Goal: Task Accomplishment & Management: Complete application form

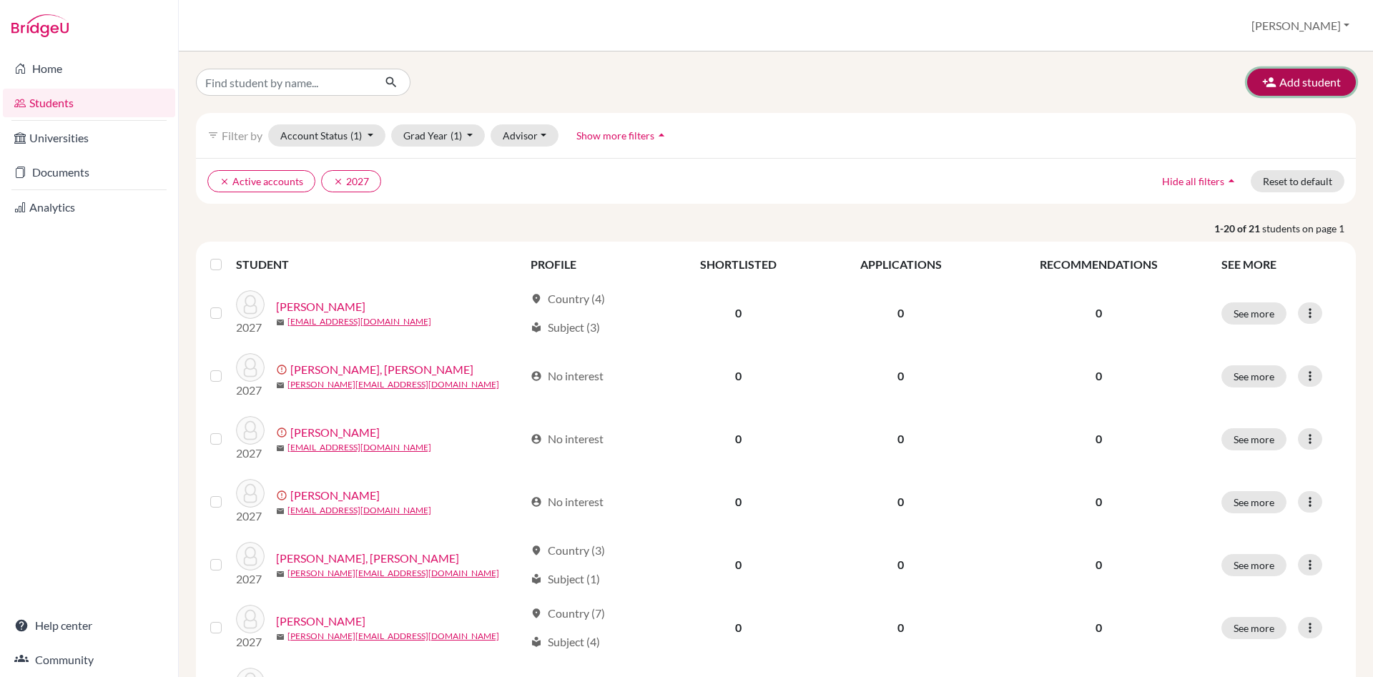
click at [1343, 81] on button "Add student" at bounding box center [1301, 82] width 109 height 27
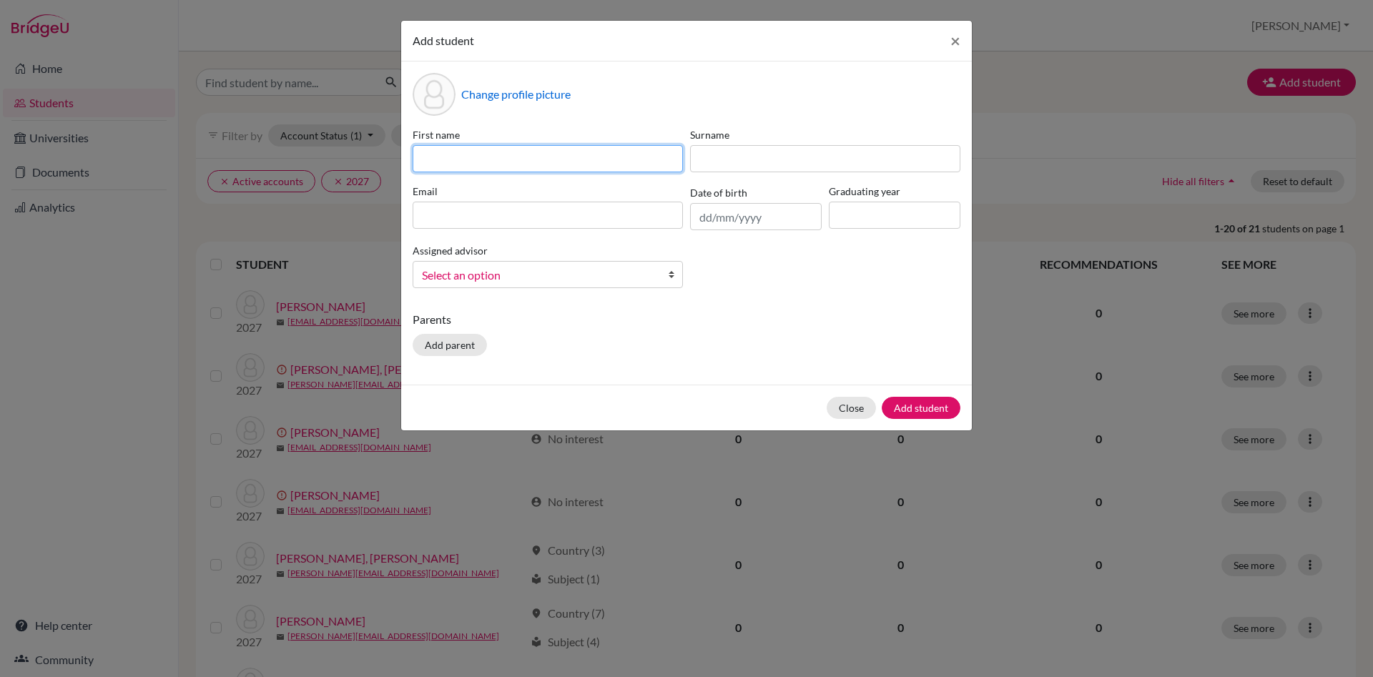
click at [453, 159] on input at bounding box center [548, 158] width 270 height 27
type input "Aleksandr"
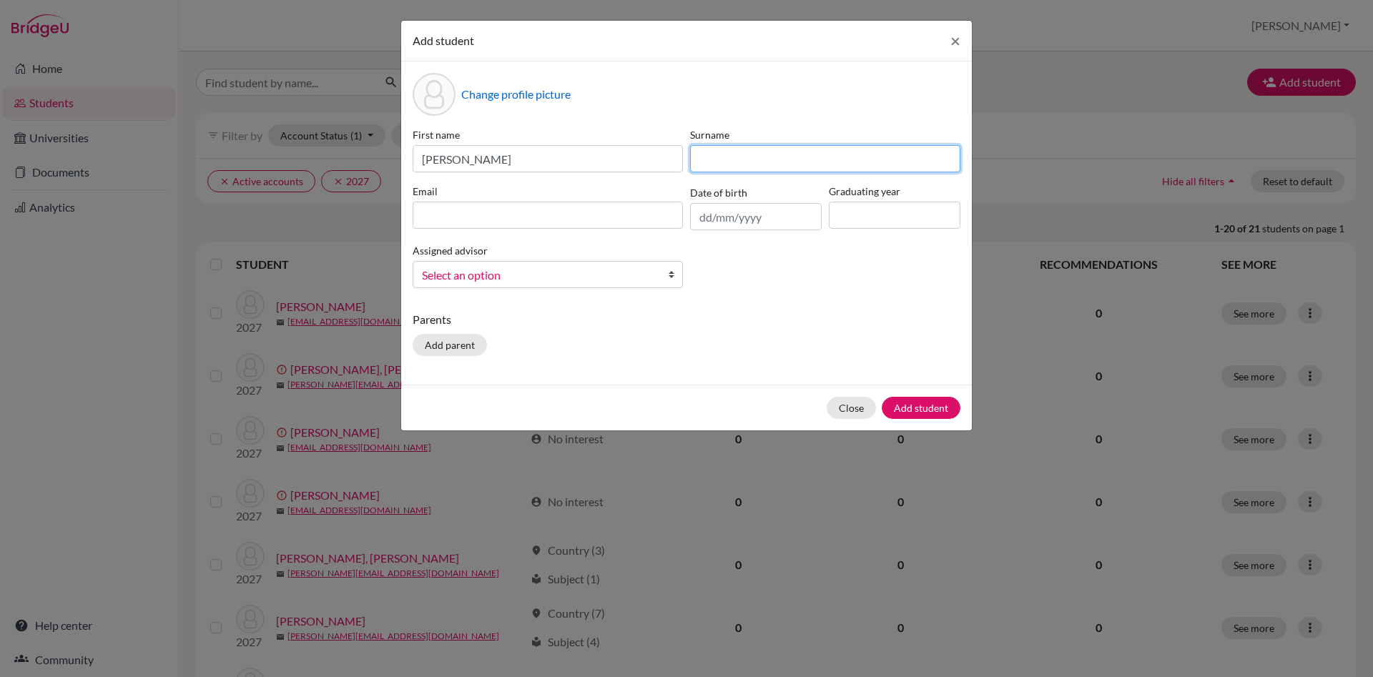
click at [731, 157] on input at bounding box center [825, 158] width 270 height 27
type input "Dubnov"
click at [478, 214] on input at bounding box center [548, 215] width 270 height 27
paste input "[PERSON_NAME][EMAIL_ADDRESS][DOMAIN_NAME]"
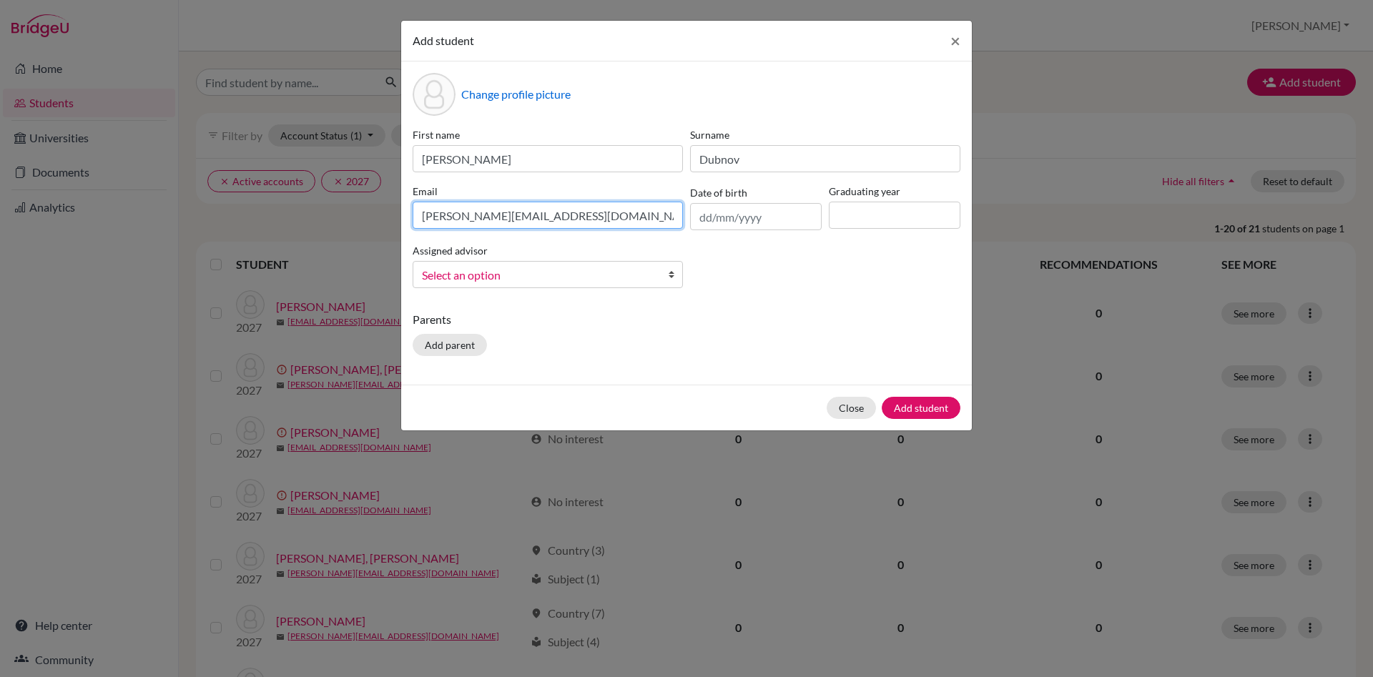
type input "aleksandr.dubnov@dijaki.gimb.org"
click at [591, 323] on div "Change profile picture First name Aleksandr Surname Dubnov Email aleksandr.dubn…" at bounding box center [686, 222] width 571 height 323
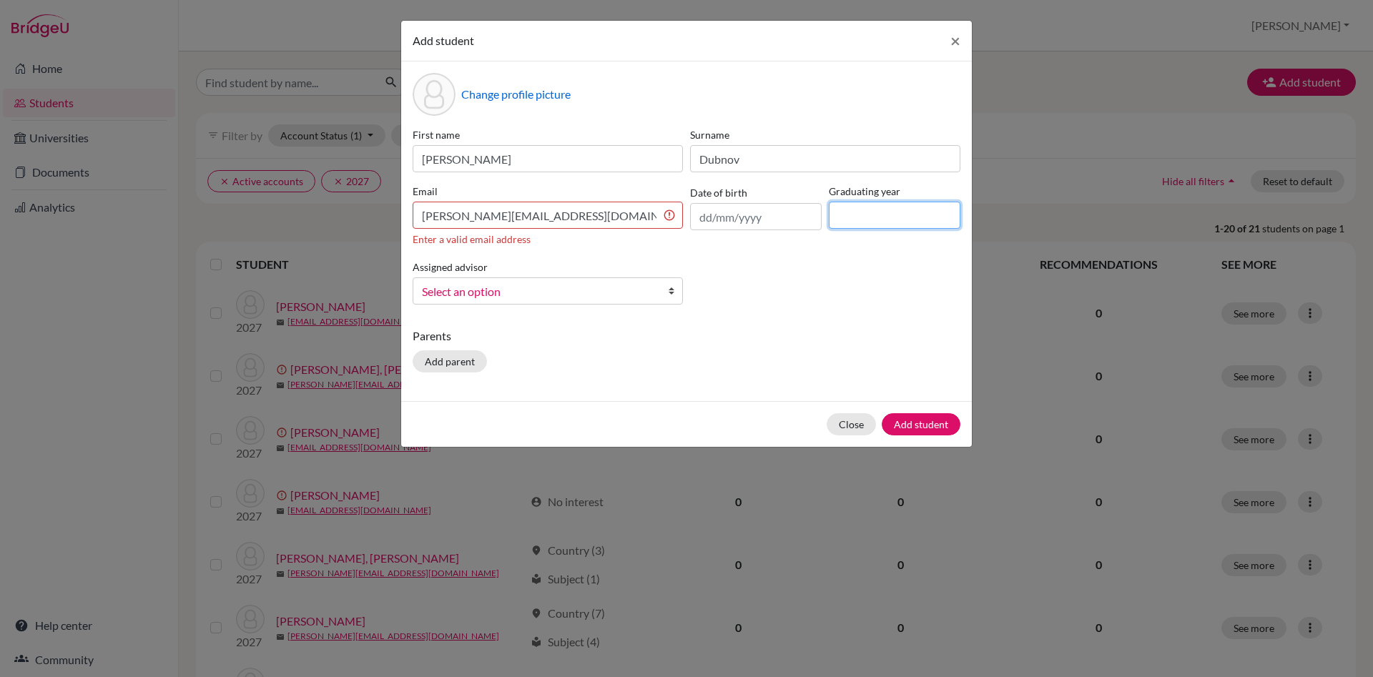
click at [861, 224] on input at bounding box center [895, 215] width 132 height 27
type input "2027"
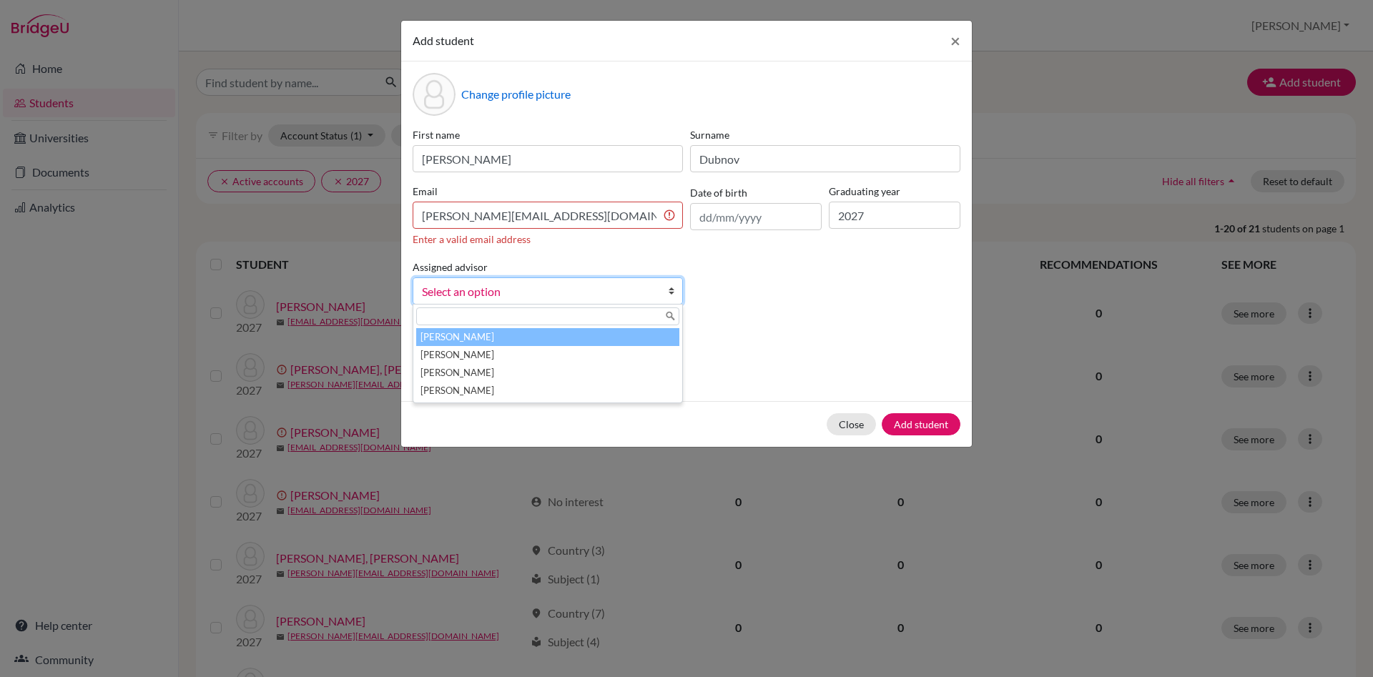
click at [672, 293] on b at bounding box center [675, 291] width 14 height 26
click at [645, 339] on li "Česnik, Irena" at bounding box center [547, 337] width 263 height 18
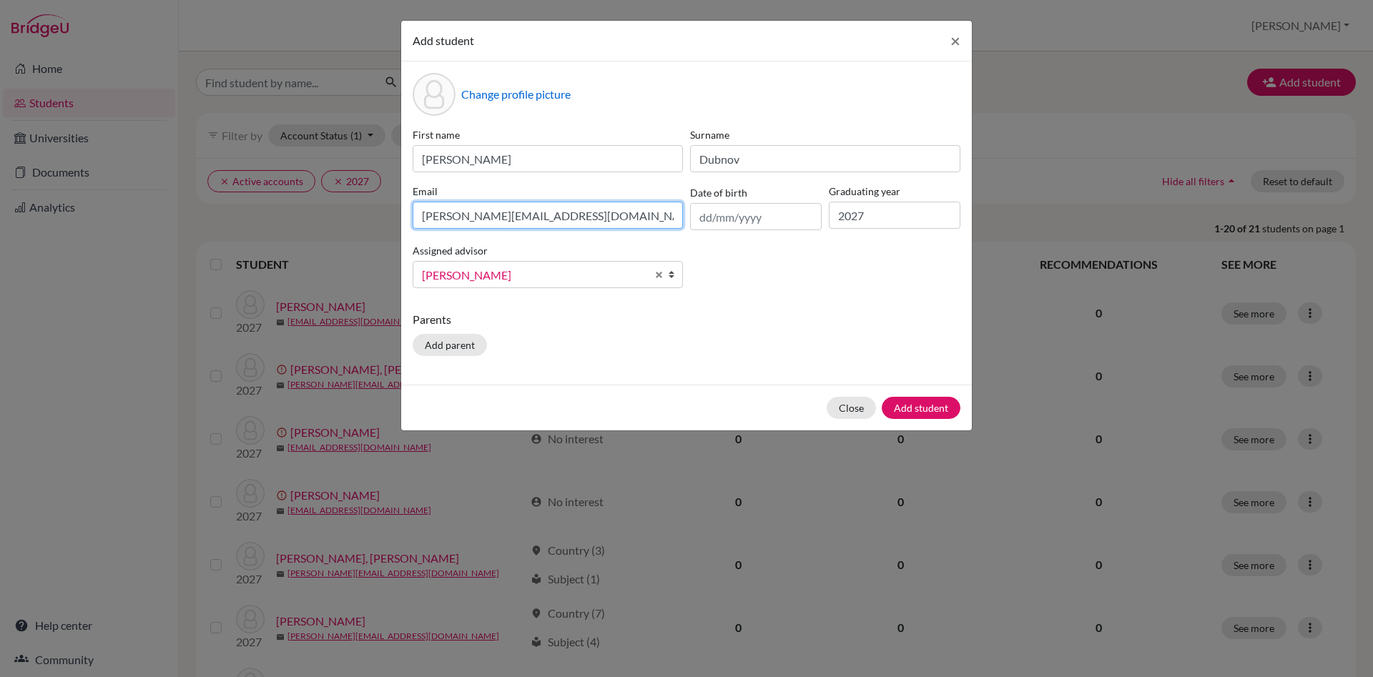
click at [608, 214] on input "aleksandr.dubnov@dijaki.gimb.org" at bounding box center [548, 215] width 270 height 27
drag, startPoint x: 608, startPoint y: 214, endPoint x: 515, endPoint y: 207, distance: 93.9
click at [515, 207] on input "aleksandr.dubnov@dijaki.gimb.org" at bounding box center [548, 215] width 270 height 27
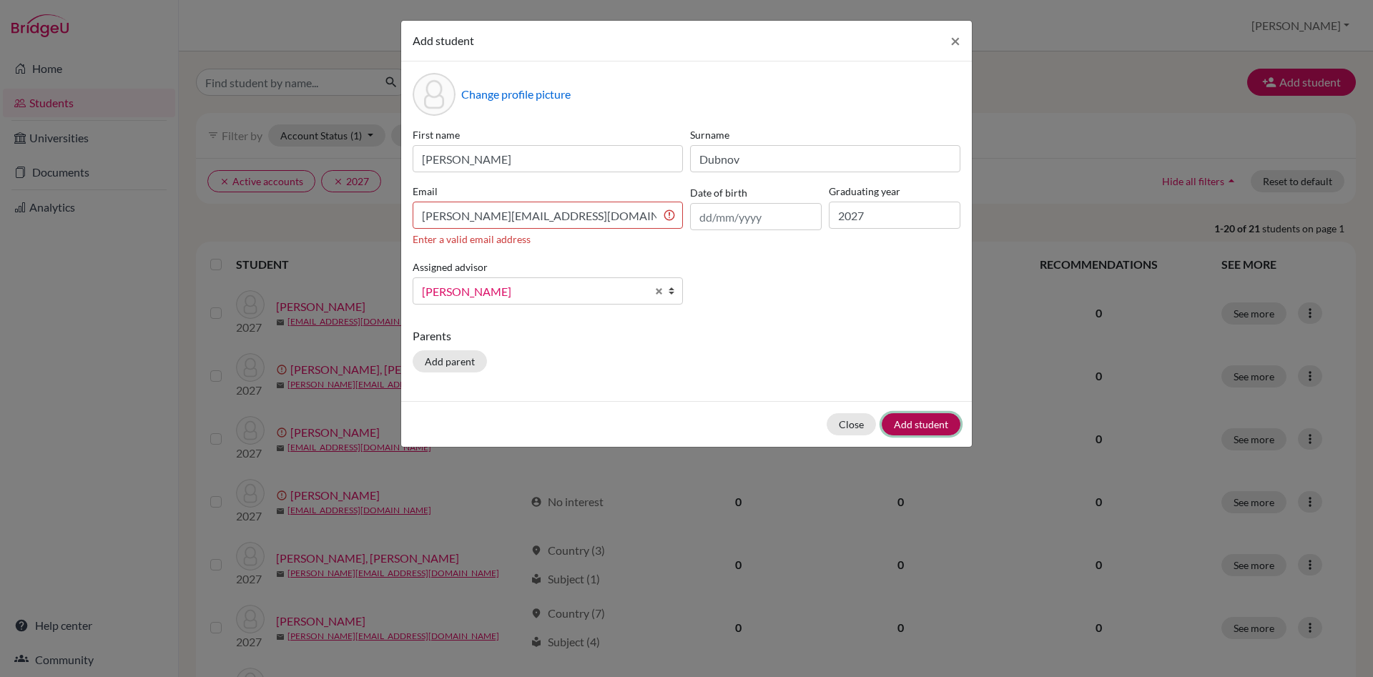
click at [933, 404] on div "Close Add student" at bounding box center [686, 424] width 571 height 46
click at [663, 333] on p "Parents" at bounding box center [687, 335] width 548 height 17
click at [423, 212] on input "aleksandr.dubnov@dijaki.gimb.org" at bounding box center [548, 215] width 270 height 27
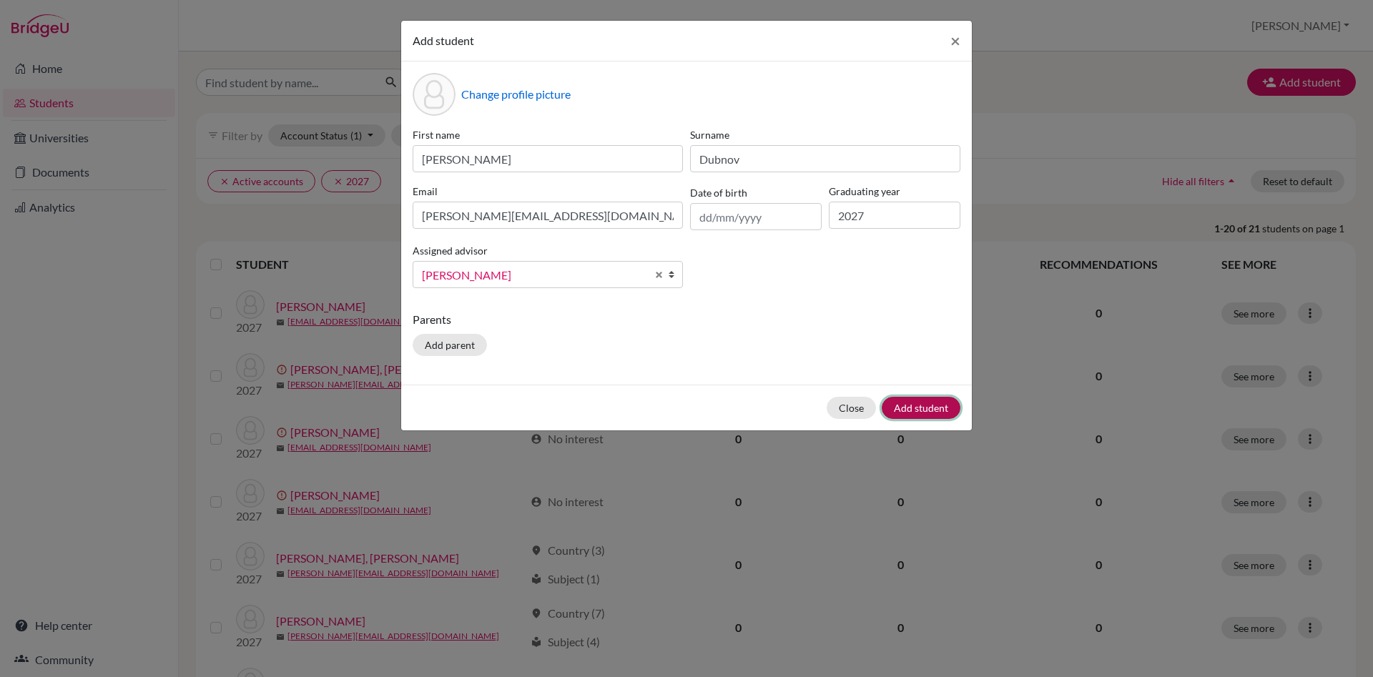
click at [920, 406] on div "Close Add student" at bounding box center [686, 408] width 571 height 46
click at [671, 215] on input "aleksandr.dubnov@dijaki.gimb.org" at bounding box center [548, 215] width 270 height 27
click at [676, 339] on div "Parents Add parent" at bounding box center [687, 336] width 548 height 51
click at [420, 215] on input "aleksandr.dubnov@dijaki.gimb.org" at bounding box center [548, 215] width 270 height 27
click at [676, 277] on div "Assigned advisor Česnik, Irena Jakončič, Janja Mrcela, Mirko Ševerkar, Špela Če…" at bounding box center [547, 265] width 277 height 46
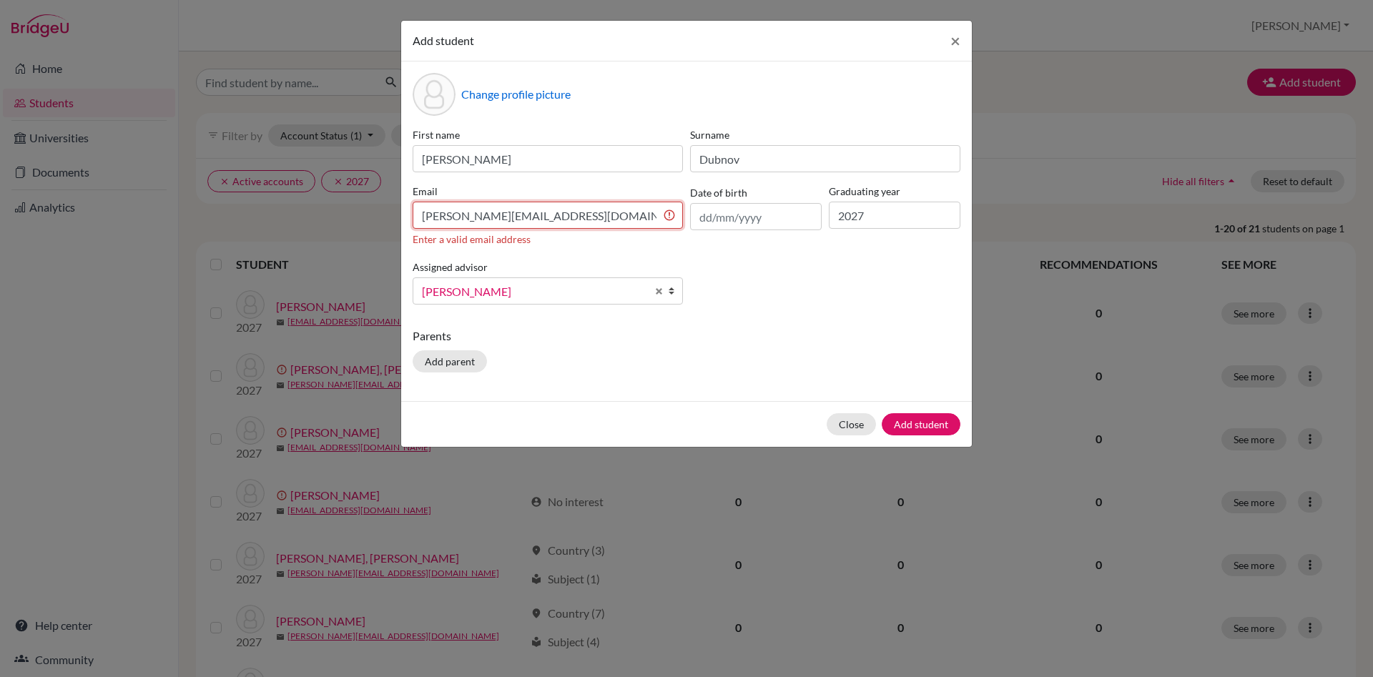
click at [613, 218] on input "aleksandr.dubnov@dijaki.gimb.org" at bounding box center [548, 215] width 270 height 27
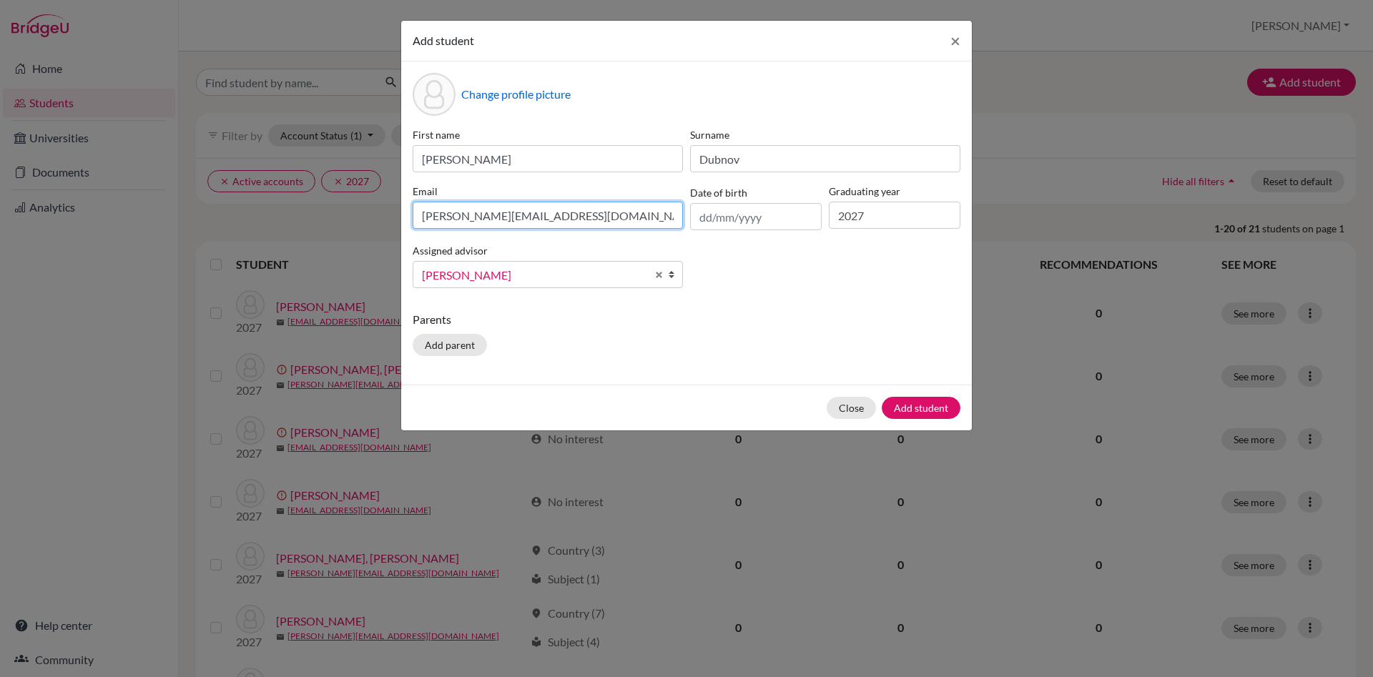
click at [521, 216] on input "aleksandr.dubnov@gimb.org" at bounding box center [548, 215] width 270 height 27
type input "aleksandr.dubnov@dijaki.gimb.org"
click at [912, 405] on button "Add student" at bounding box center [921, 408] width 79 height 22
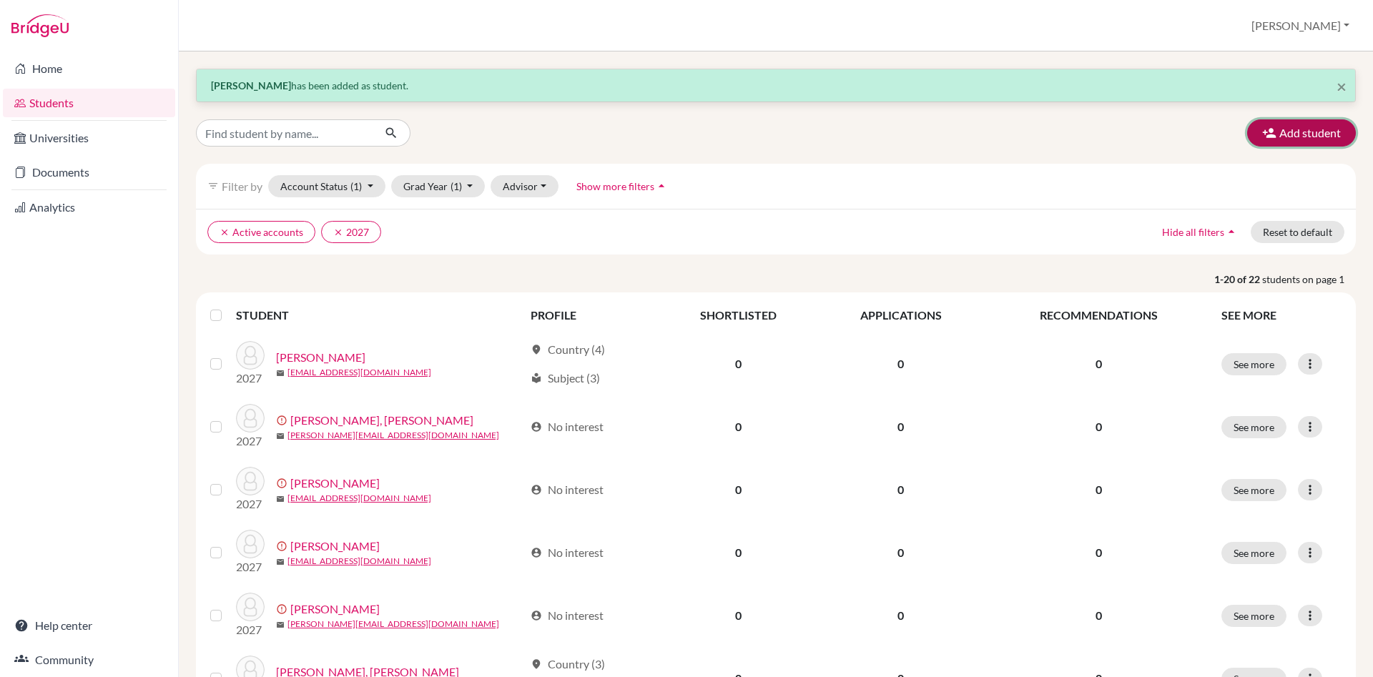
click at [1303, 136] on button "Add student" at bounding box center [1301, 132] width 109 height 27
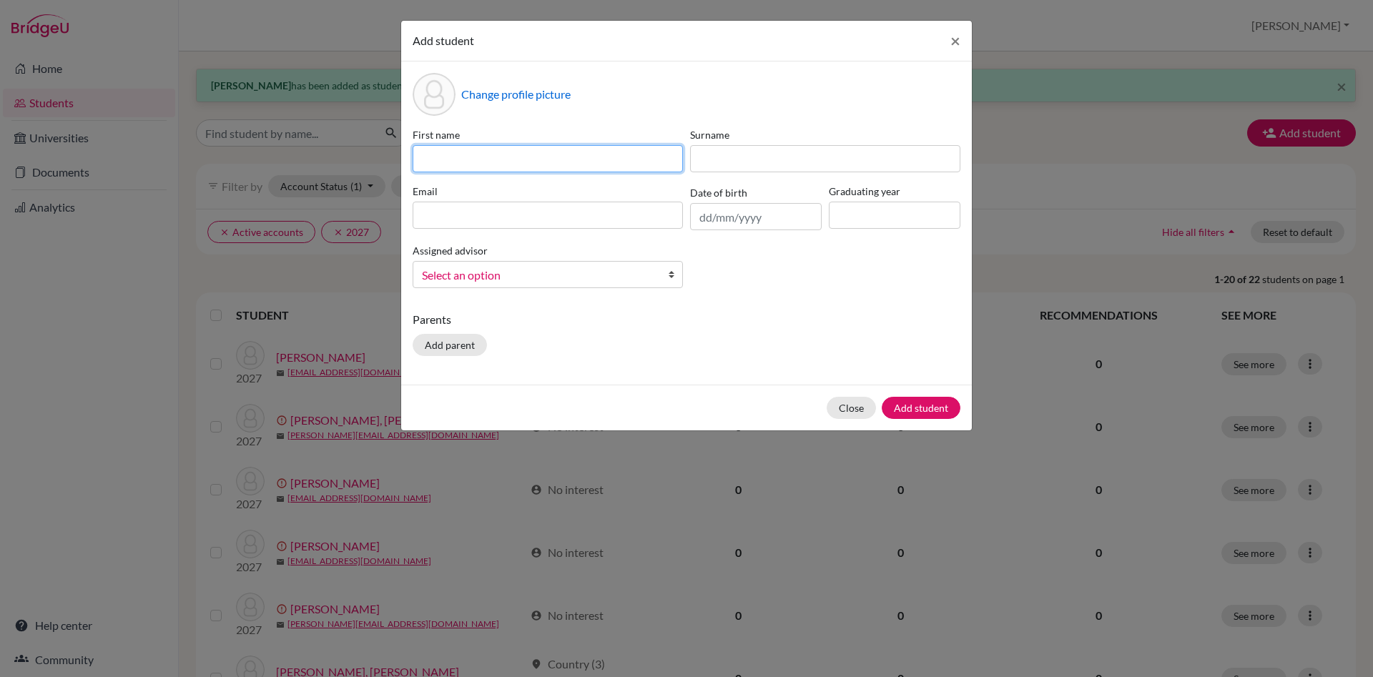
click at [459, 156] on input at bounding box center [548, 158] width 270 height 27
type input "Liza"
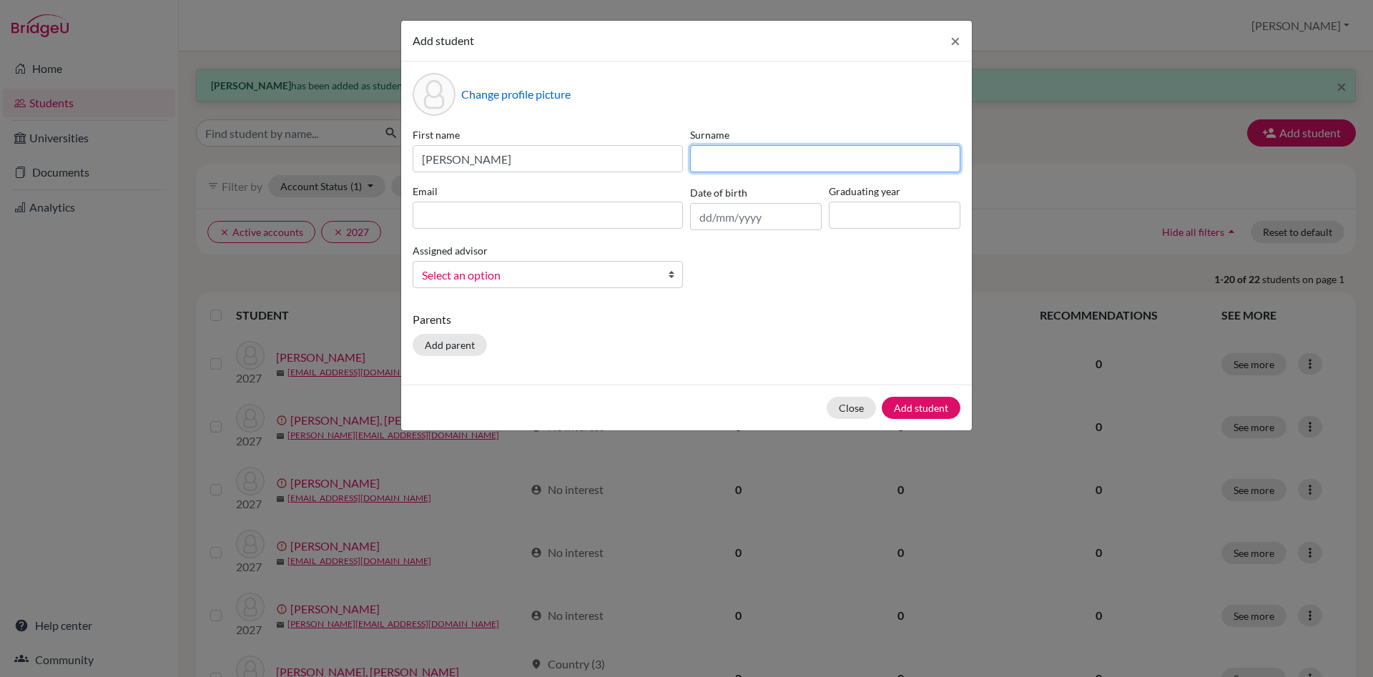
click at [736, 154] on input at bounding box center [825, 158] width 270 height 27
type input "Bider"
click at [490, 215] on input at bounding box center [548, 215] width 270 height 27
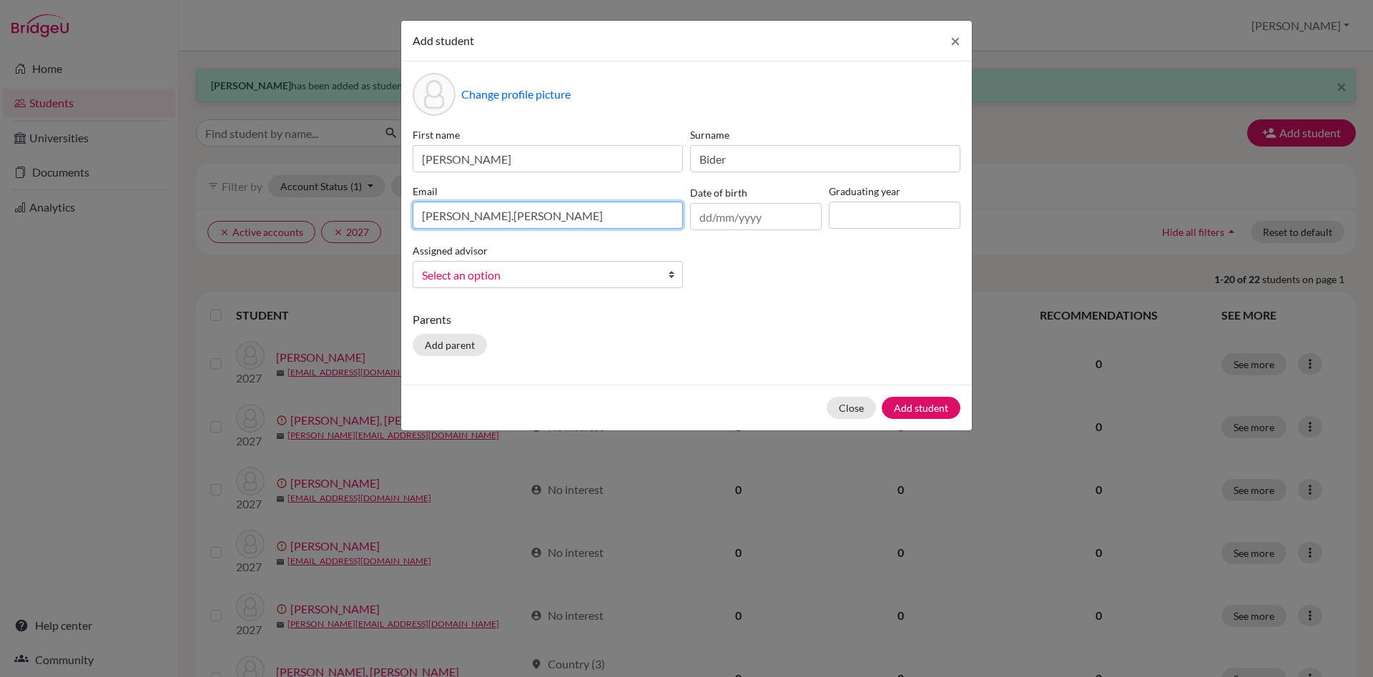
paste input "@dijaki.gimb.org"
type input "liza.bider@dijaki.gimb.org"
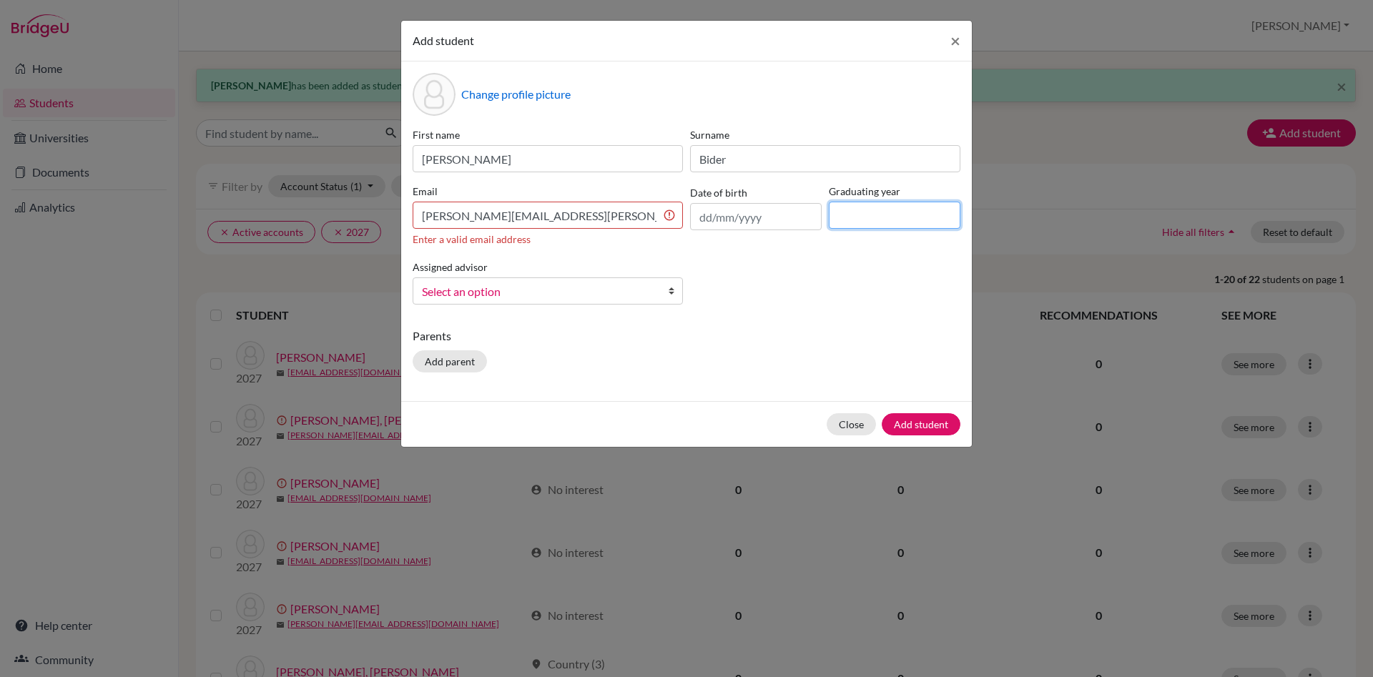
click at [890, 207] on input at bounding box center [895, 215] width 132 height 27
type input "2027"
click at [677, 289] on b at bounding box center [675, 291] width 14 height 26
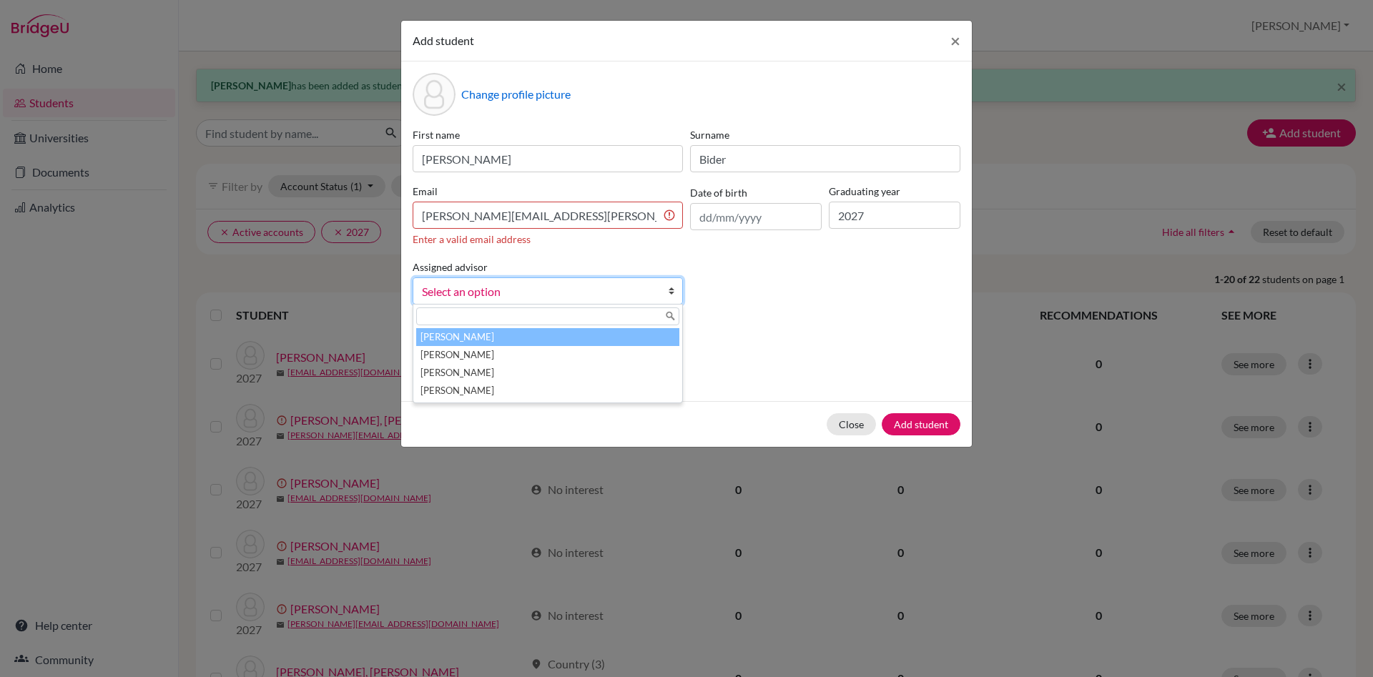
click at [525, 337] on li "Česnik, Irena" at bounding box center [547, 337] width 263 height 18
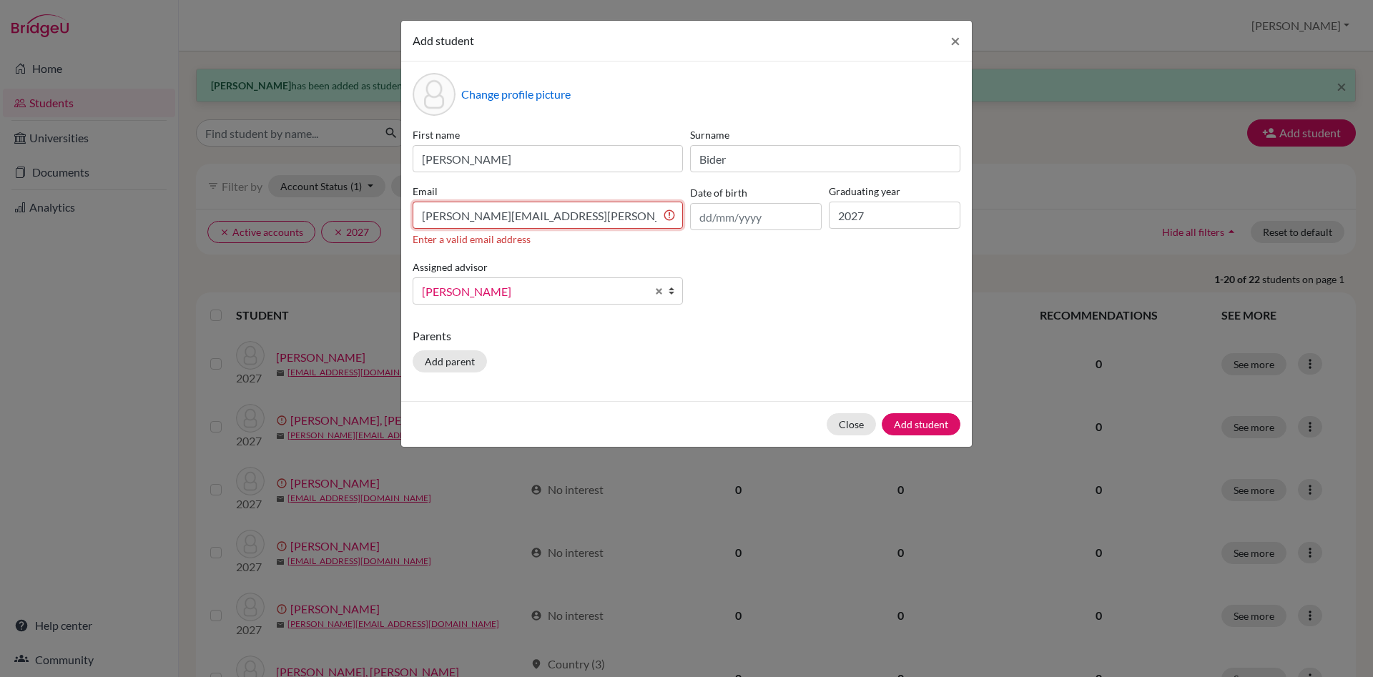
click at [554, 217] on input "liza.bider@dijaki.gimb.org" at bounding box center [548, 215] width 270 height 27
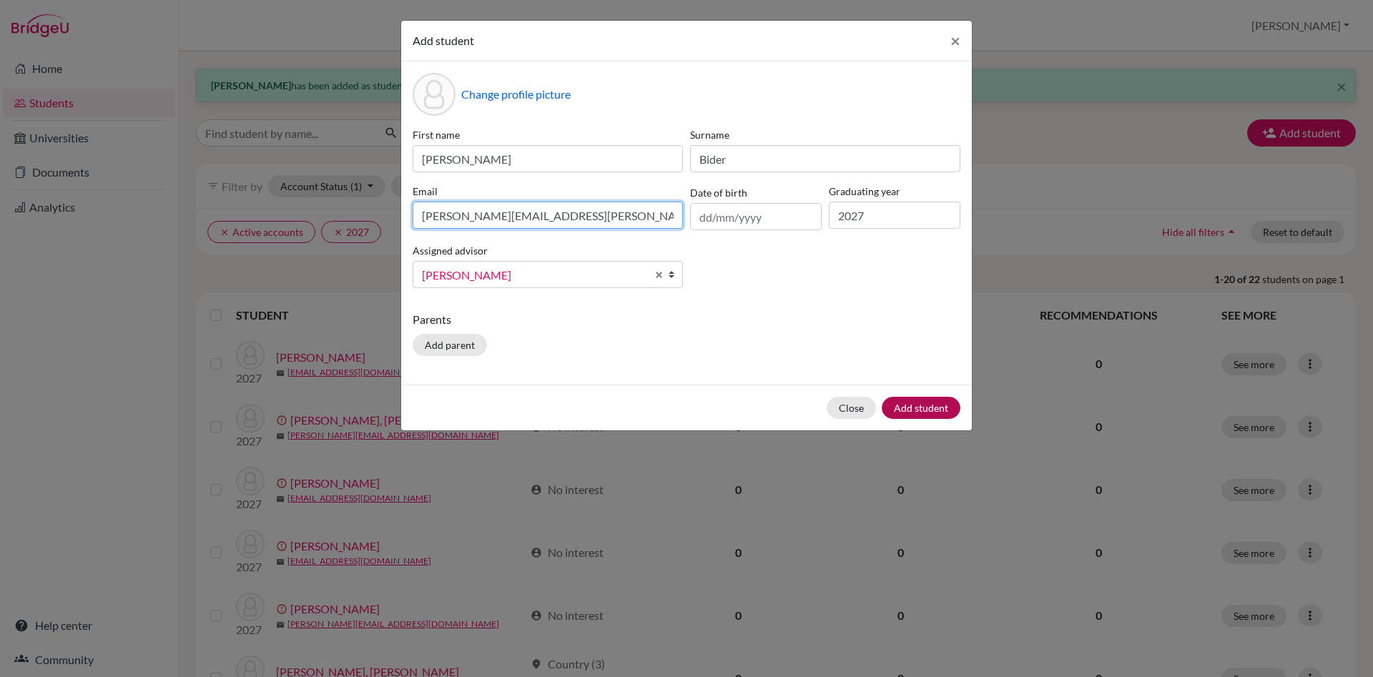
type input "liza.bider@dijaki.gimb.org"
click at [941, 409] on button "Add student" at bounding box center [921, 408] width 79 height 22
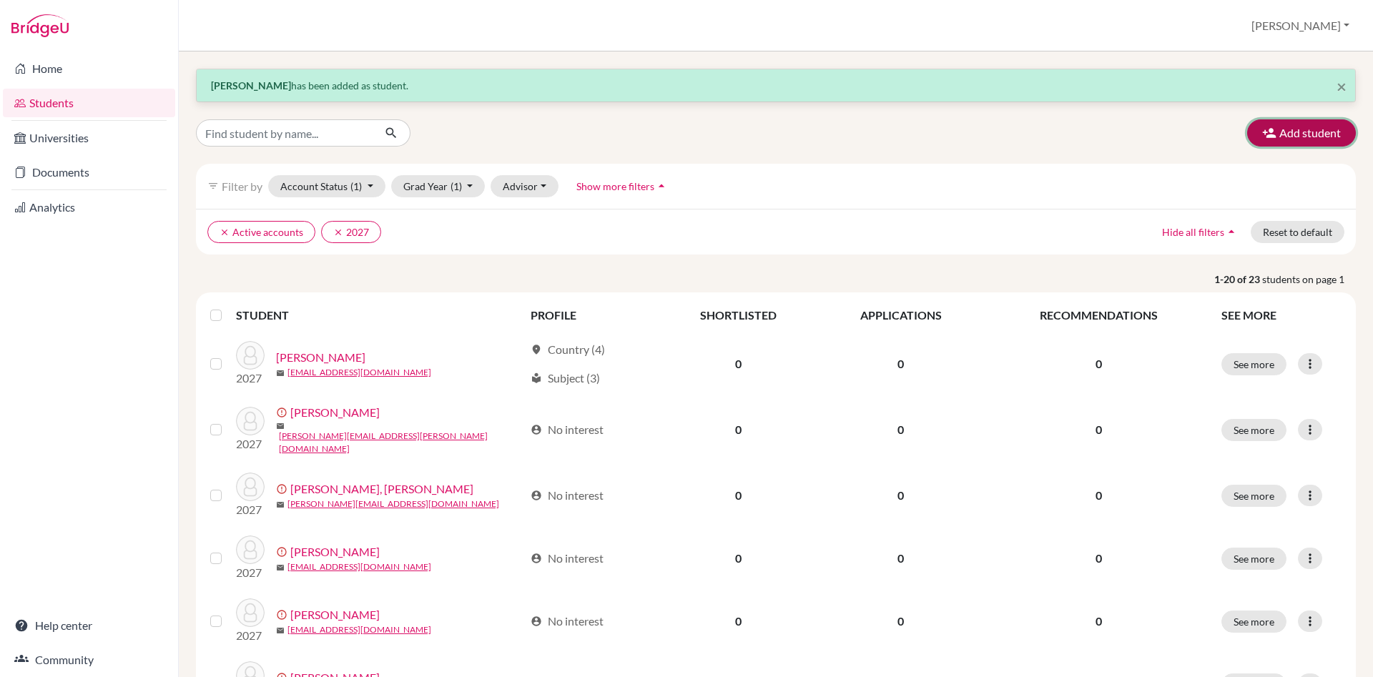
click at [1328, 126] on button "Add student" at bounding box center [1301, 132] width 109 height 27
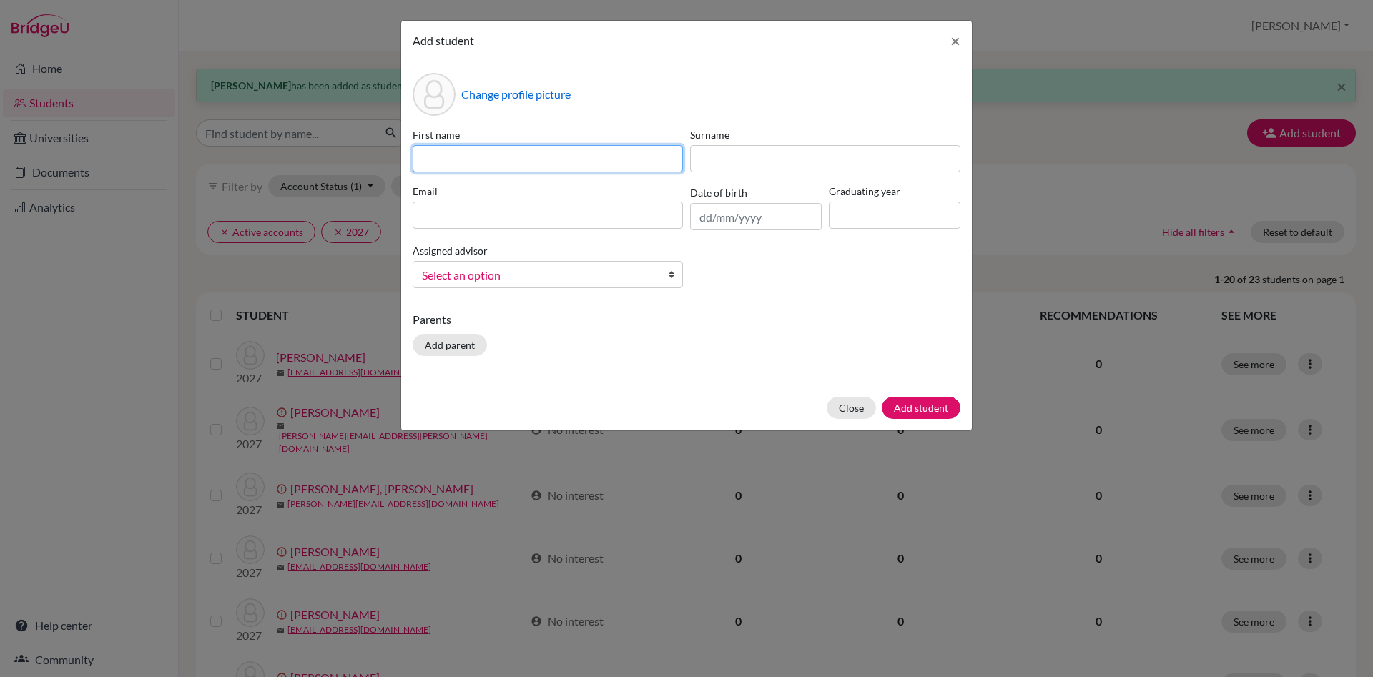
click at [472, 155] on input at bounding box center [548, 158] width 270 height 27
type input "Isa"
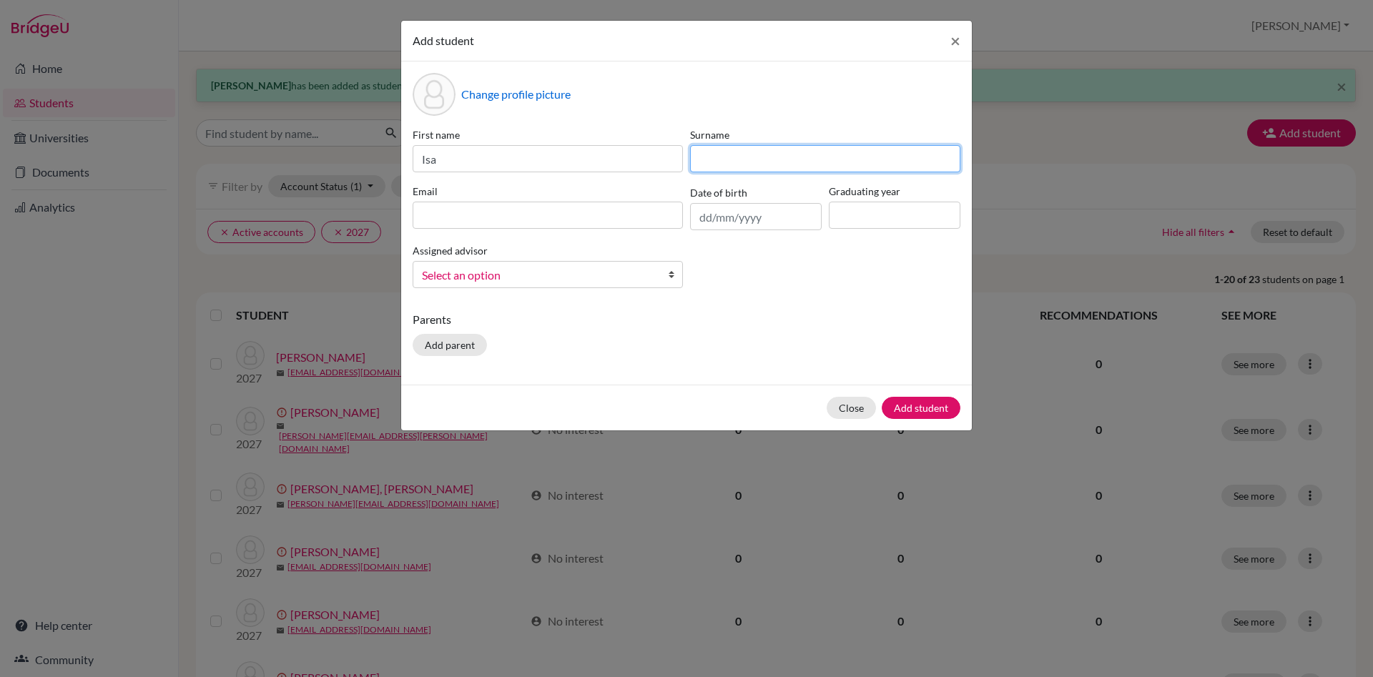
click at [759, 170] on input at bounding box center [825, 158] width 270 height 27
type input "Brenčič"
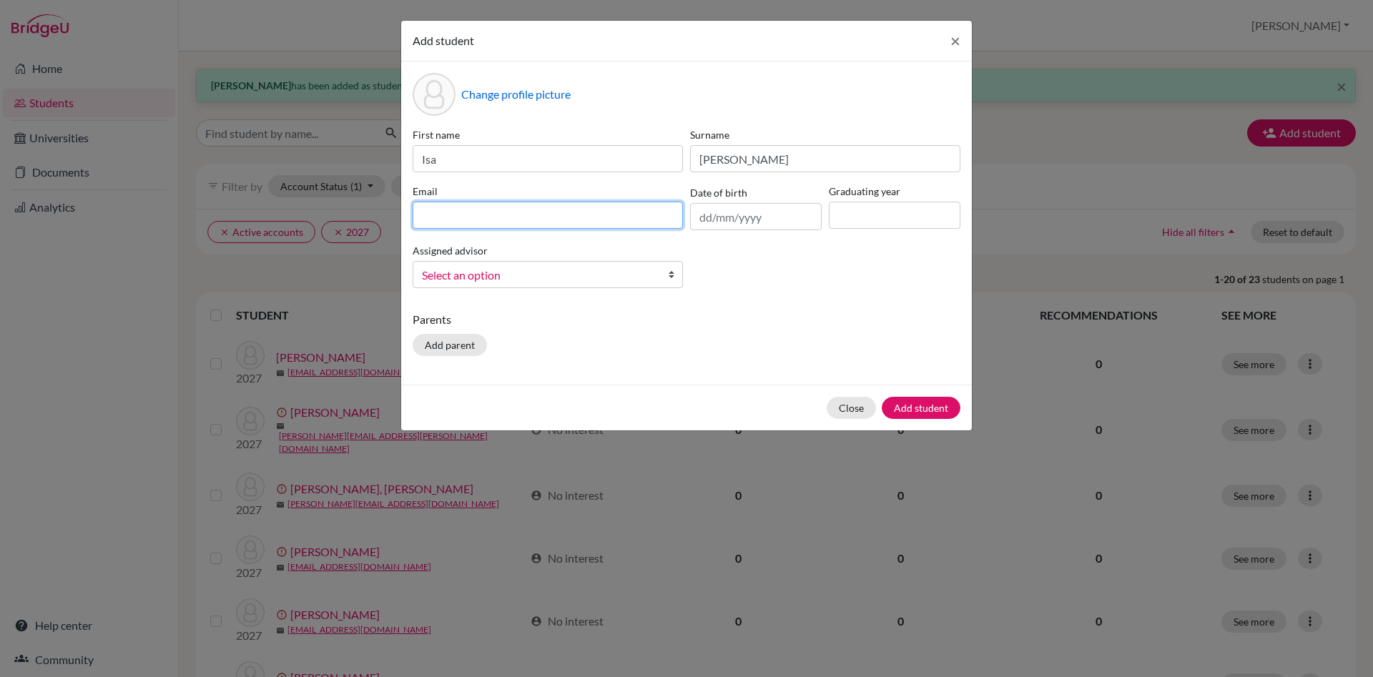
click at [453, 214] on input at bounding box center [548, 215] width 270 height 27
paste input "@dijaki.gimb.org"
type input "isa.brencic@dijaki.gimb.org"
click at [847, 213] on input at bounding box center [895, 215] width 132 height 27
type input "2027"
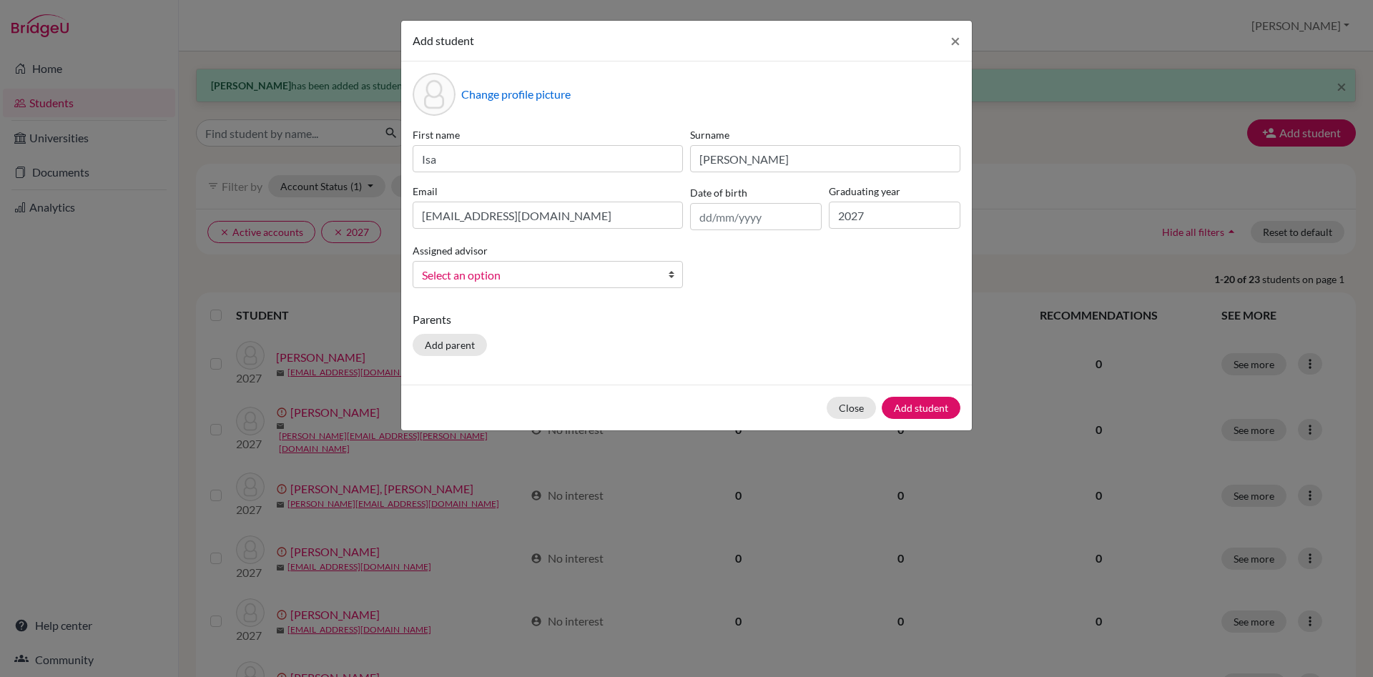
click at [669, 270] on b at bounding box center [675, 275] width 14 height 26
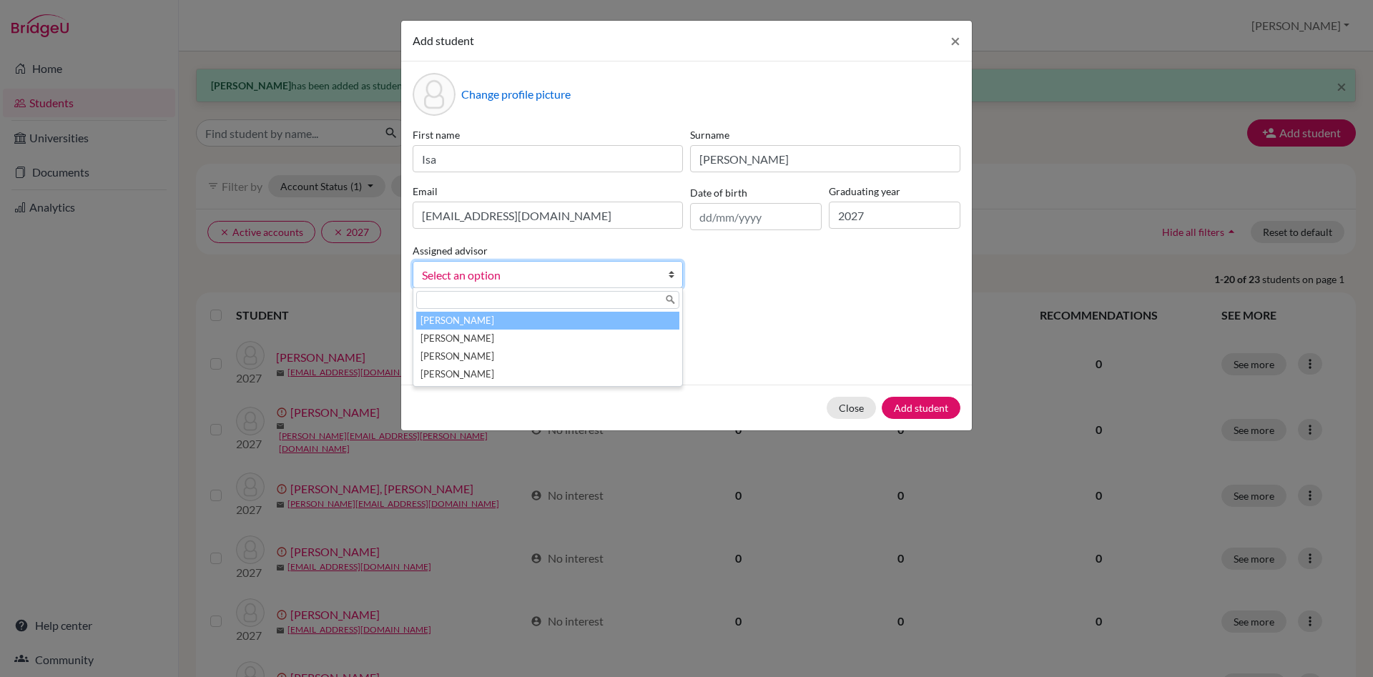
click at [642, 317] on li "Česnik, Irena" at bounding box center [547, 321] width 263 height 18
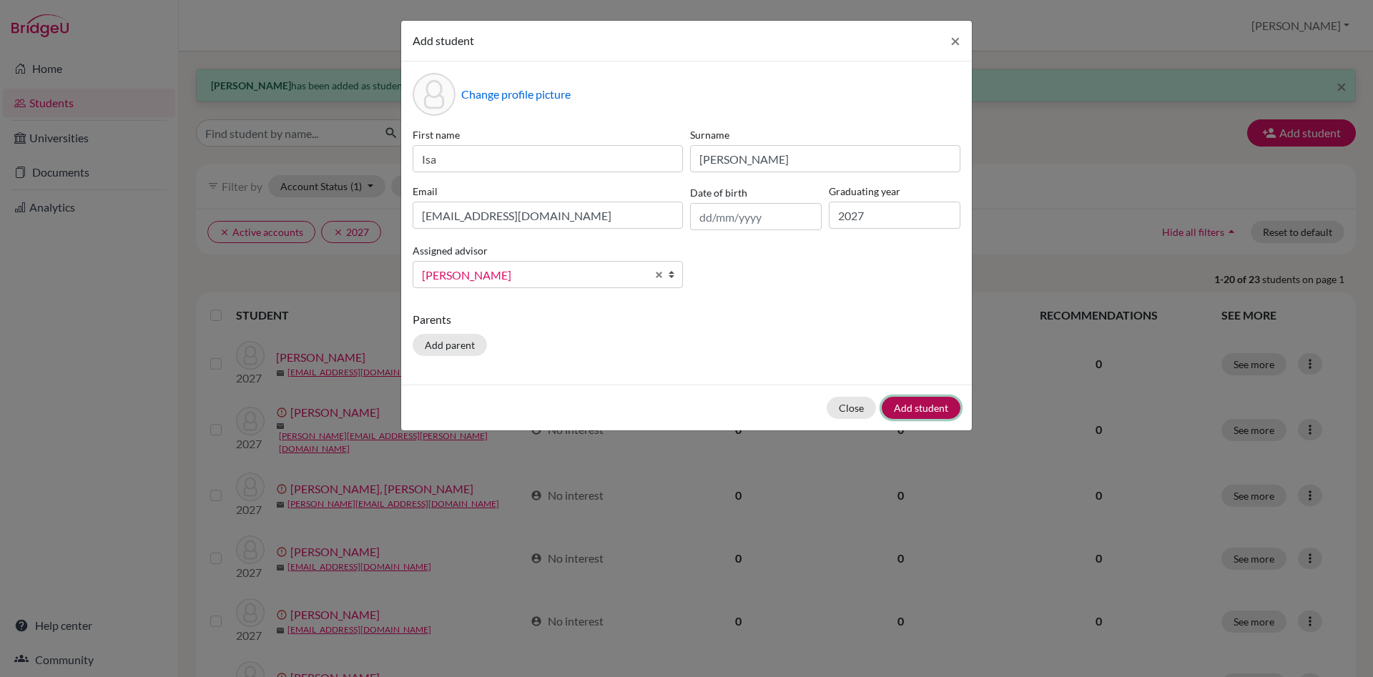
click at [916, 405] on button "Add student" at bounding box center [921, 408] width 79 height 22
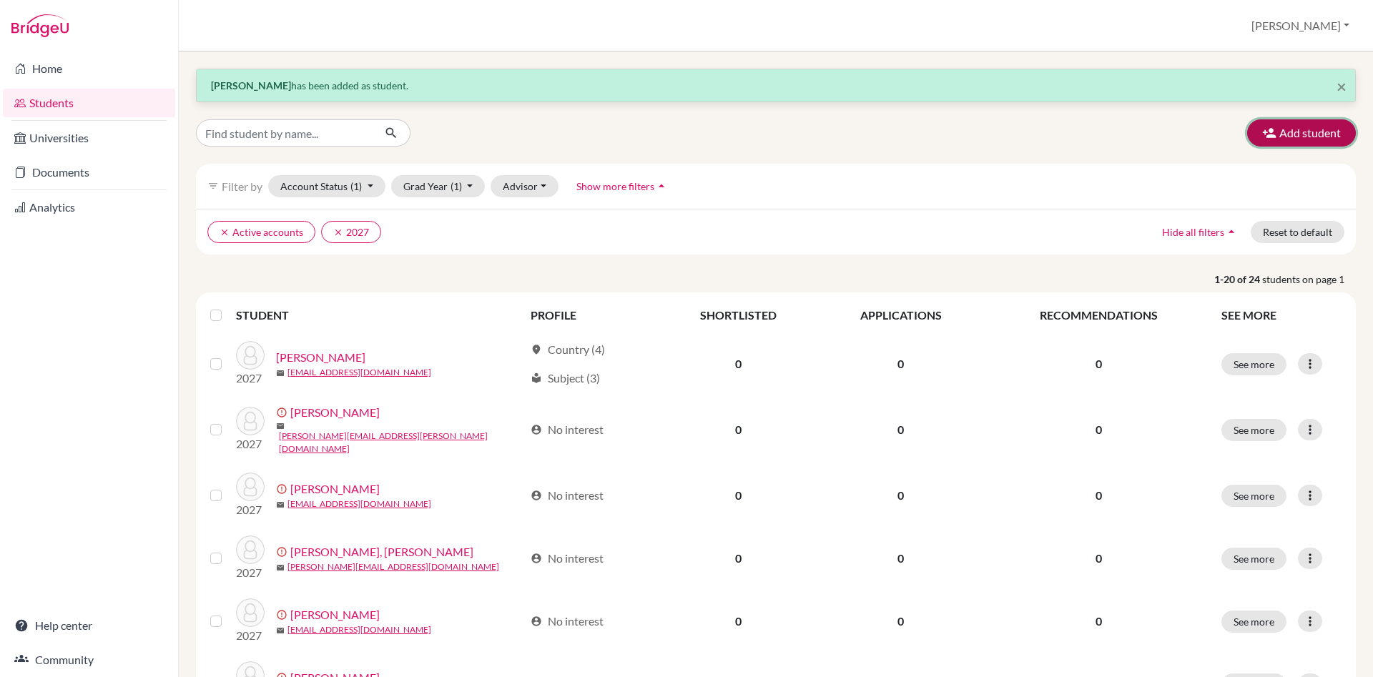
click at [1318, 131] on button "Add student" at bounding box center [1301, 132] width 109 height 27
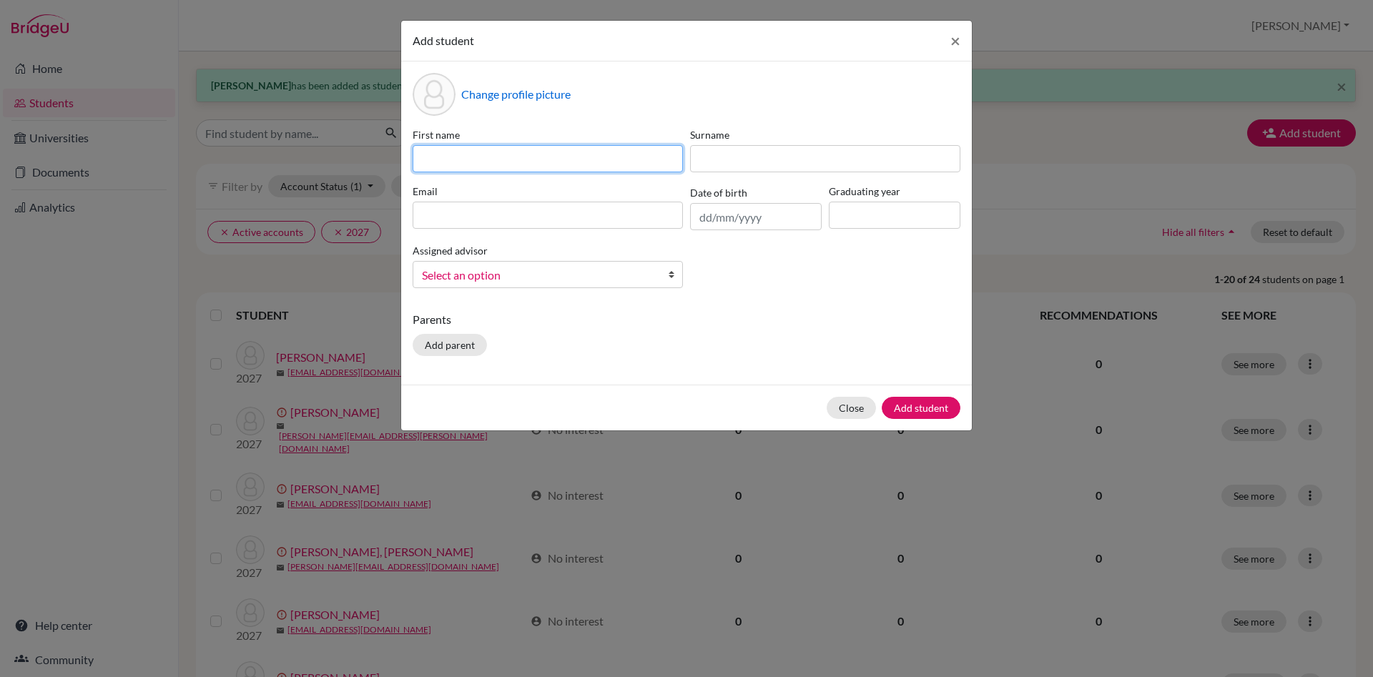
click at [486, 153] on input at bounding box center [548, 158] width 270 height 27
type input "s"
type input "Sofia"
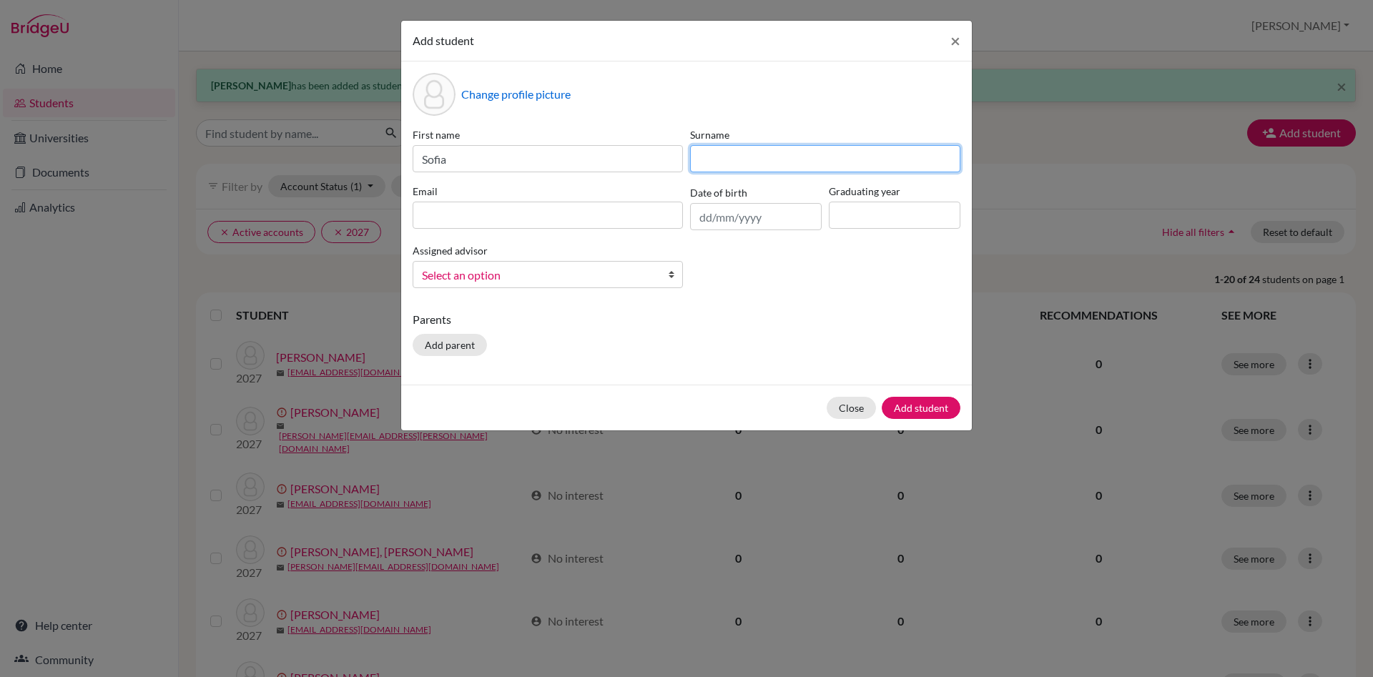
click at [727, 156] on input at bounding box center [825, 158] width 270 height 27
type input "Brenčič"
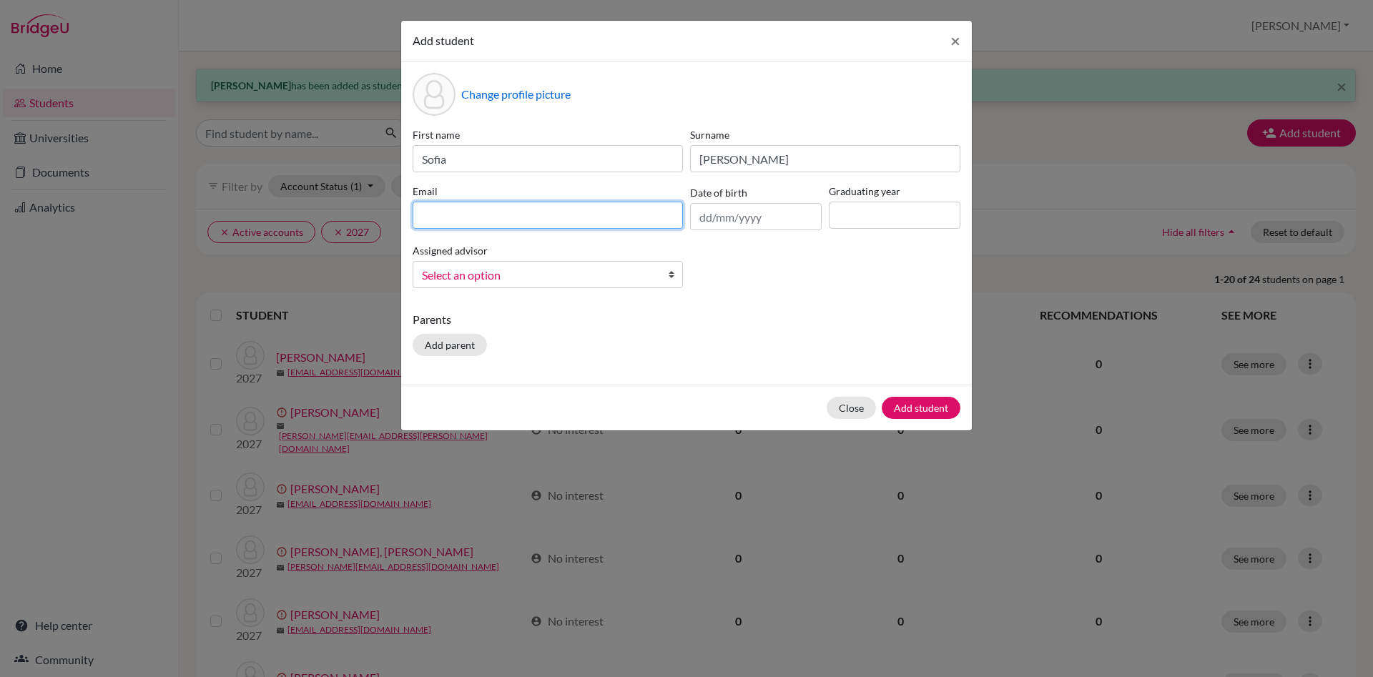
click at [496, 207] on input at bounding box center [548, 215] width 270 height 27
paste input "@dijaki.gimb.org"
type input "sofia.brencic@dijaki.gimb.org"
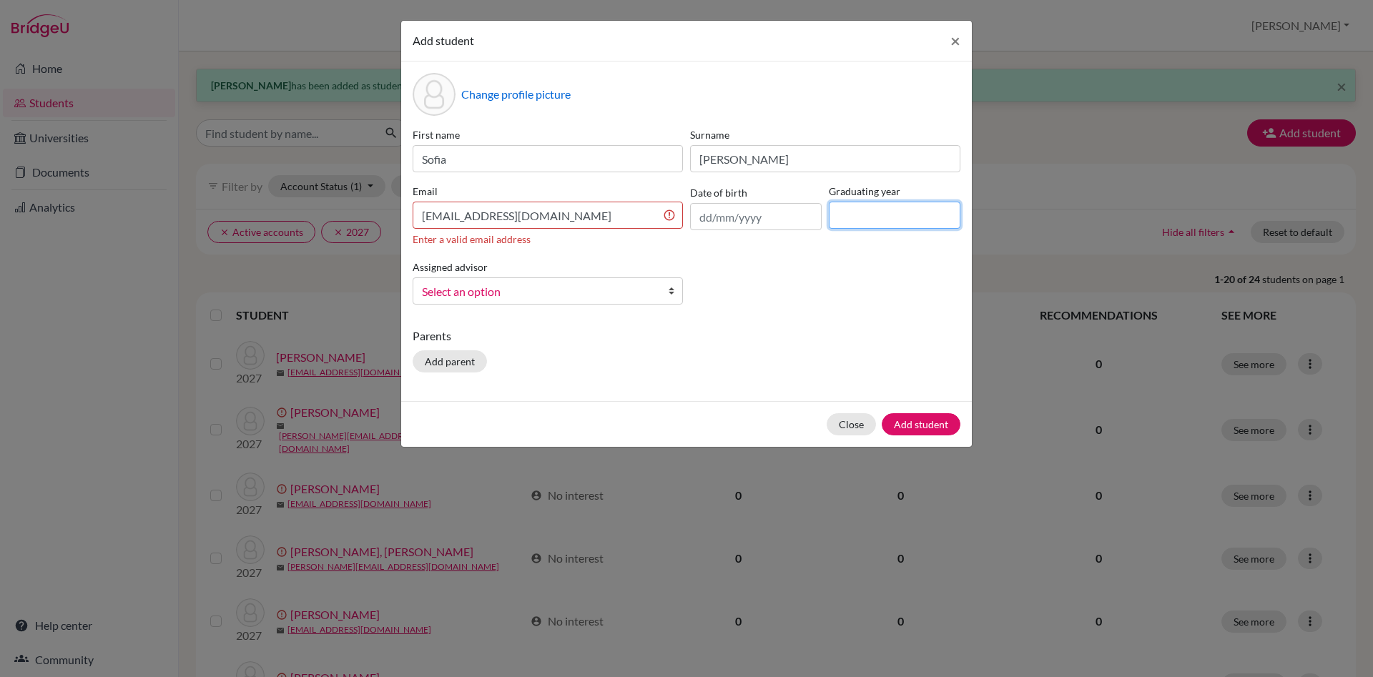
click at [863, 223] on input at bounding box center [895, 215] width 132 height 27
type input "2027"
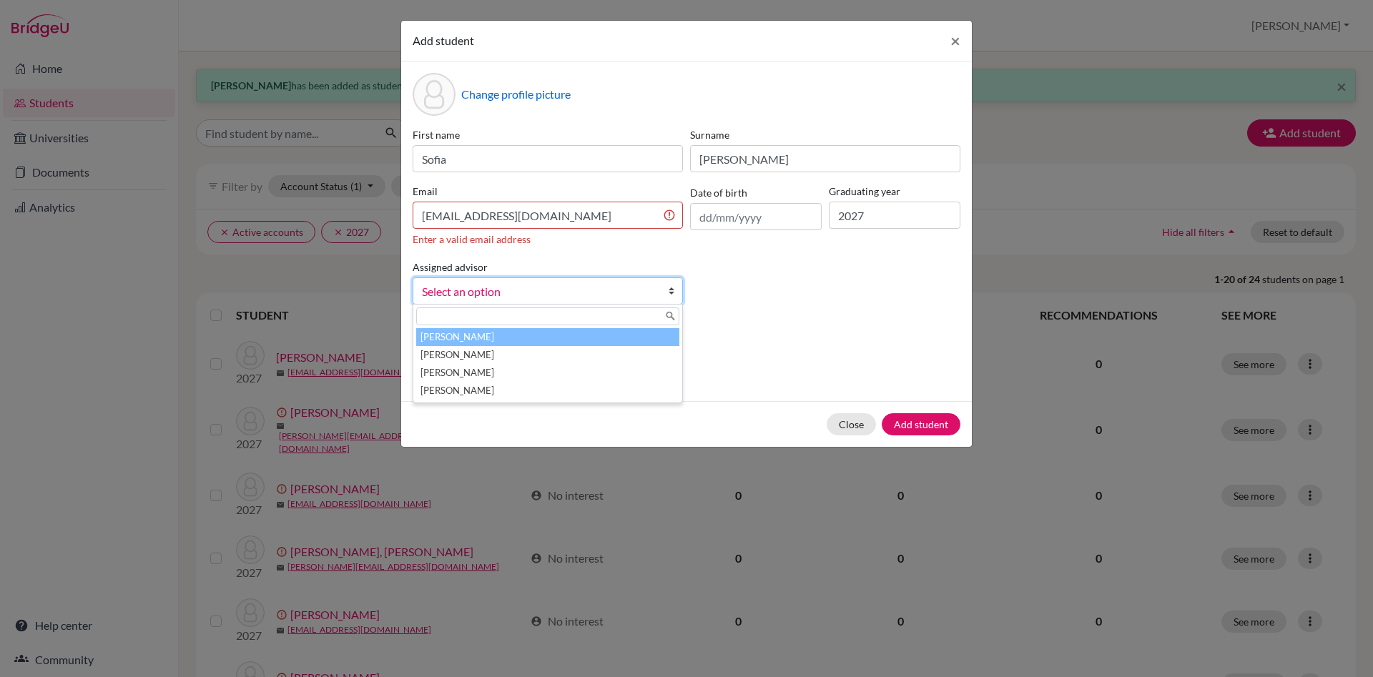
click at [671, 286] on b at bounding box center [675, 291] width 14 height 26
click at [608, 337] on li "Česnik, Irena" at bounding box center [547, 337] width 263 height 18
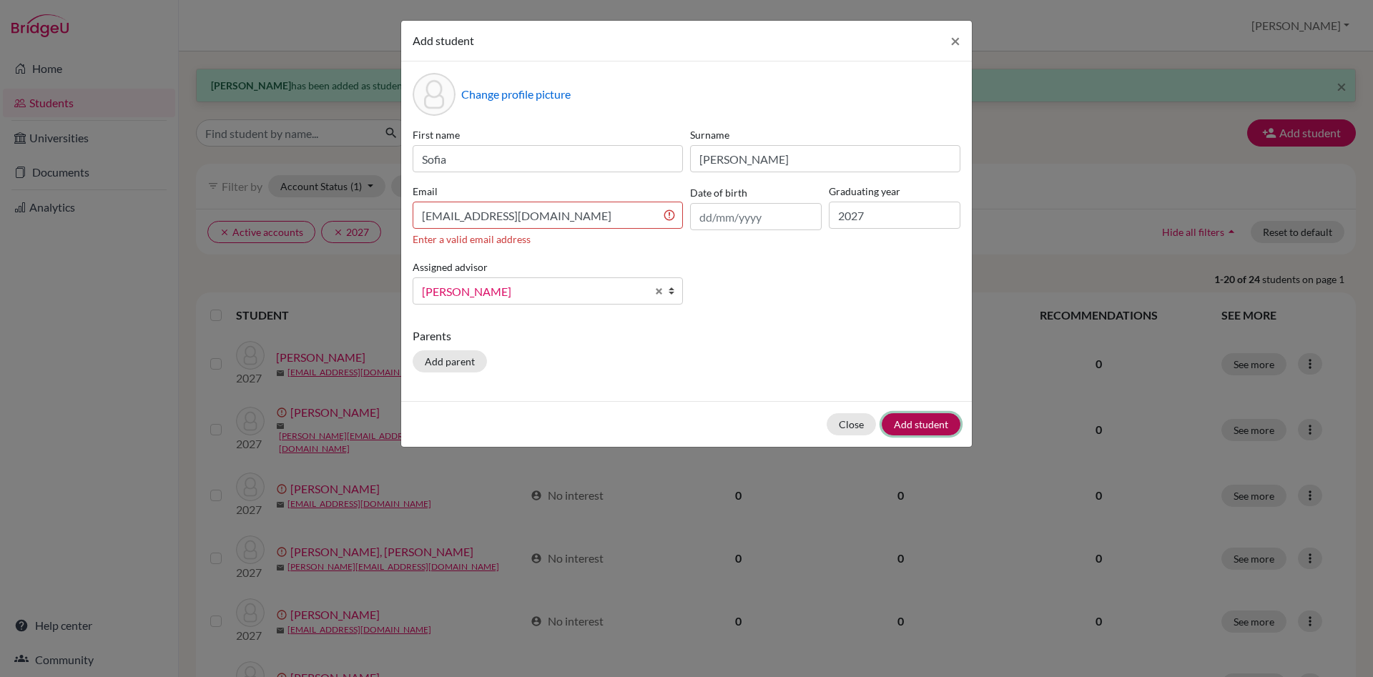
click at [935, 426] on button "Add student" at bounding box center [921, 424] width 79 height 22
click at [592, 217] on input "sofia.brencic@dijaki.gimb.org" at bounding box center [548, 215] width 270 height 27
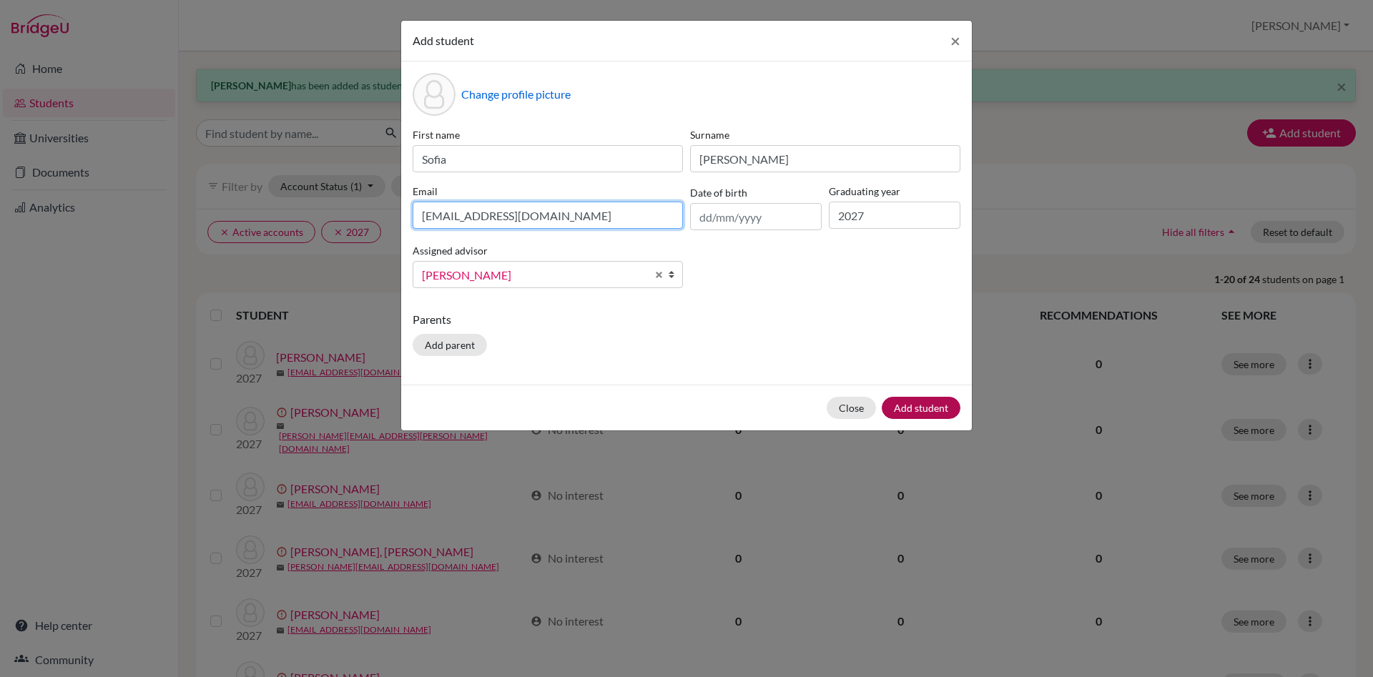
type input "sofia.brencic@dijaki.gimb.org"
click at [934, 409] on button "Add student" at bounding box center [921, 408] width 79 height 22
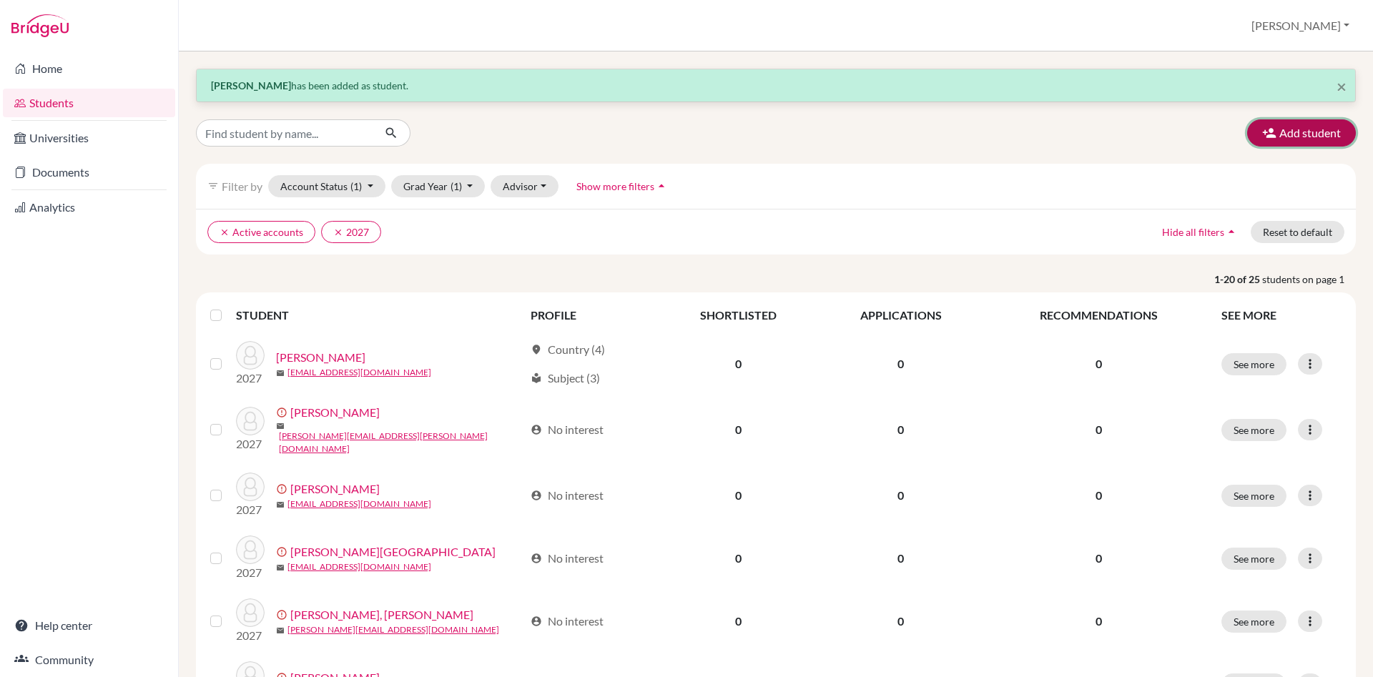
click at [1286, 137] on button "Add student" at bounding box center [1301, 132] width 109 height 27
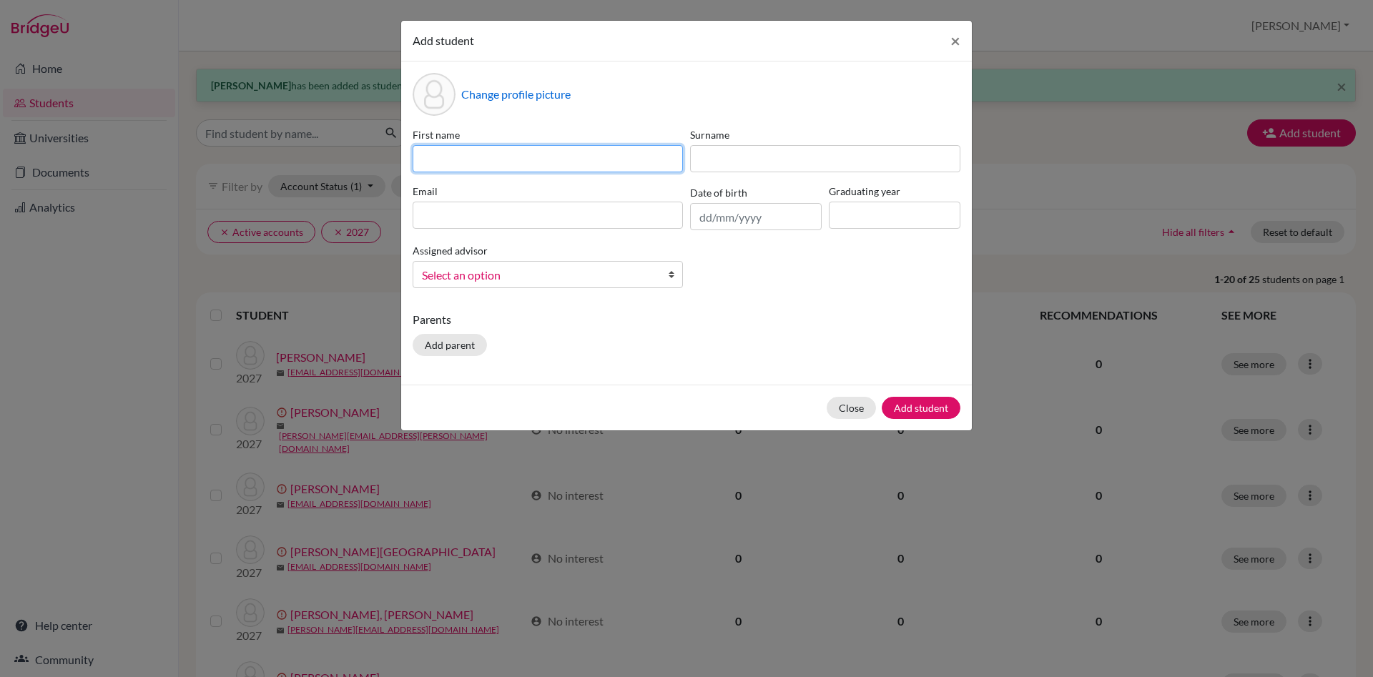
click at [452, 162] on input at bounding box center [548, 158] width 270 height 27
type input "Sofia"
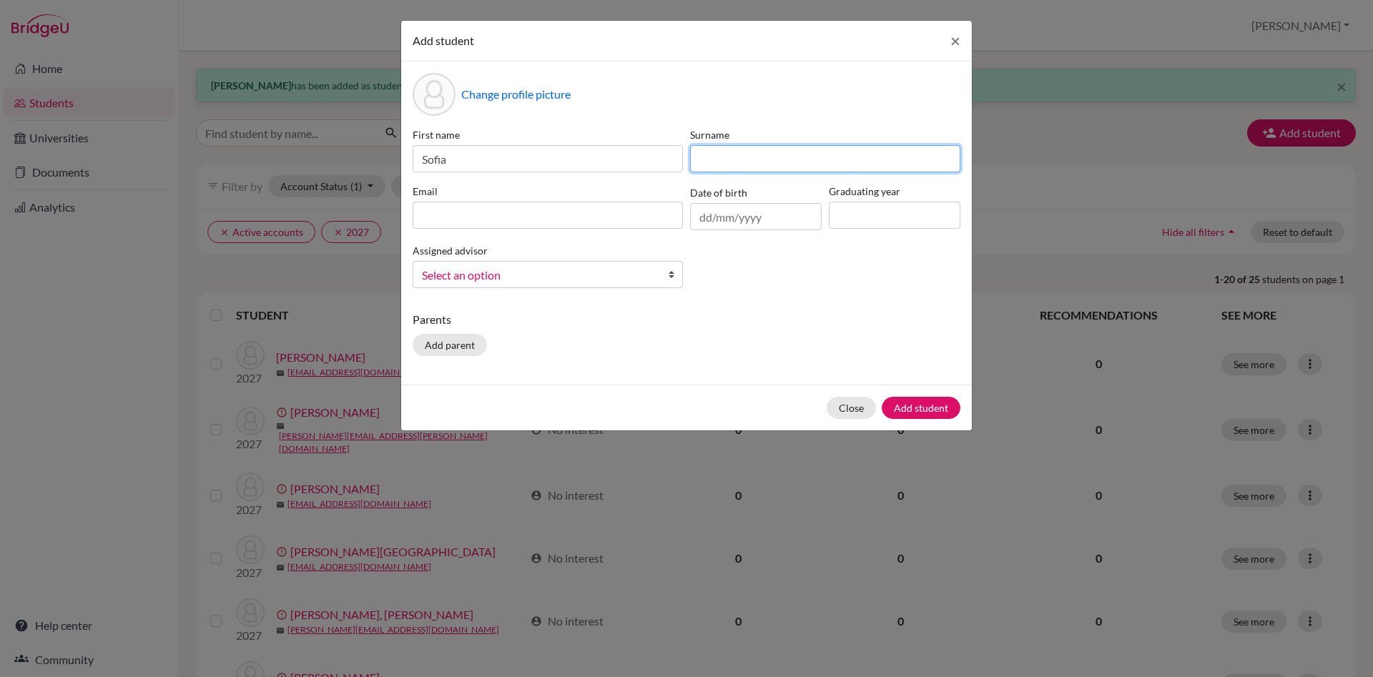
click at [749, 161] on input at bounding box center [825, 158] width 270 height 27
type input "Brenčič"
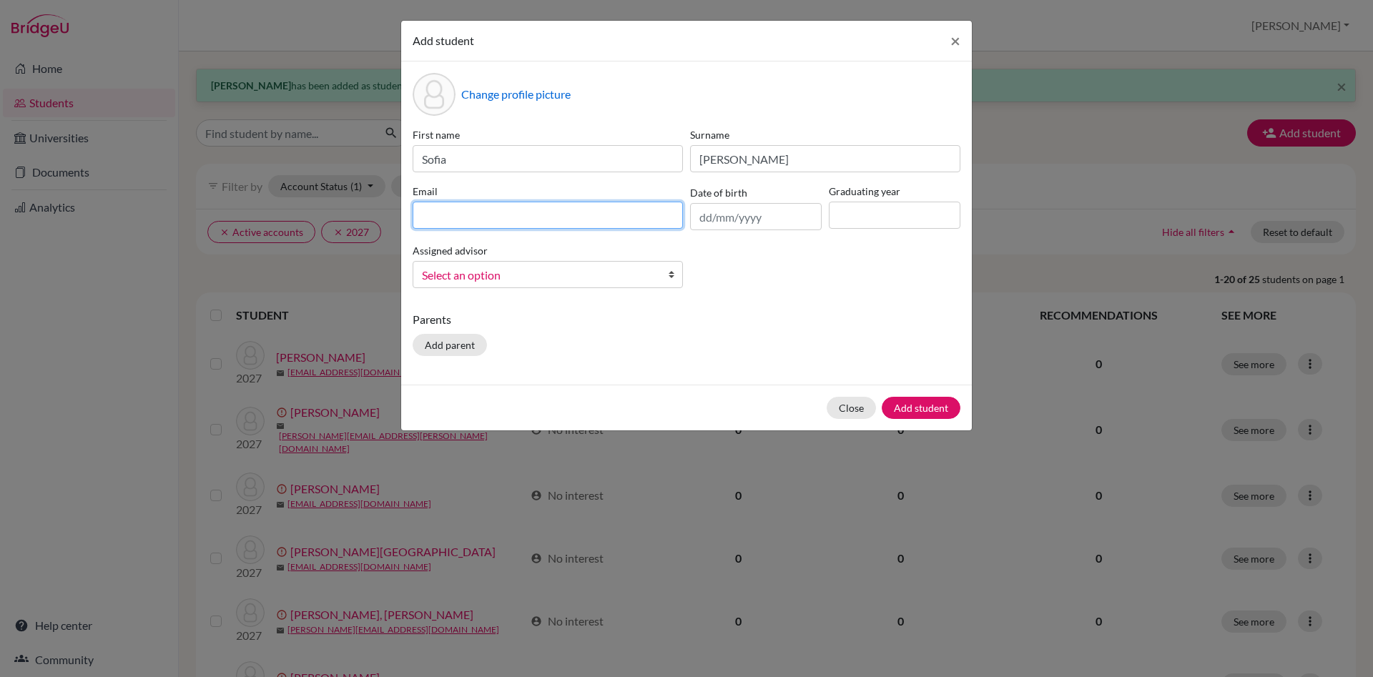
click at [480, 210] on input at bounding box center [548, 215] width 270 height 27
type input "sofia.brencic@dijaki.gimb.org"
click at [854, 410] on button "Close" at bounding box center [850, 408] width 49 height 22
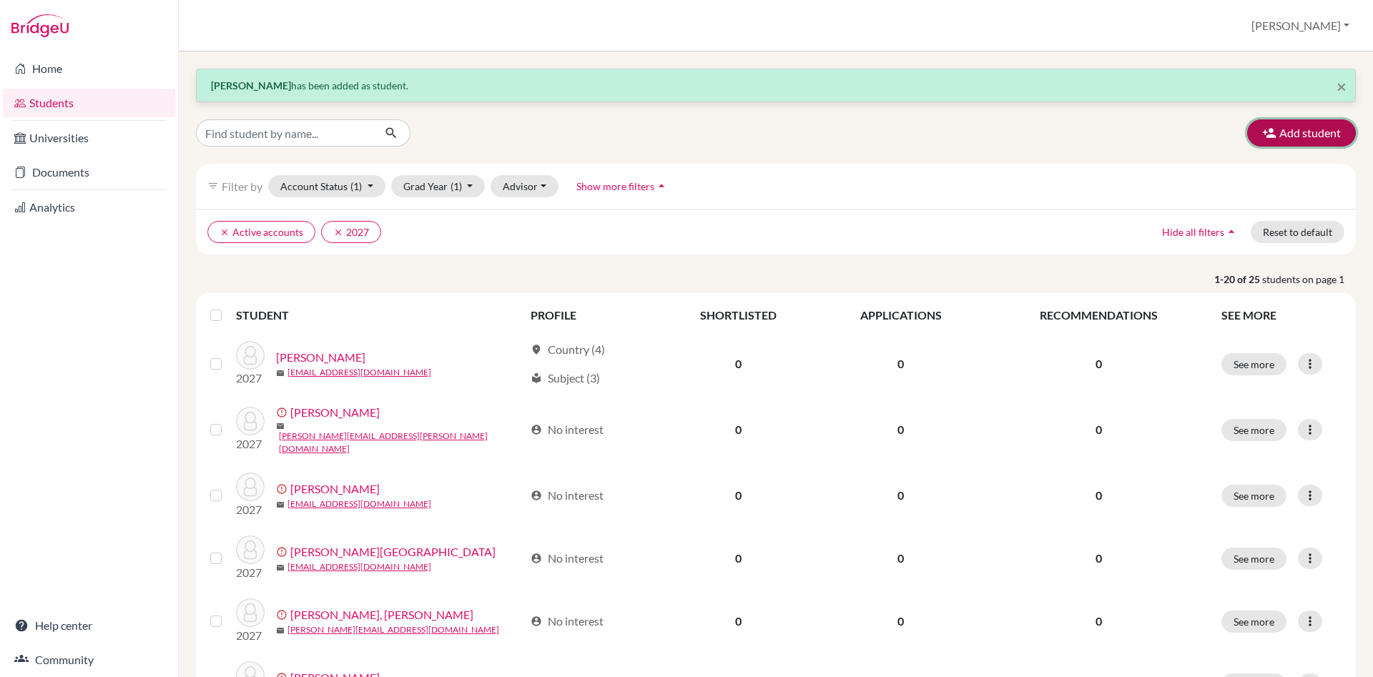
click at [1314, 129] on button "Add student" at bounding box center [1301, 132] width 109 height 27
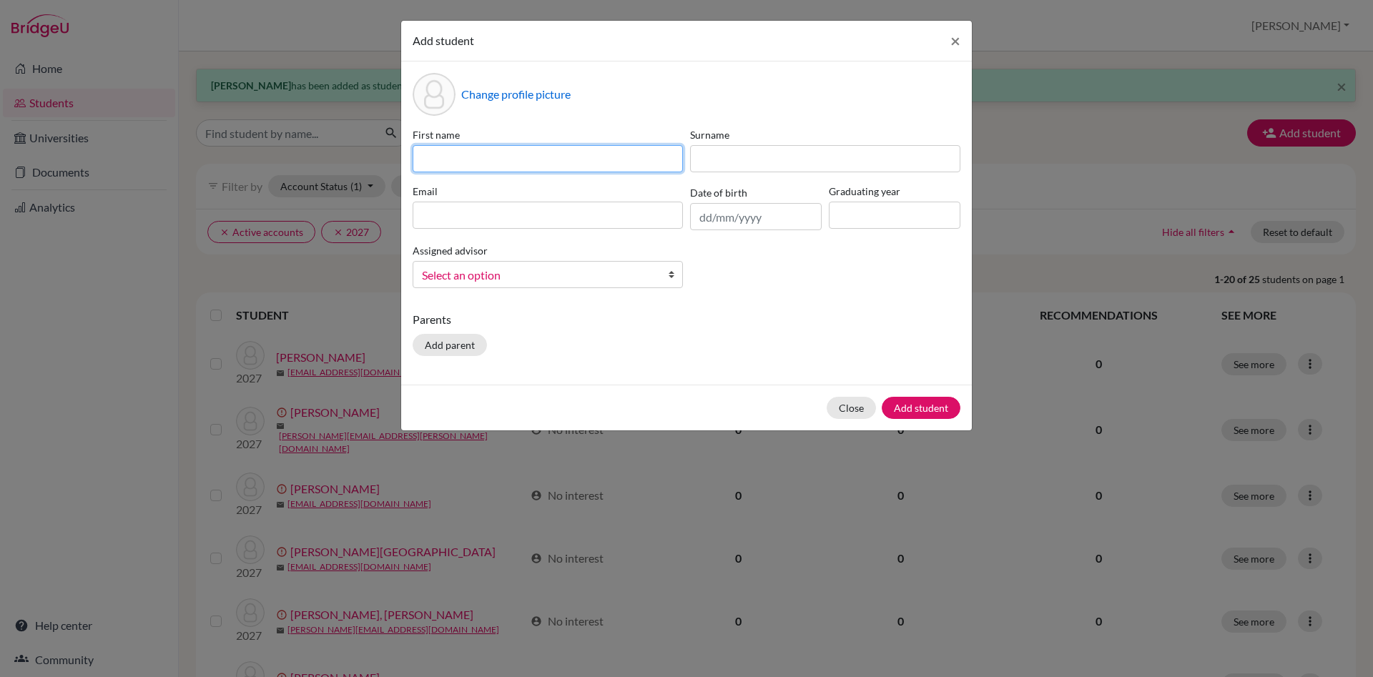
click at [428, 150] on input at bounding box center [548, 158] width 270 height 27
type input "Yury"
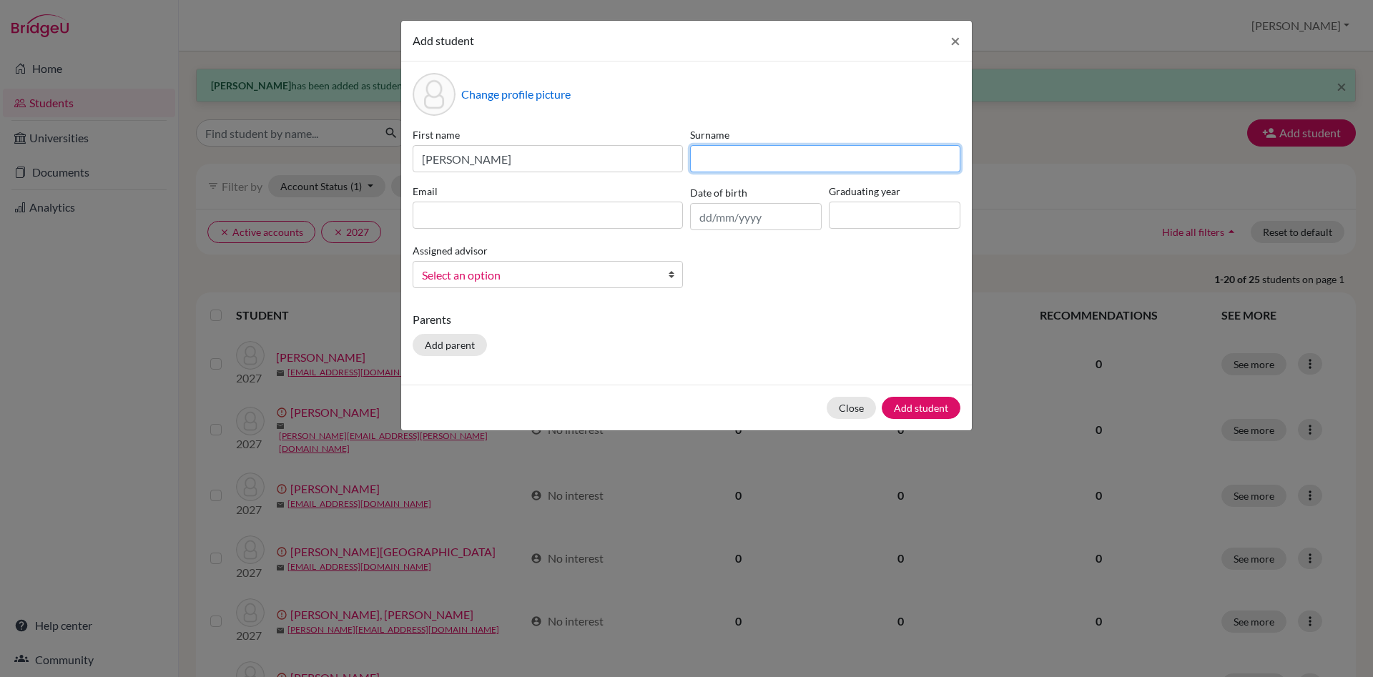
click at [764, 159] on input at bounding box center [825, 158] width 270 height 27
type input "Chumakov"
click at [453, 217] on input at bounding box center [548, 215] width 270 height 27
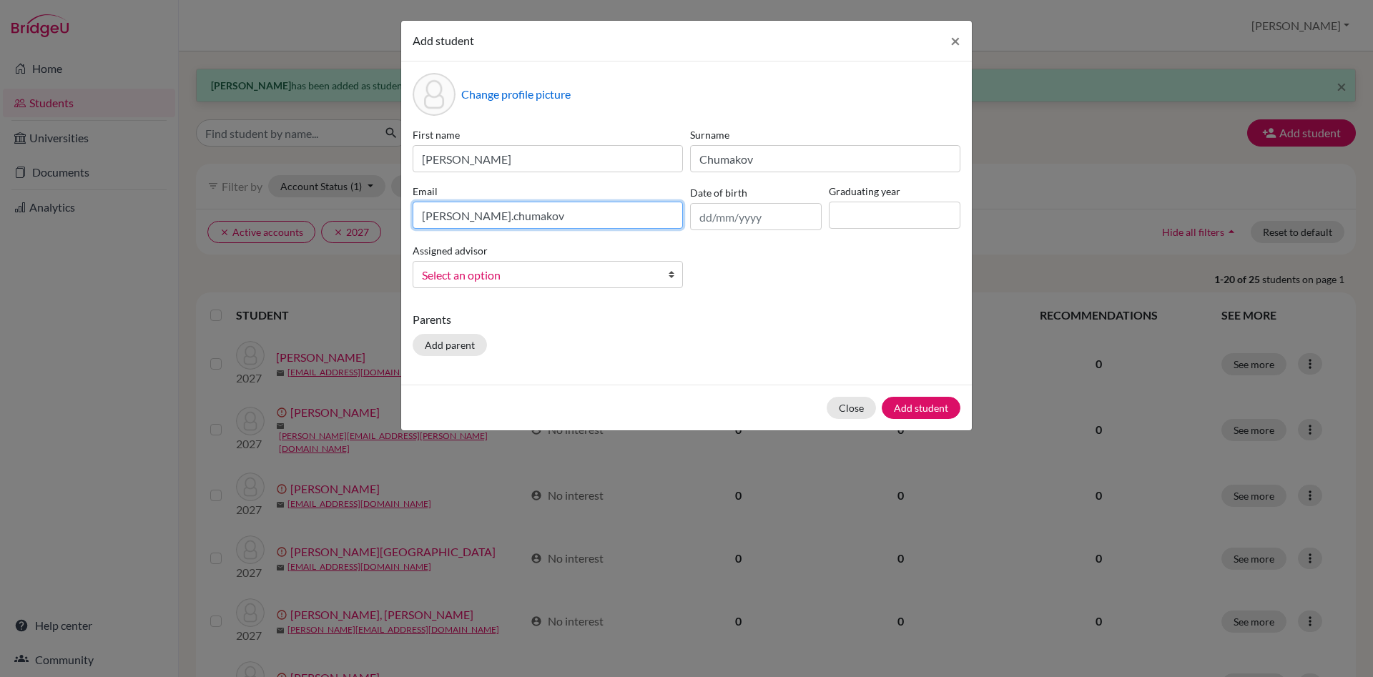
paste input "@dijaki.gimb.org"
type input "yury.chumakov@dijaki.gimb.org"
click at [849, 208] on input at bounding box center [895, 215] width 132 height 27
type input "2027"
click at [671, 272] on b at bounding box center [675, 275] width 14 height 26
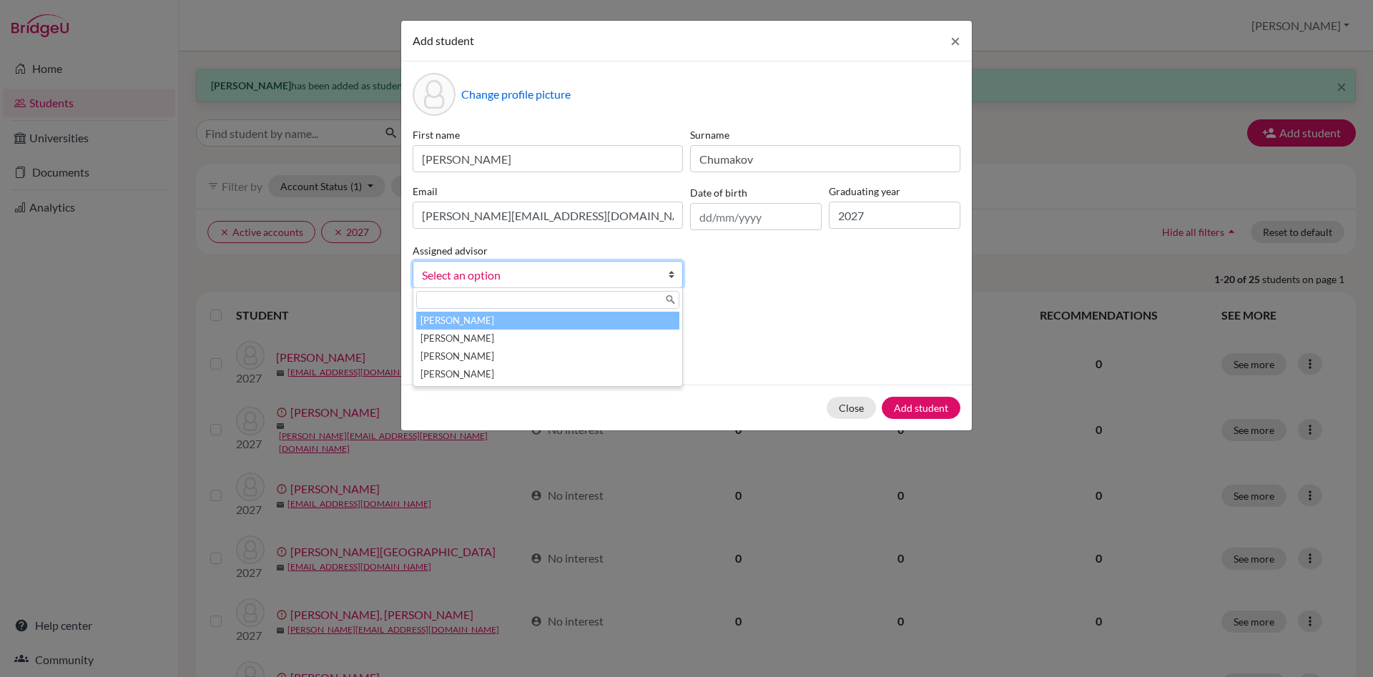
click at [622, 317] on li "Česnik, Irena" at bounding box center [547, 321] width 263 height 18
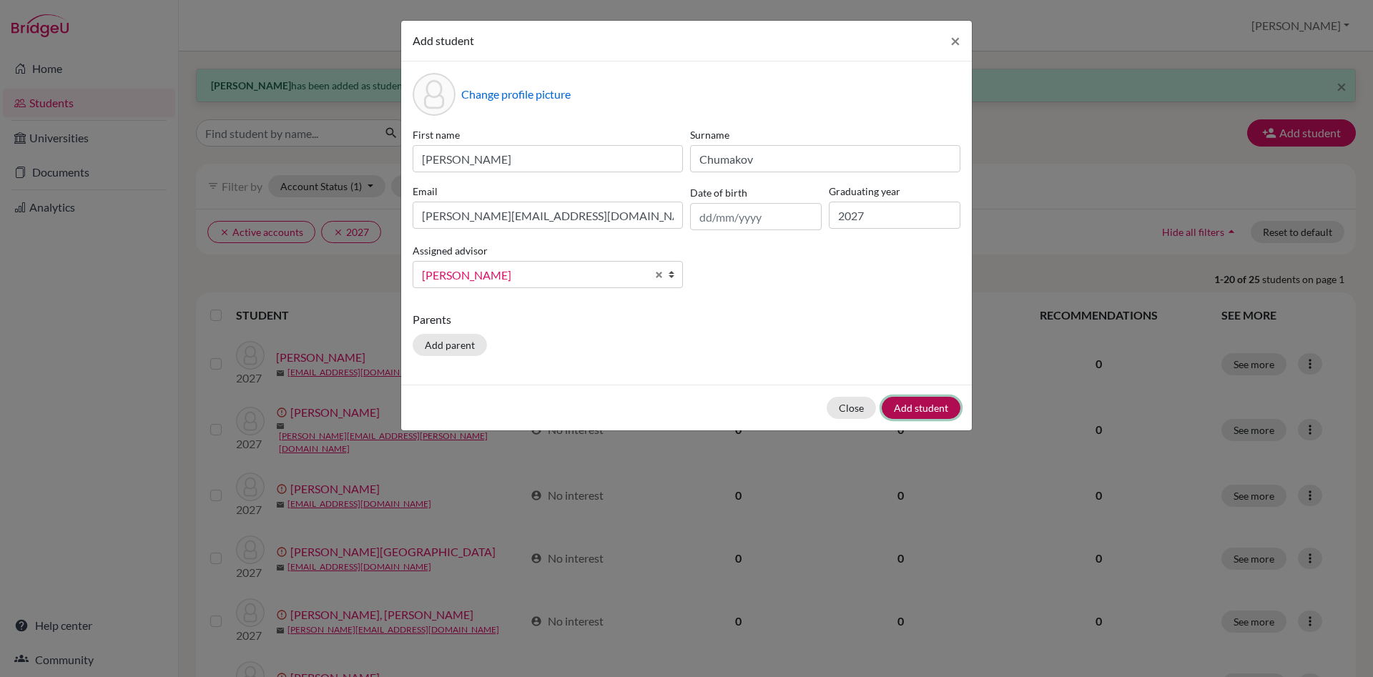
click at [927, 404] on button "Add student" at bounding box center [921, 408] width 79 height 22
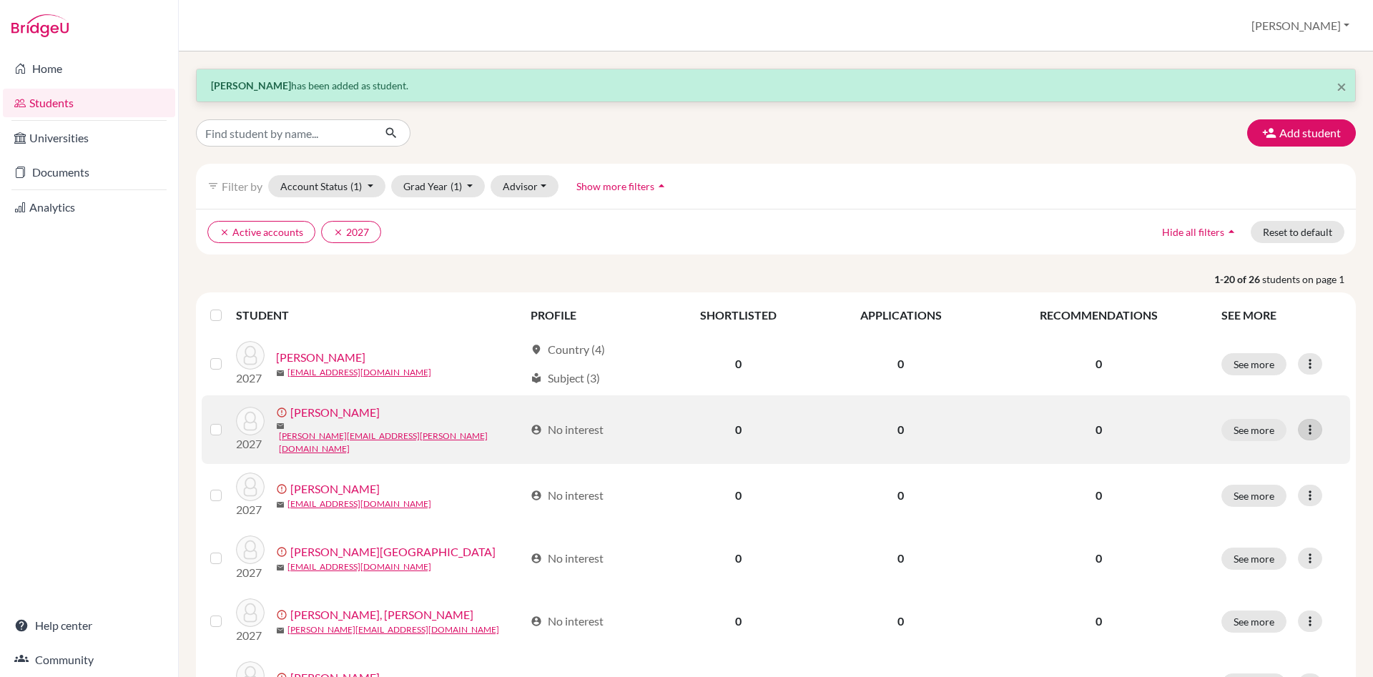
click at [1315, 433] on icon at bounding box center [1310, 430] width 14 height 14
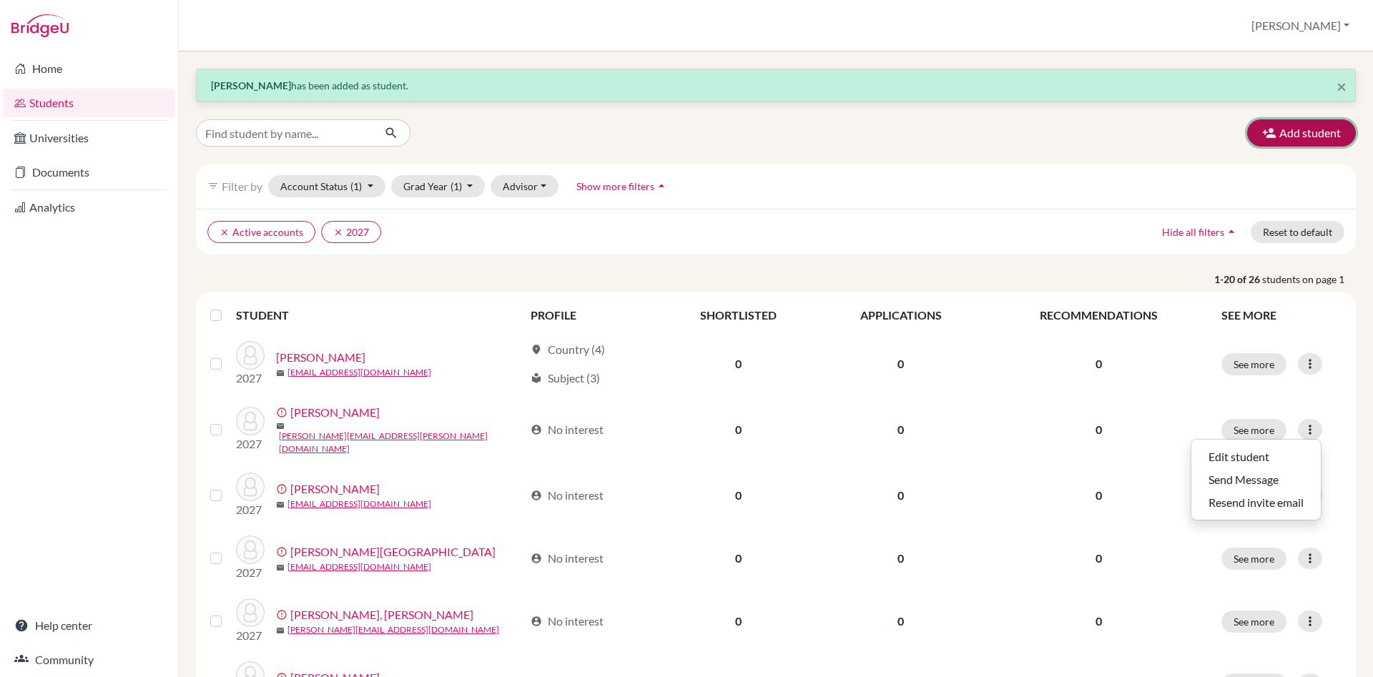
click at [1288, 134] on button "Add student" at bounding box center [1301, 132] width 109 height 27
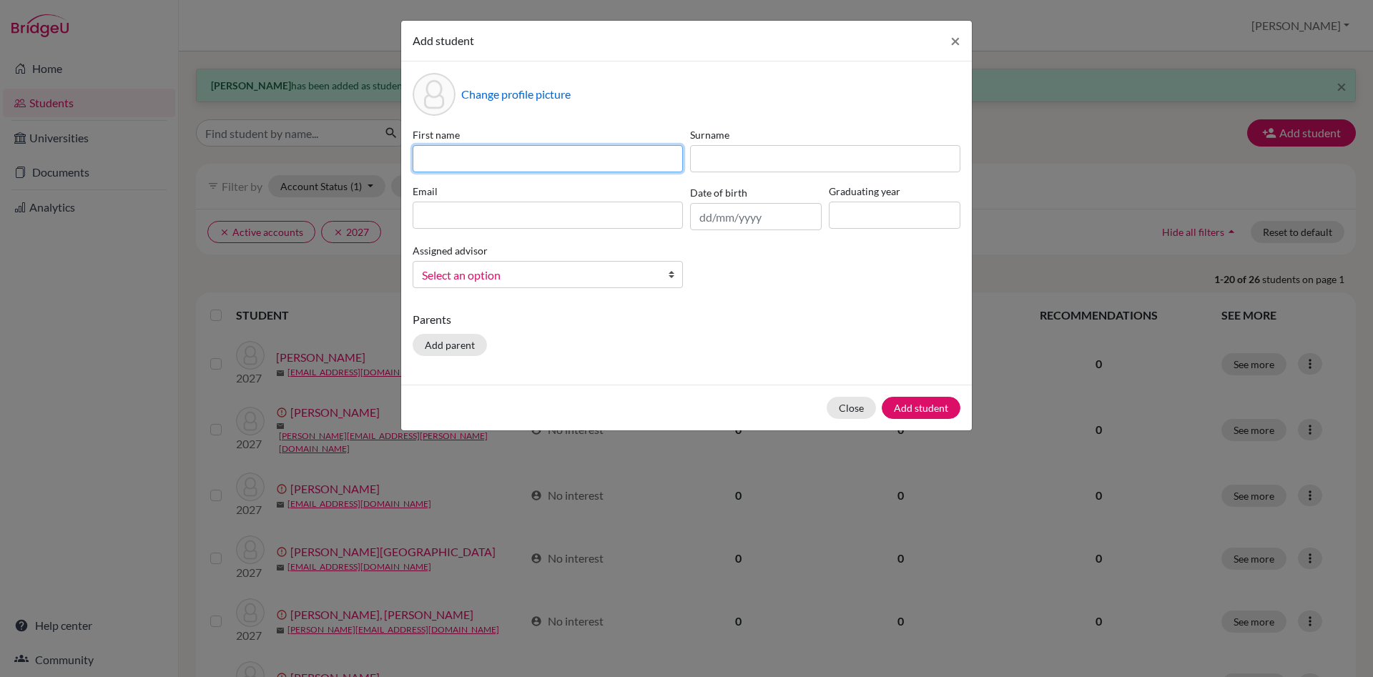
click at [423, 156] on input at bounding box center [548, 158] width 270 height 27
type input "Ariana Lana"
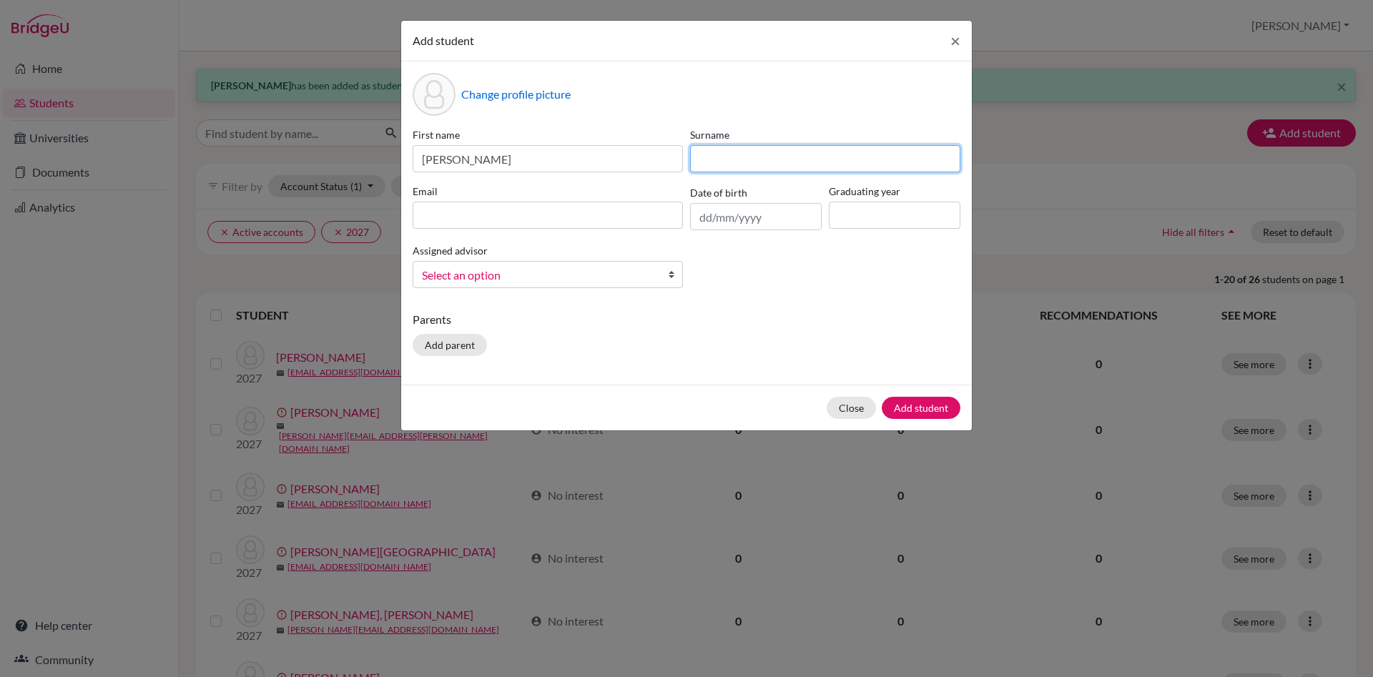
click at [774, 167] on input at bounding box center [825, 158] width 270 height 27
type input "Gaši"
click at [500, 216] on input at bounding box center [548, 215] width 270 height 27
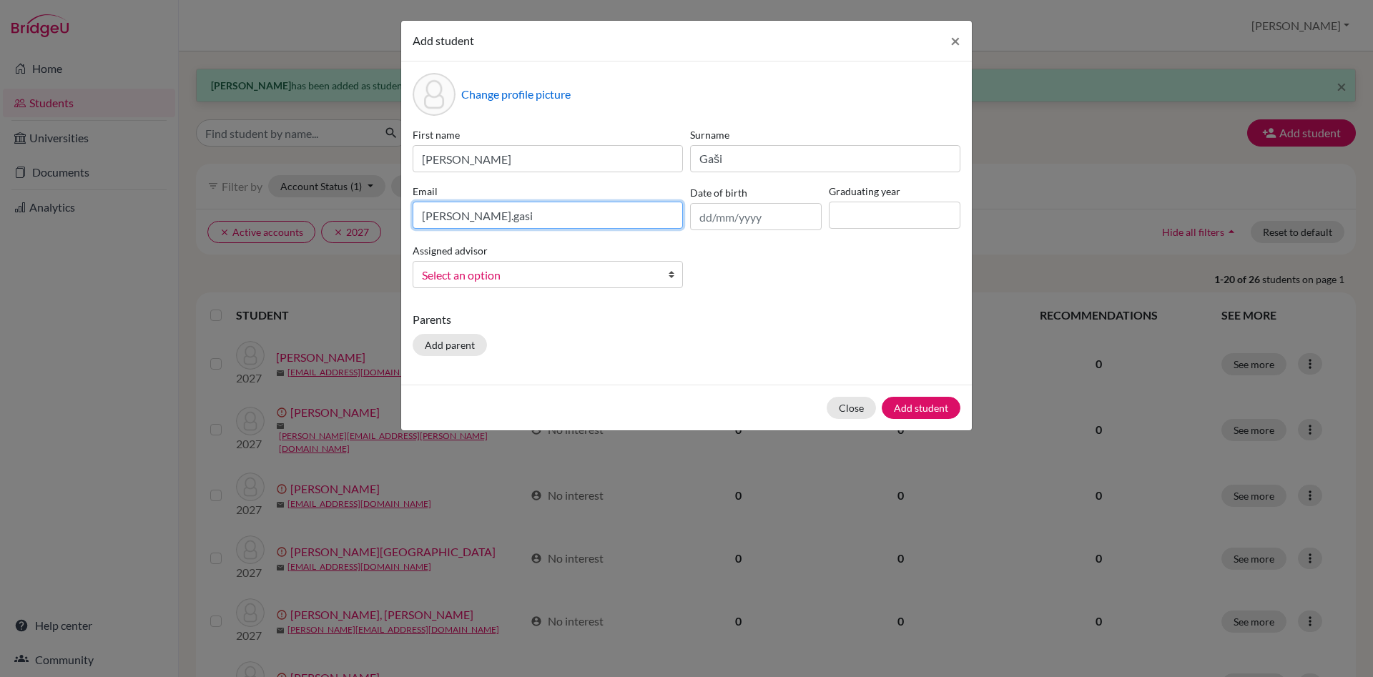
paste input "@dijaki.gimb.org"
type input "ariana.gasi@dijaki.gimb.org"
click at [901, 229] on div "Graduating year" at bounding box center [894, 207] width 139 height 46
click at [870, 214] on input at bounding box center [895, 215] width 132 height 27
type input "2027"
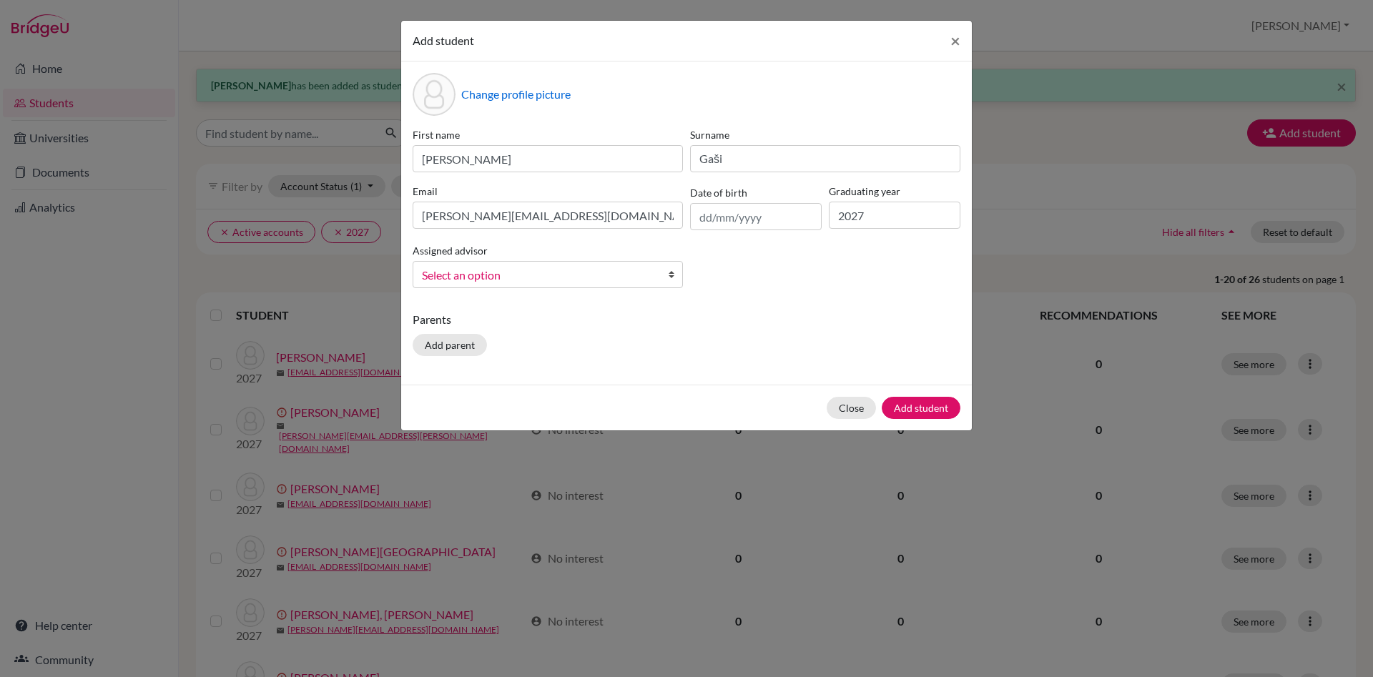
click at [673, 271] on b at bounding box center [675, 275] width 14 height 26
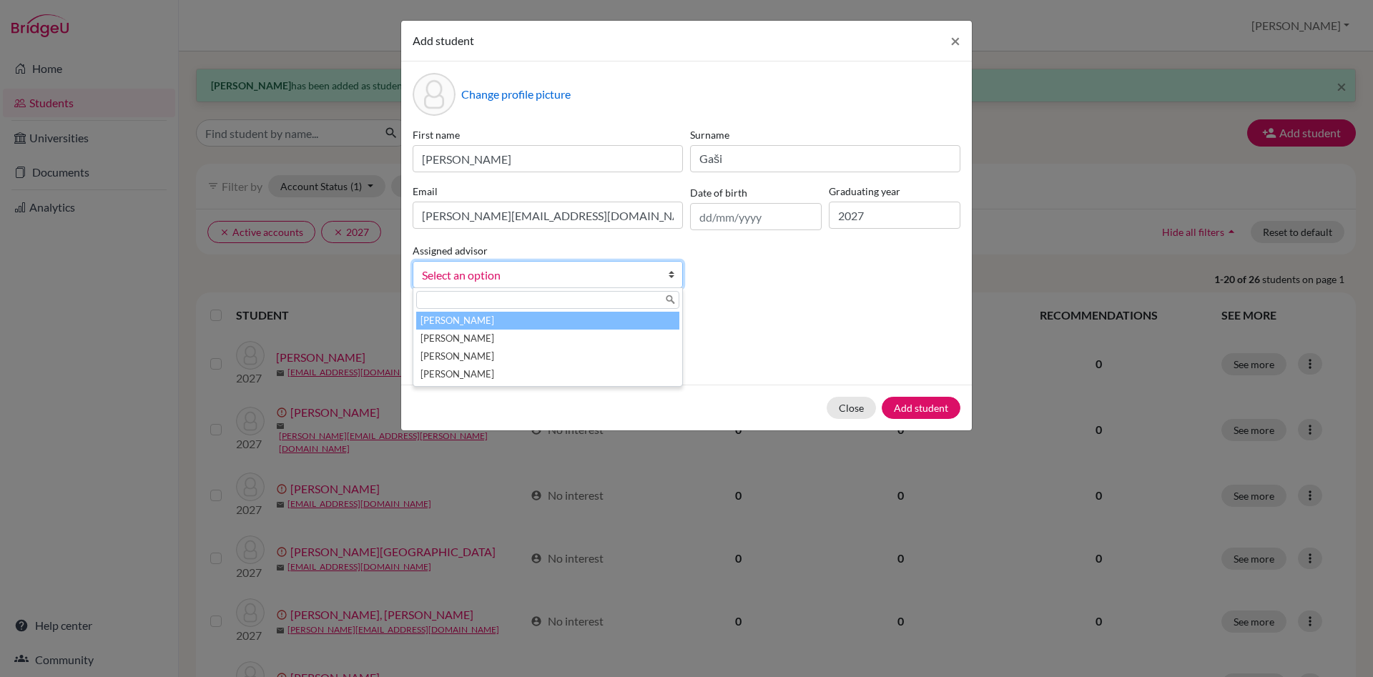
click at [596, 322] on li "Česnik, Irena" at bounding box center [547, 321] width 263 height 18
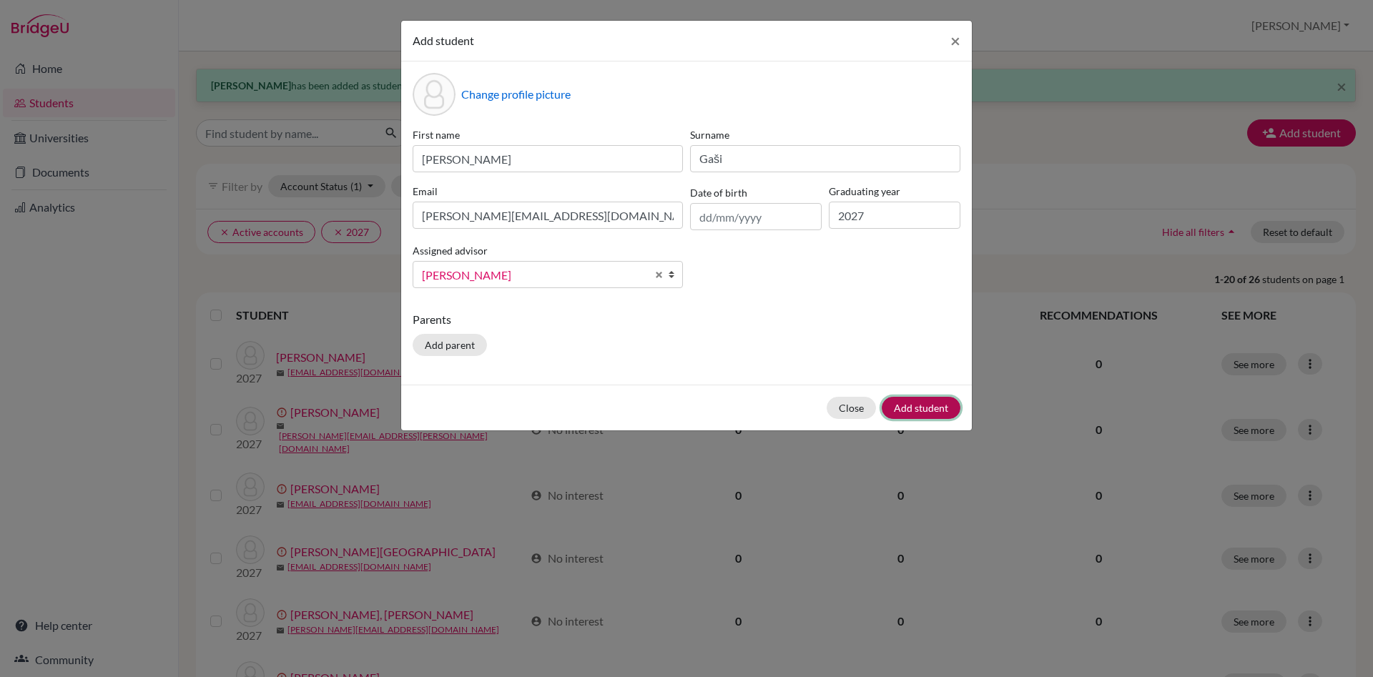
click at [917, 410] on button "Add student" at bounding box center [921, 408] width 79 height 22
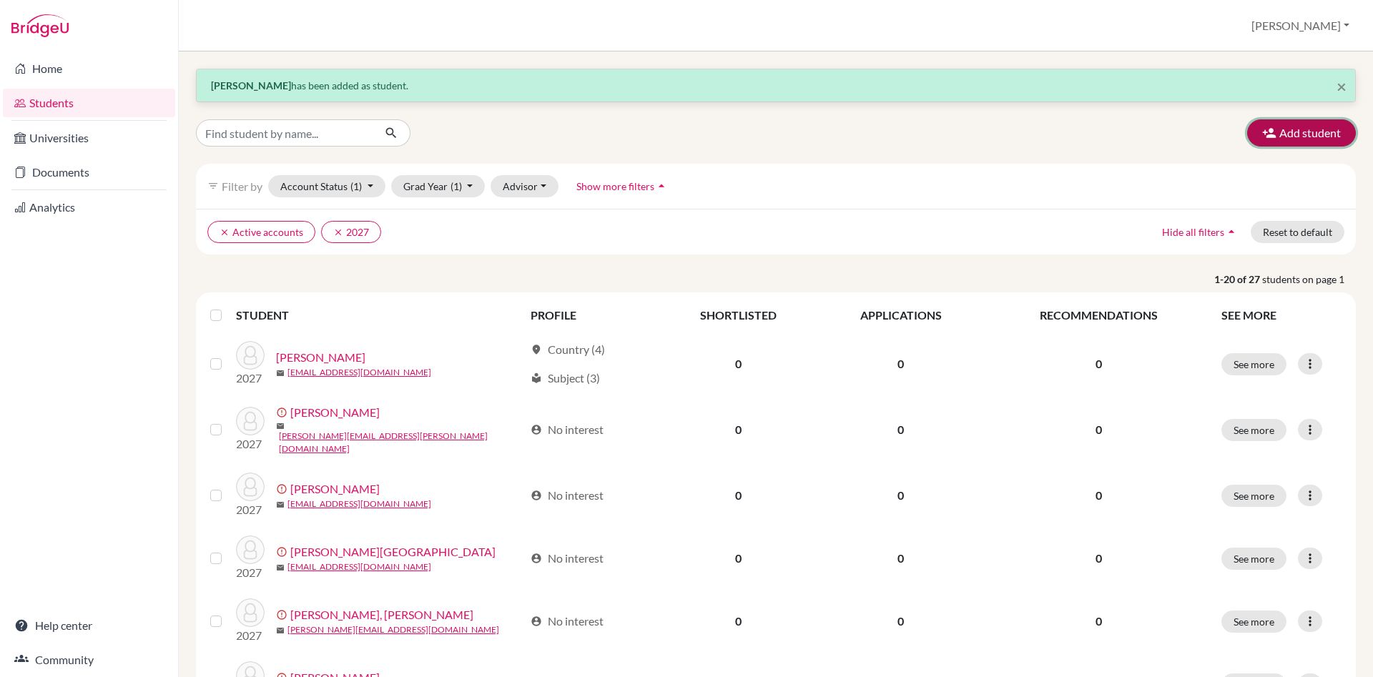
click at [1321, 129] on button "Add student" at bounding box center [1301, 132] width 109 height 27
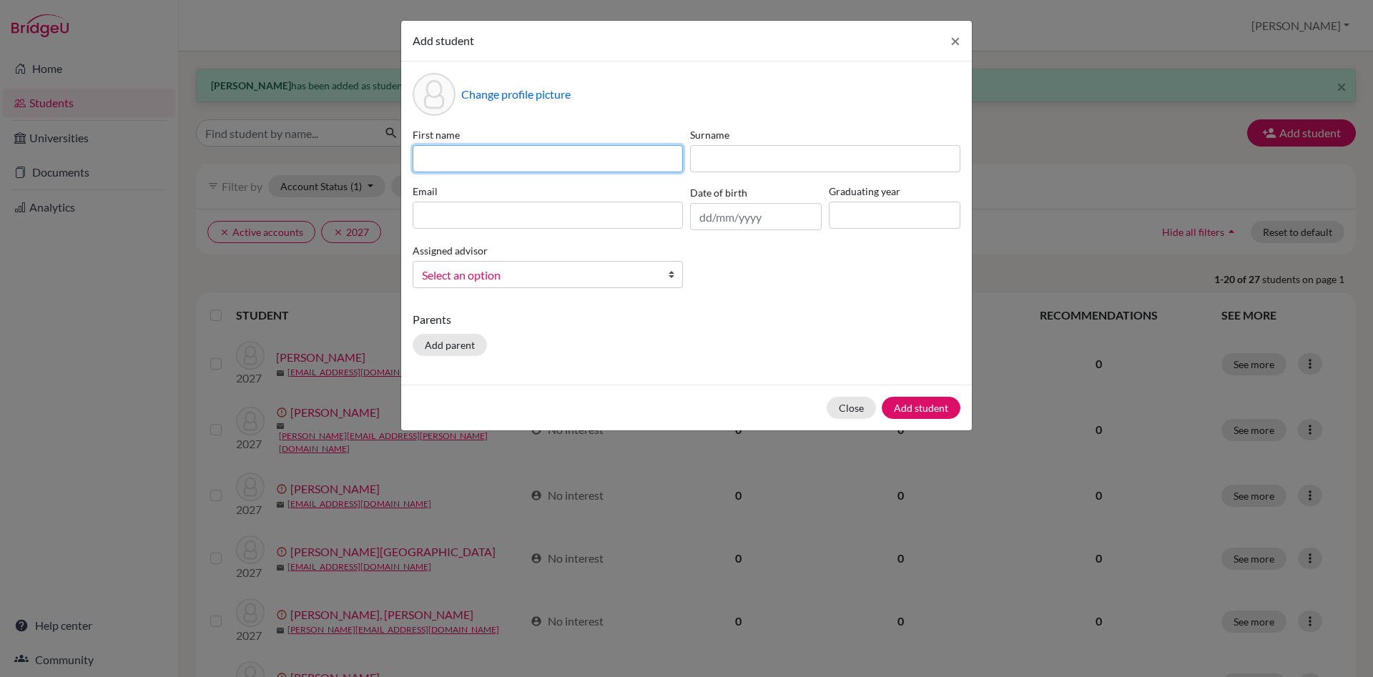
click at [497, 152] on input at bounding box center [548, 158] width 270 height 27
type input "Lana"
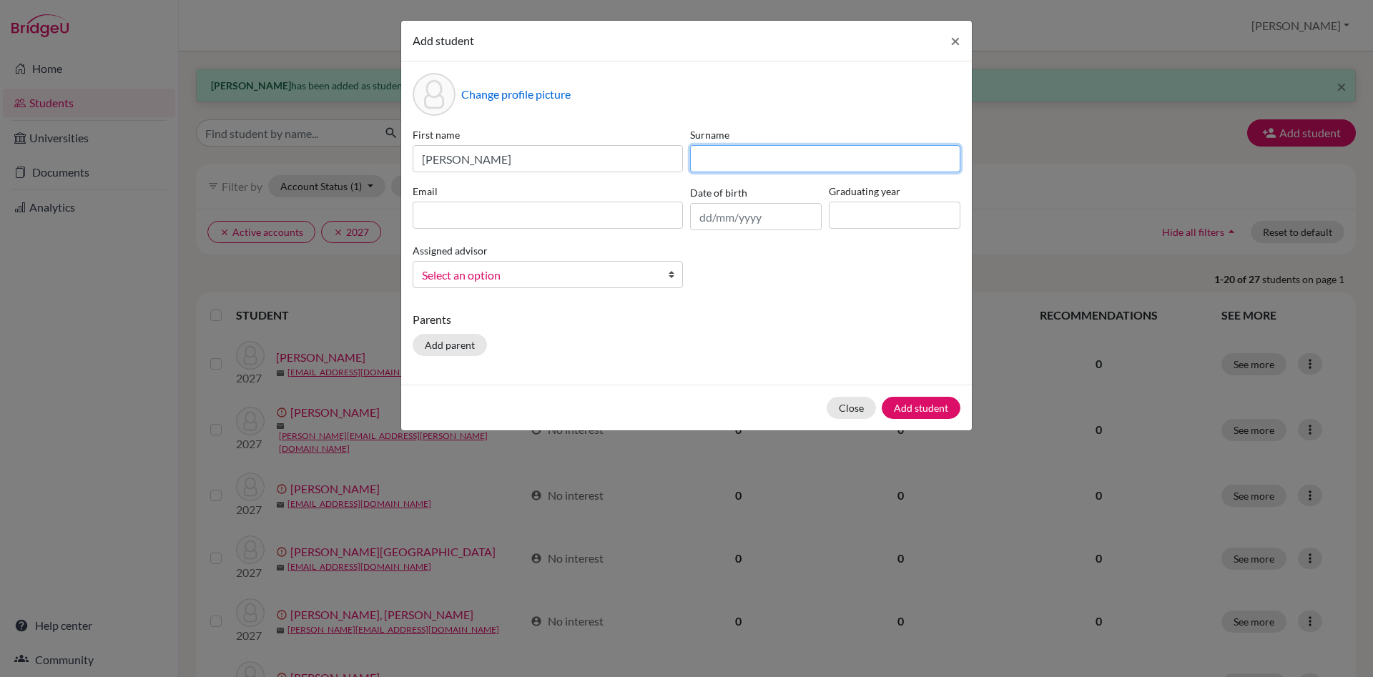
click at [765, 164] on input at bounding box center [825, 158] width 270 height 27
type input "Janković"
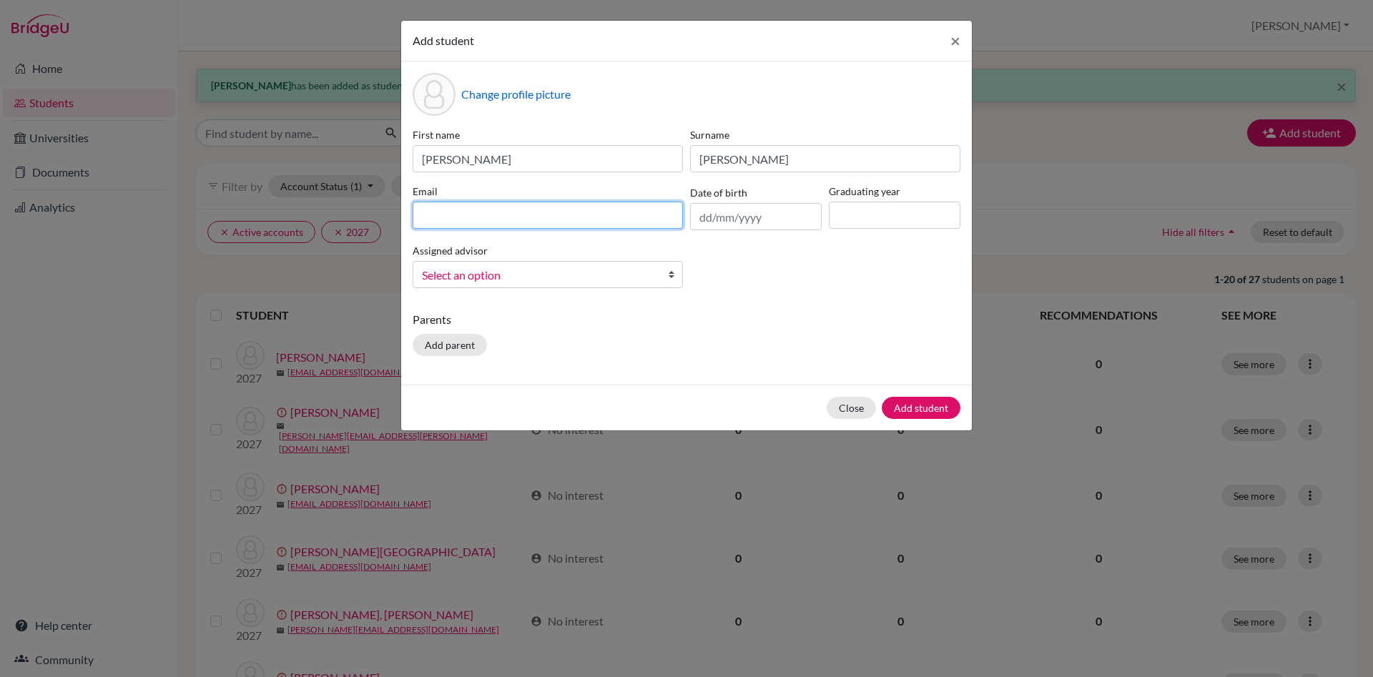
click at [571, 211] on input at bounding box center [548, 215] width 270 height 27
paste input "@dijaki.gimb.org"
type input "lanna.jankovic@dijaki.gimb.org"
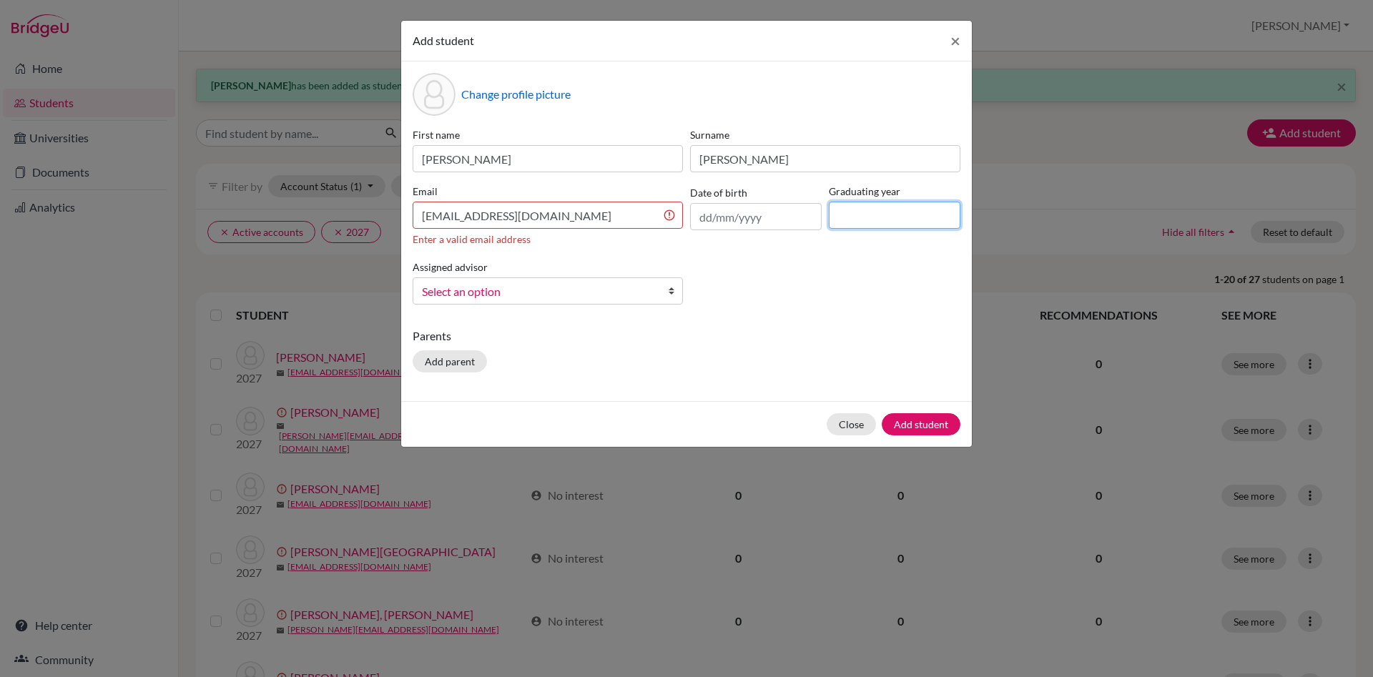
click at [853, 208] on input at bounding box center [895, 215] width 132 height 27
type input "2027"
click at [591, 220] on input "lanna.jankovic@dijaki.gimb.org" at bounding box center [548, 215] width 270 height 27
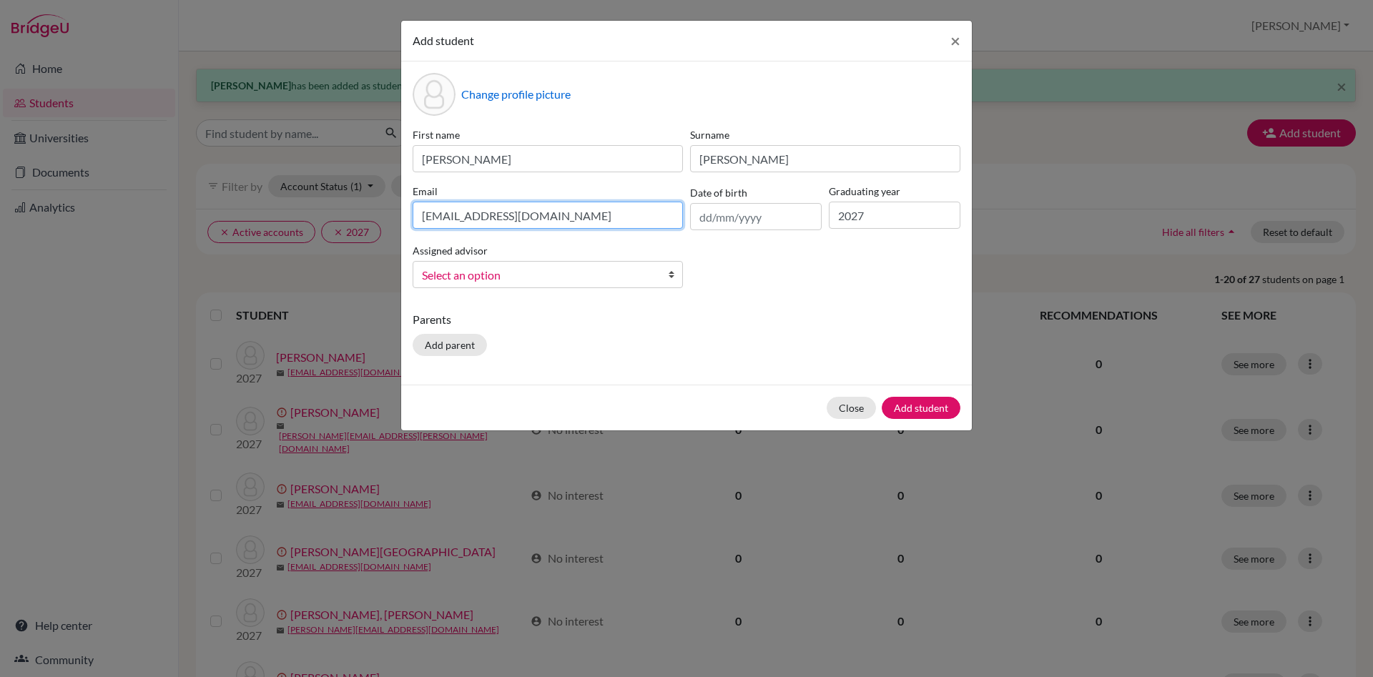
type input "lanna.jankovic@dijaki.gimb.org"
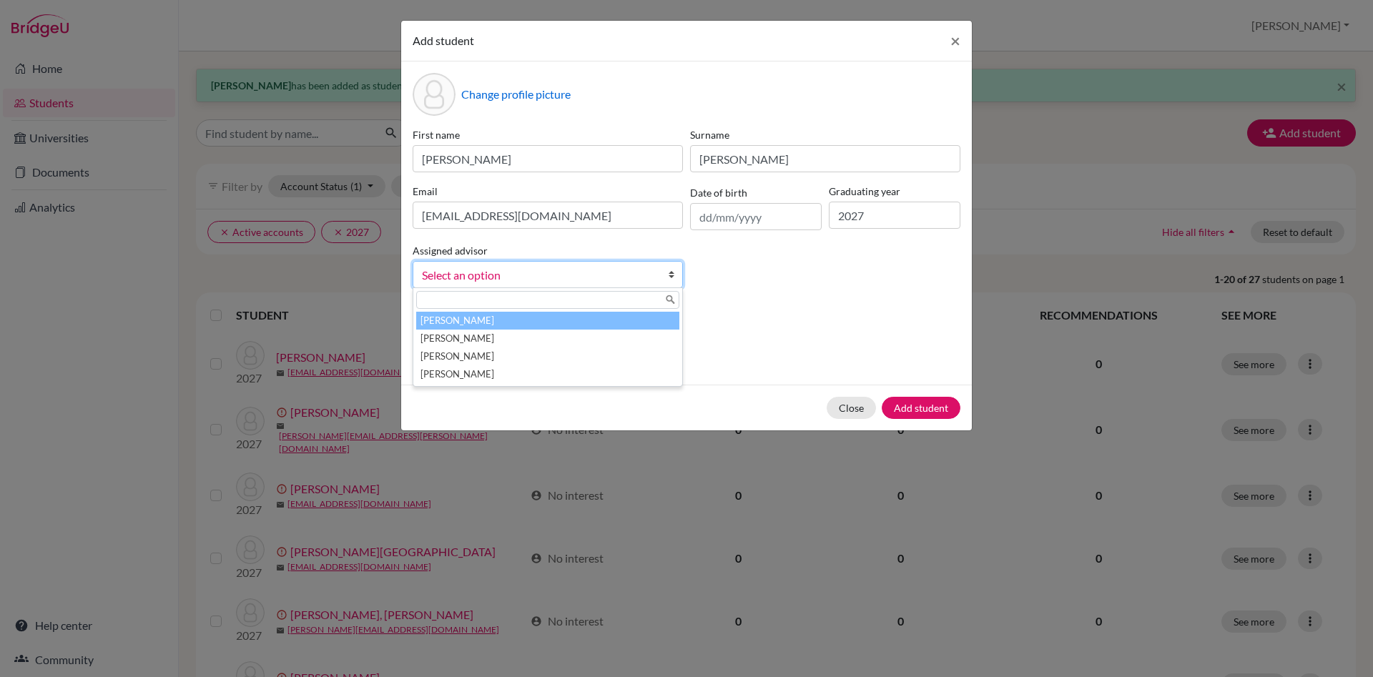
click at [519, 271] on span "Select an option" at bounding box center [538, 275] width 233 height 19
click at [499, 323] on li "Česnik, Irena" at bounding box center [547, 321] width 263 height 18
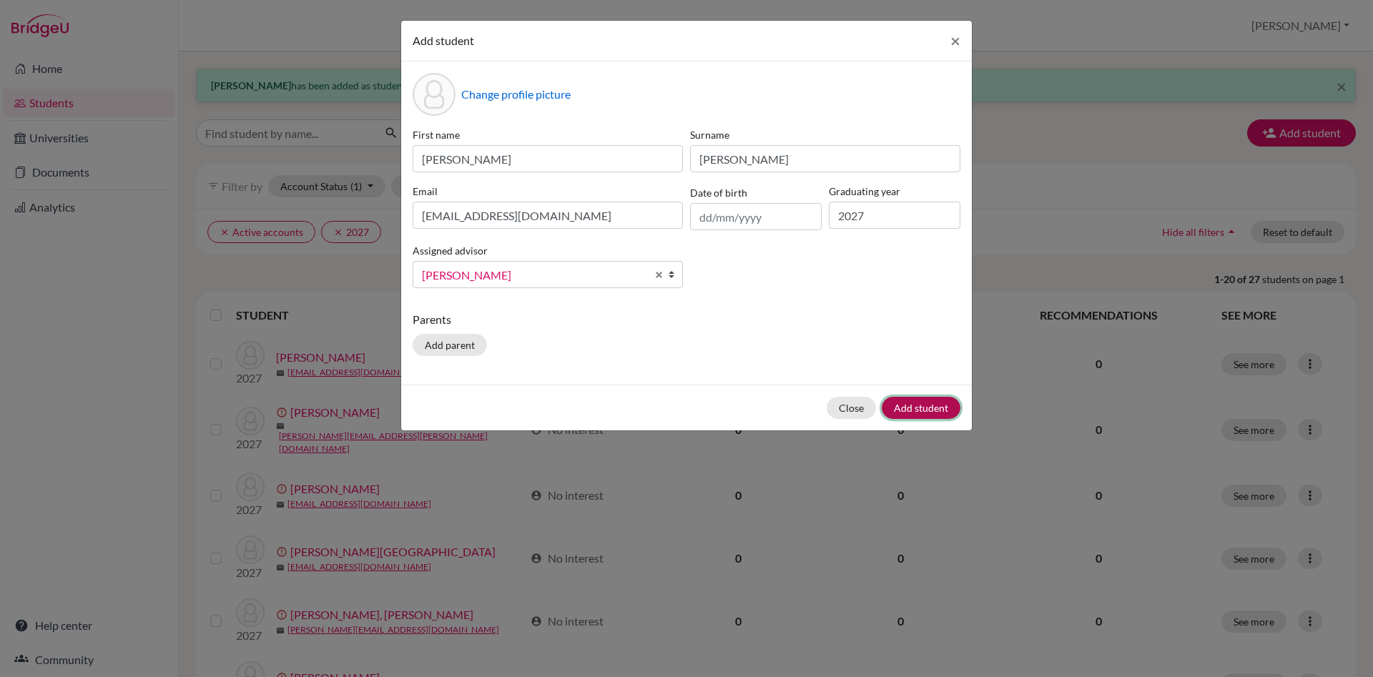
click at [927, 407] on button "Add student" at bounding box center [921, 408] width 79 height 22
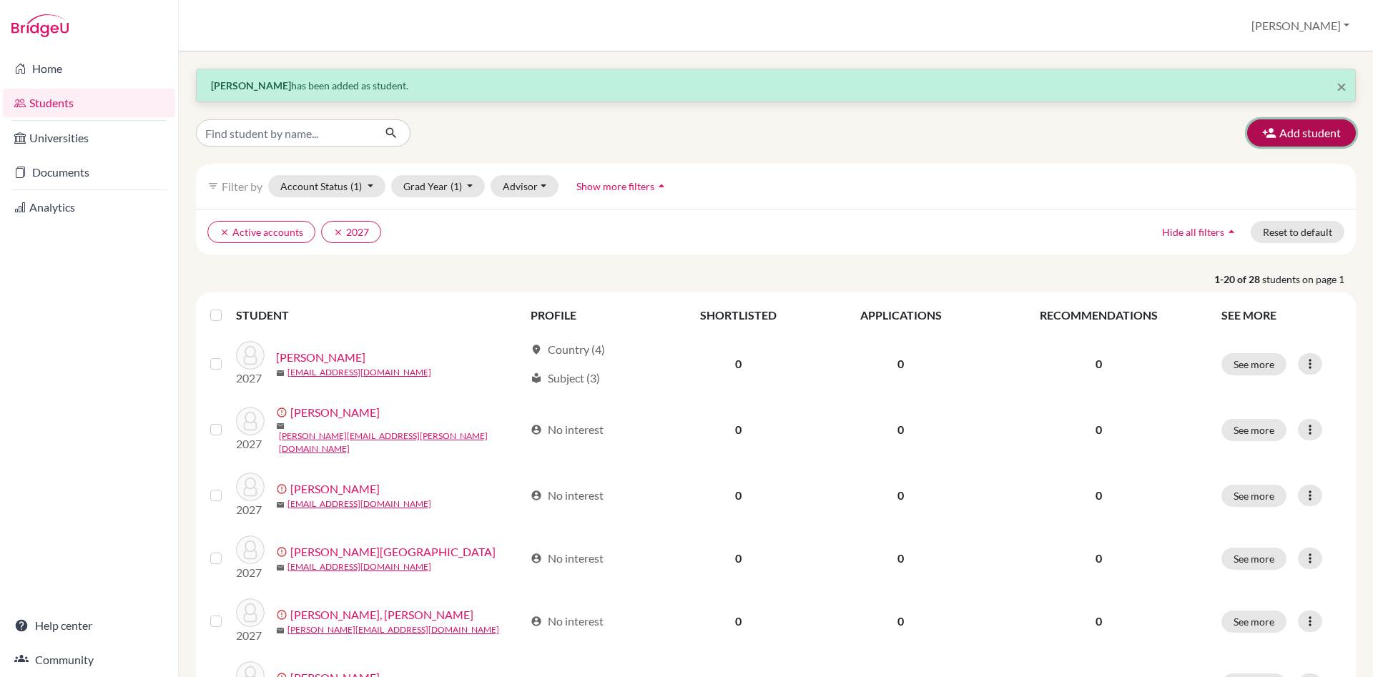
click at [1311, 130] on button "Add student" at bounding box center [1301, 132] width 109 height 27
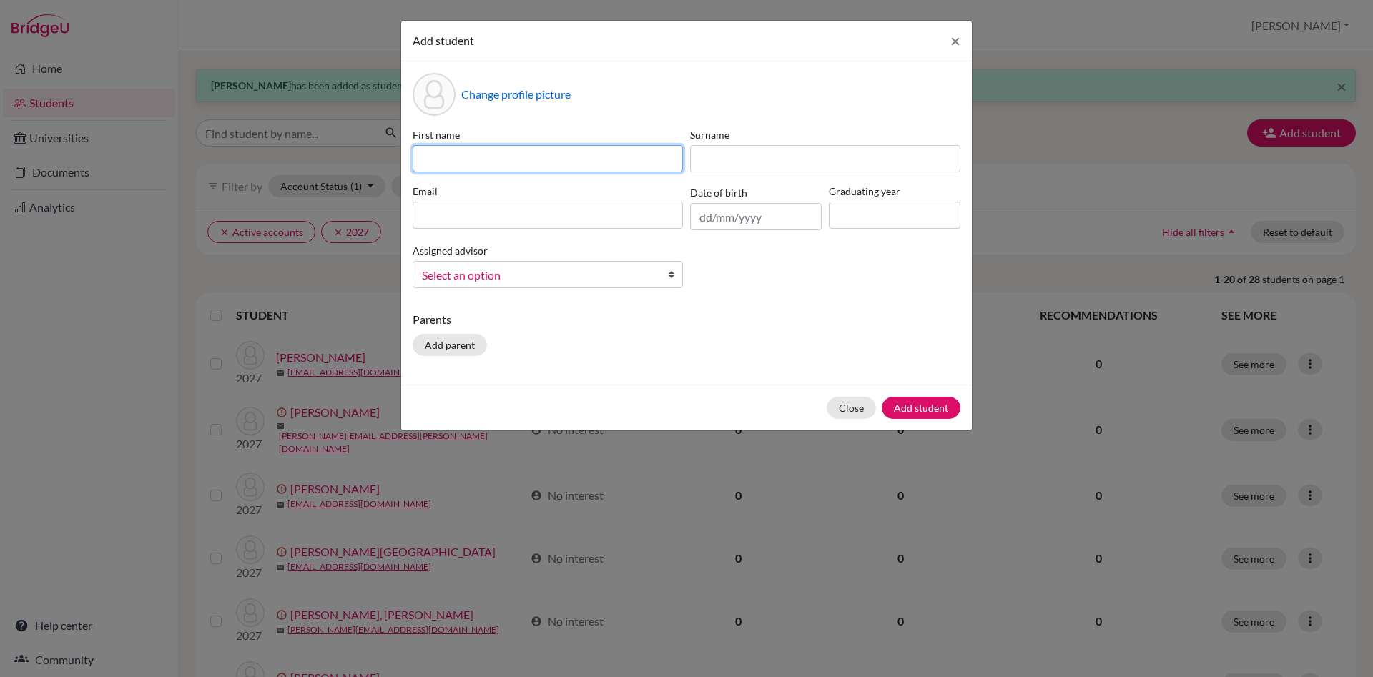
click at [458, 152] on input at bounding box center [548, 158] width 270 height 27
type input "Maksym"
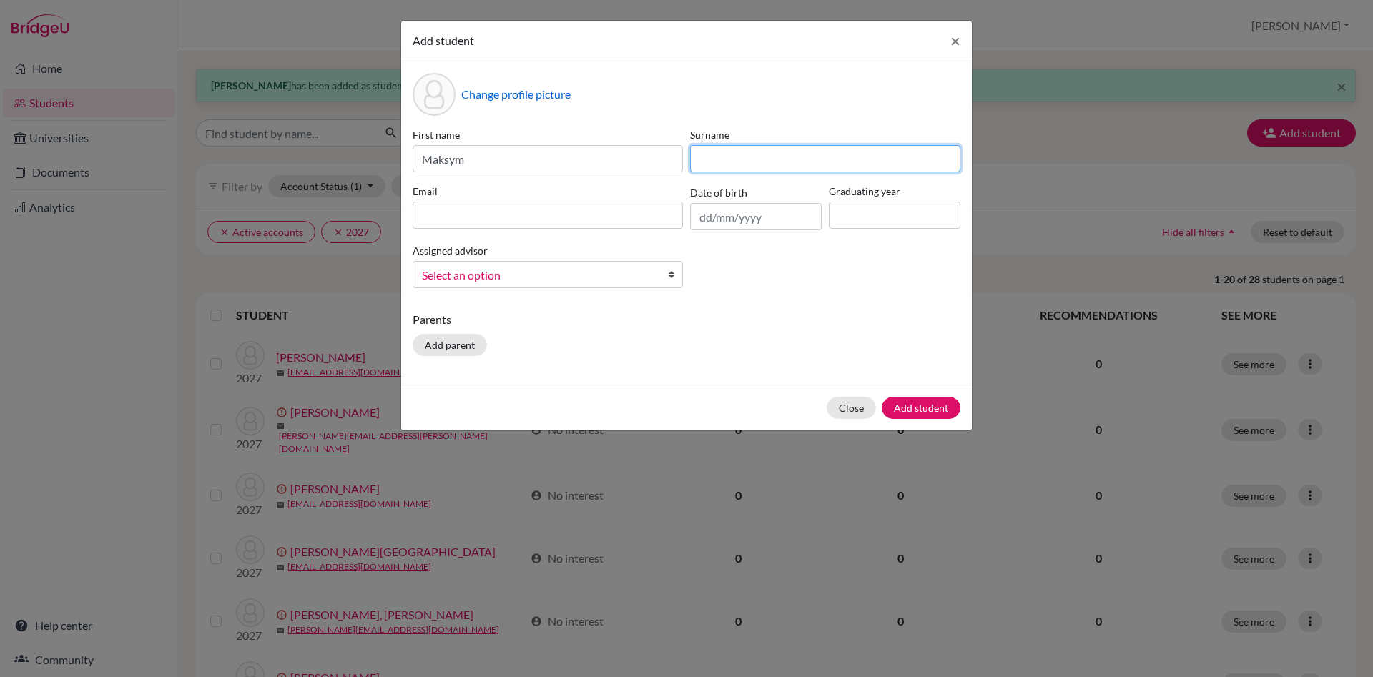
click at [717, 151] on input at bounding box center [825, 158] width 270 height 27
type input "Korenevych"
click at [478, 216] on input at bounding box center [548, 215] width 270 height 27
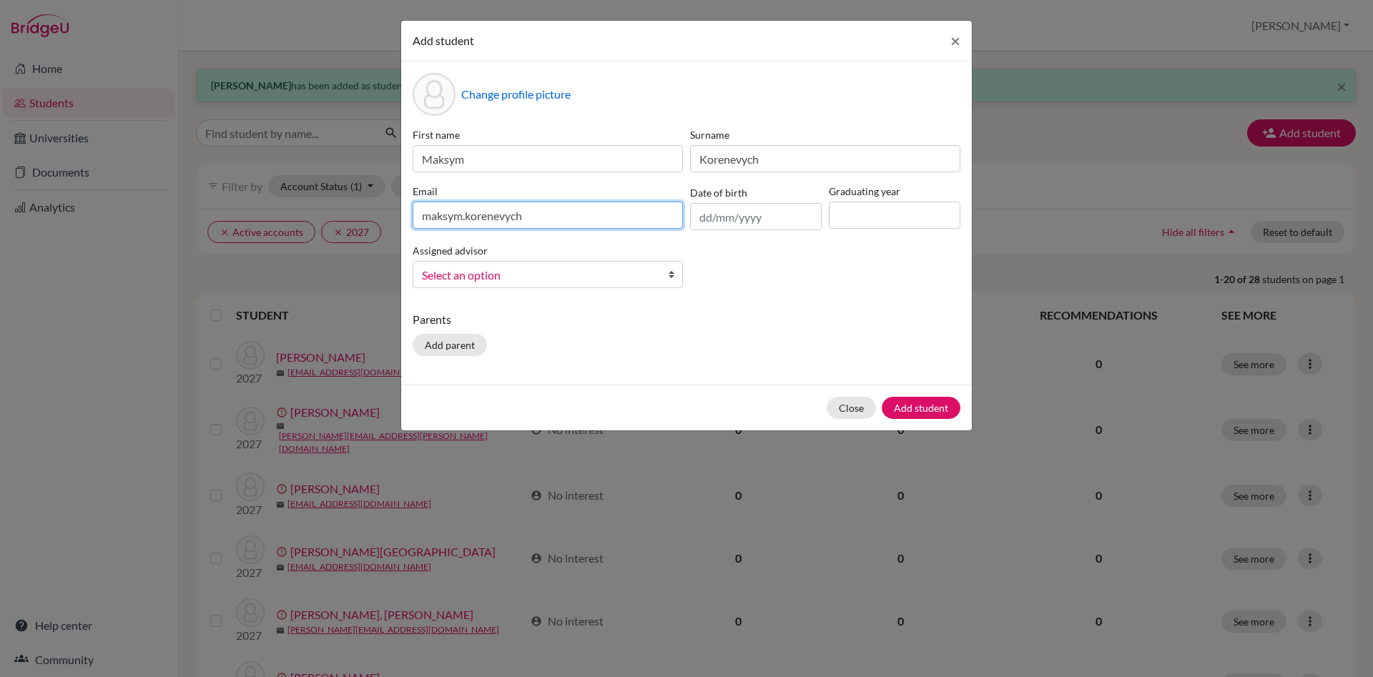
paste input "@dijaki.gimb.org"
type input "maksym.korenevych@dijaki.gimb.org"
click at [900, 217] on input at bounding box center [895, 215] width 132 height 27
type input "2027"
click at [670, 267] on b at bounding box center [675, 275] width 14 height 26
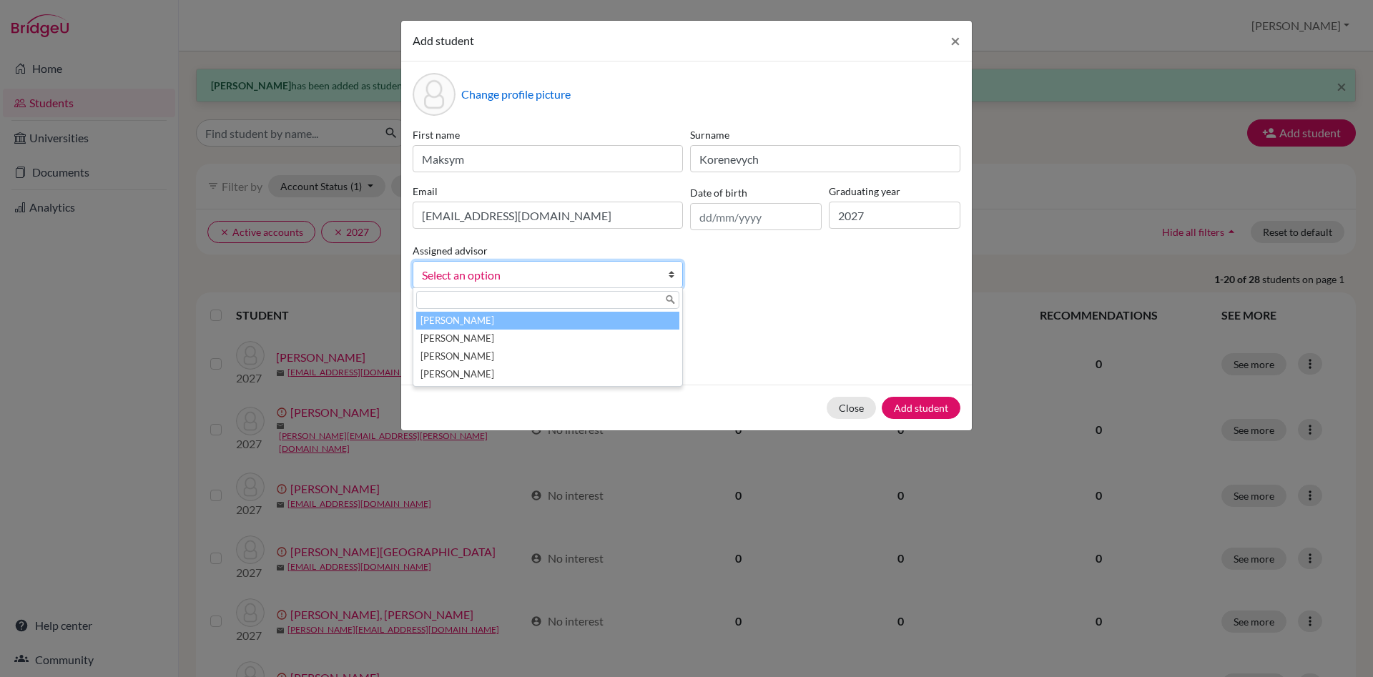
click at [595, 325] on li "Česnik, Irena" at bounding box center [547, 321] width 263 height 18
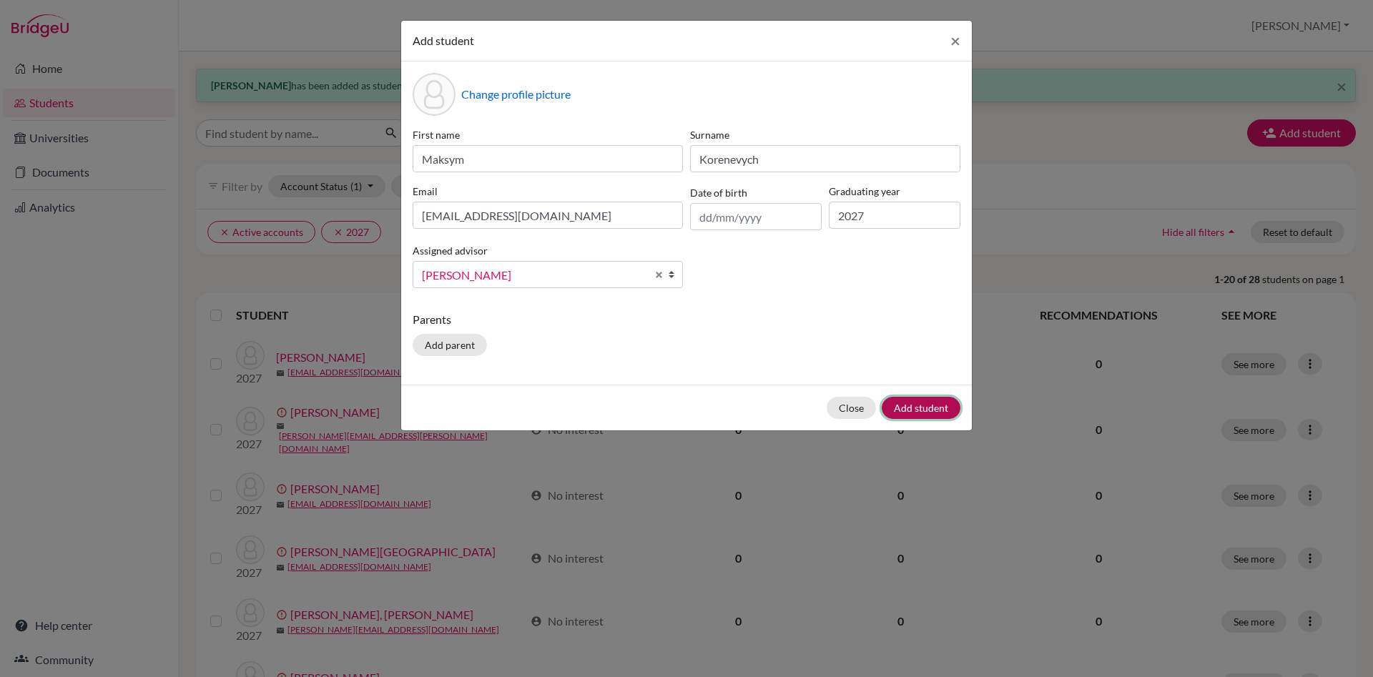
click at [927, 410] on button "Add student" at bounding box center [921, 408] width 79 height 22
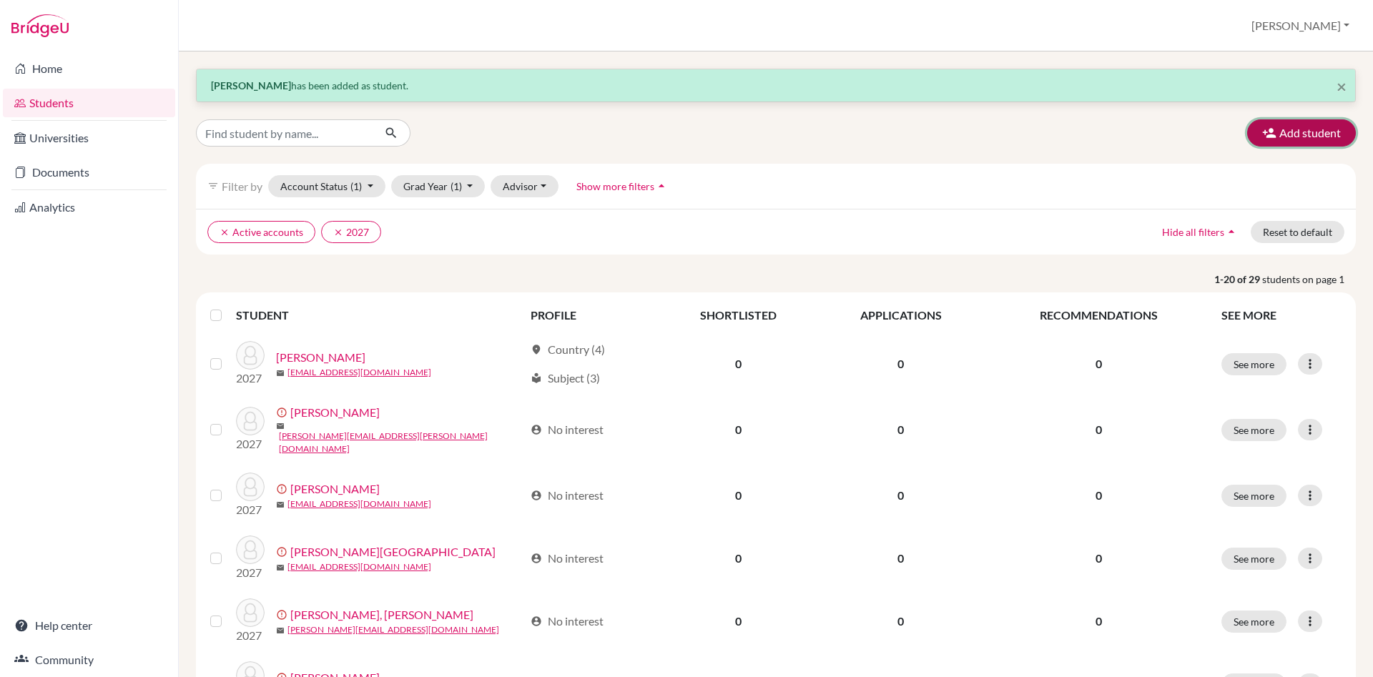
click at [1301, 125] on button "Add student" at bounding box center [1301, 132] width 109 height 27
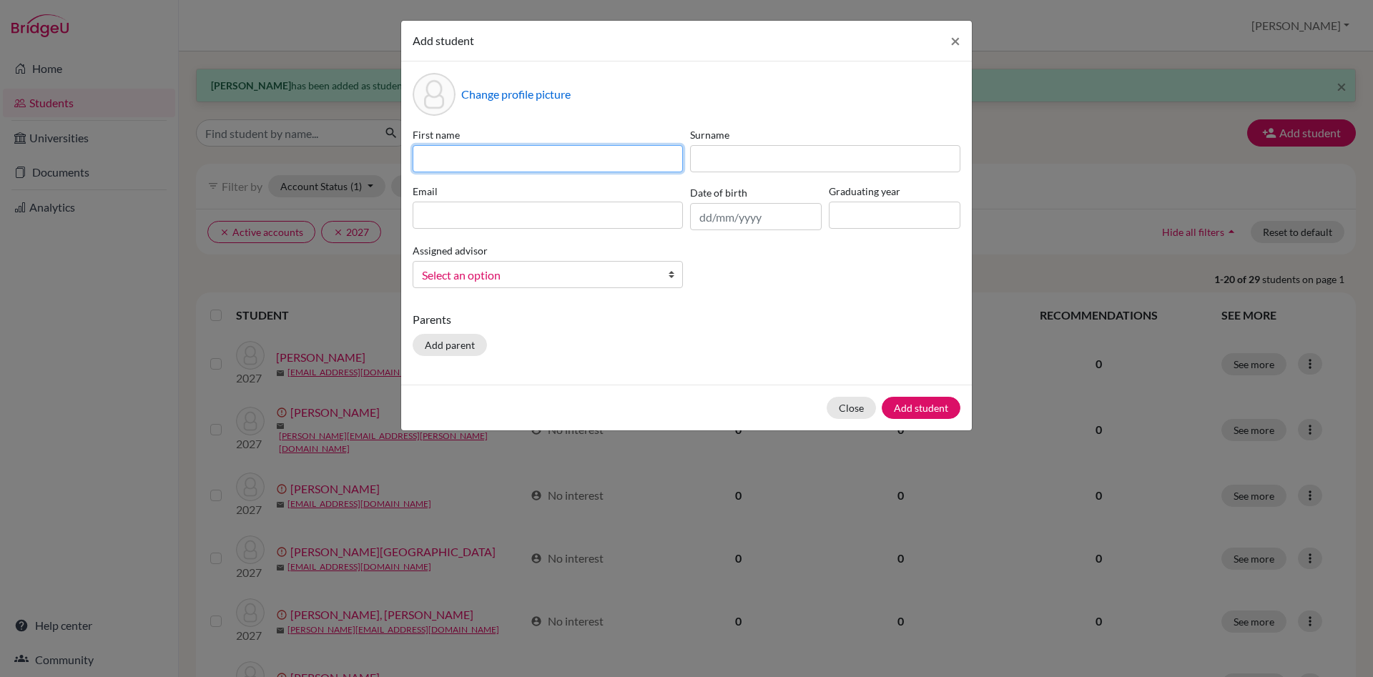
click at [483, 163] on input at bounding box center [548, 158] width 270 height 27
type input "Ina"
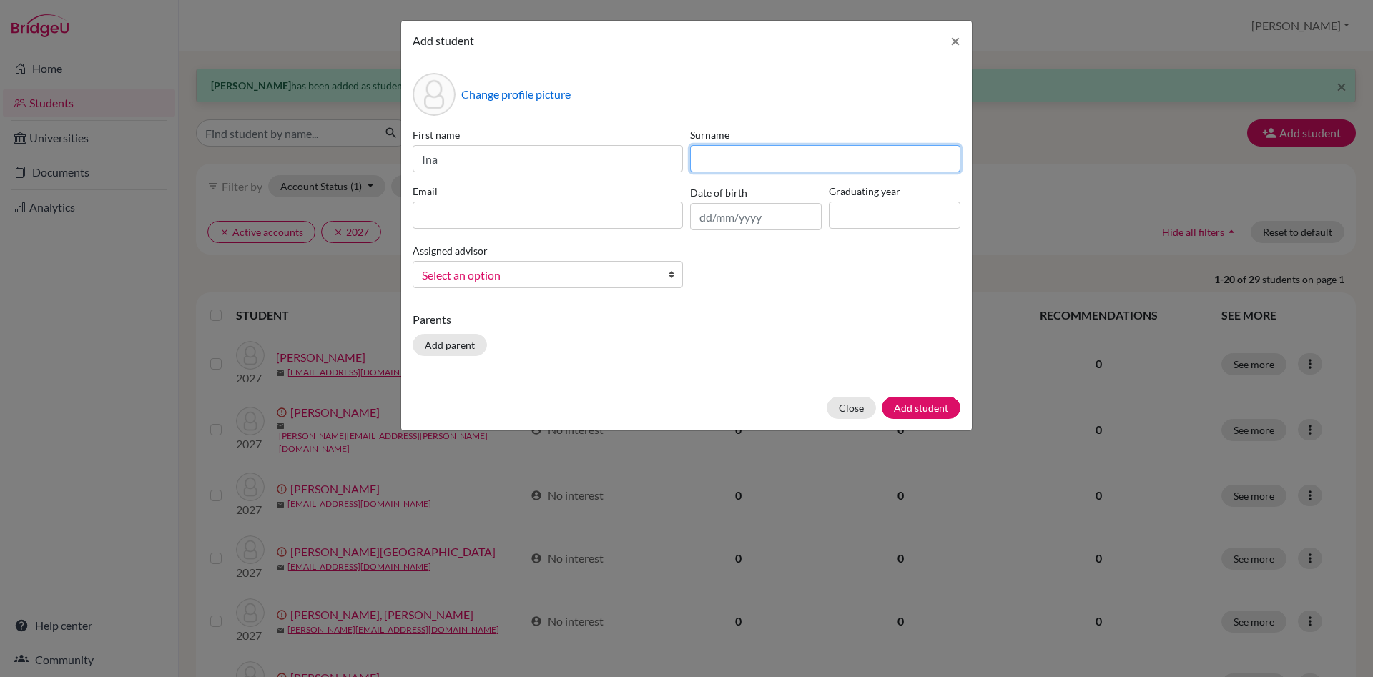
click at [714, 157] on input at bounding box center [825, 158] width 270 height 27
type input "Kozjak"
click at [502, 219] on input at bounding box center [548, 215] width 270 height 27
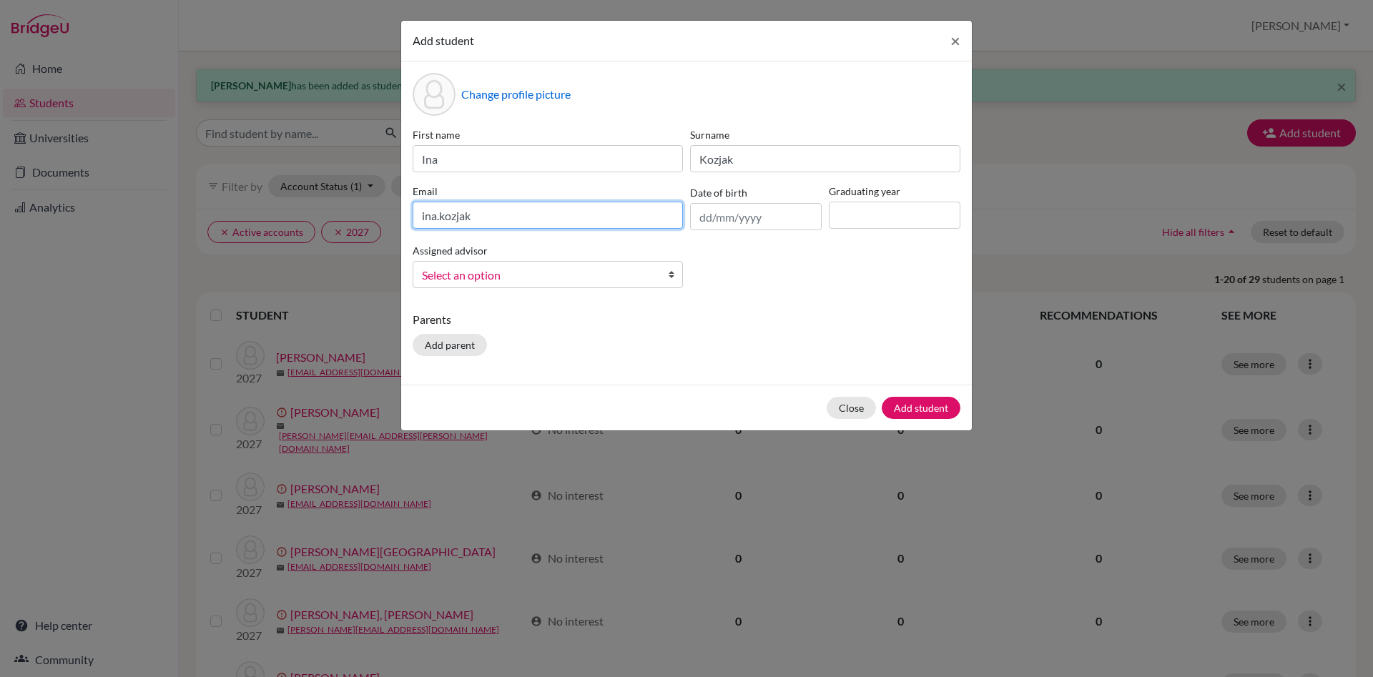
paste input "@dijaki.gimb.org"
type input "ina.kozjak@dijaki.gimb.org"
click at [860, 207] on input at bounding box center [895, 215] width 132 height 27
type input "2027"
click at [669, 271] on b at bounding box center [675, 275] width 14 height 26
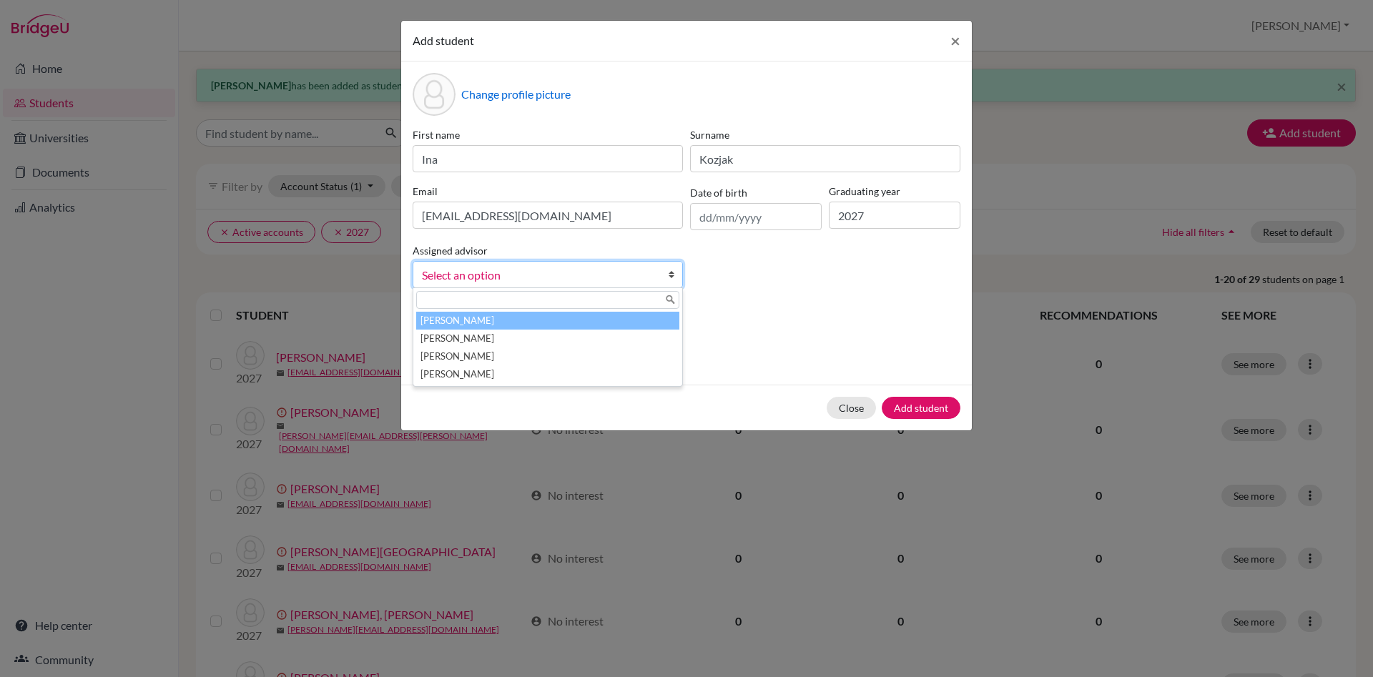
click at [593, 320] on li "Česnik, Irena" at bounding box center [547, 321] width 263 height 18
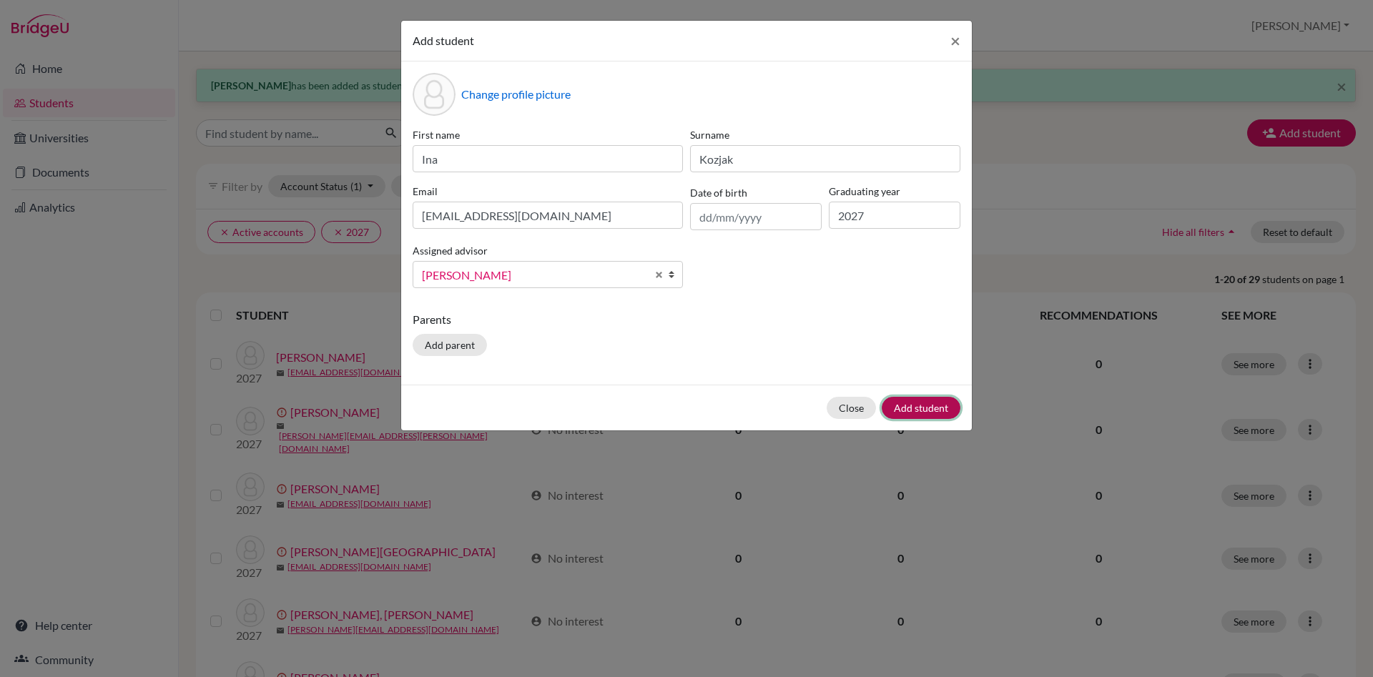
click at [929, 409] on button "Add student" at bounding box center [921, 408] width 79 height 22
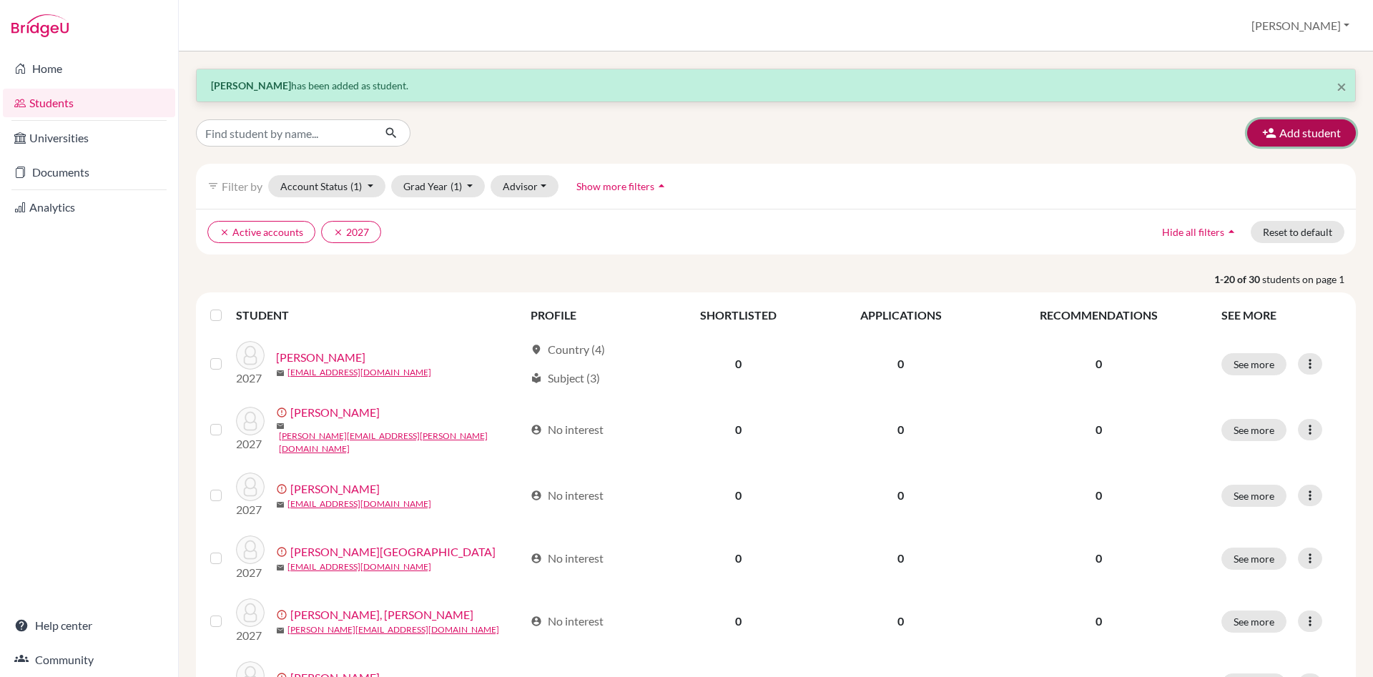
click at [1340, 134] on button "Add student" at bounding box center [1301, 132] width 109 height 27
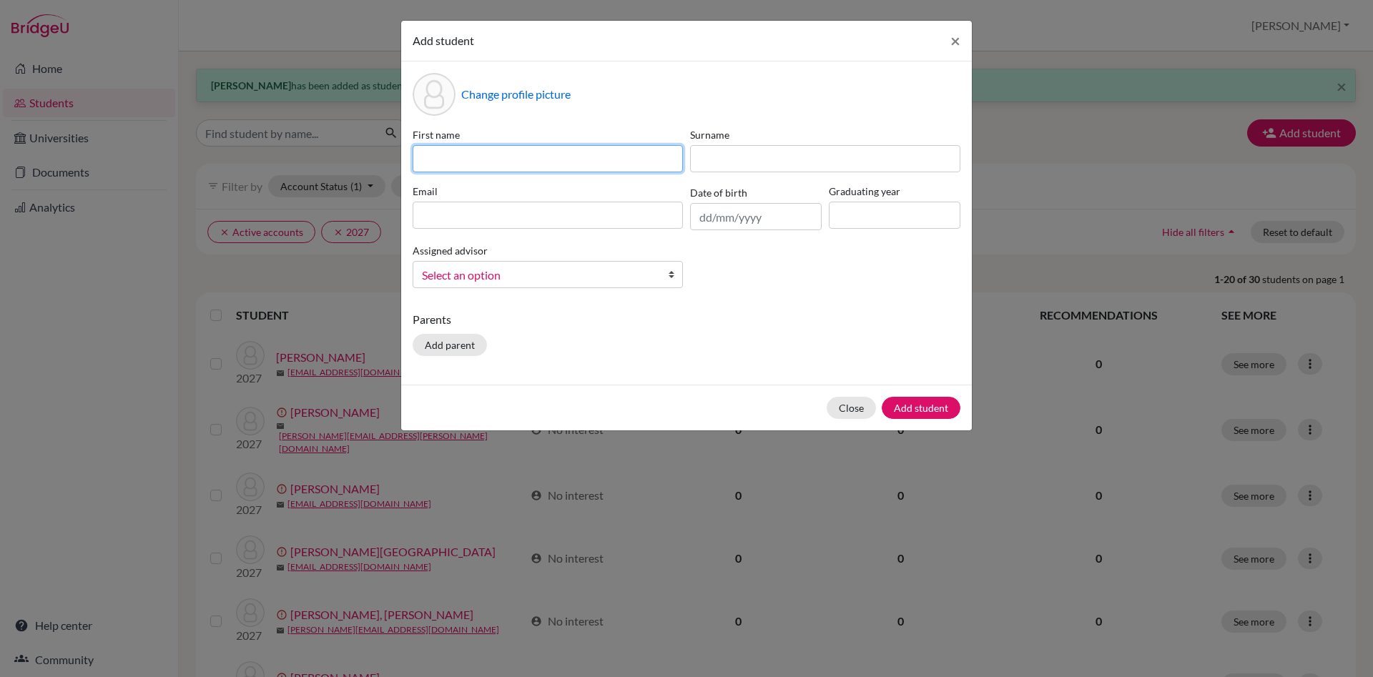
click at [473, 159] on input at bounding box center [548, 158] width 270 height 27
type input "Pina"
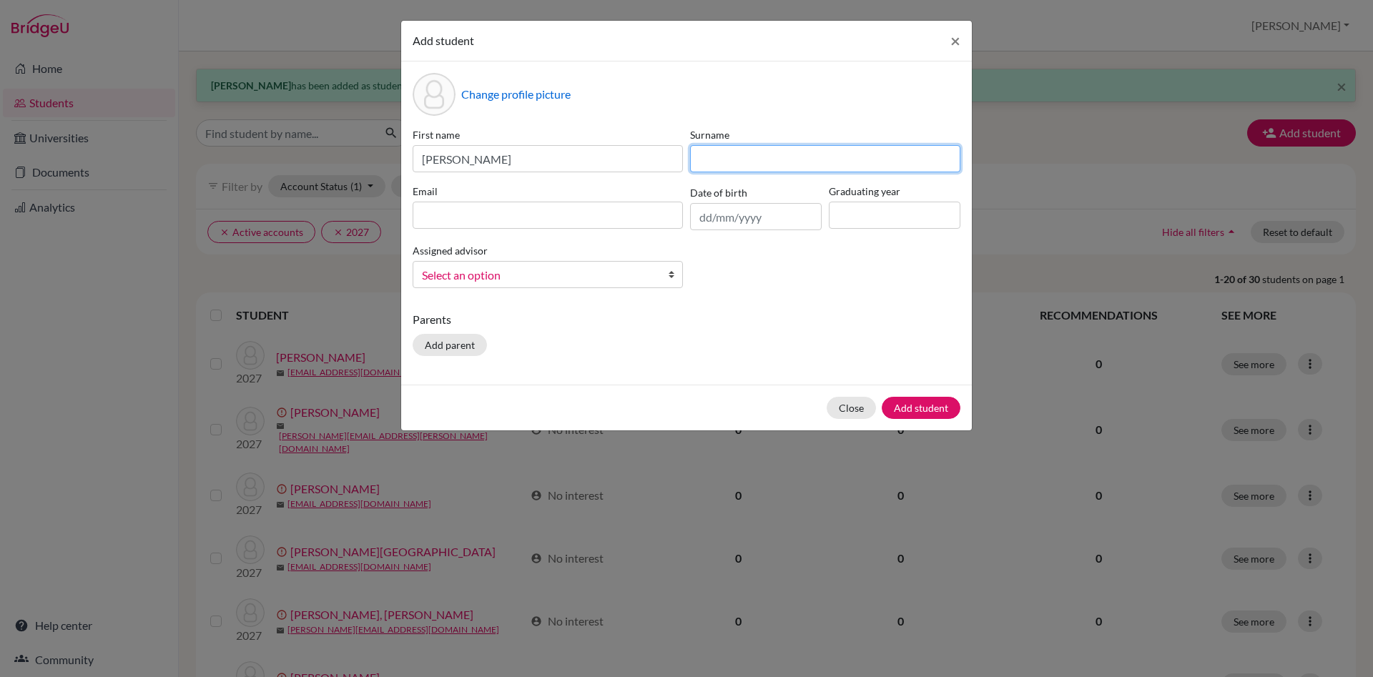
click at [736, 150] on input at bounding box center [825, 158] width 270 height 27
type input "Lemut"
click at [430, 213] on input at bounding box center [548, 215] width 270 height 27
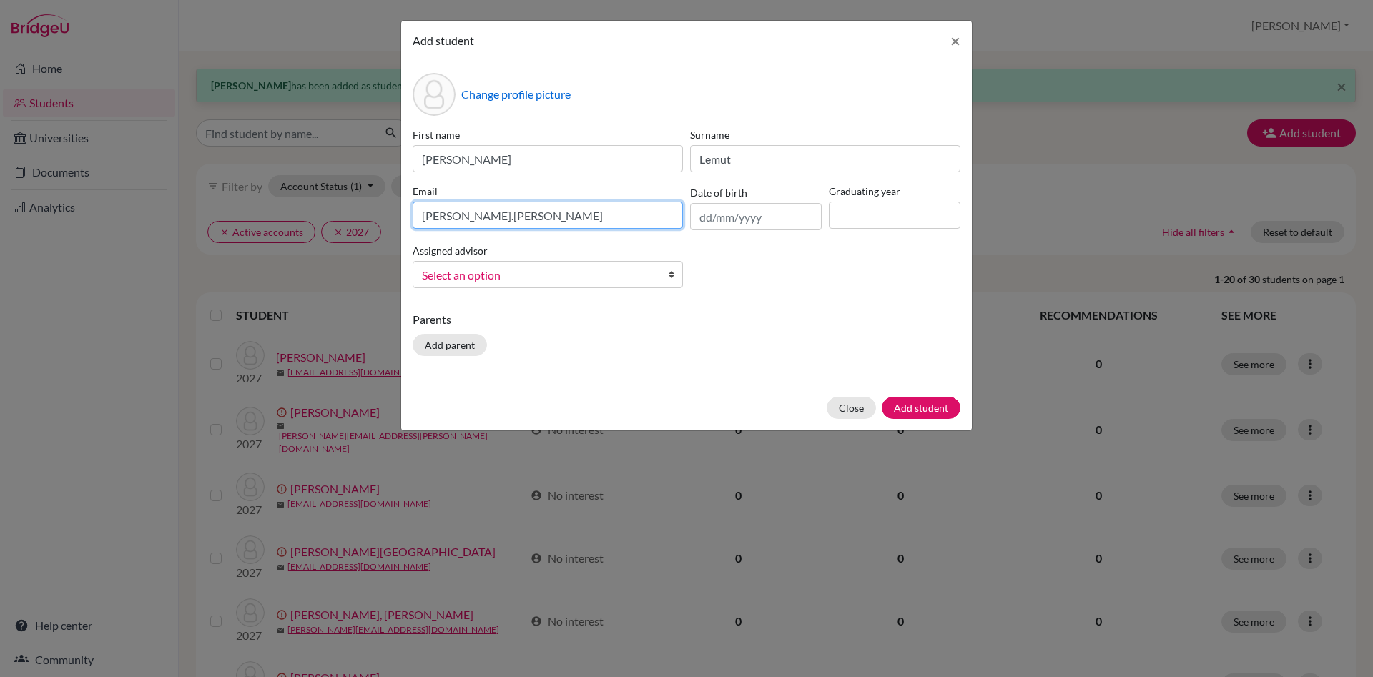
paste input "@dijaki.gimb.org"
type input "pina.lemut@dijaki.gimb.org"
click at [854, 207] on input at bounding box center [895, 215] width 132 height 27
type input "2027"
click at [582, 270] on span "Select an option" at bounding box center [538, 275] width 233 height 19
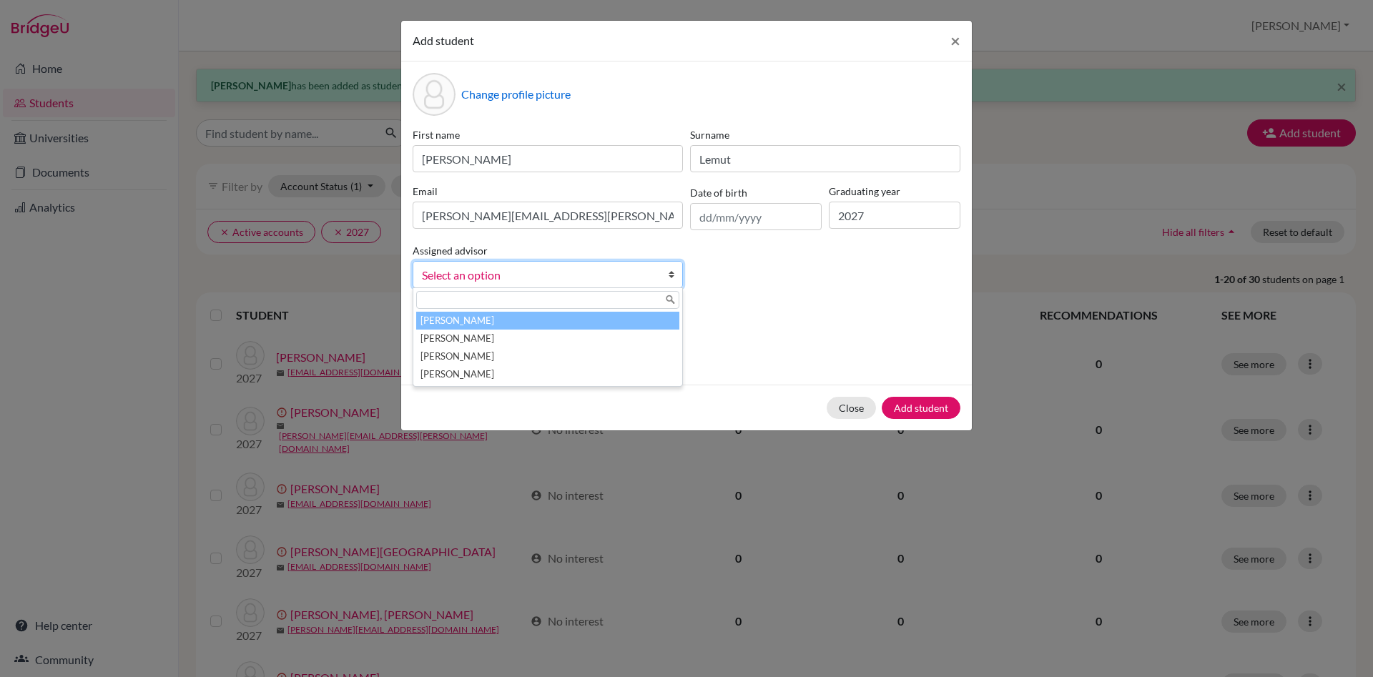
click at [559, 325] on li "Česnik, Irena" at bounding box center [547, 321] width 263 height 18
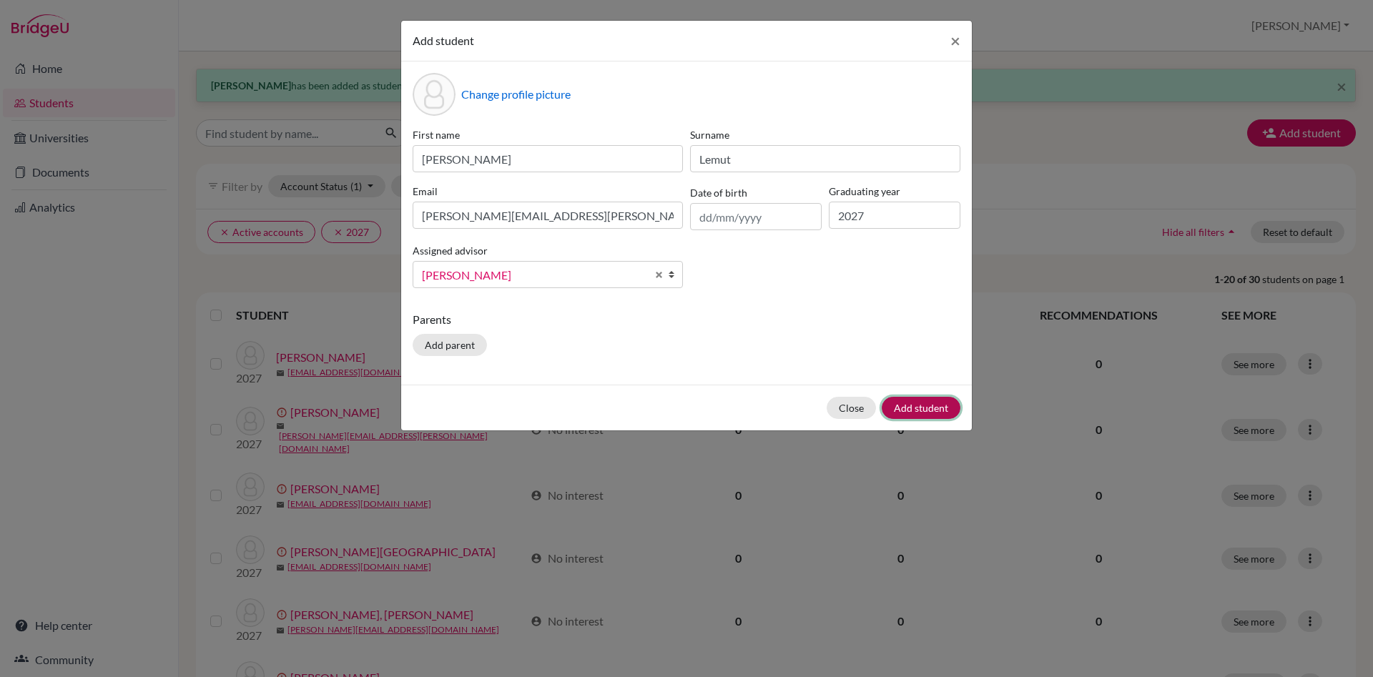
click at [947, 409] on button "Add student" at bounding box center [921, 408] width 79 height 22
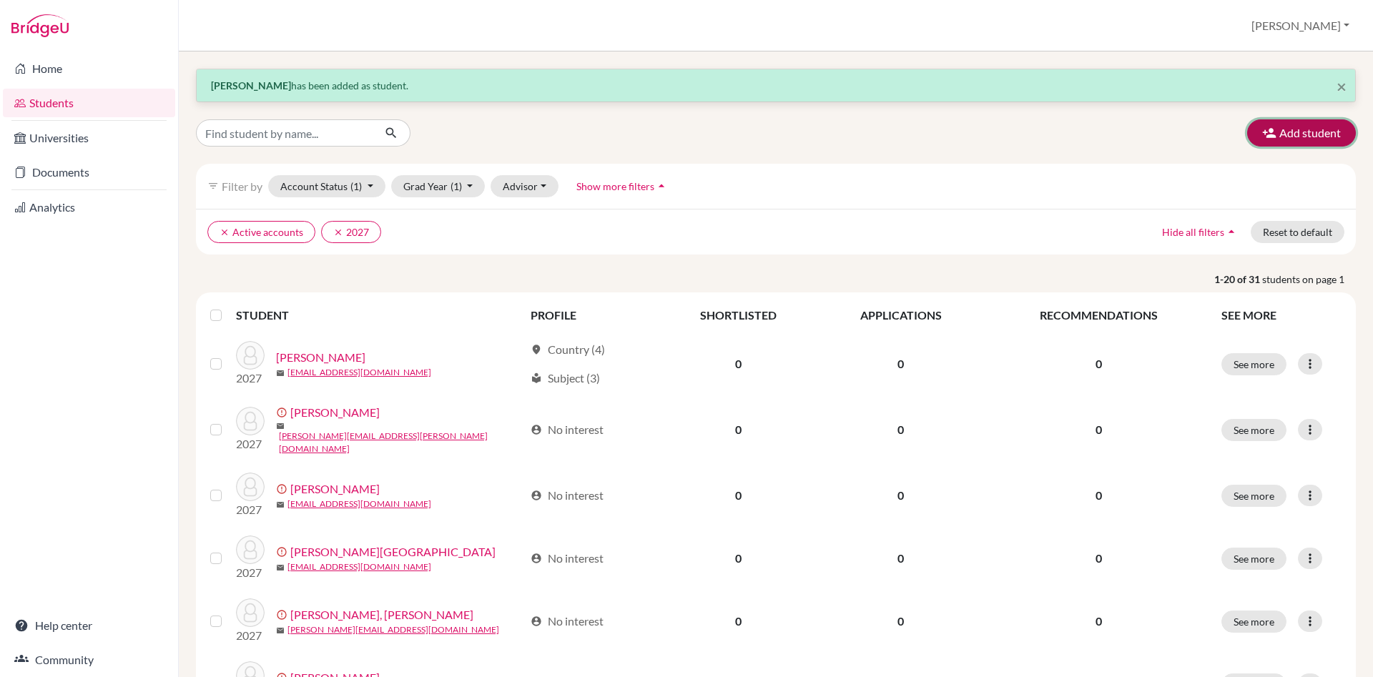
click at [1311, 127] on button "Add student" at bounding box center [1301, 132] width 109 height 27
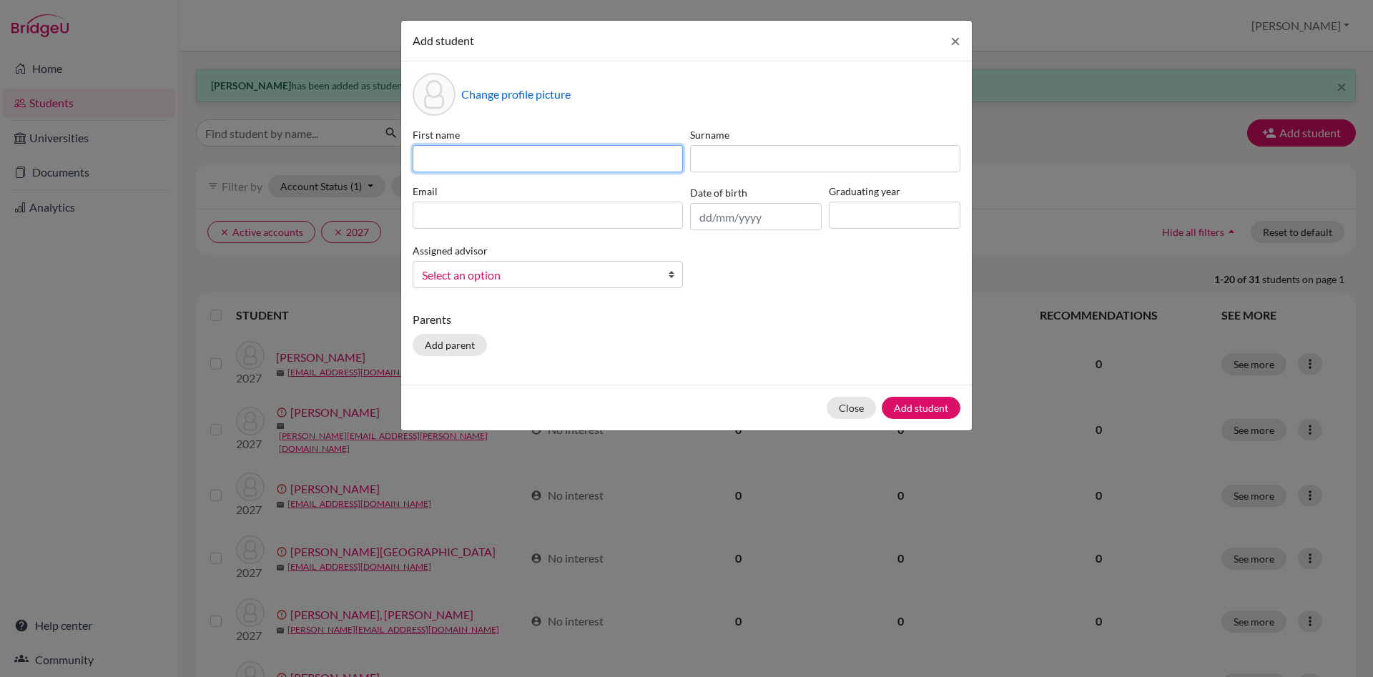
click at [445, 159] on input at bounding box center [548, 158] width 270 height 27
type input "Jovana"
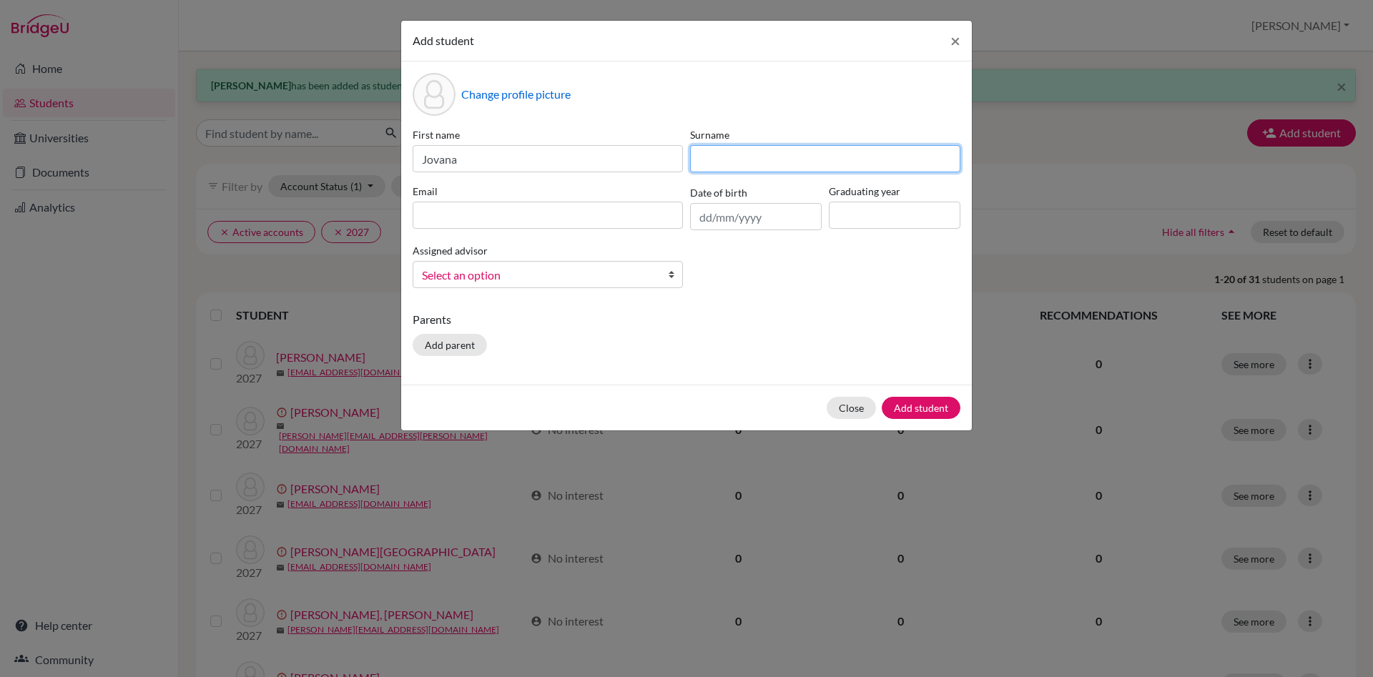
click at [730, 155] on input at bounding box center [825, 158] width 270 height 27
type input "Mališić"
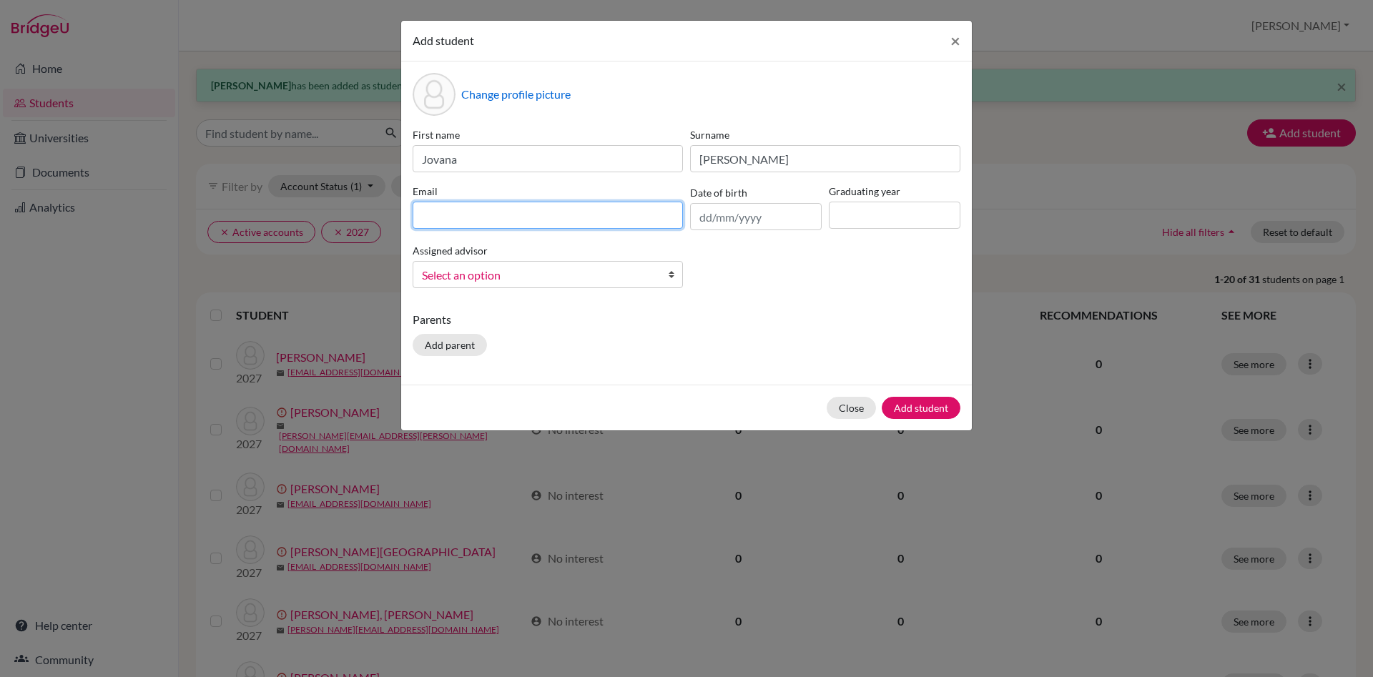
click at [487, 224] on input at bounding box center [548, 215] width 270 height 27
paste input "@dijaki.gimb.org"
type input "jovana.malisic@dijaki.gimb.org"
click at [884, 209] on input at bounding box center [895, 215] width 132 height 27
type input "2027"
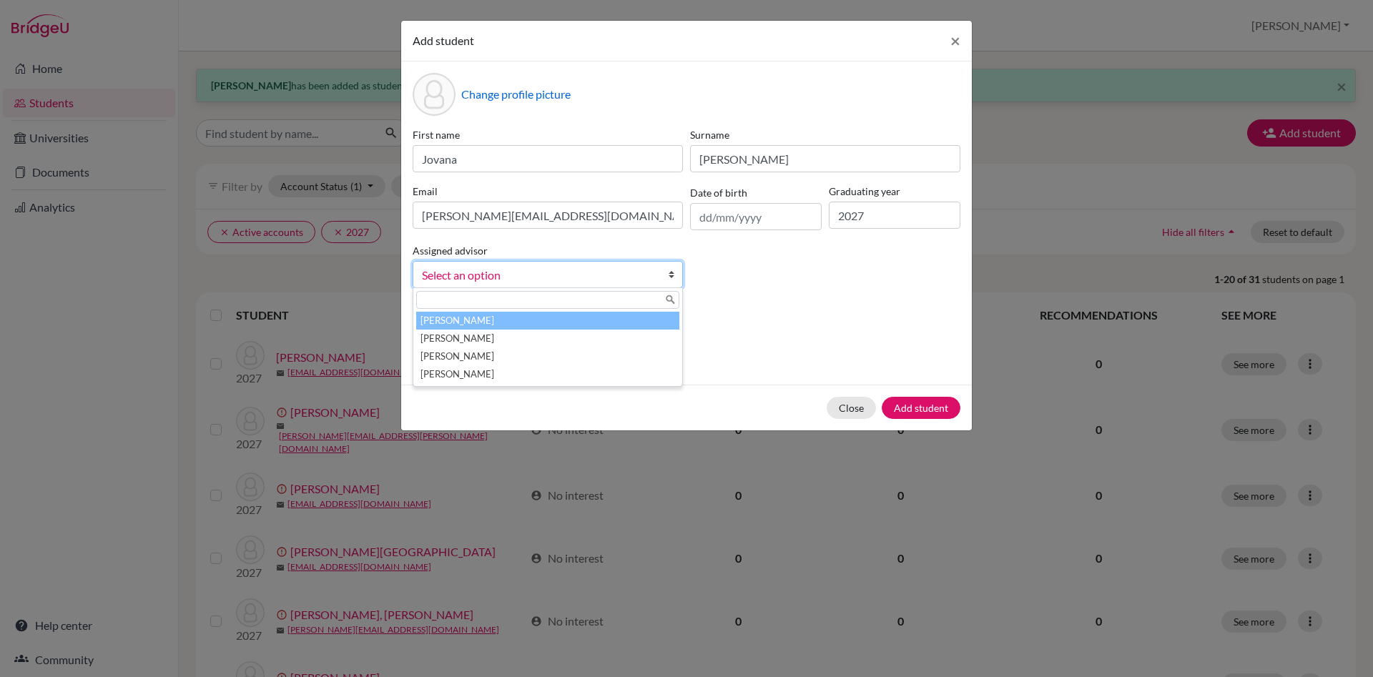
click at [669, 272] on b at bounding box center [675, 275] width 14 height 26
click at [574, 325] on li "Česnik, Irena" at bounding box center [547, 321] width 263 height 18
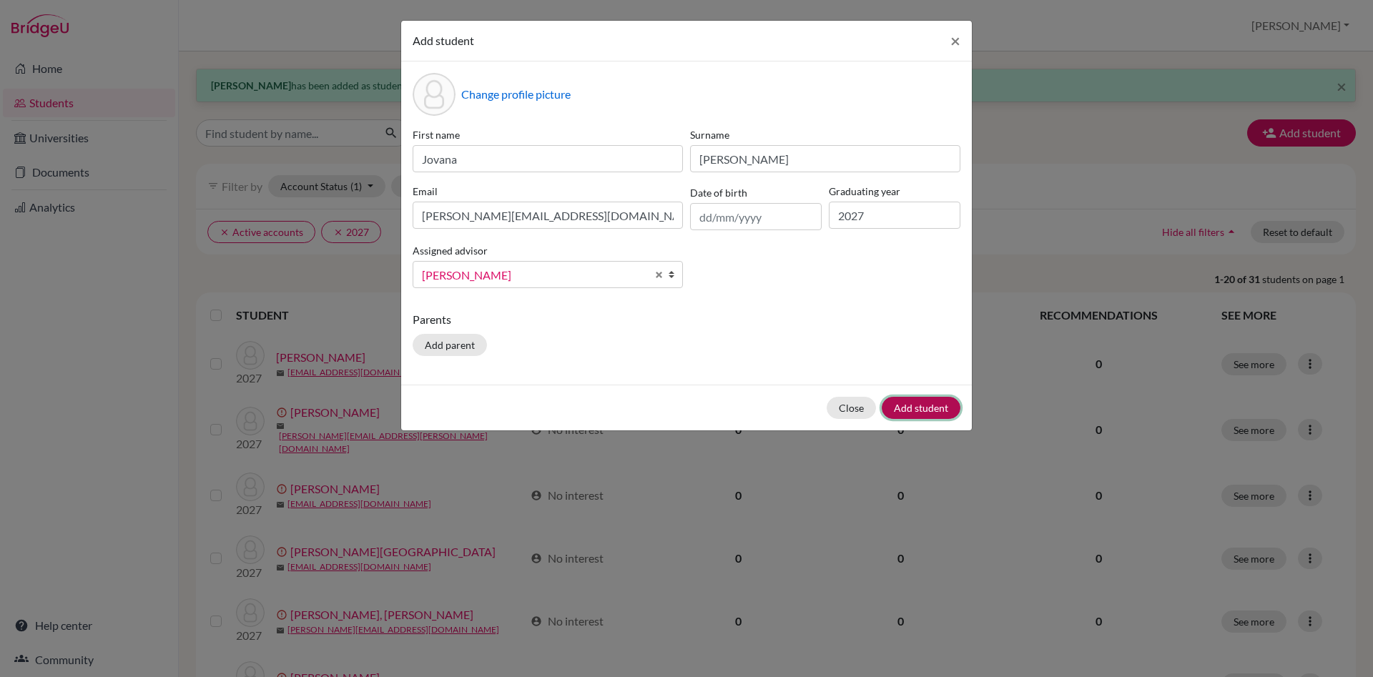
click at [927, 409] on button "Add student" at bounding box center [921, 408] width 79 height 22
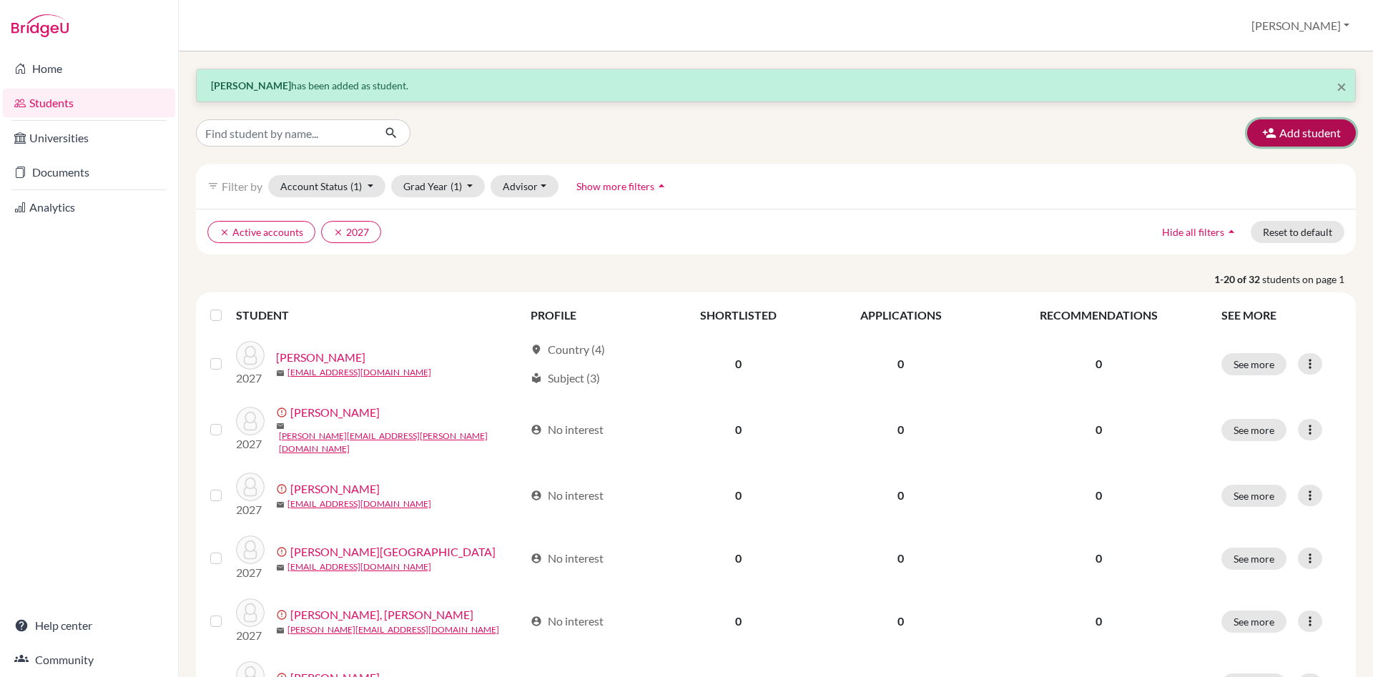
click at [1326, 126] on button "Add student" at bounding box center [1301, 132] width 109 height 27
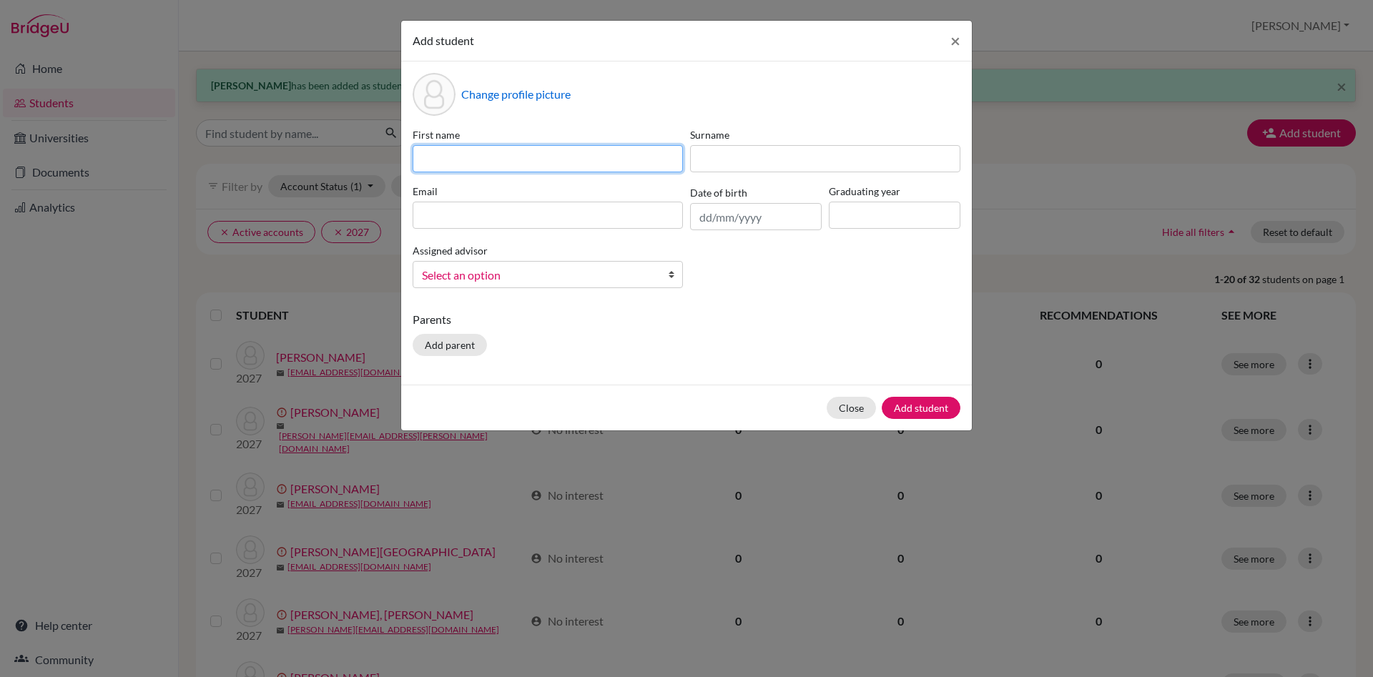
click at [447, 157] on input at bounding box center [548, 158] width 270 height 27
type input "Stefan"
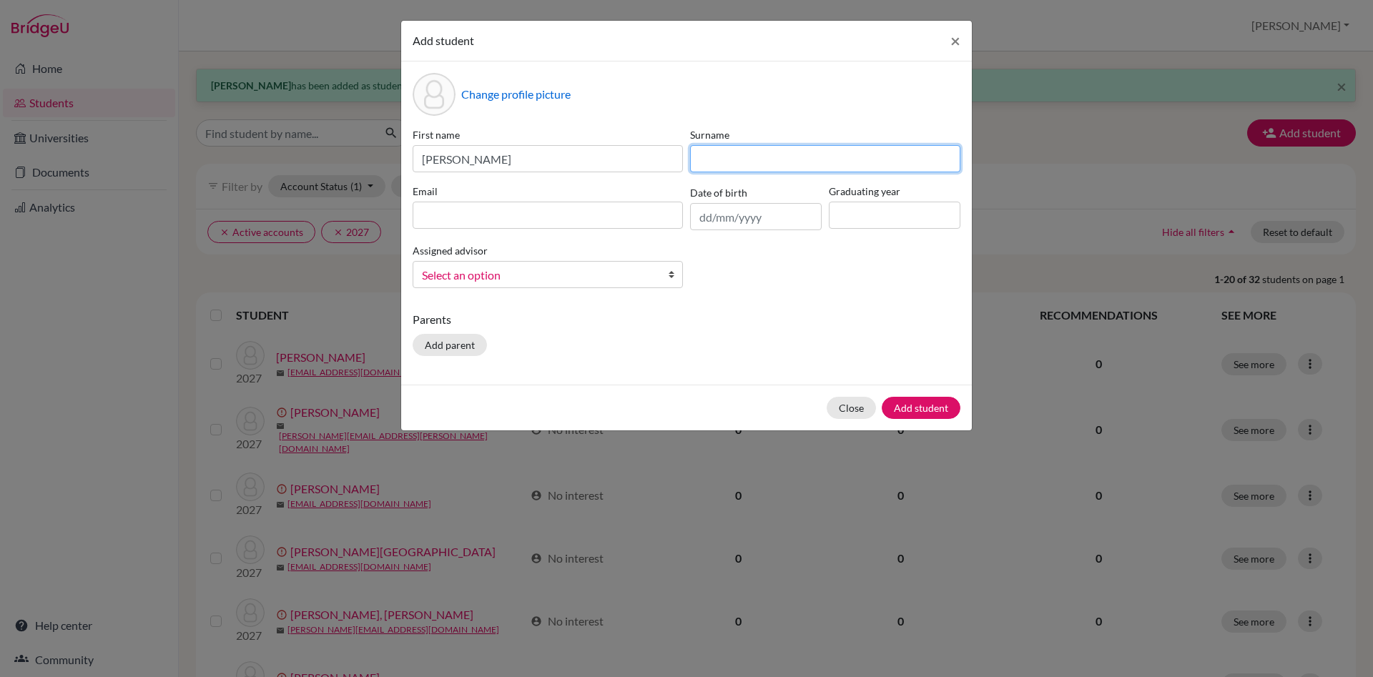
click at [709, 161] on input at bounding box center [825, 158] width 270 height 27
click at [711, 157] on input "Miošević" at bounding box center [825, 158] width 270 height 27
type input "Milošević"
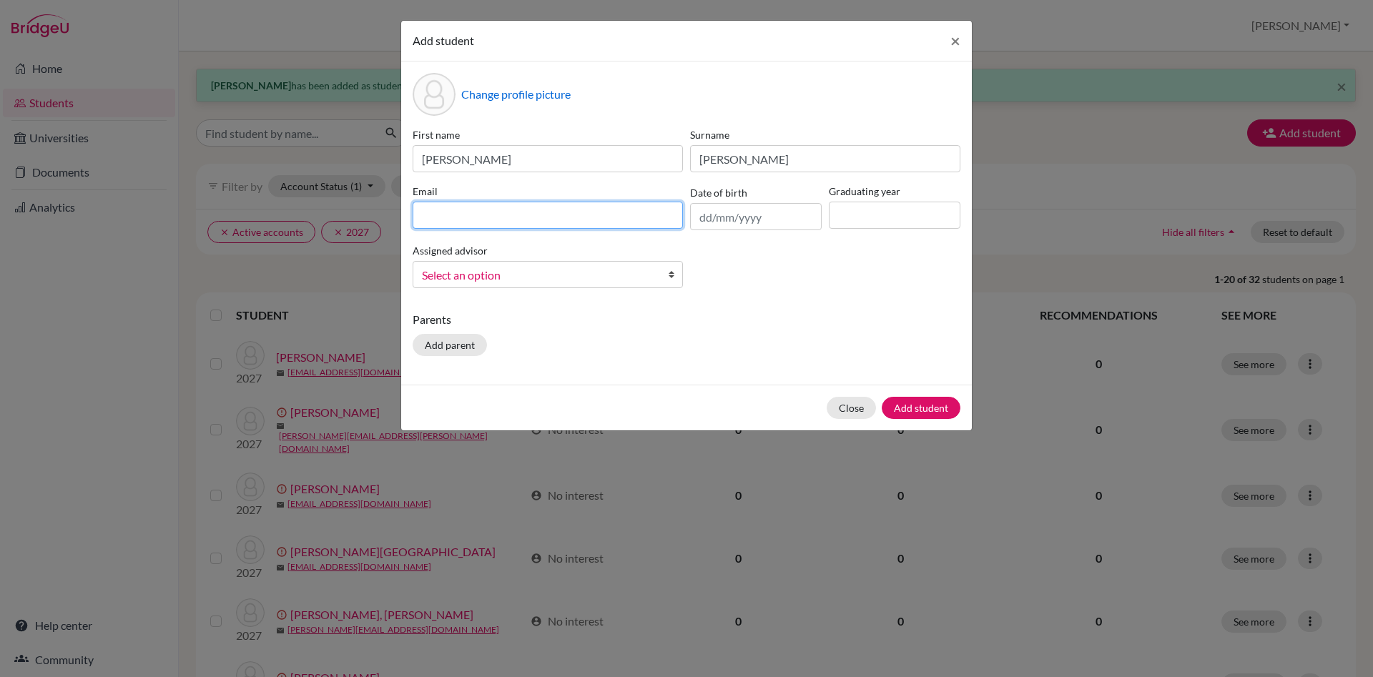
click at [452, 219] on input at bounding box center [548, 215] width 270 height 27
paste input "@dijaki.gimb.org"
type input "stefan.milosevic@dijaki.gimb.org"
click at [844, 226] on input at bounding box center [895, 215] width 132 height 27
type input "2027"
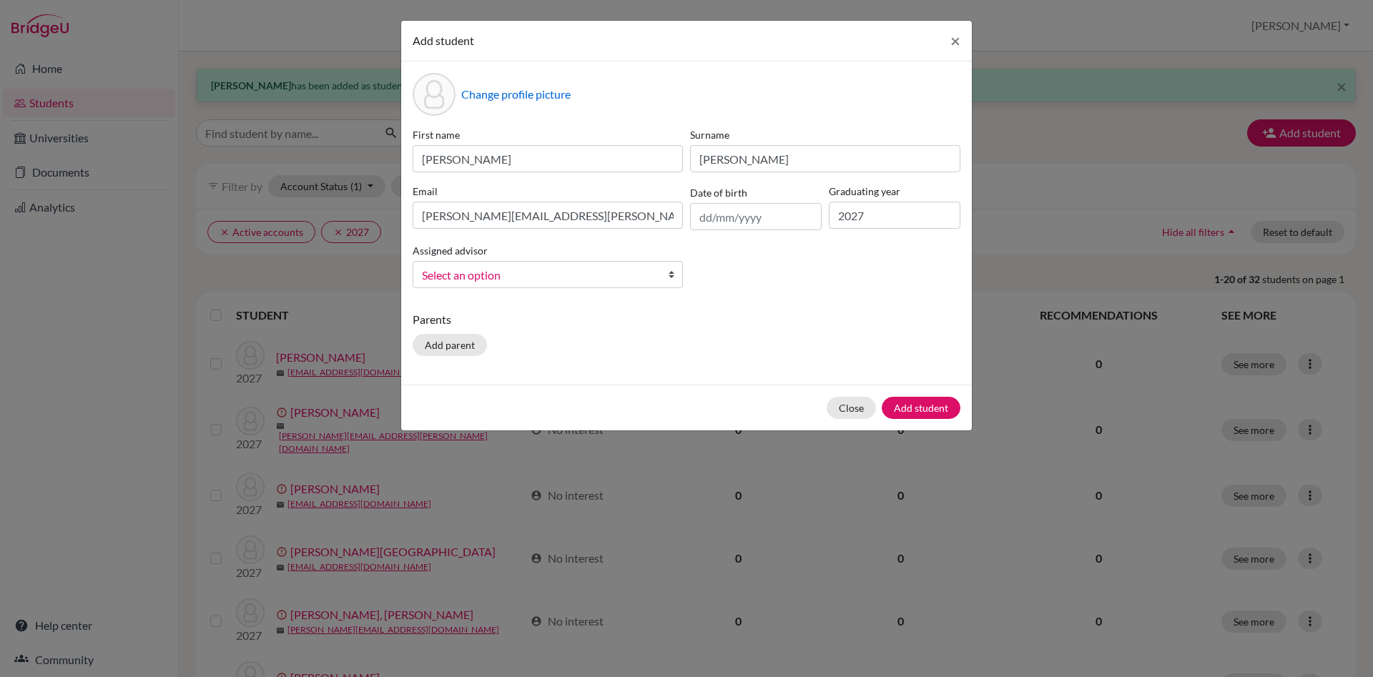
click at [673, 271] on b at bounding box center [675, 275] width 14 height 26
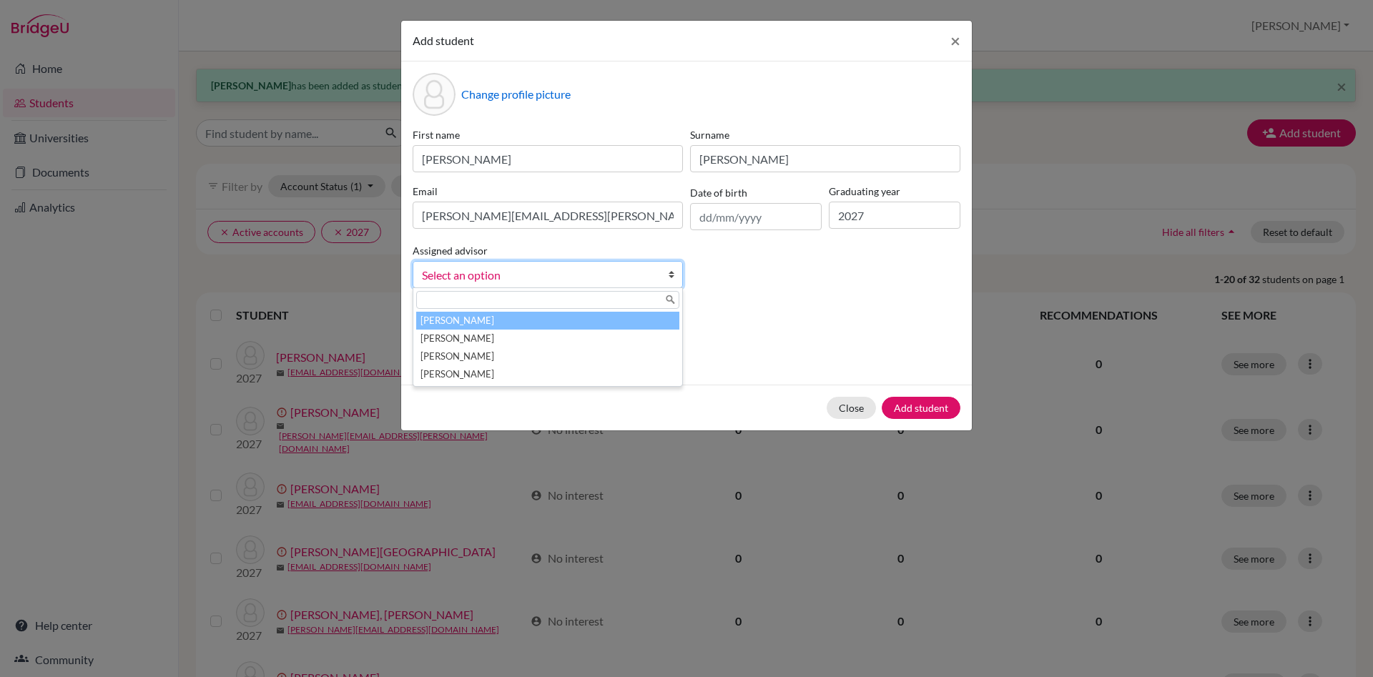
click at [609, 327] on li "Česnik, Irena" at bounding box center [547, 321] width 263 height 18
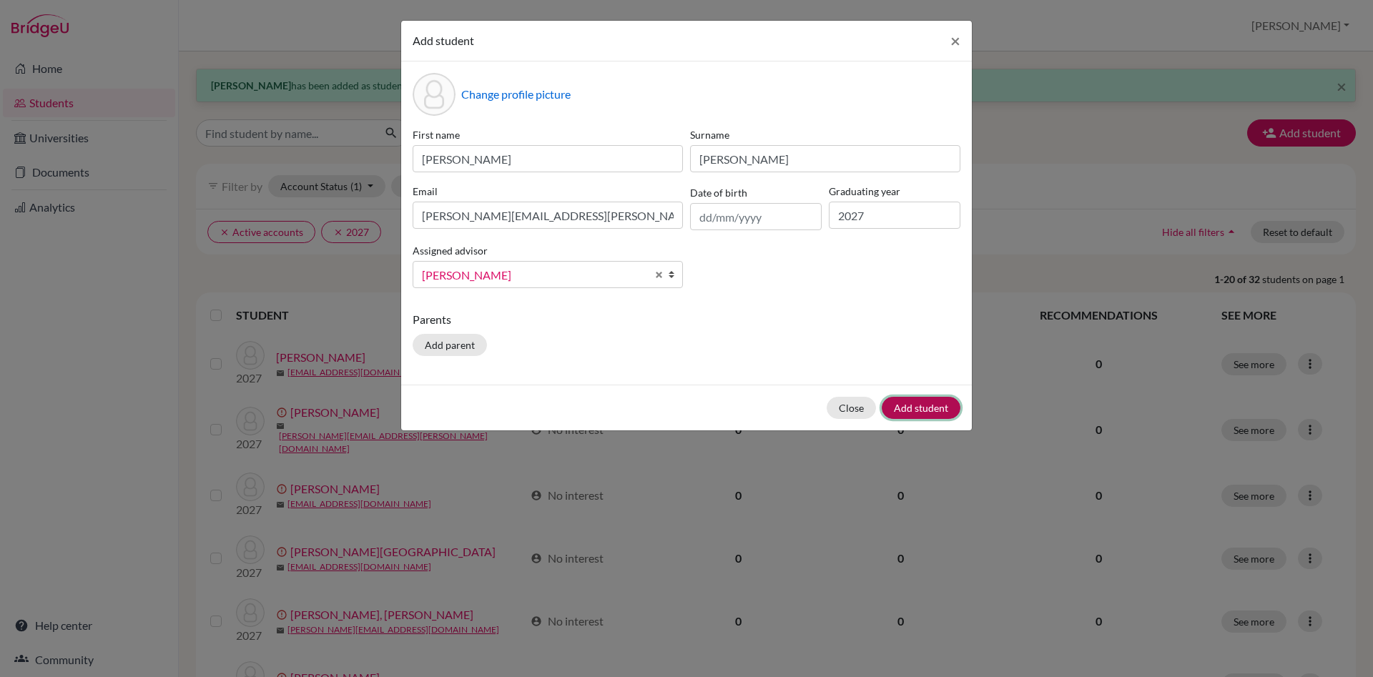
click at [927, 413] on button "Add student" at bounding box center [921, 408] width 79 height 22
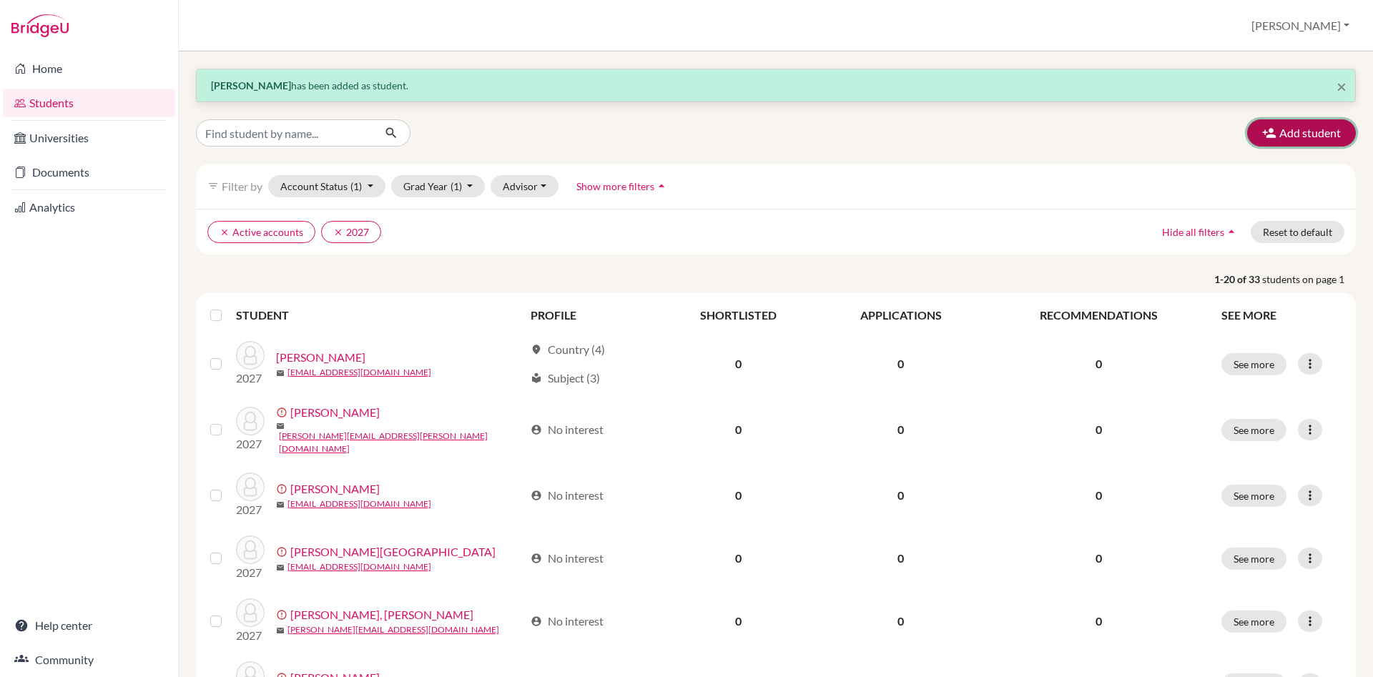
click at [1310, 131] on button "Add student" at bounding box center [1301, 132] width 109 height 27
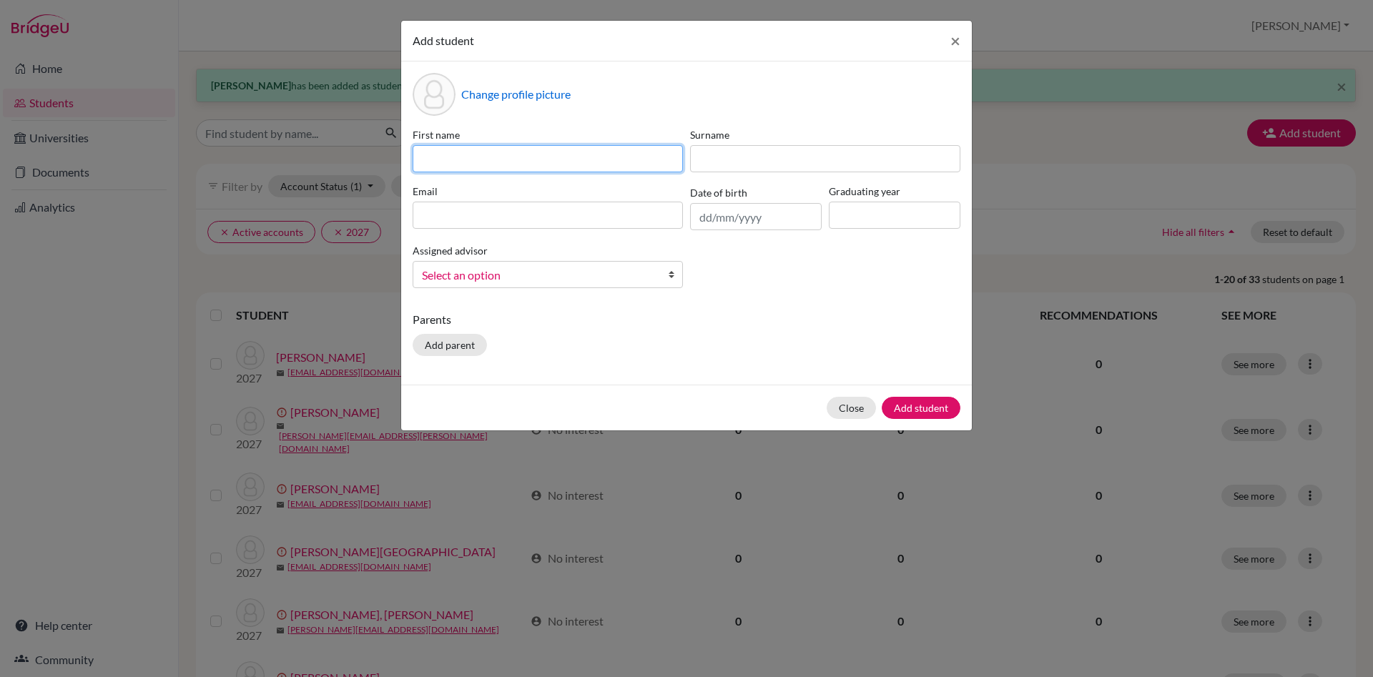
click at [463, 149] on input at bounding box center [548, 158] width 270 height 27
type input "Arno"
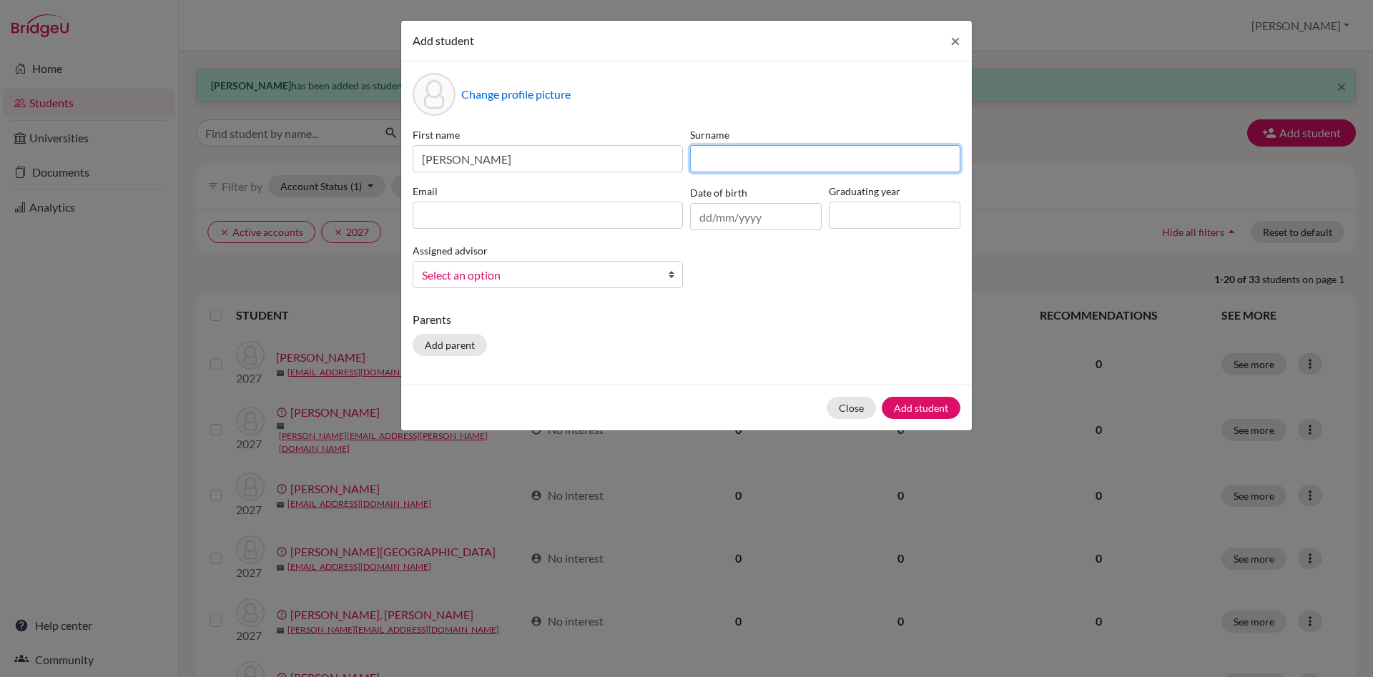
click at [734, 164] on input at bounding box center [825, 158] width 270 height 27
type input "Querrioux"
click at [491, 219] on input at bounding box center [548, 215] width 270 height 27
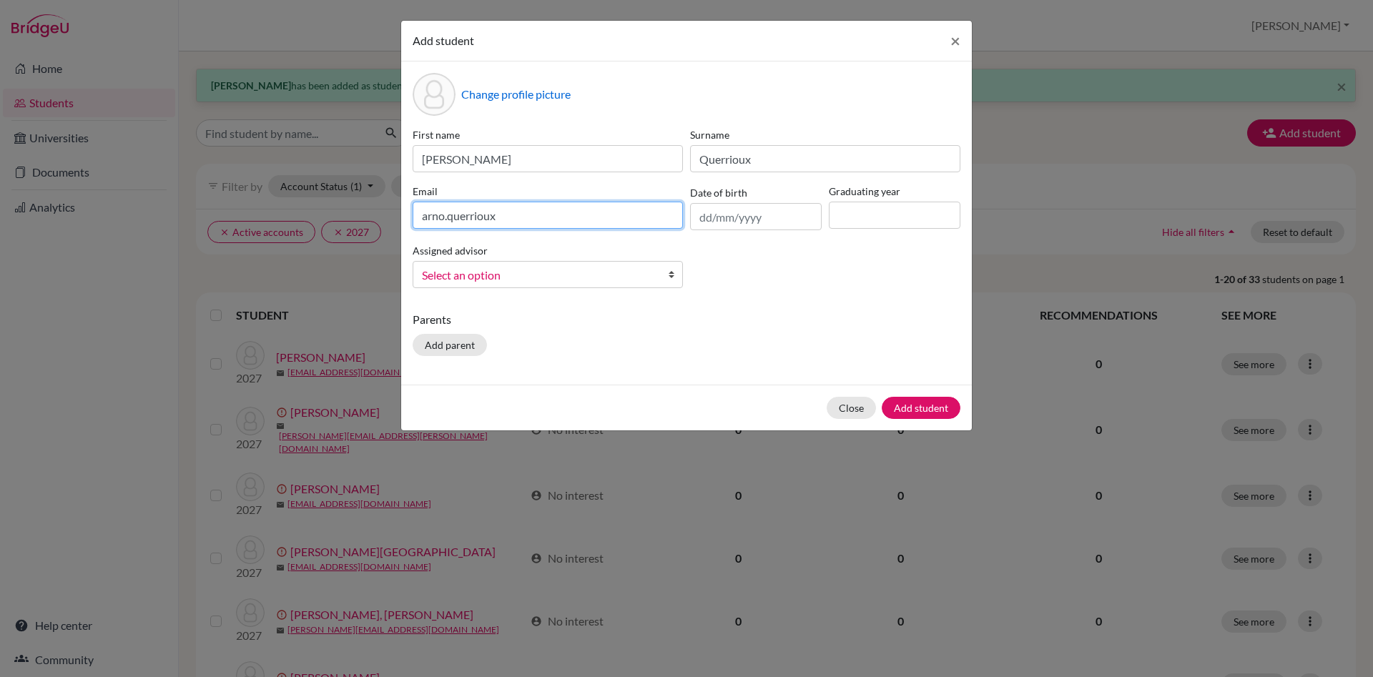
paste input "@dijaki.gimb.org"
type input "arno.querrioux@dijaki.gimb.org"
click at [842, 213] on input at bounding box center [895, 215] width 132 height 27
type input "2027"
click at [675, 275] on b at bounding box center [675, 275] width 14 height 26
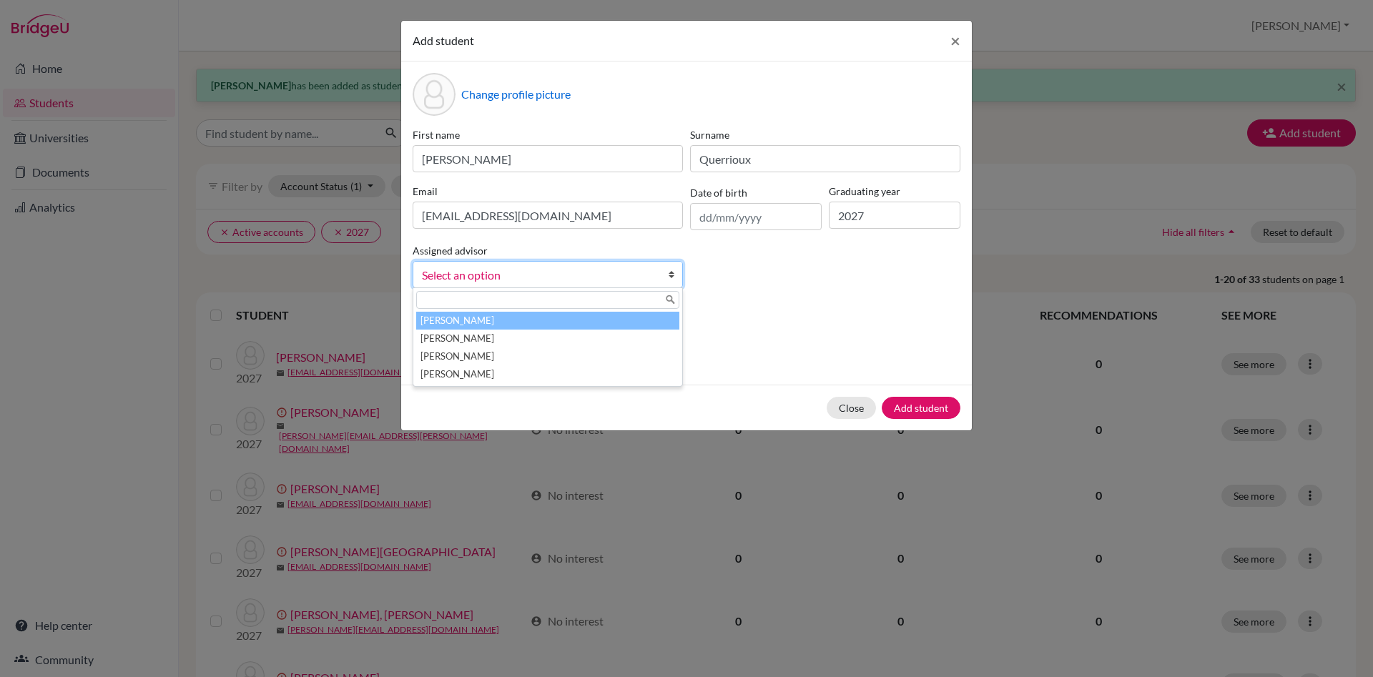
click at [631, 321] on li "Česnik, Irena" at bounding box center [547, 321] width 263 height 18
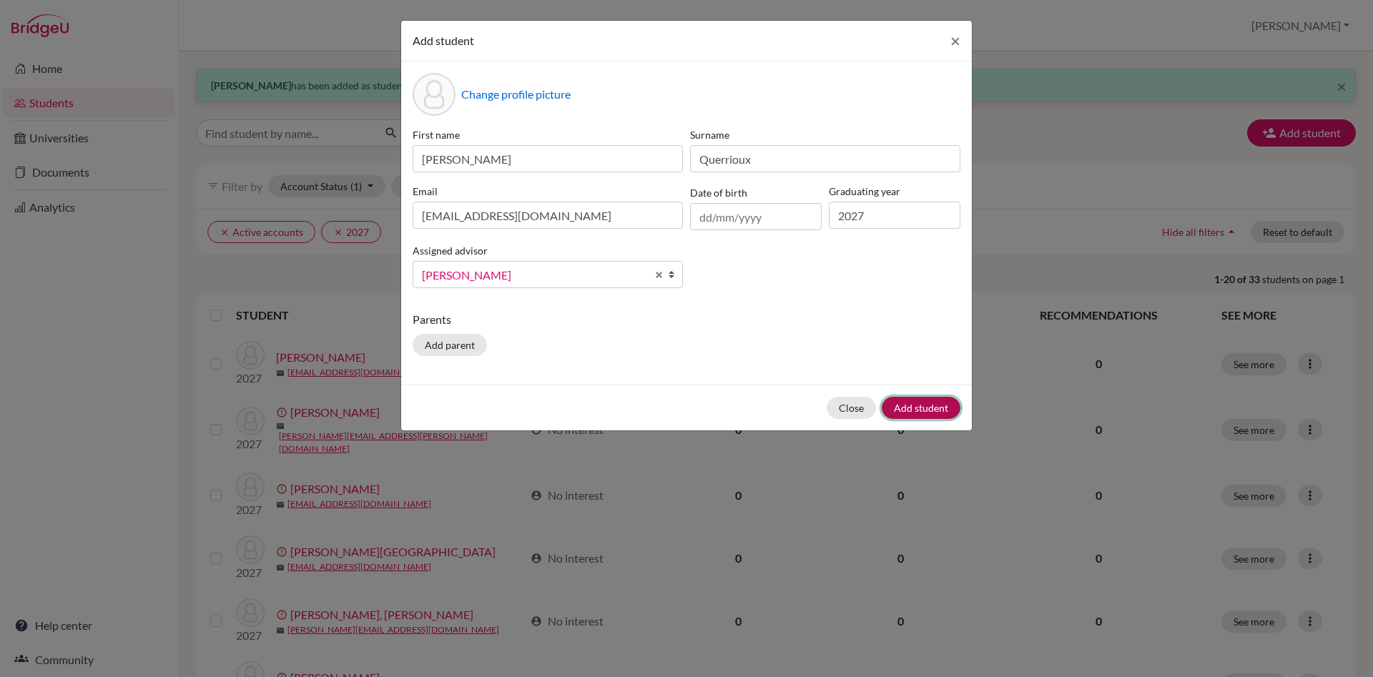
click at [933, 410] on button "Add student" at bounding box center [921, 408] width 79 height 22
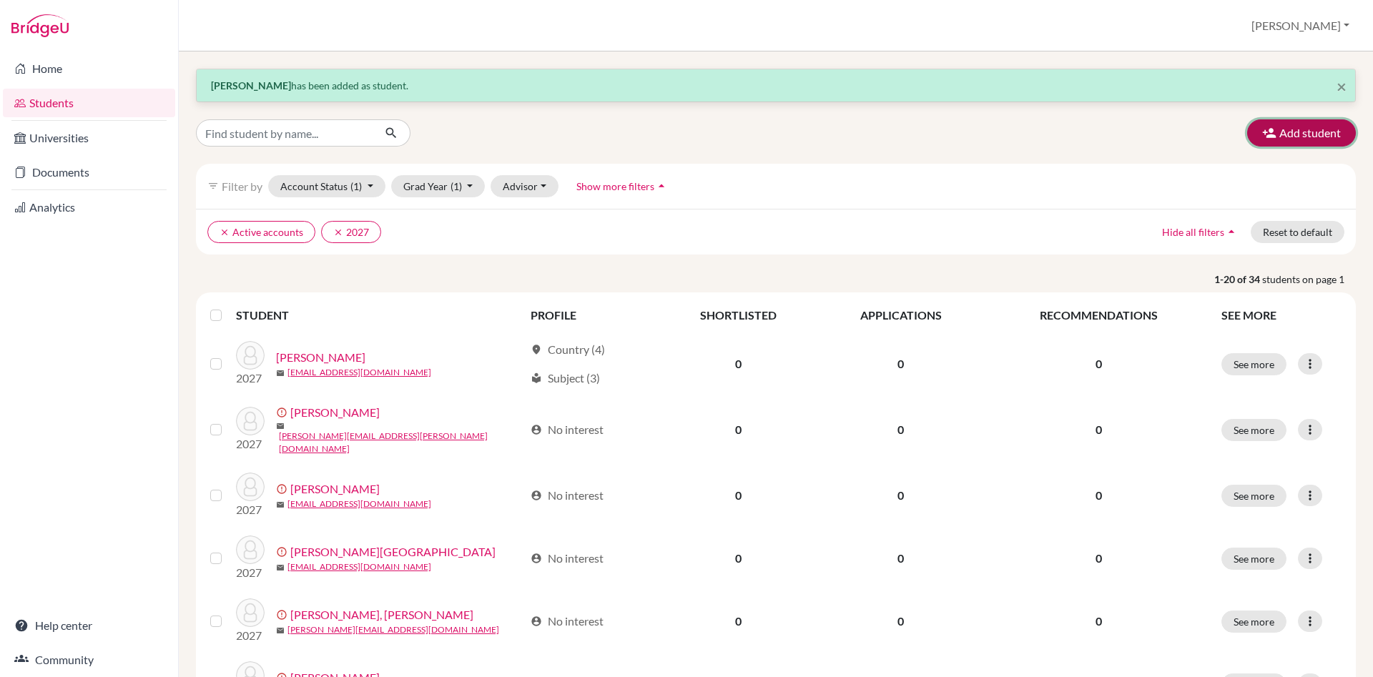
click at [1319, 139] on button "Add student" at bounding box center [1301, 132] width 109 height 27
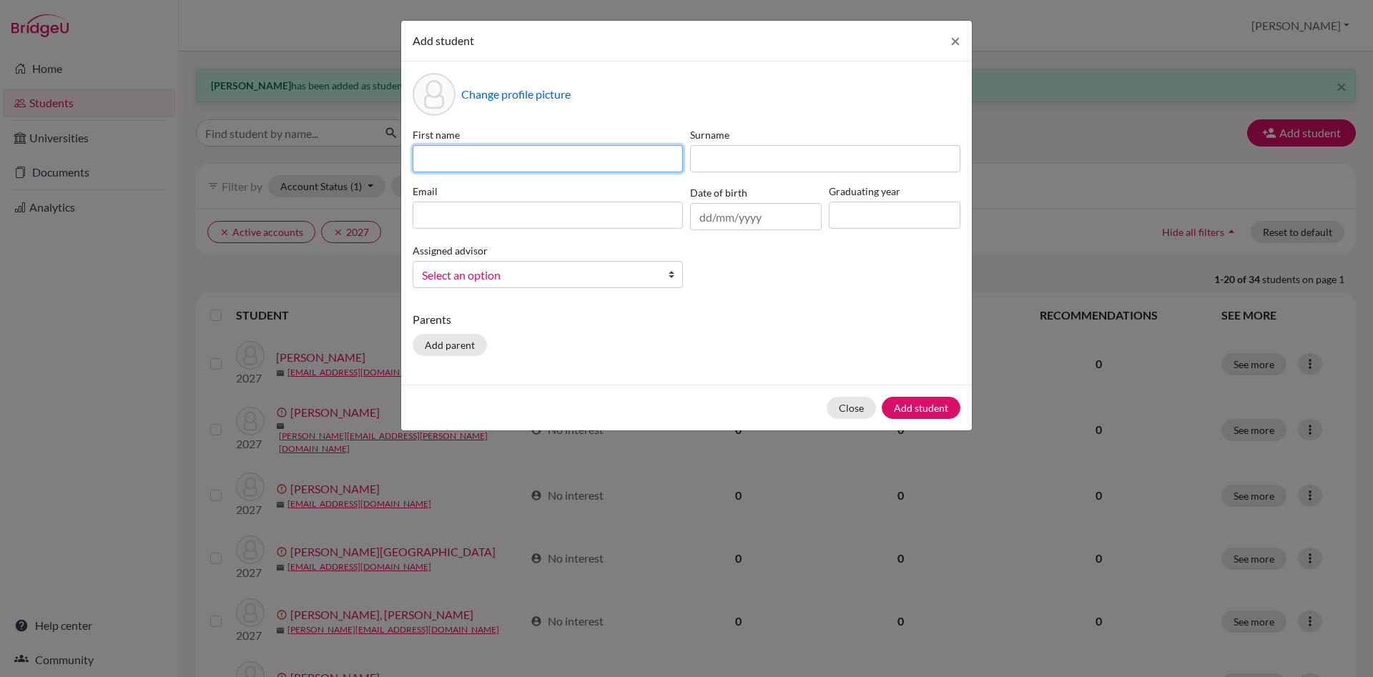
click at [475, 162] on input at bounding box center [548, 158] width 270 height 27
type input "Aditi"
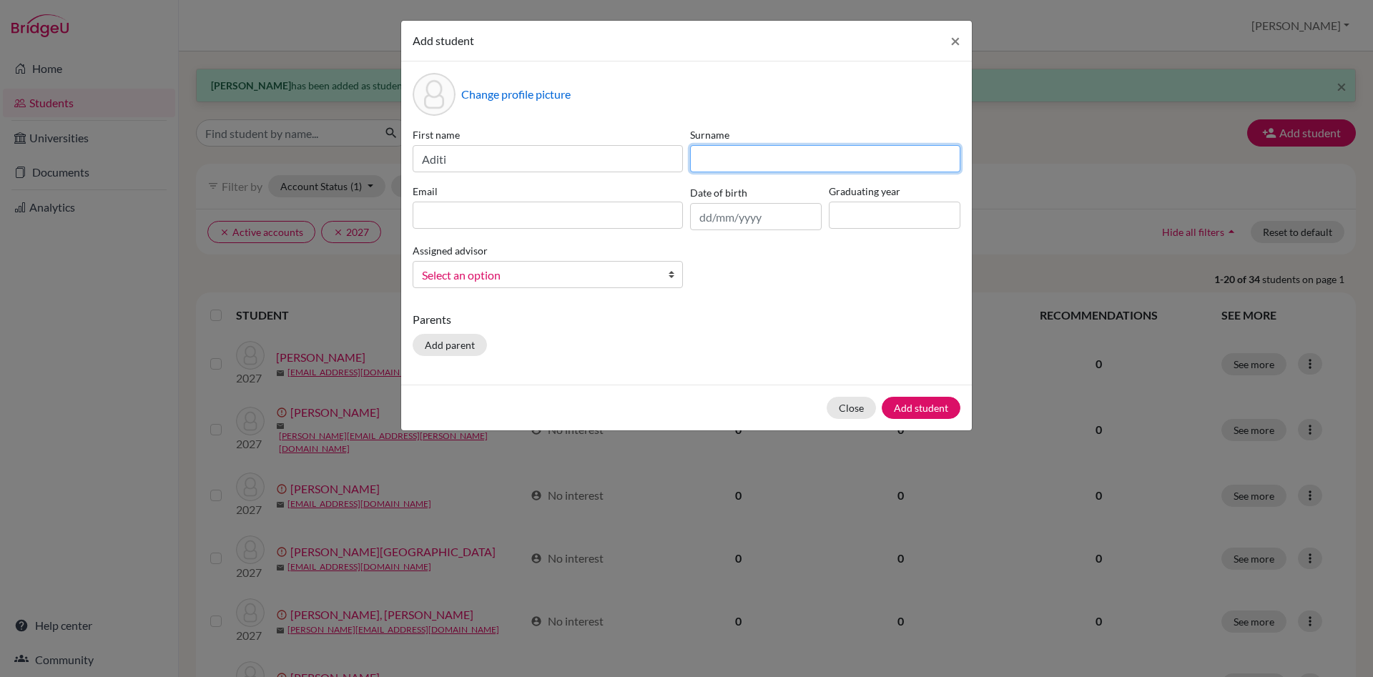
click at [716, 169] on input at bounding box center [825, 158] width 270 height 27
type input "Railla"
click at [495, 218] on input at bounding box center [548, 215] width 270 height 27
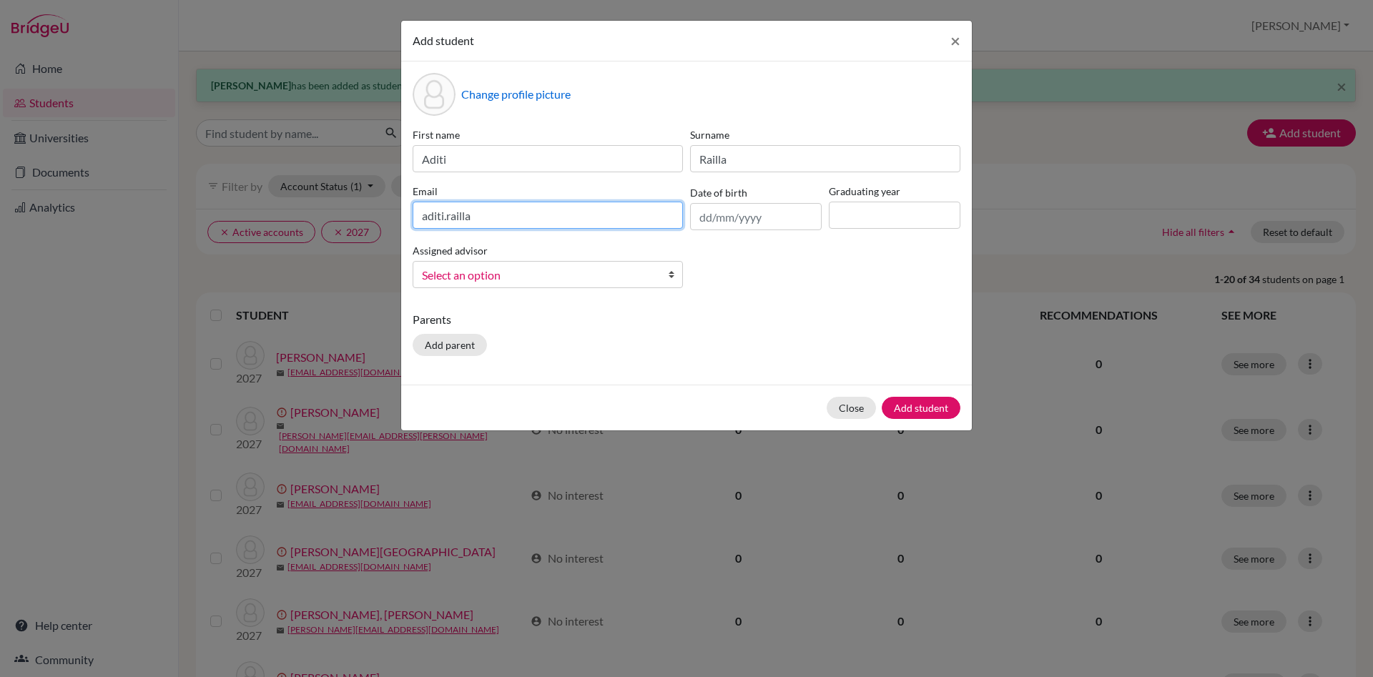
paste input "@dijaki.gimb.org"
type input "aditi.railla@dijaki.gimb.org"
click at [895, 218] on input at bounding box center [895, 215] width 132 height 27
type input "2027"
click at [672, 272] on b at bounding box center [675, 275] width 14 height 26
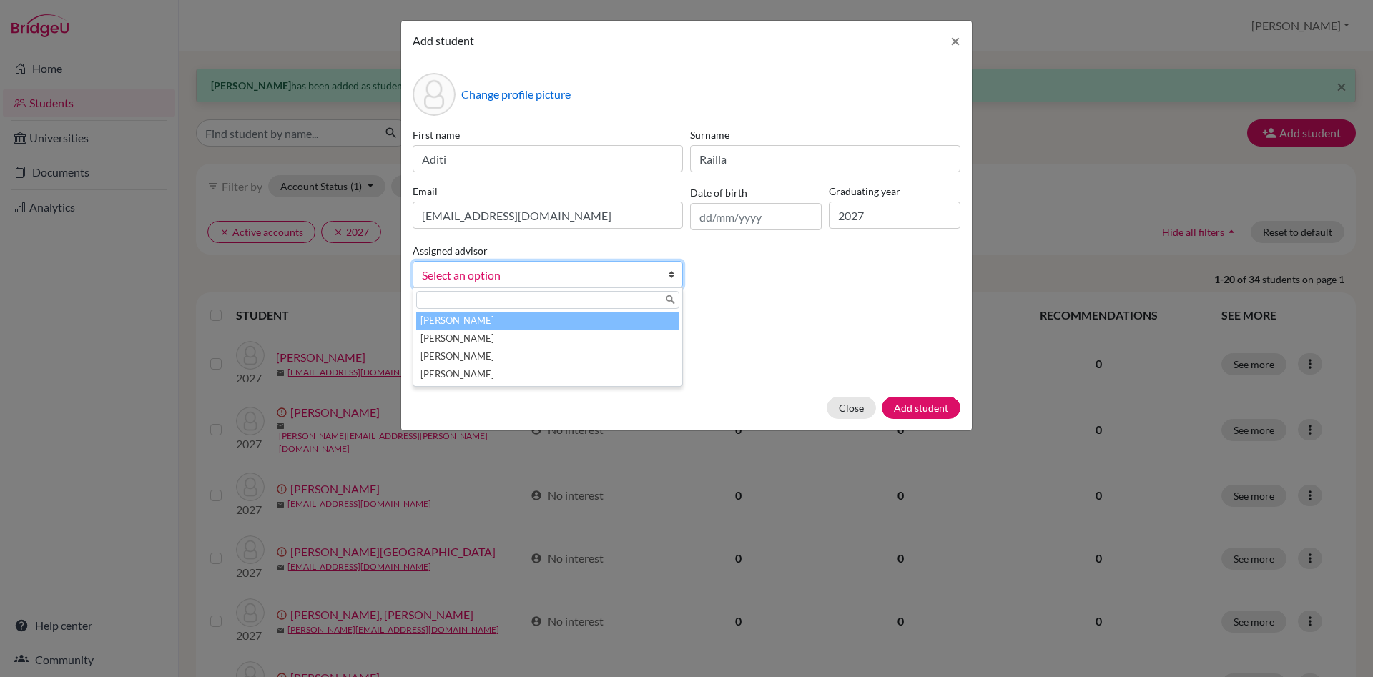
click at [591, 318] on li "Česnik, Irena" at bounding box center [547, 321] width 263 height 18
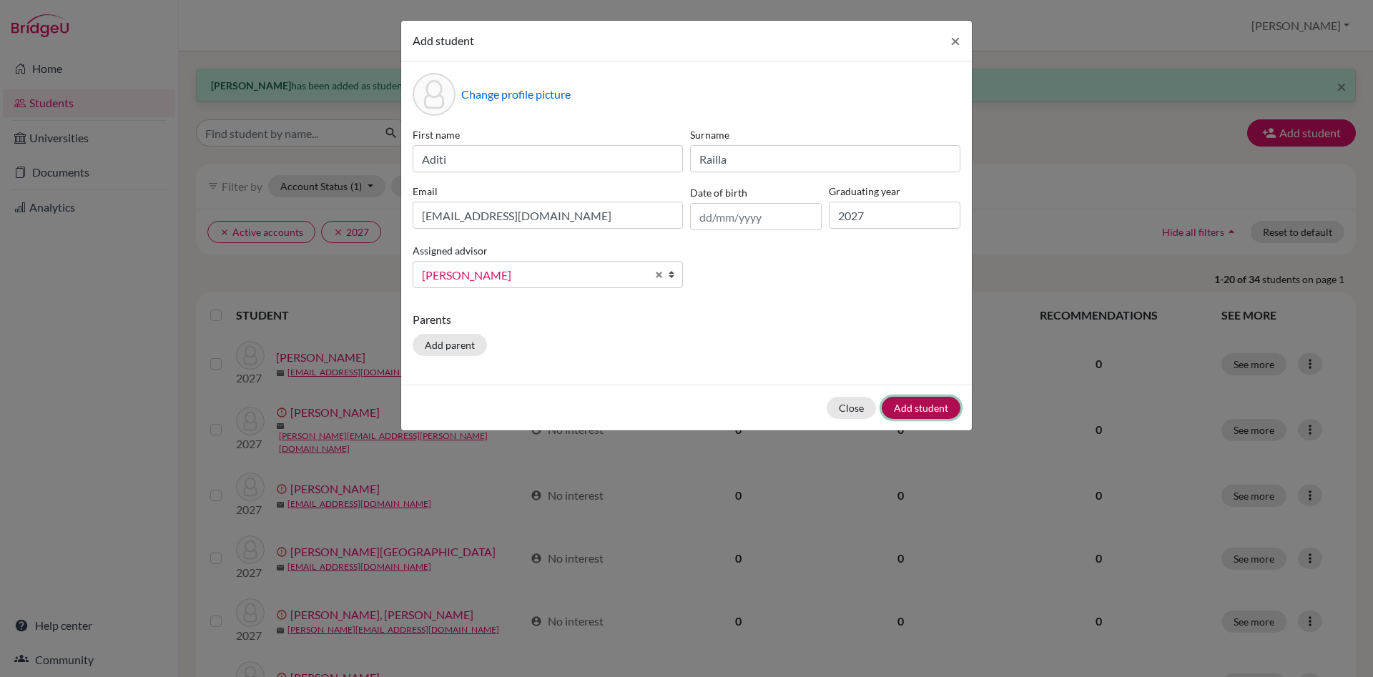
click at [943, 409] on button "Add student" at bounding box center [921, 408] width 79 height 22
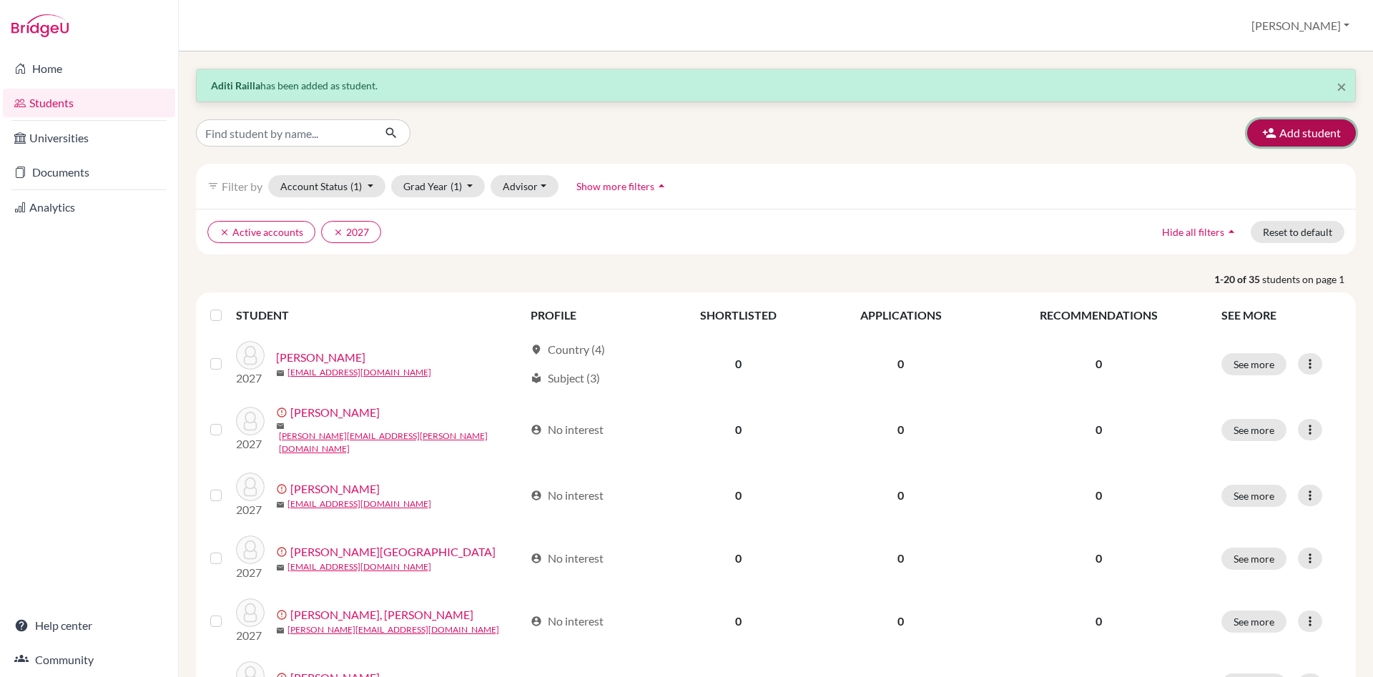
click at [1316, 137] on button "Add student" at bounding box center [1301, 132] width 109 height 27
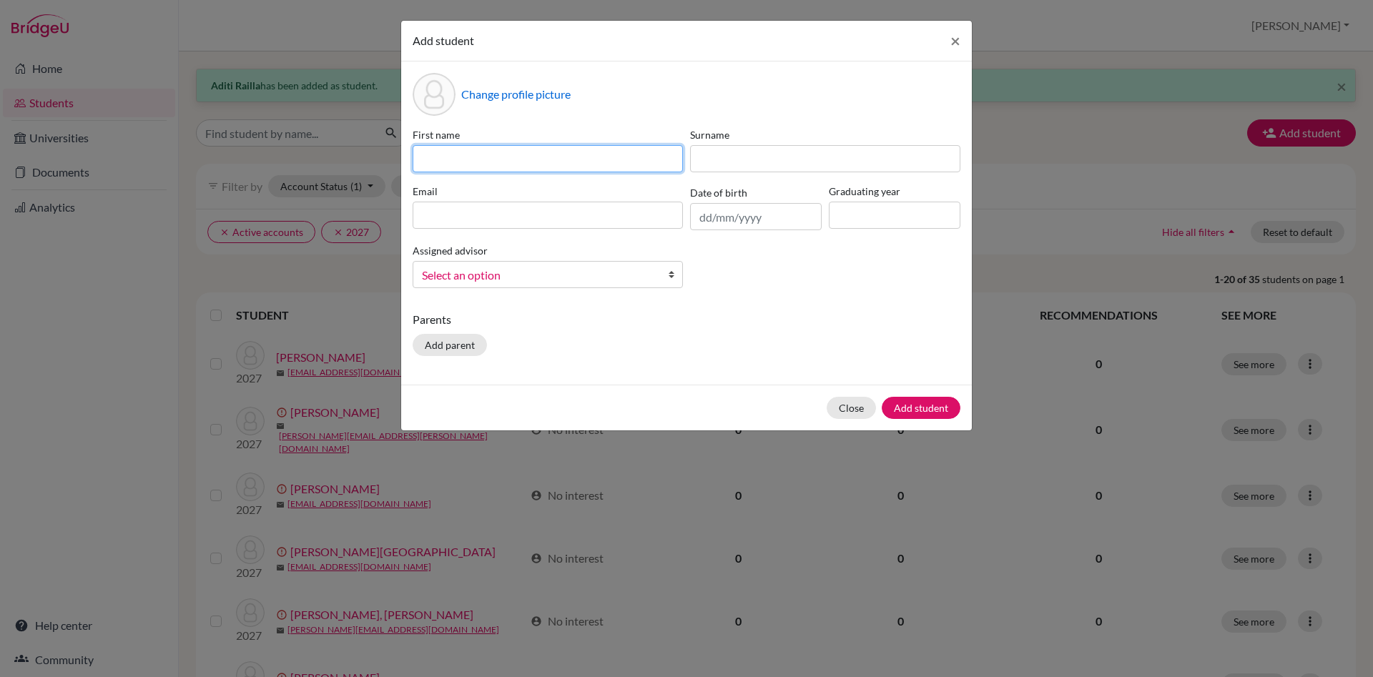
click at [528, 145] on input at bounding box center [548, 158] width 270 height 27
type input "Kalina"
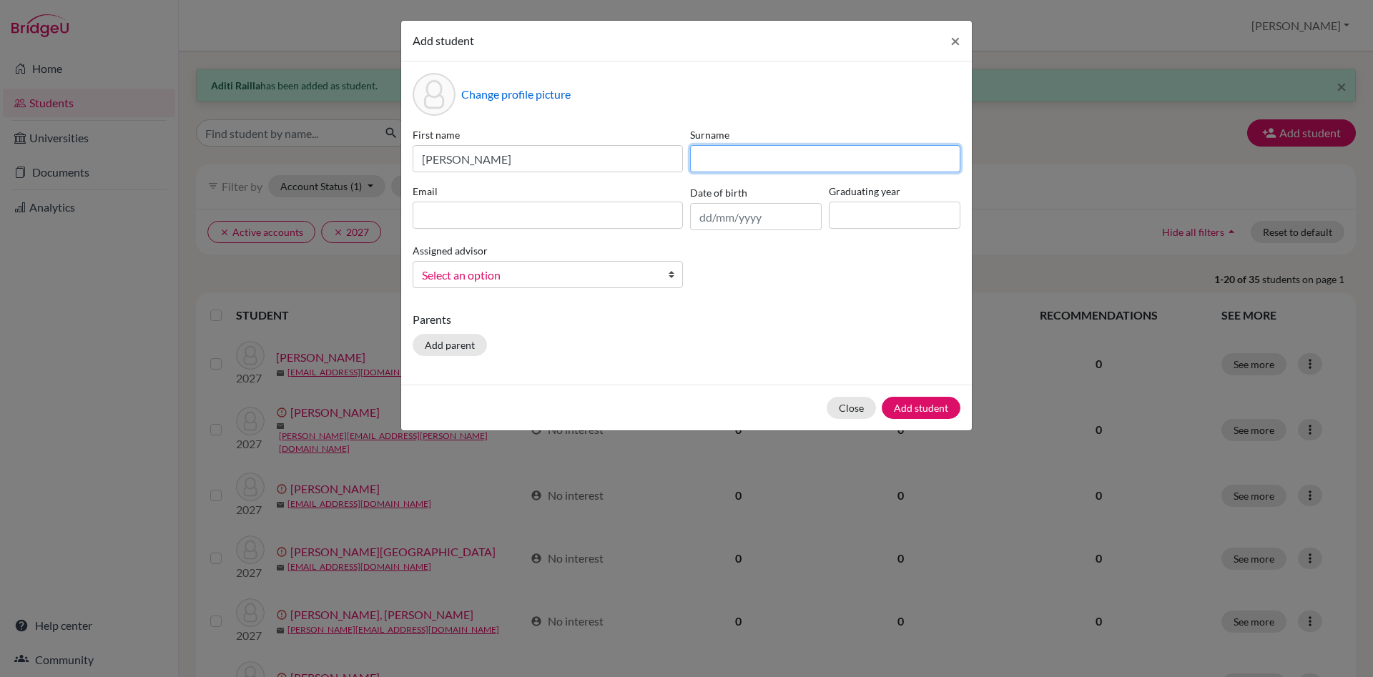
click at [705, 148] on input at bounding box center [825, 158] width 270 height 27
type input "r"
type input "Rajnović"
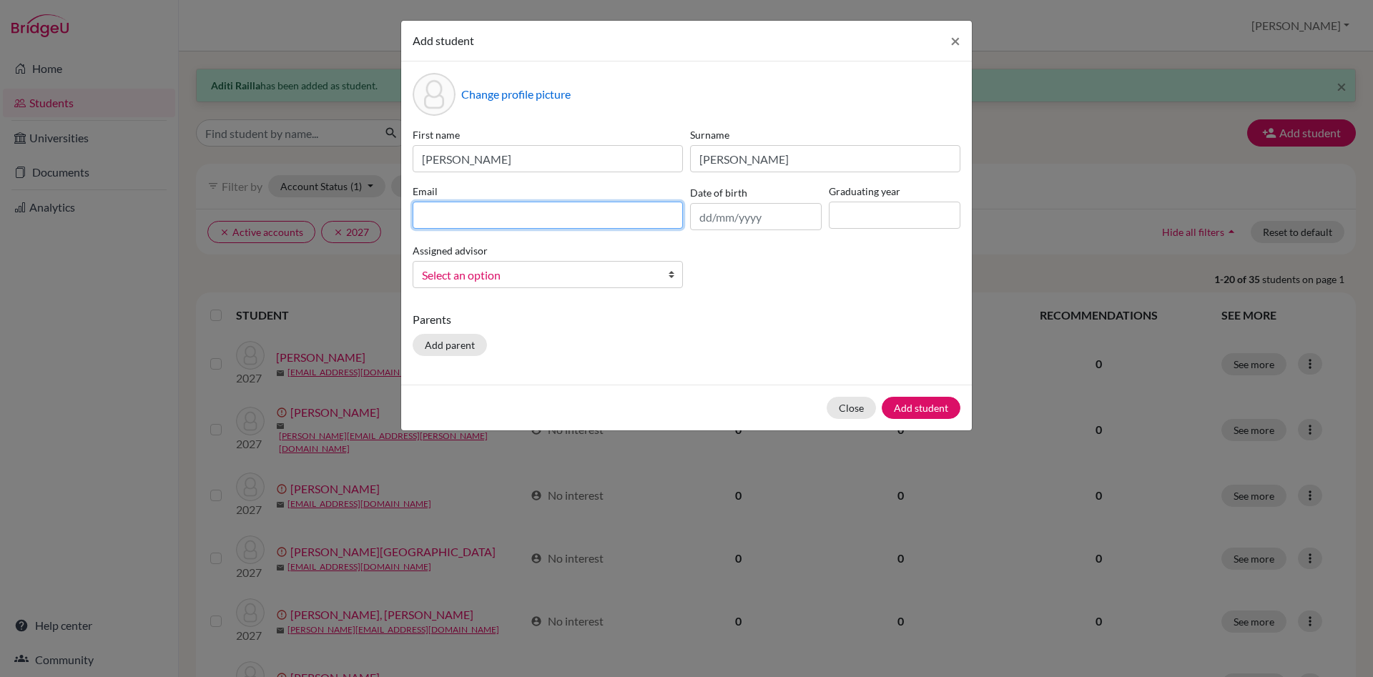
click at [444, 207] on input at bounding box center [548, 215] width 270 height 27
paste input "@dijaki.gimb.org"
type input "kalina.rajnovic@dijaki.gimb.org"
click at [871, 217] on input at bounding box center [895, 215] width 132 height 27
type input "2027"
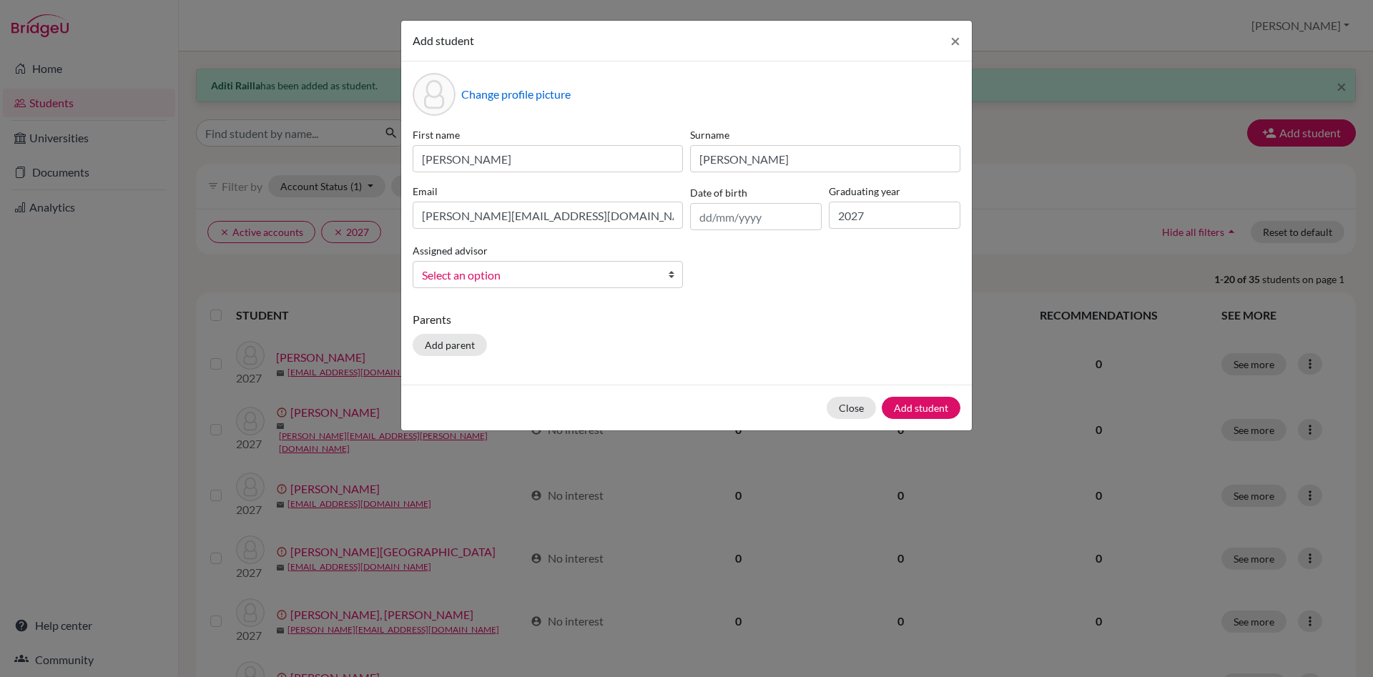
click at [670, 274] on b at bounding box center [675, 275] width 14 height 26
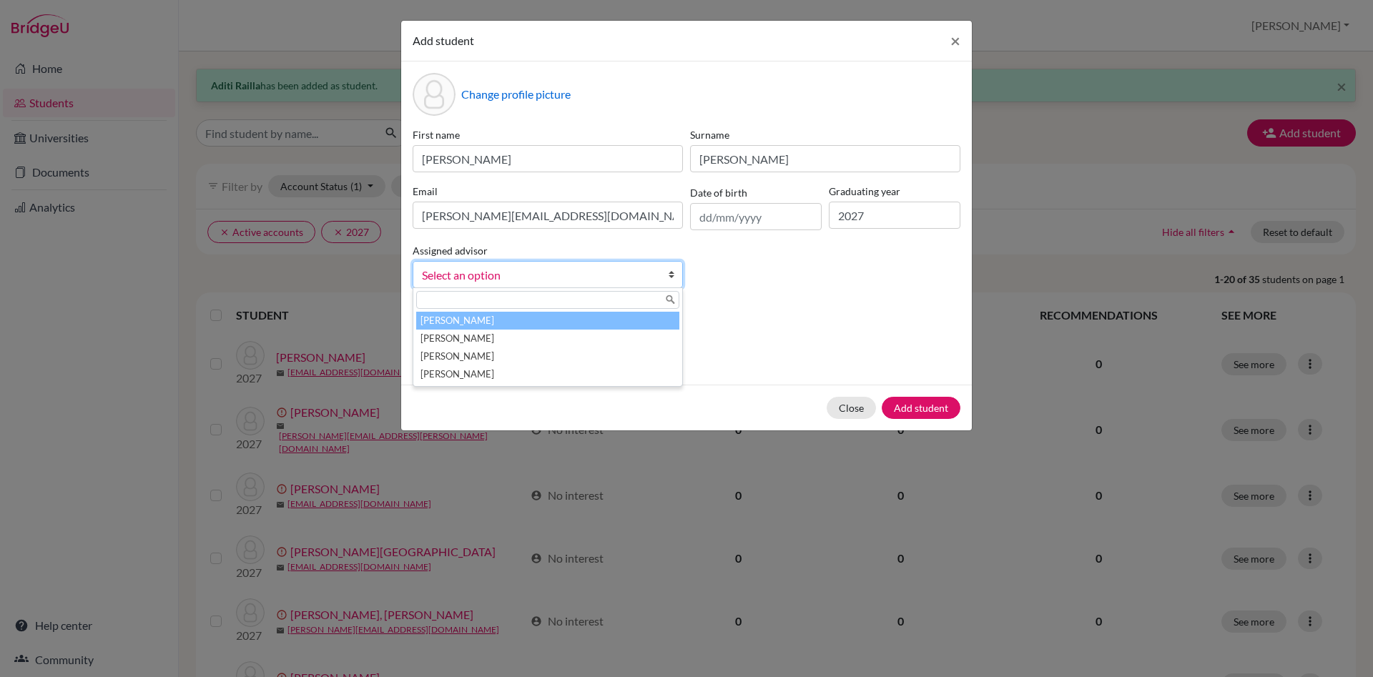
click at [628, 318] on li "Česnik, Irena" at bounding box center [547, 321] width 263 height 18
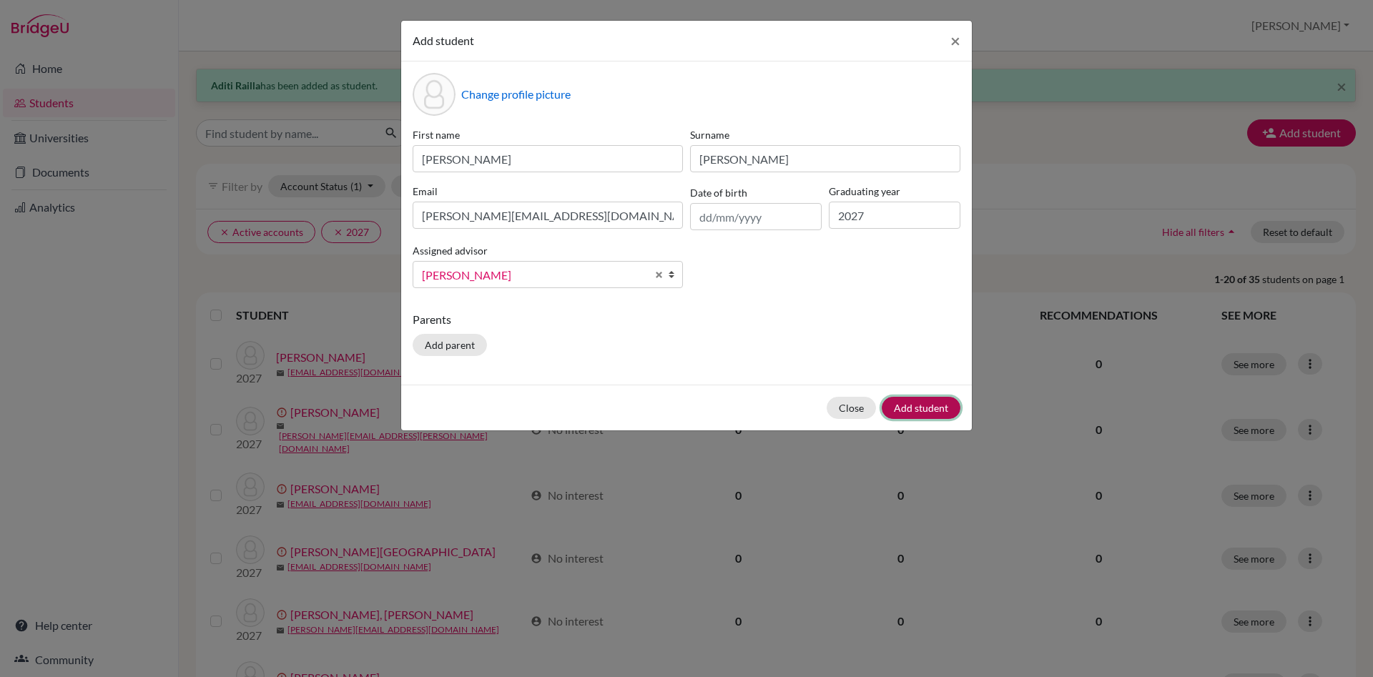
click at [924, 404] on button "Add student" at bounding box center [921, 408] width 79 height 22
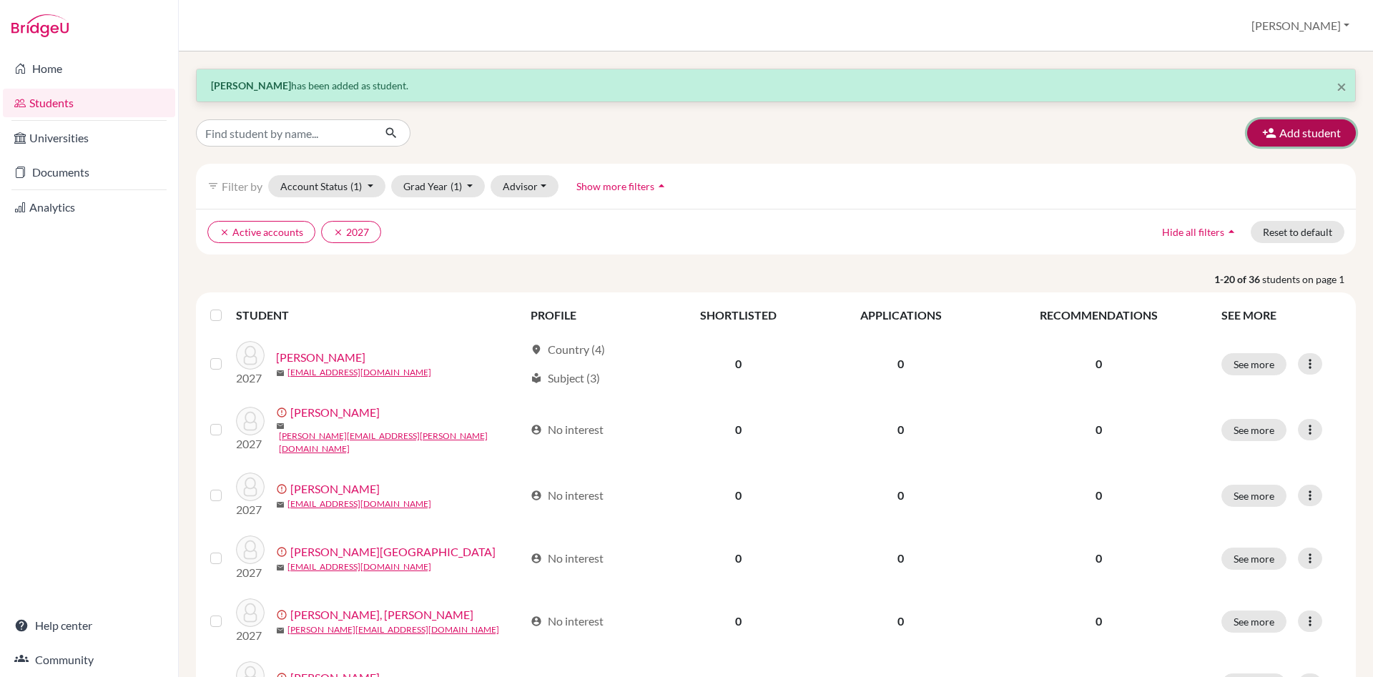
click at [1322, 139] on button "Add student" at bounding box center [1301, 132] width 109 height 27
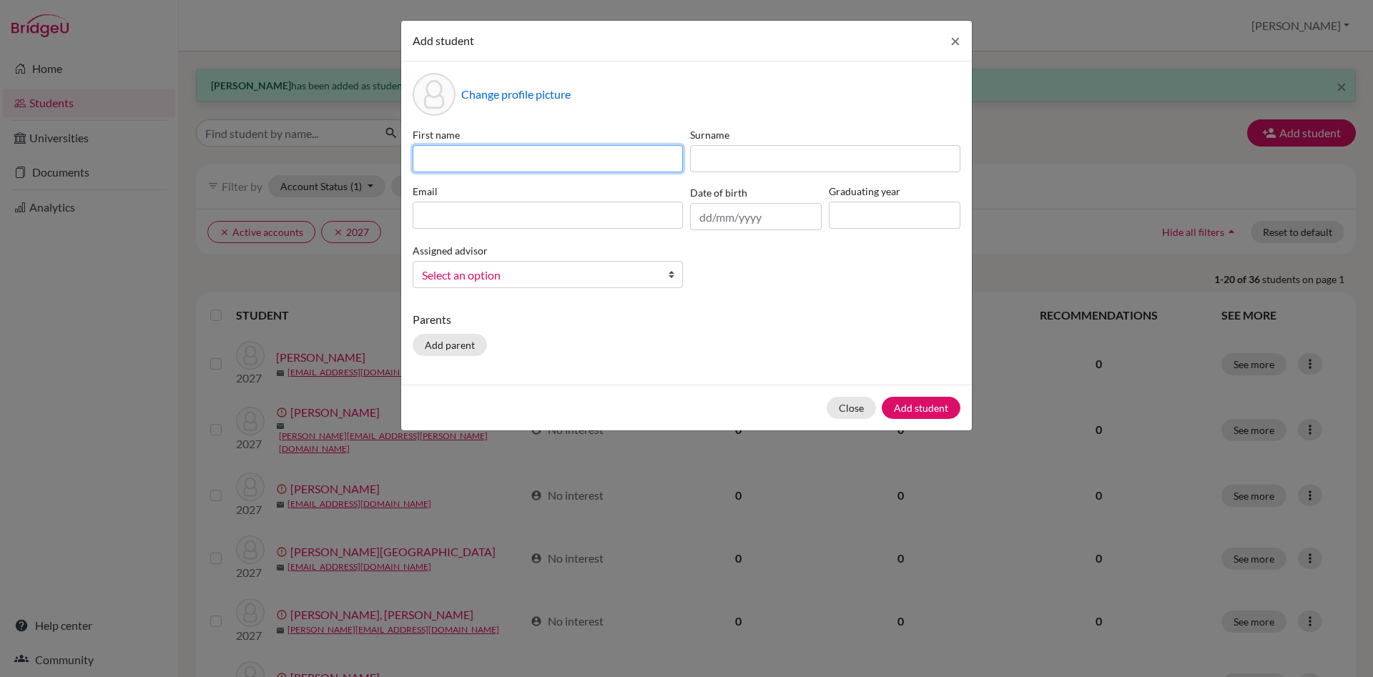
click at [473, 158] on input at bounding box center [548, 158] width 270 height 27
type input "O"
type input "Pija Marija"
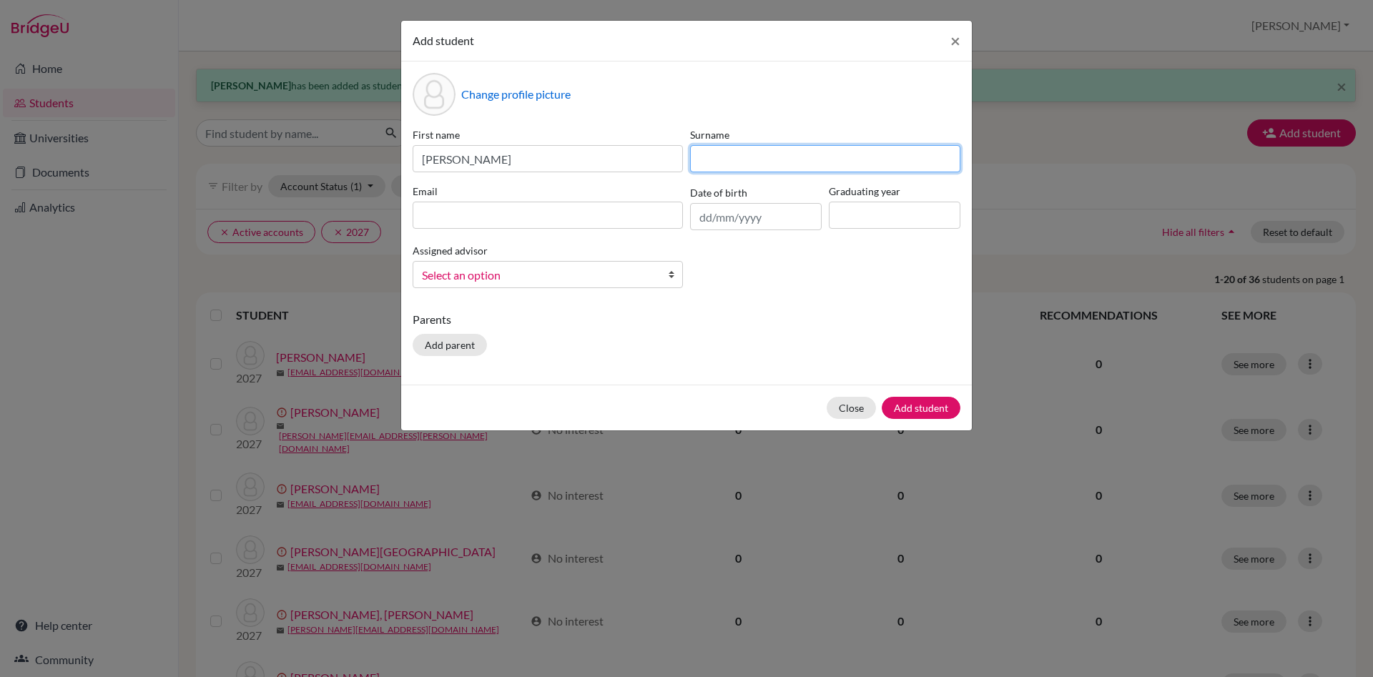
click at [714, 153] on input at bounding box center [825, 158] width 270 height 27
click at [482, 219] on input at bounding box center [548, 215] width 270 height 27
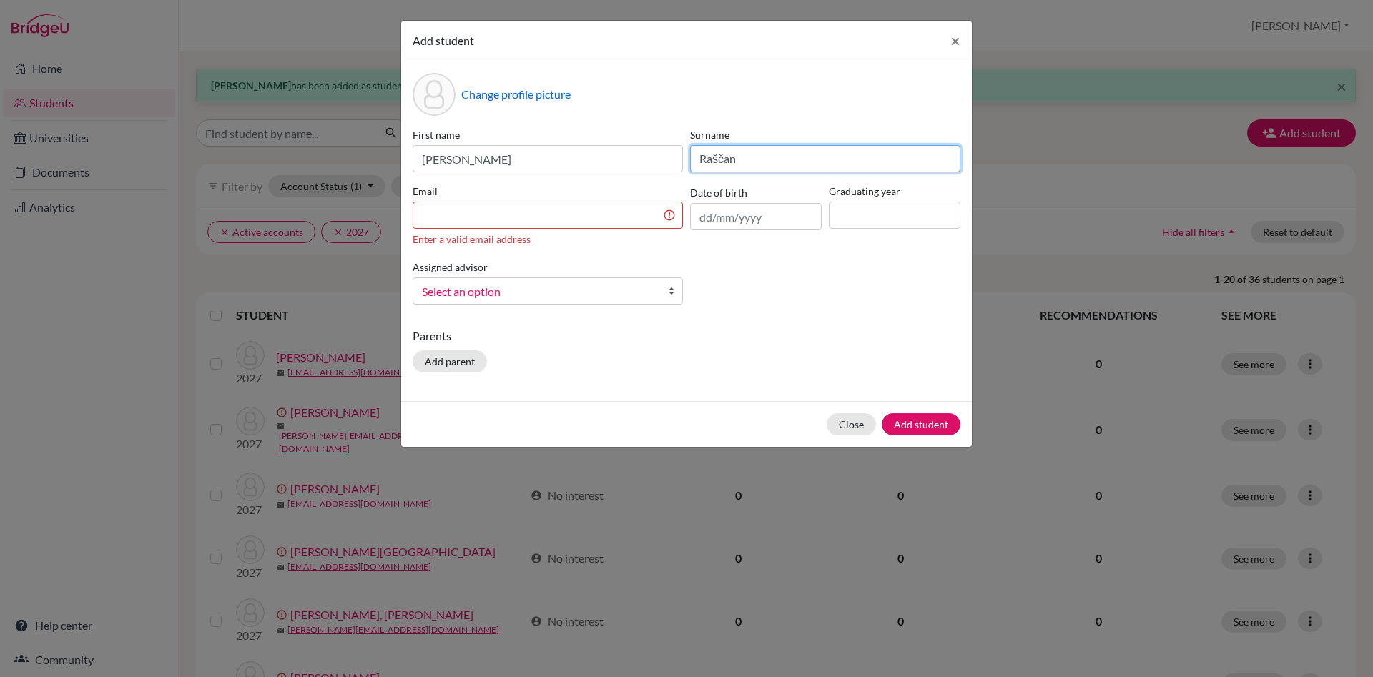
click at [721, 162] on input "Raščan" at bounding box center [825, 158] width 270 height 27
type input "Raščan"
click at [478, 218] on input at bounding box center [548, 215] width 270 height 27
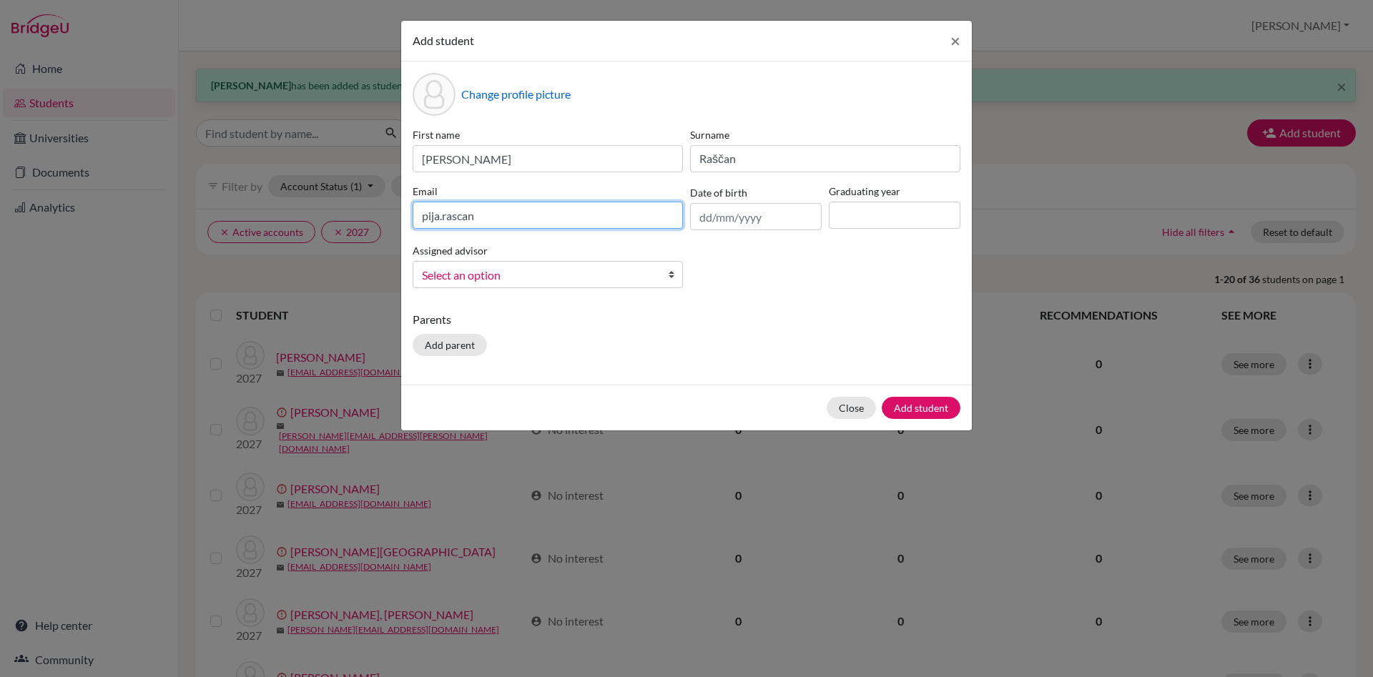
paste input "@dijaki.gimb.org"
type input "pija.rascan@dijaki.gimb.org"
click at [852, 220] on input at bounding box center [895, 215] width 132 height 27
type input "2027"
click at [670, 270] on b at bounding box center [675, 275] width 14 height 26
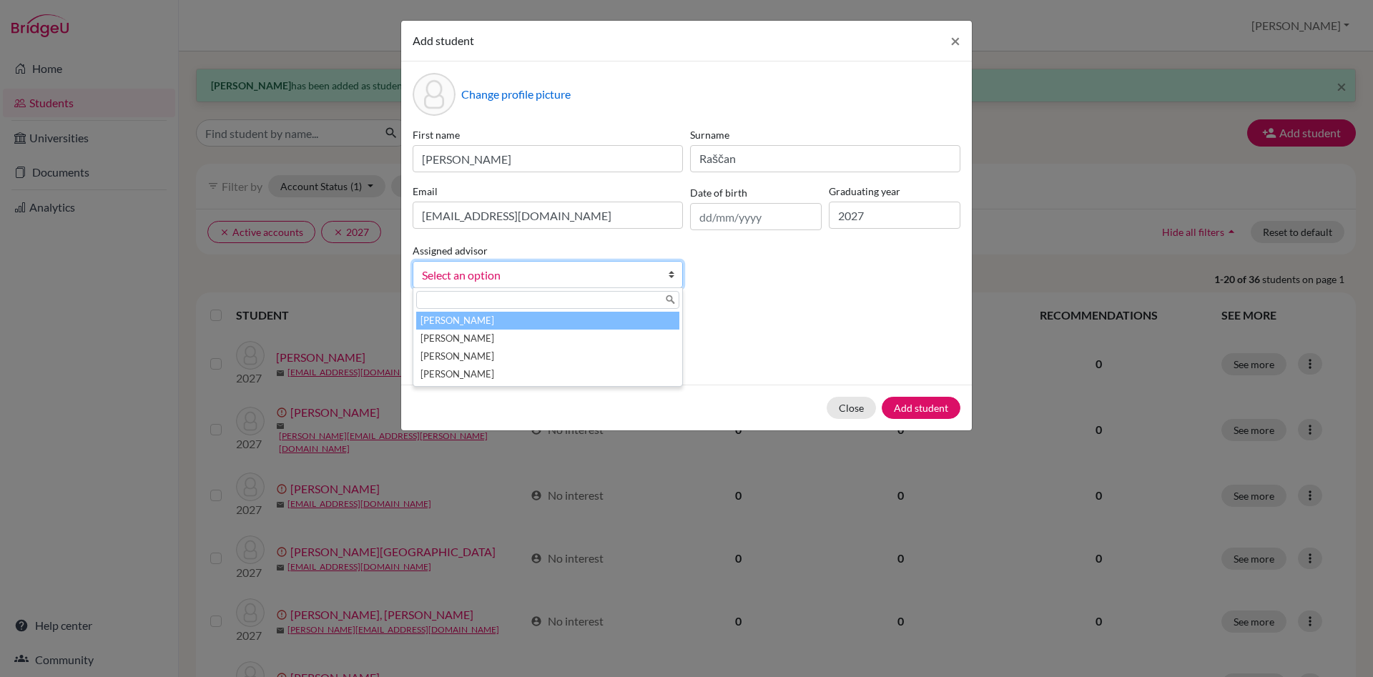
click at [616, 318] on li "Česnik, Irena" at bounding box center [547, 321] width 263 height 18
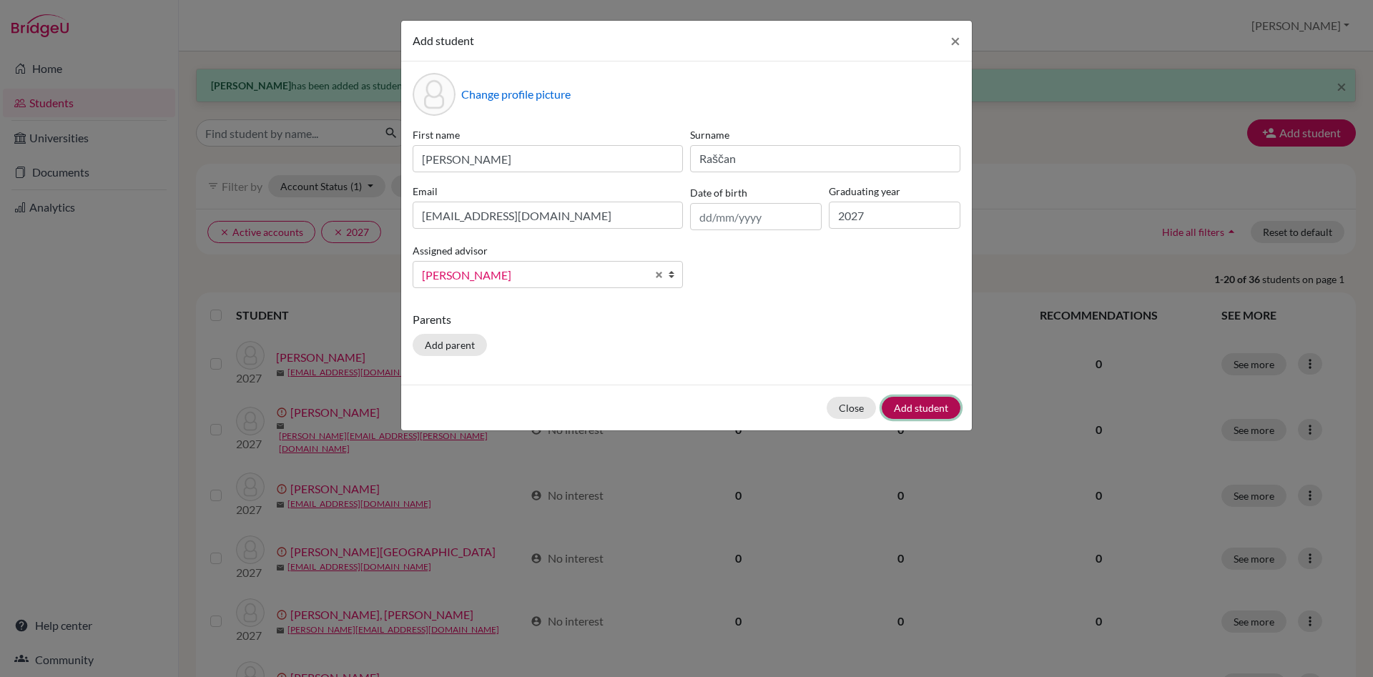
click at [927, 409] on button "Add student" at bounding box center [921, 408] width 79 height 22
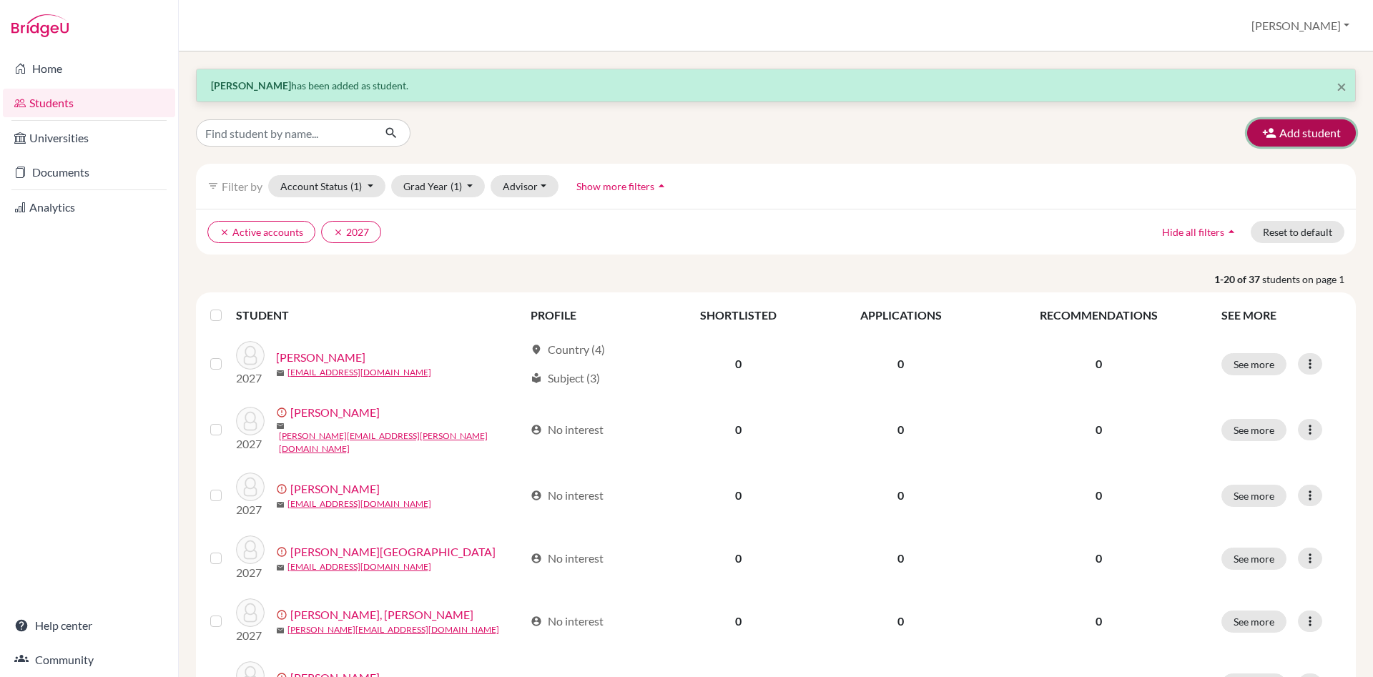
click at [1325, 134] on button "Add student" at bounding box center [1301, 132] width 109 height 27
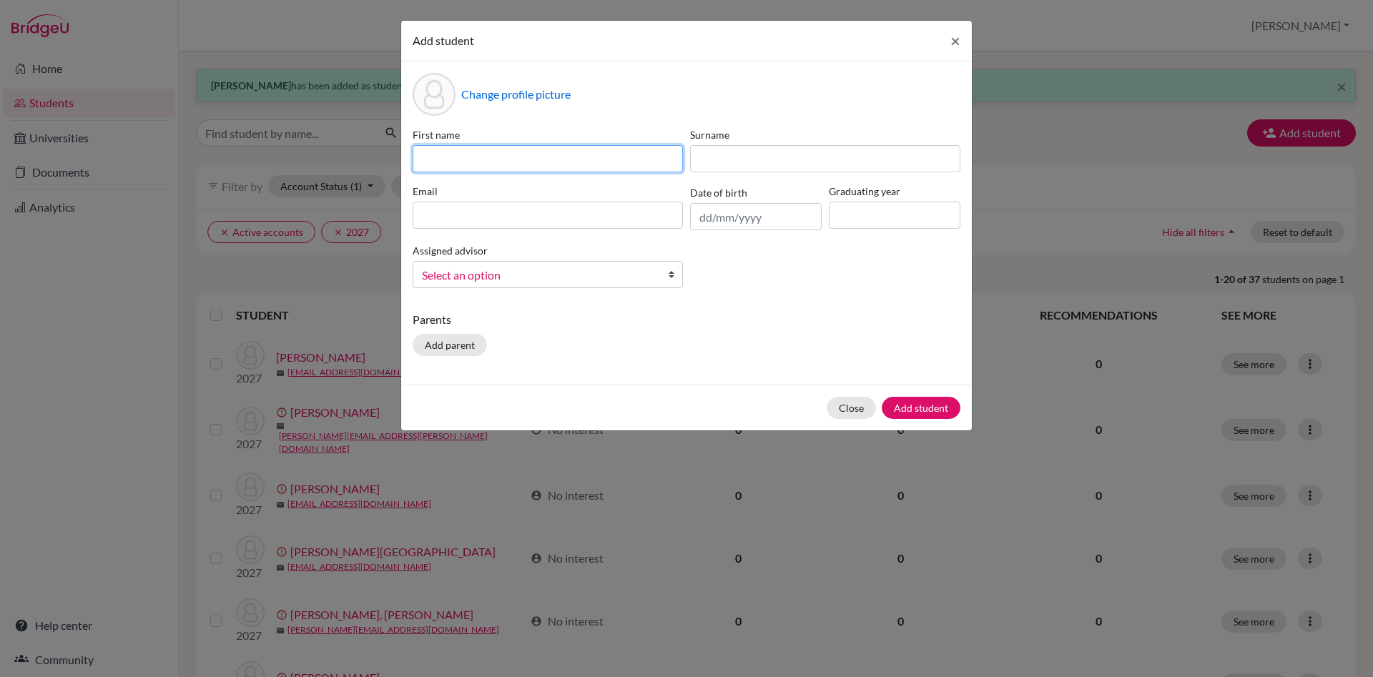
click at [448, 147] on input at bounding box center [548, 158] width 270 height 27
type input "Parnian"
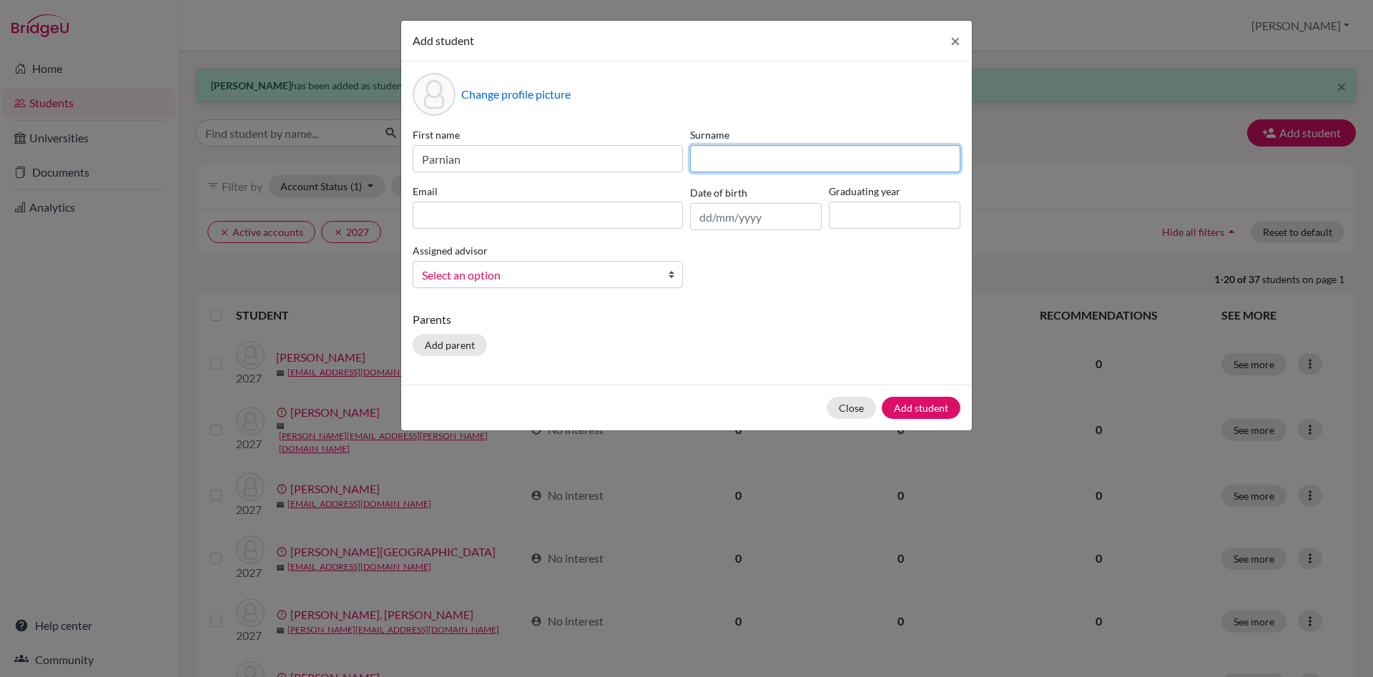
click at [709, 156] on input at bounding box center [825, 158] width 270 height 27
type input "Rohani Nezhad"
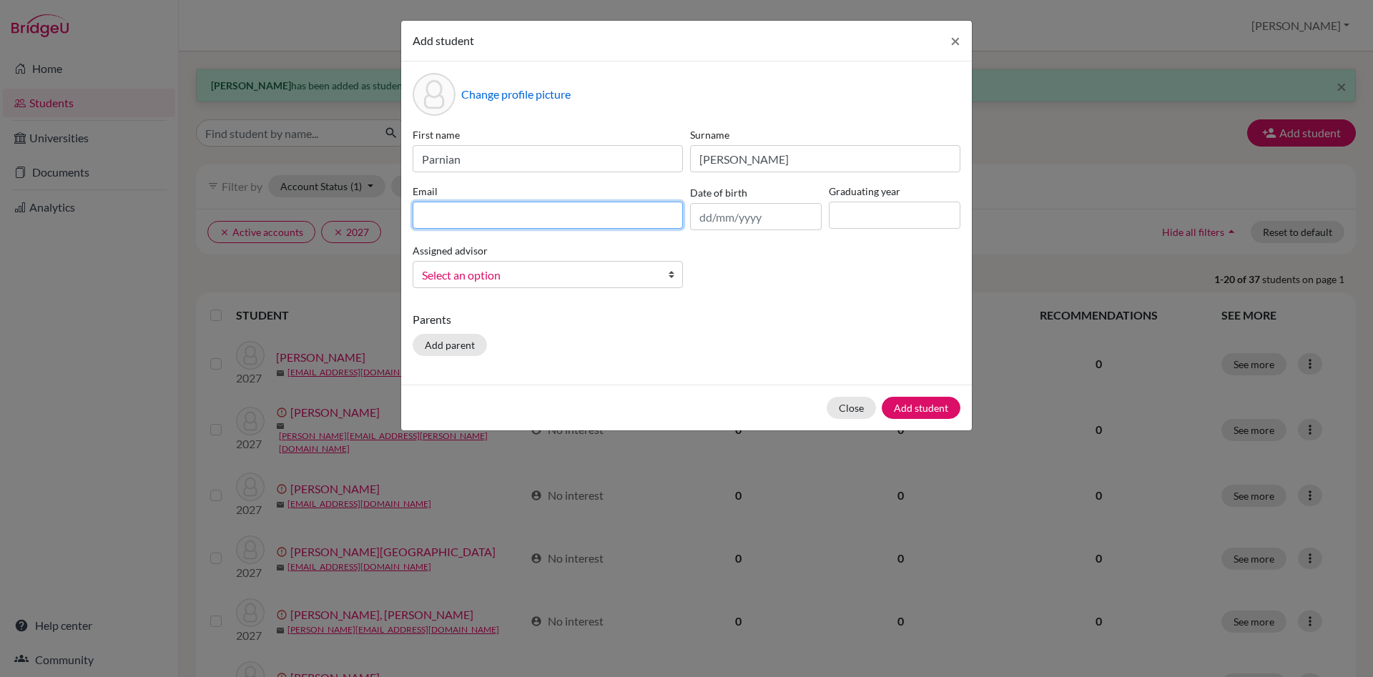
click at [573, 214] on input at bounding box center [548, 215] width 270 height 27
paste input "@dijaki.gimb.org"
type input "parnian.rohani@dijaki.gimb.org"
click at [853, 210] on input at bounding box center [895, 215] width 132 height 27
type input "2027"
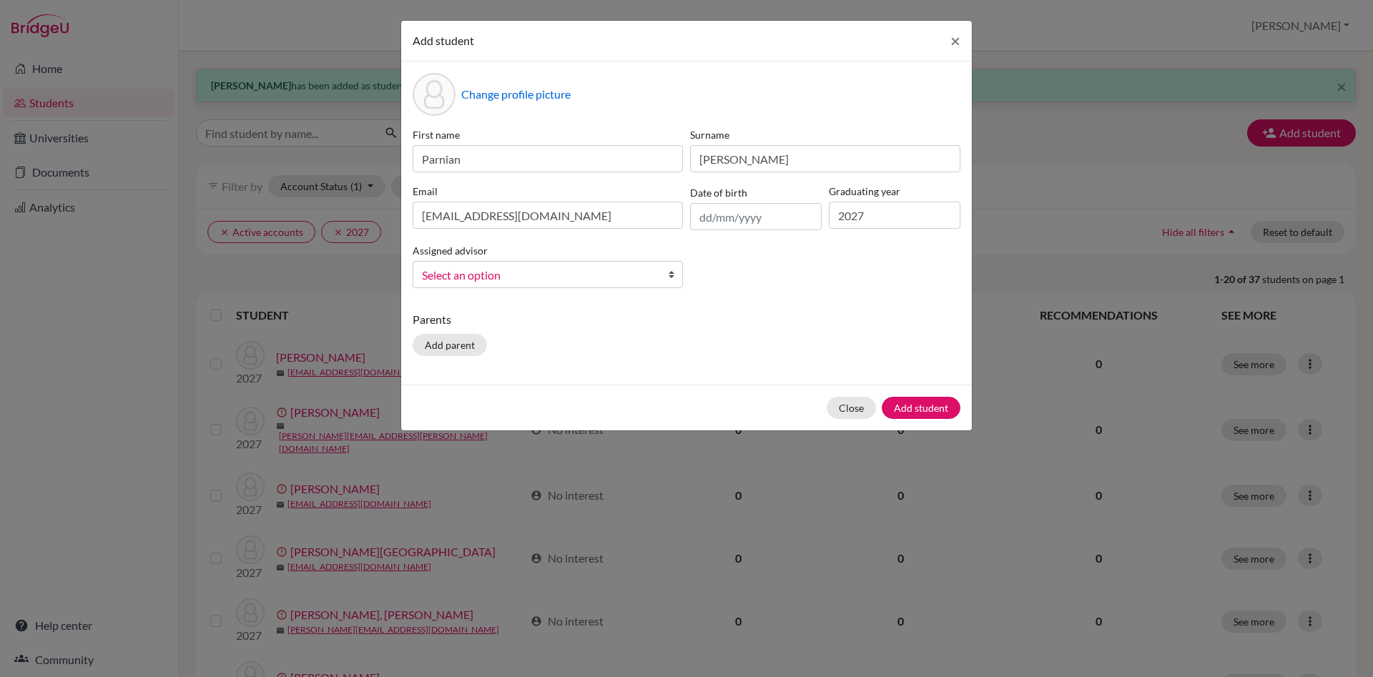
click at [452, 278] on span "Select an option" at bounding box center [538, 275] width 233 height 19
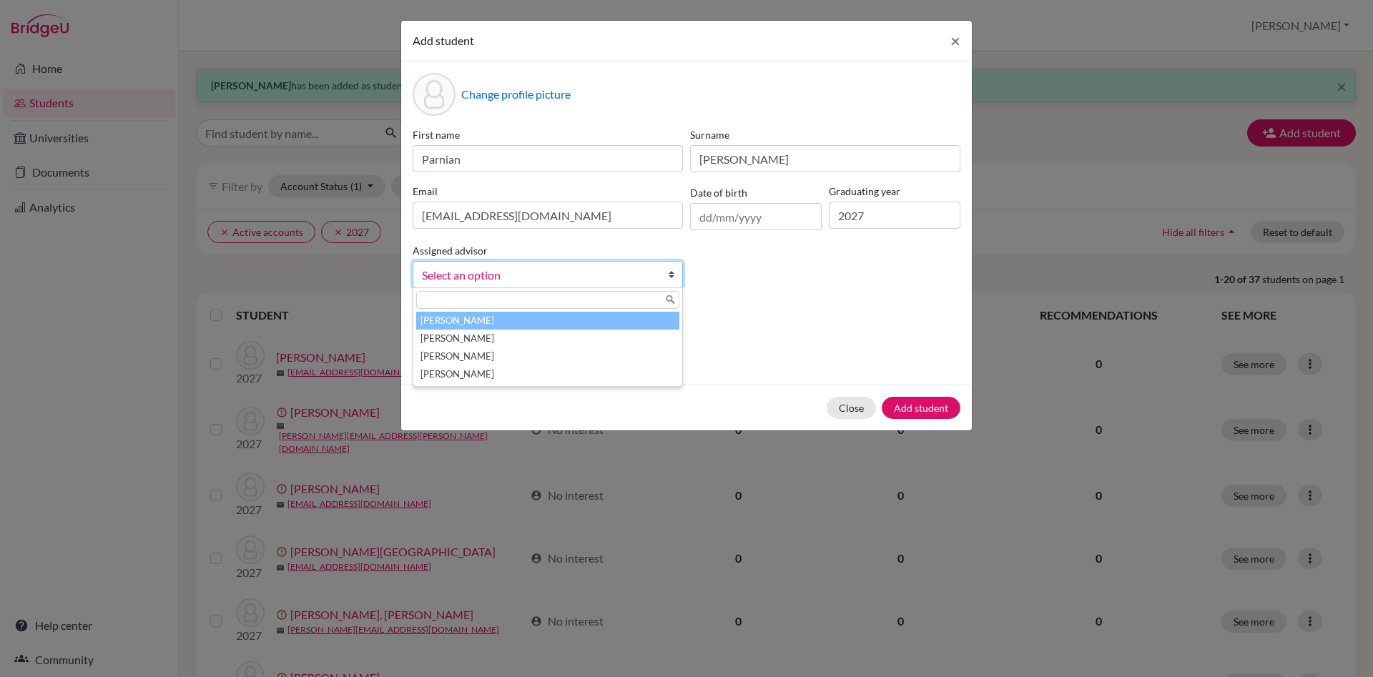
click at [448, 319] on li "Česnik, Irena" at bounding box center [547, 321] width 263 height 18
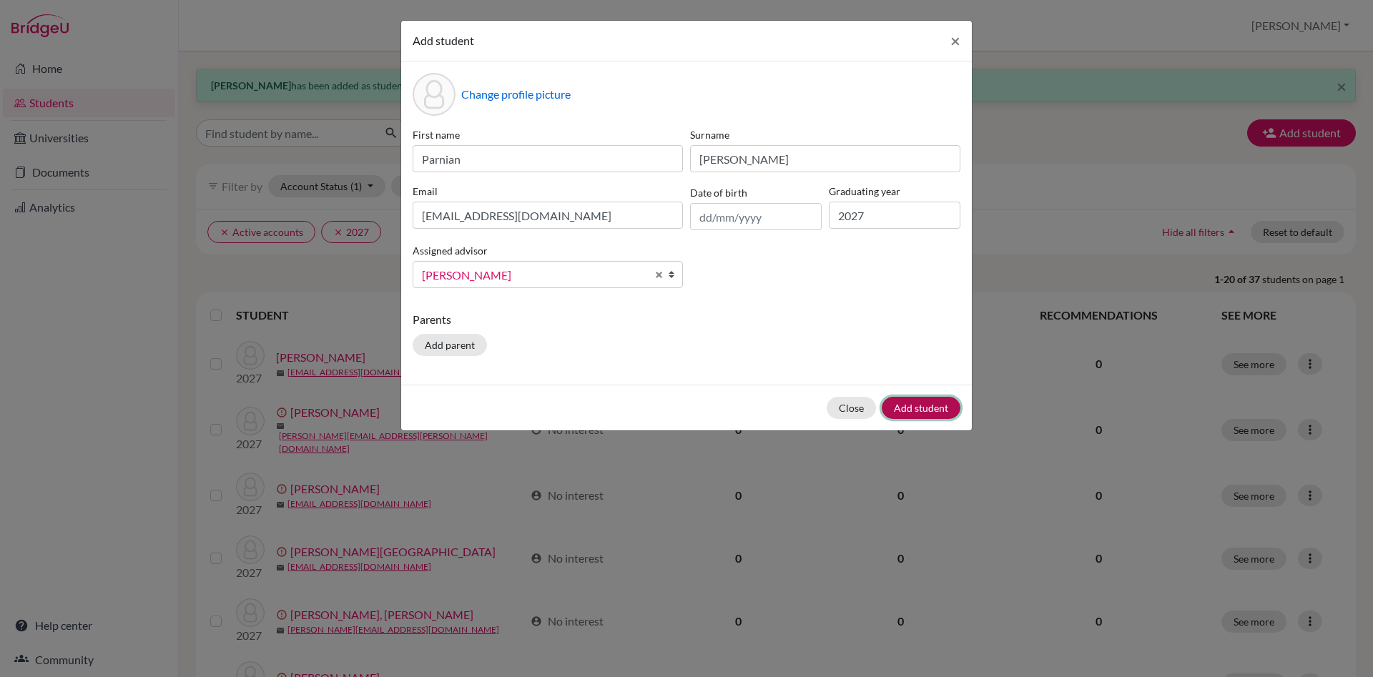
click at [942, 402] on button "Add student" at bounding box center [921, 408] width 79 height 22
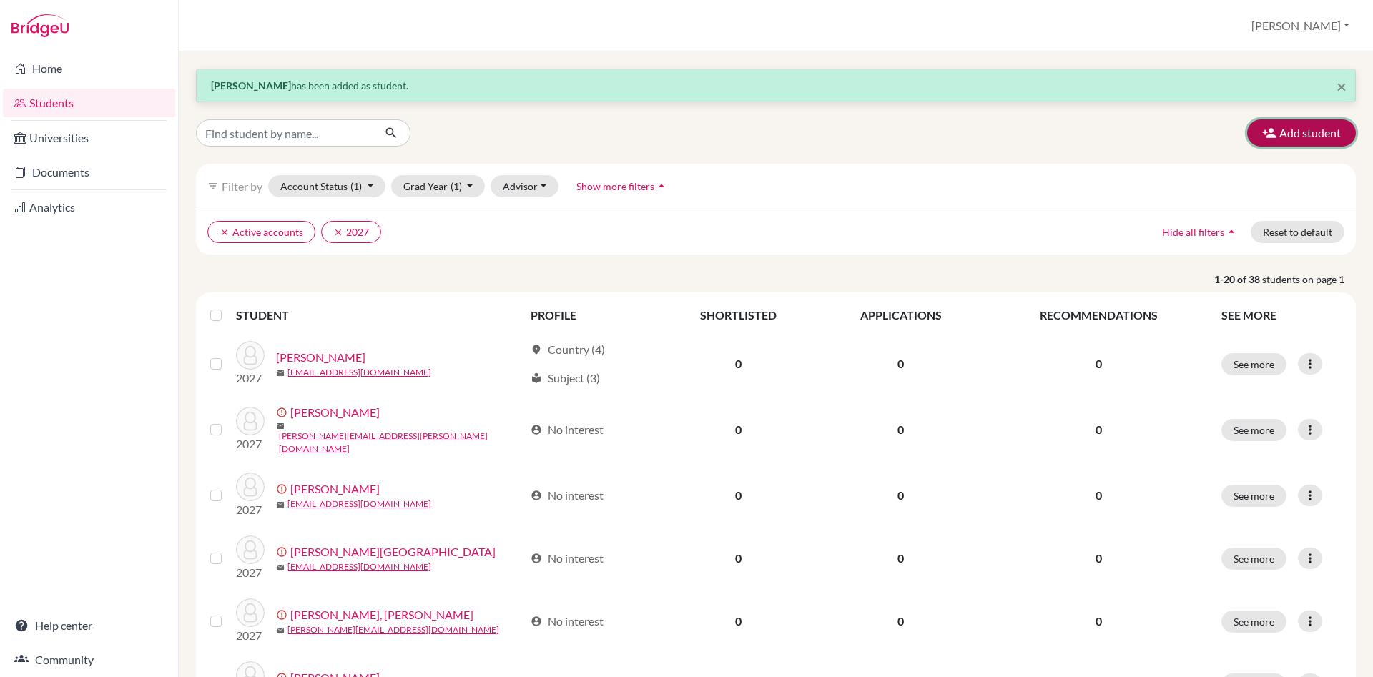
click at [1283, 139] on button "Add student" at bounding box center [1301, 132] width 109 height 27
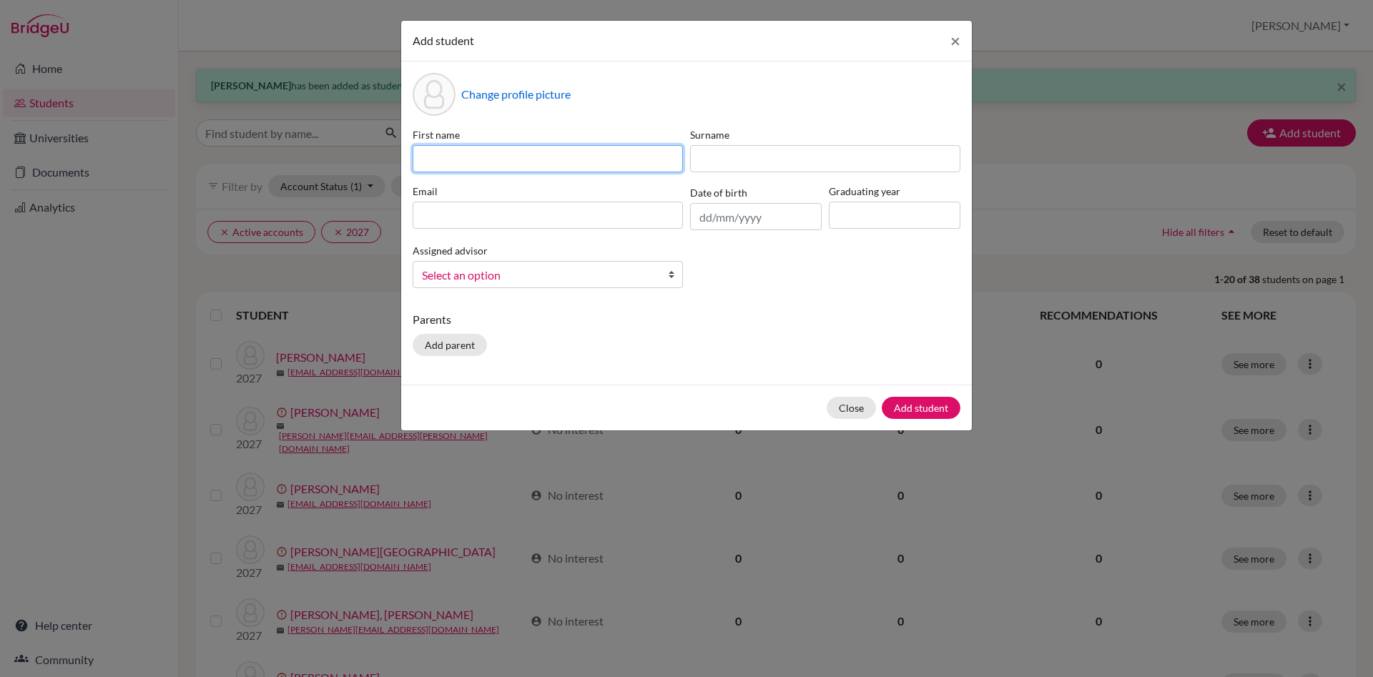
click at [498, 156] on input at bounding box center [548, 158] width 270 height 27
type input "Mohammad Abdul Rehaman"
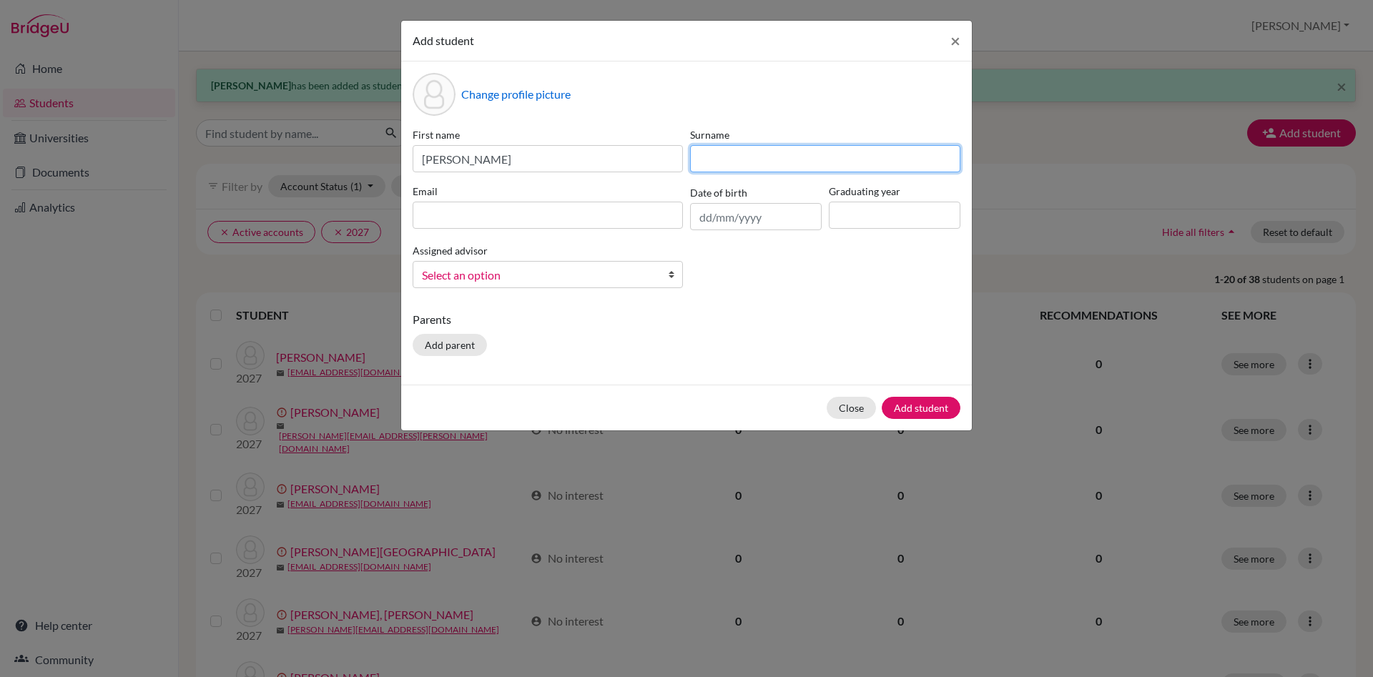
click at [711, 159] on input at bounding box center [825, 158] width 270 height 27
type input "Shaik"
click at [490, 208] on input at bounding box center [548, 215] width 270 height 27
click at [492, 218] on input at bounding box center [548, 215] width 270 height 27
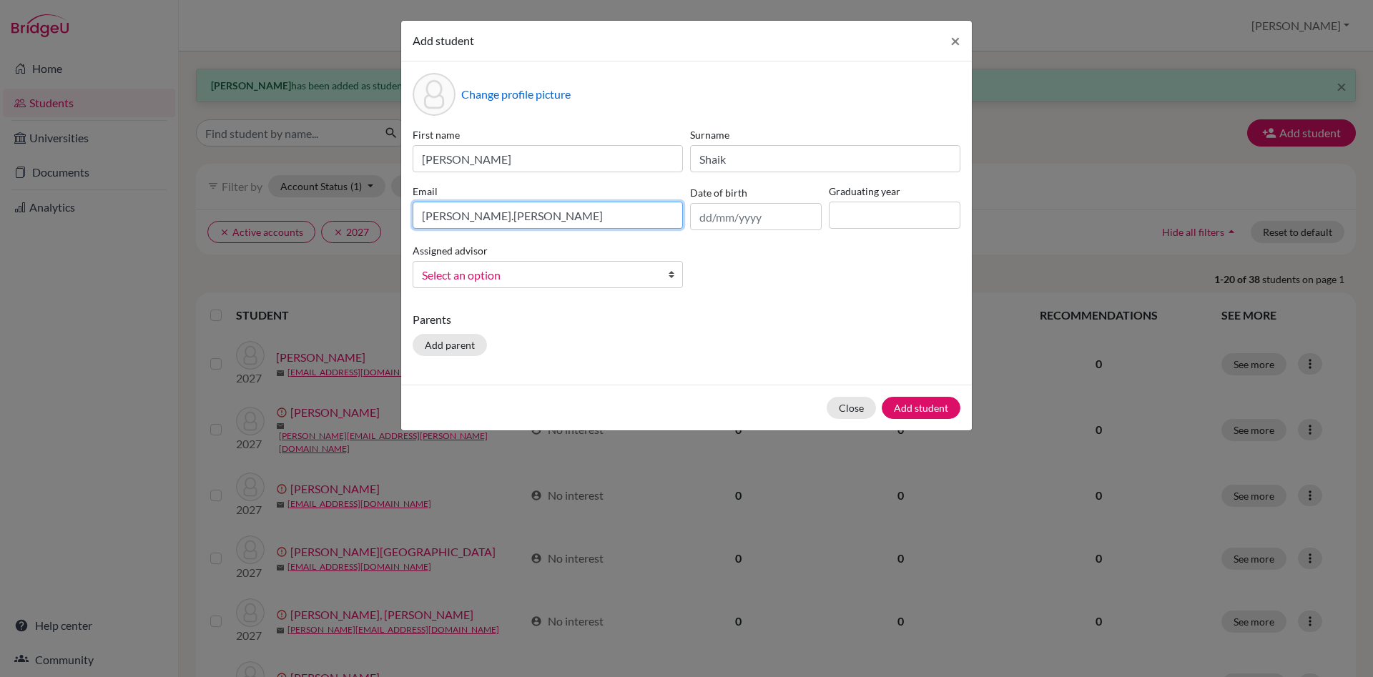
paste input "@dijaki.gimb.org"
type input "mohammad.shaik@dijaki.gimb.org"
click at [852, 213] on input at bounding box center [895, 215] width 132 height 27
type input "2027"
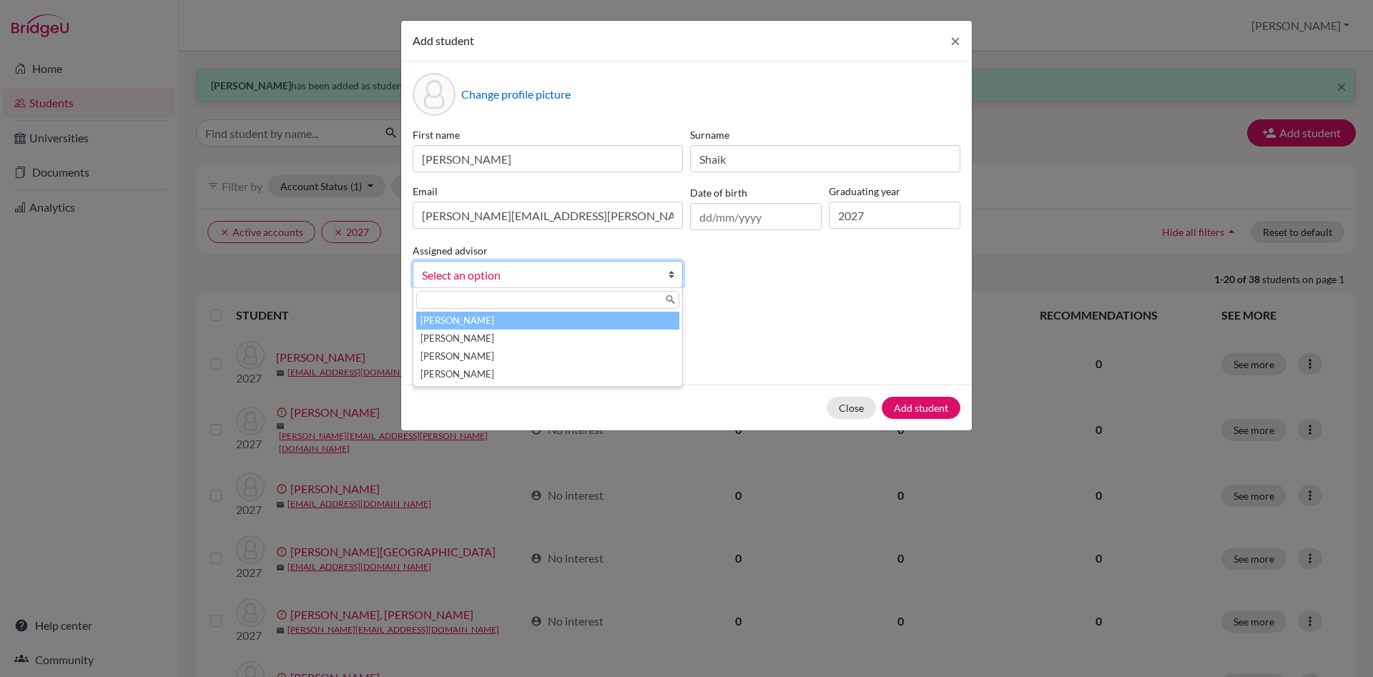
click at [678, 271] on b at bounding box center [675, 275] width 14 height 26
click at [629, 323] on li "Česnik, Irena" at bounding box center [547, 321] width 263 height 18
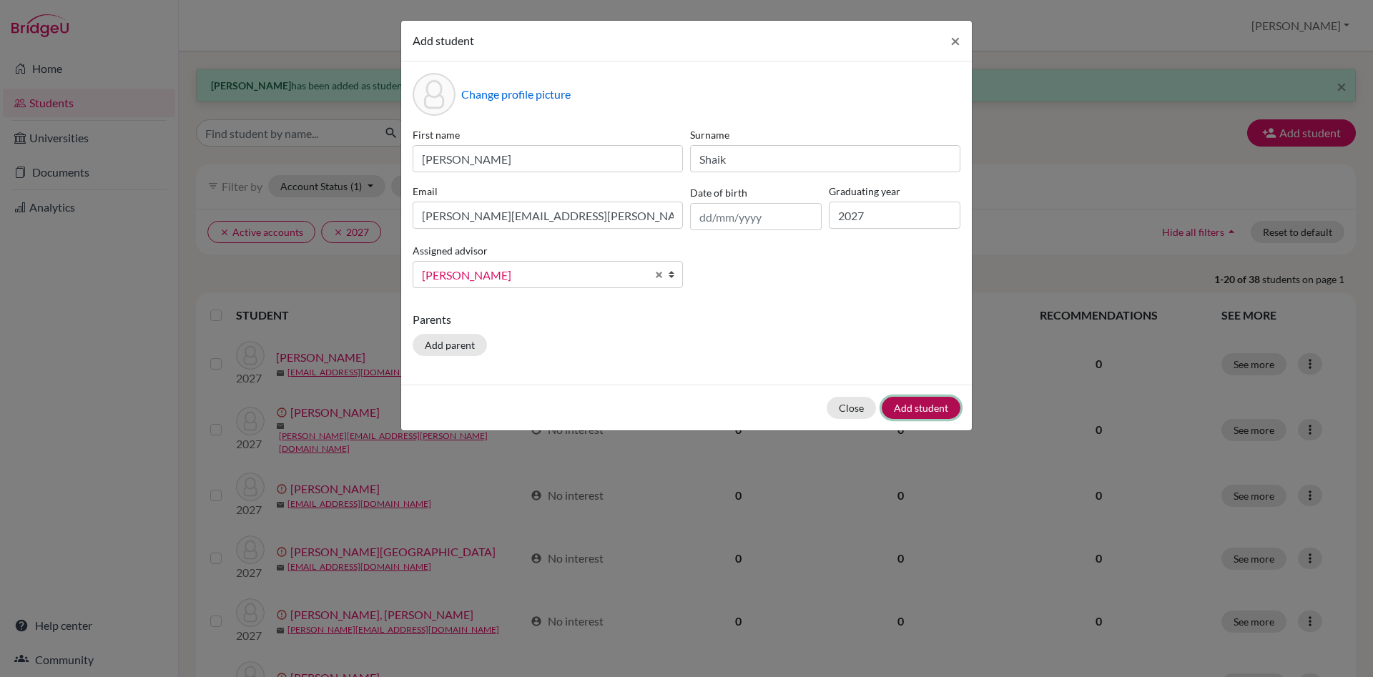
click at [920, 408] on button "Add student" at bounding box center [921, 408] width 79 height 22
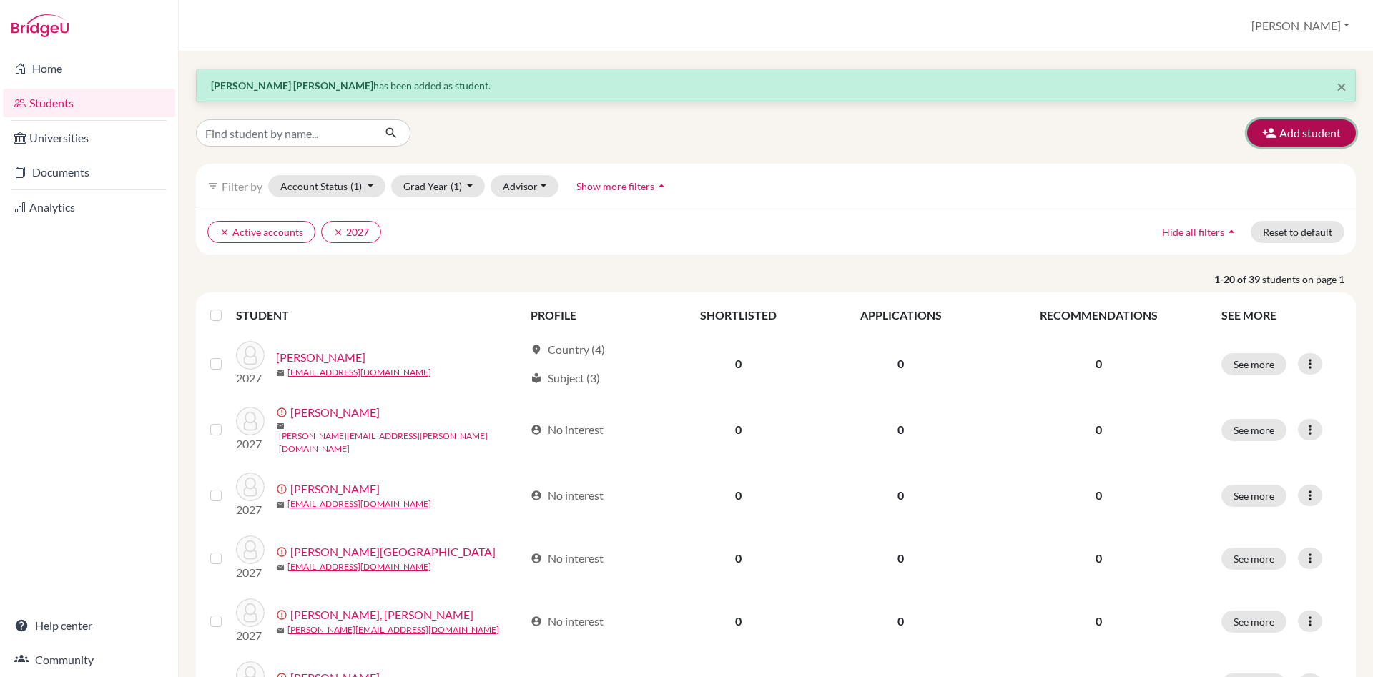
click at [1283, 136] on button "Add student" at bounding box center [1301, 132] width 109 height 27
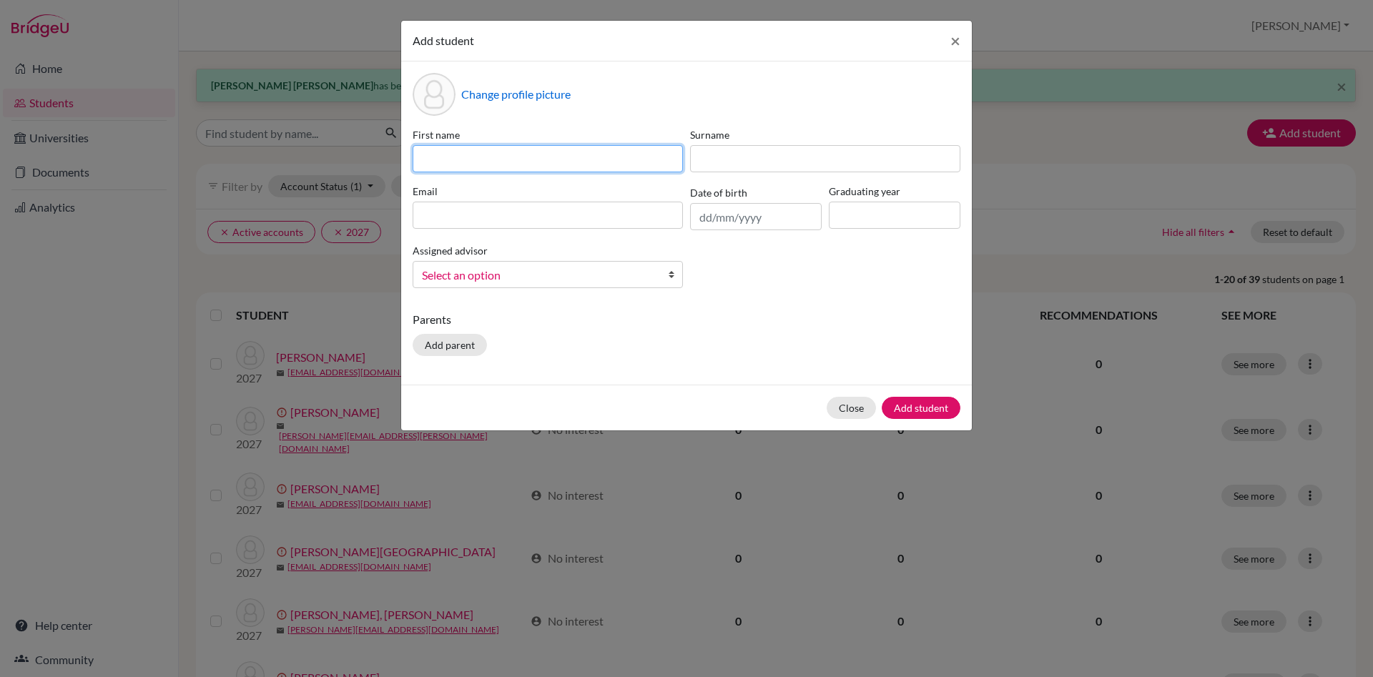
click at [512, 157] on input at bounding box center [548, 158] width 270 height 27
type input "d"
type input "Daria"
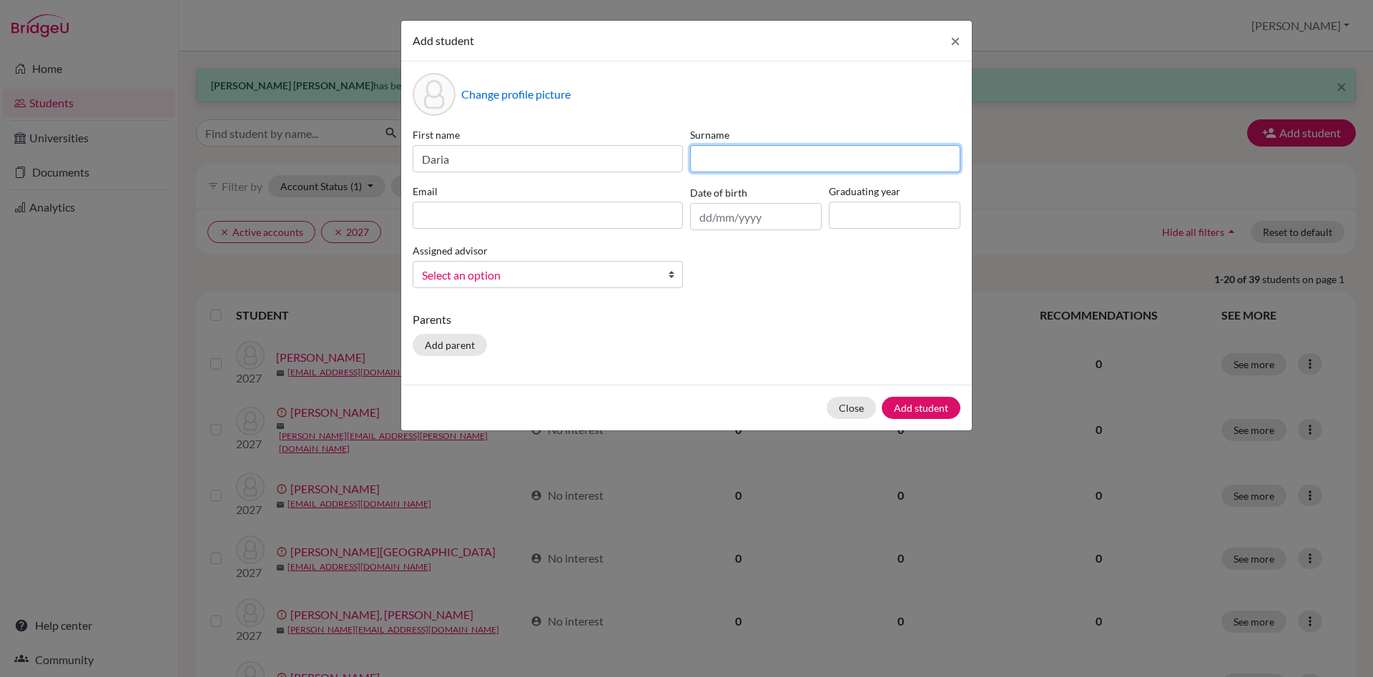
click at [754, 157] on input at bounding box center [825, 158] width 270 height 27
type input "Sorokina"
click at [443, 213] on input at bounding box center [548, 215] width 270 height 27
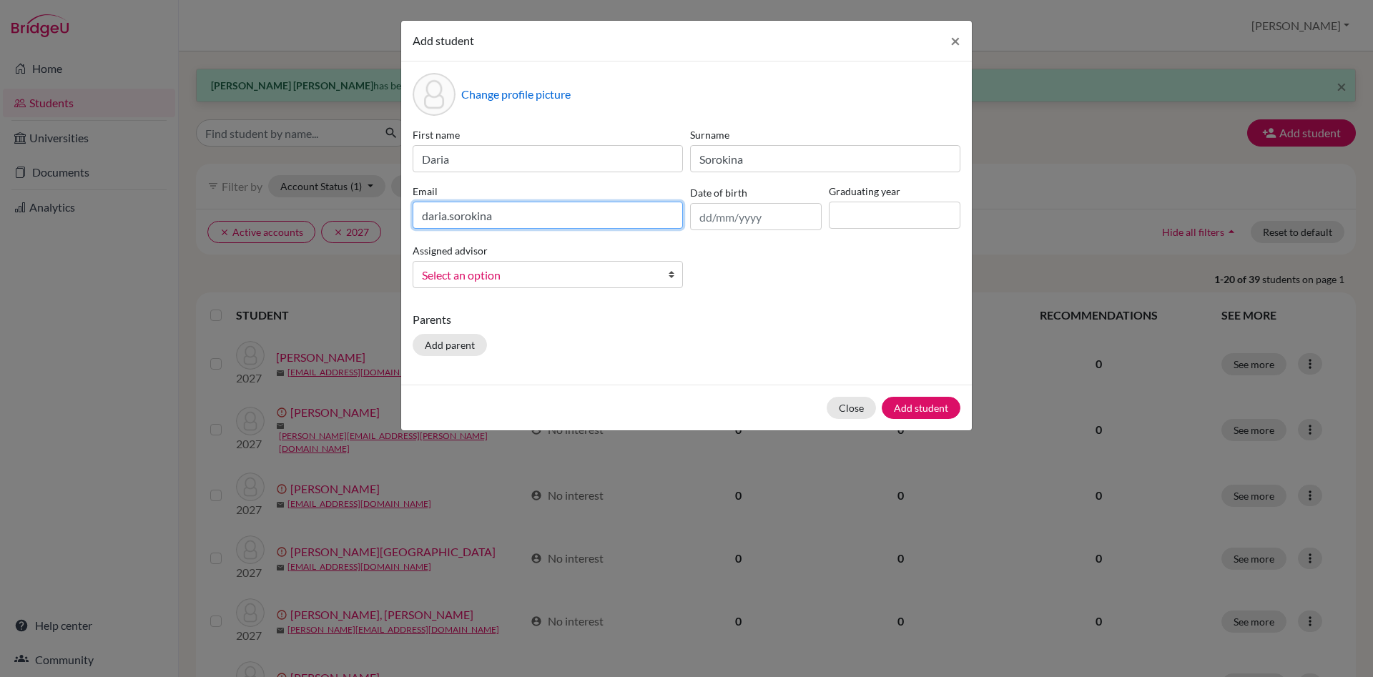
paste input "@dijaki.gimb.org"
click at [584, 212] on input "daria.sorokina@dijaki.gimb.org" at bounding box center [548, 215] width 270 height 27
type input "daria.sorokina@dijaki.gimb.org"
click at [853, 212] on input at bounding box center [895, 215] width 132 height 27
type input "2027"
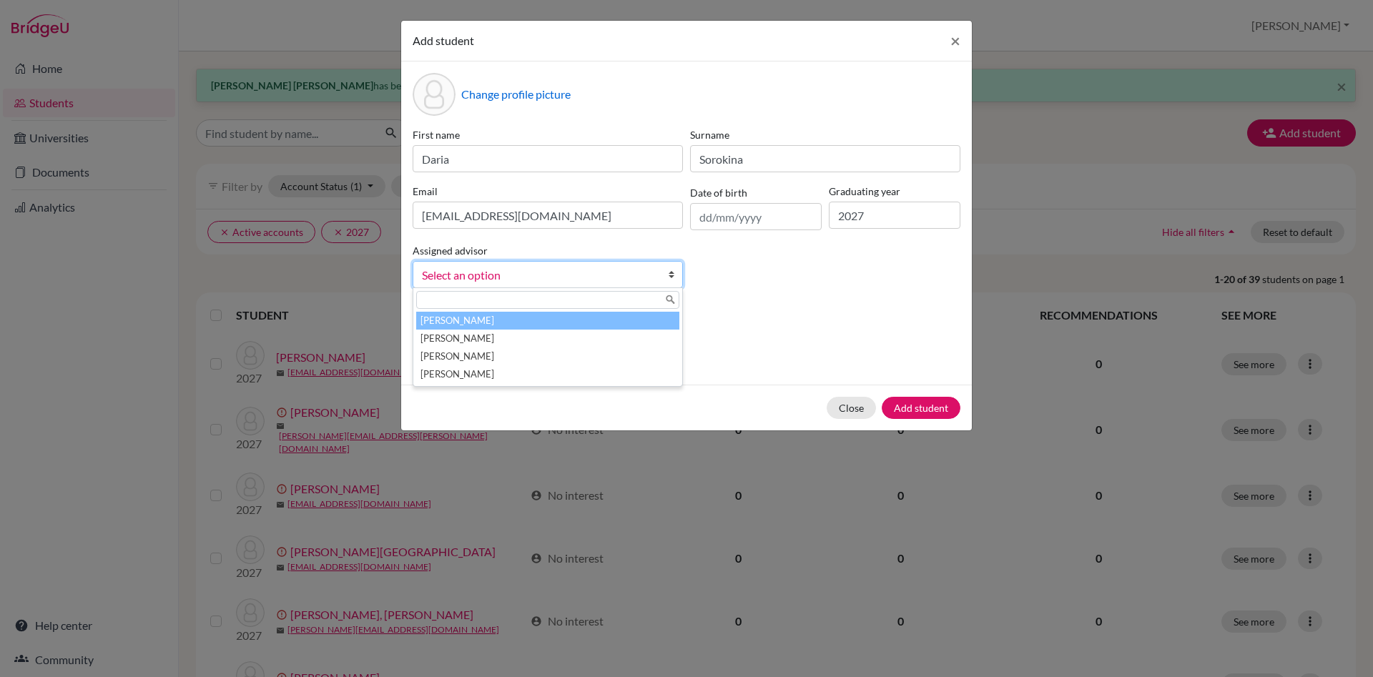
click at [583, 263] on link "Select an option" at bounding box center [548, 274] width 270 height 27
click at [576, 325] on li "Česnik, Irena" at bounding box center [547, 321] width 263 height 18
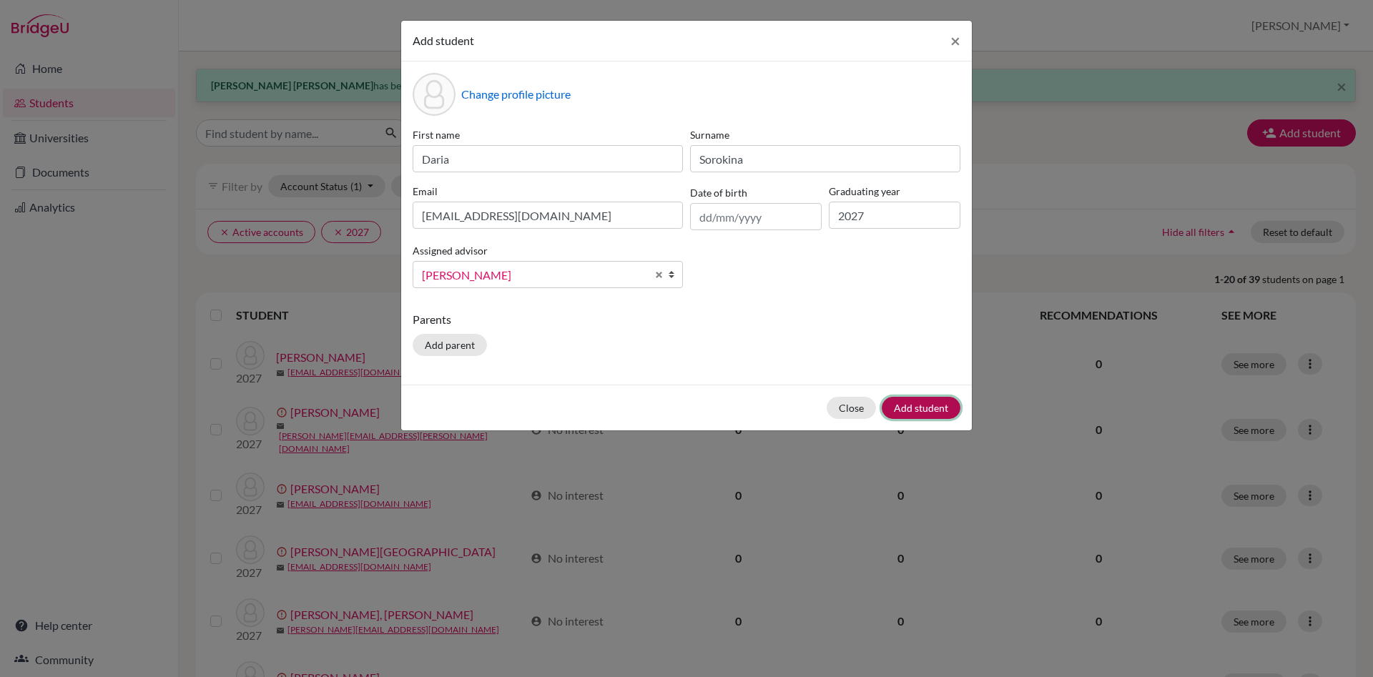
click at [916, 407] on button "Add student" at bounding box center [921, 408] width 79 height 22
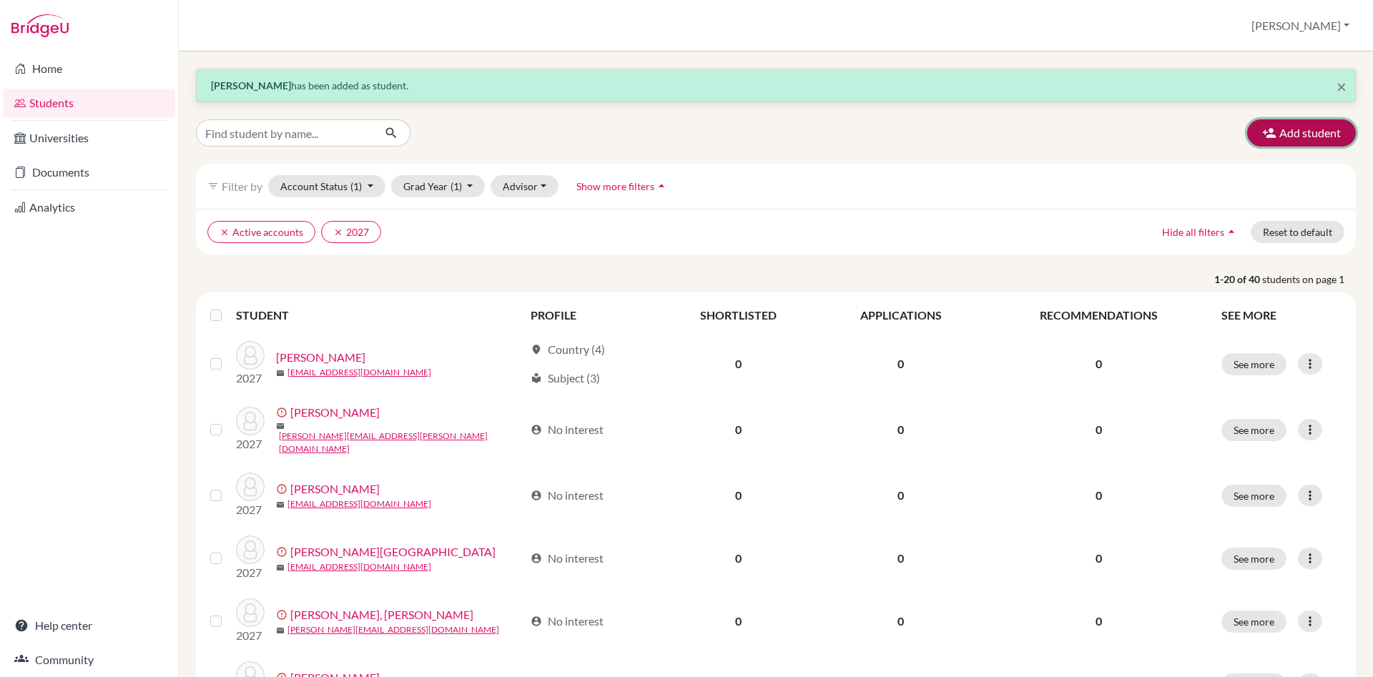
click at [1283, 137] on button "Add student" at bounding box center [1301, 132] width 109 height 27
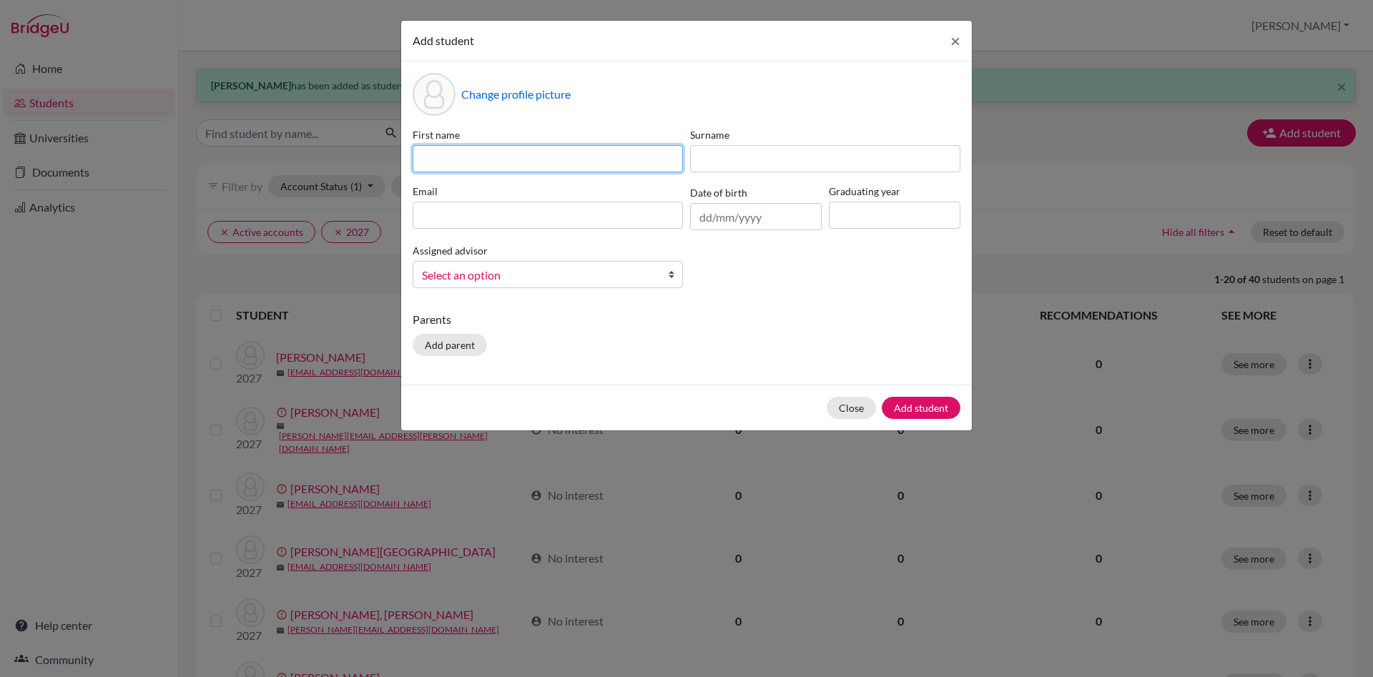
click at [540, 152] on input at bounding box center [548, 158] width 270 height 27
type input "Karolina Vanja"
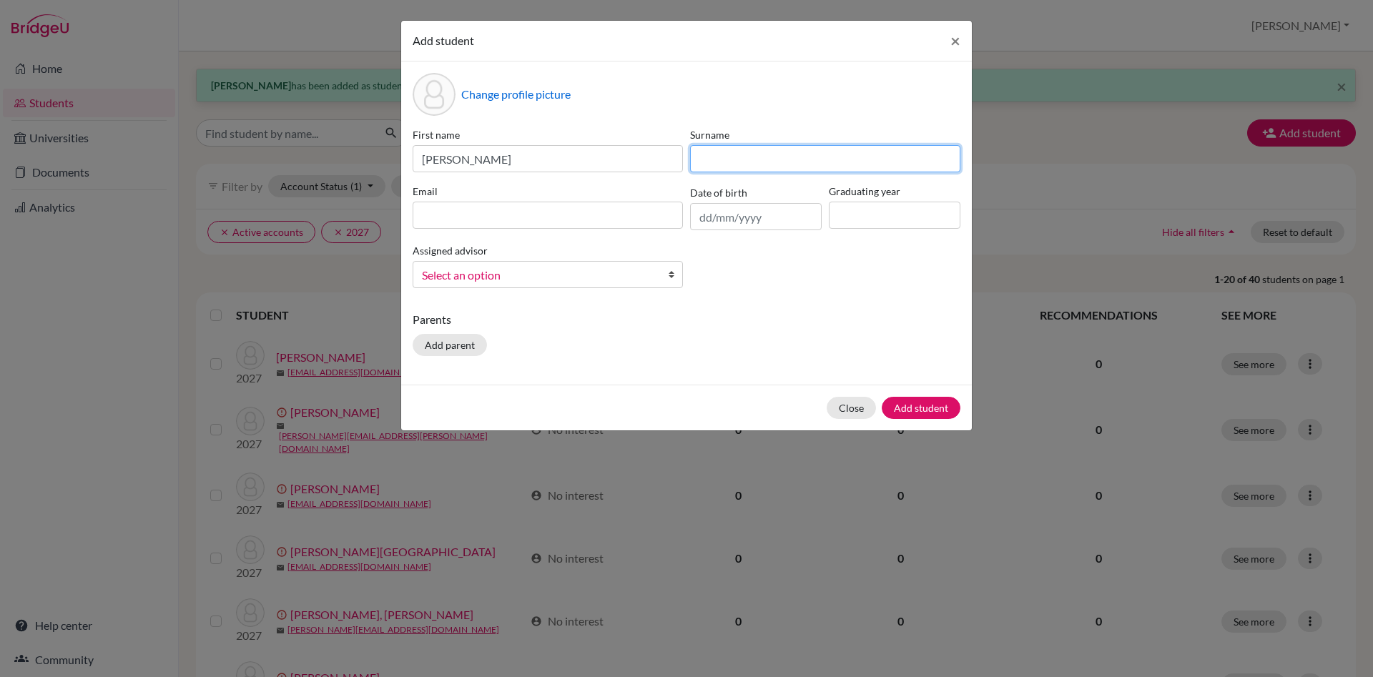
click at [705, 155] on input at bounding box center [825, 158] width 270 height 27
type input "Štamcar"
click at [459, 217] on input at bounding box center [548, 215] width 270 height 27
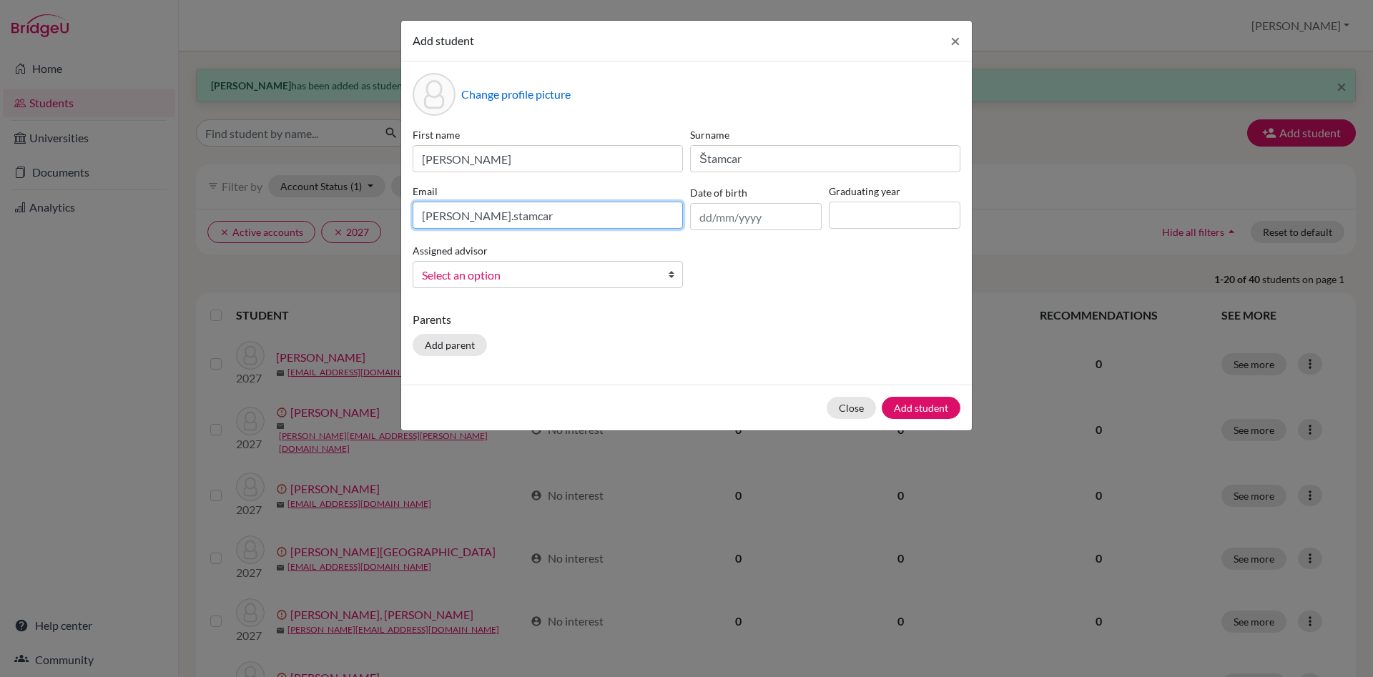
paste input "@dijaki.gimb.org"
type input "karolina.stamcar@dijaki.gimb.org"
click at [842, 218] on input at bounding box center [895, 215] width 132 height 27
type input "2027"
click at [642, 267] on span "Select an option" at bounding box center [538, 275] width 233 height 19
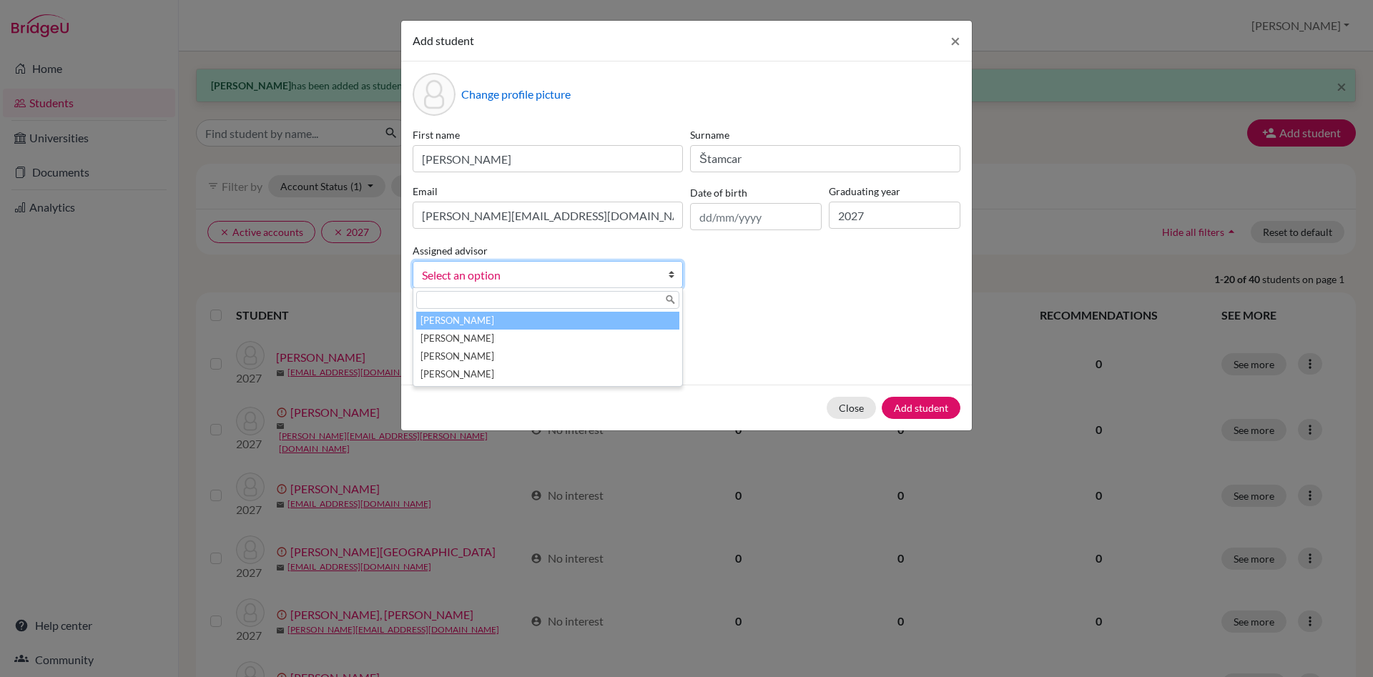
click at [597, 321] on li "Česnik, Irena" at bounding box center [547, 321] width 263 height 18
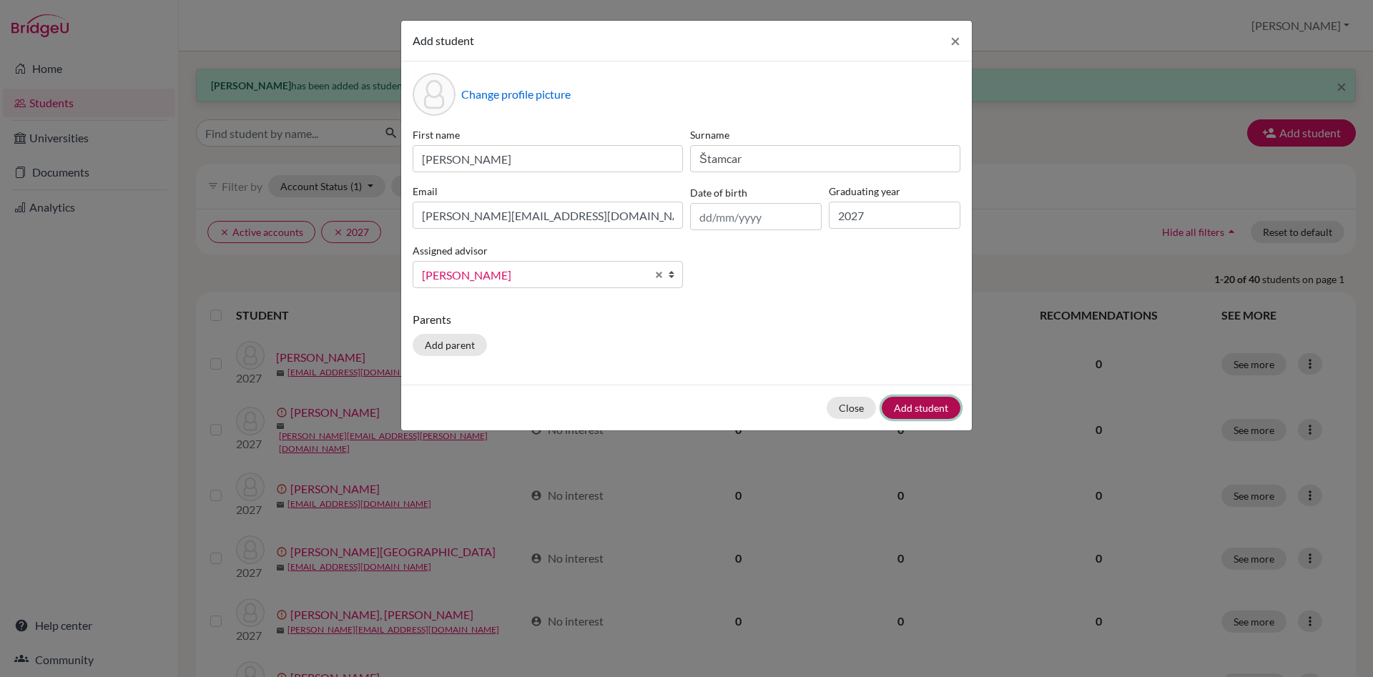
click at [917, 409] on button "Add student" at bounding box center [921, 408] width 79 height 22
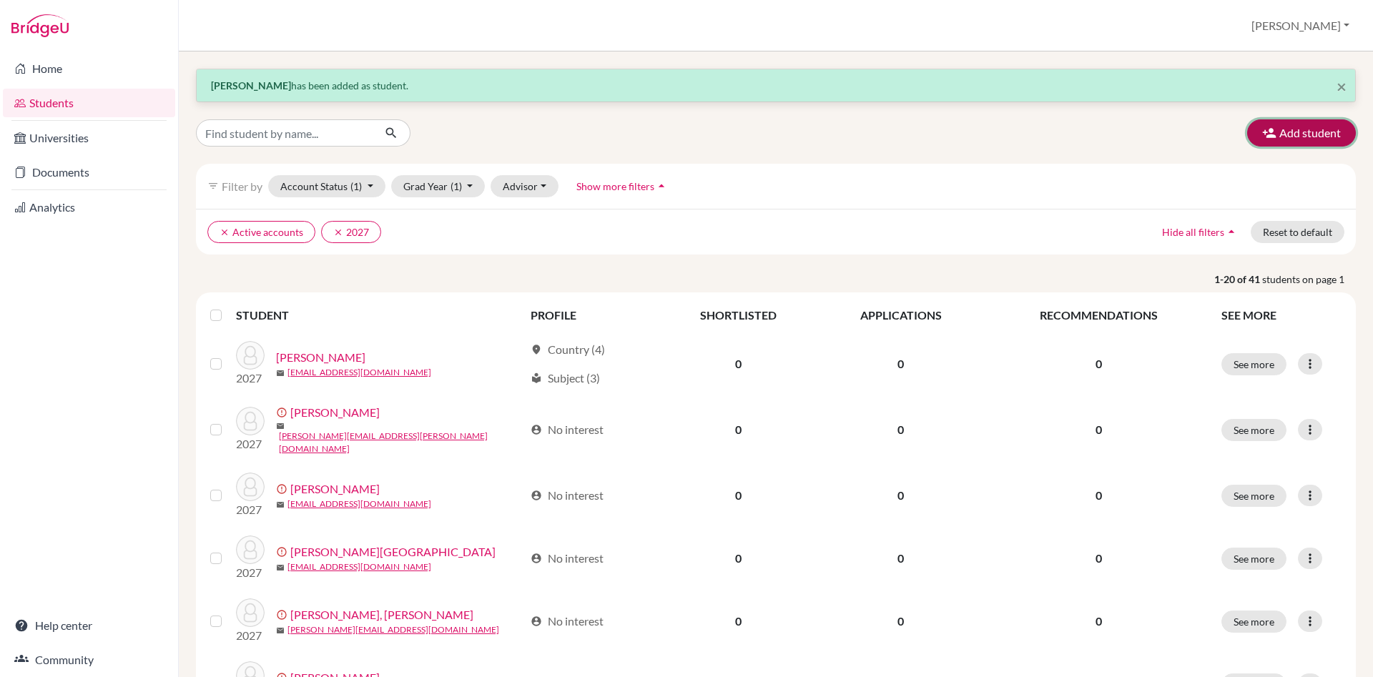
click at [1299, 124] on button "Add student" at bounding box center [1301, 132] width 109 height 27
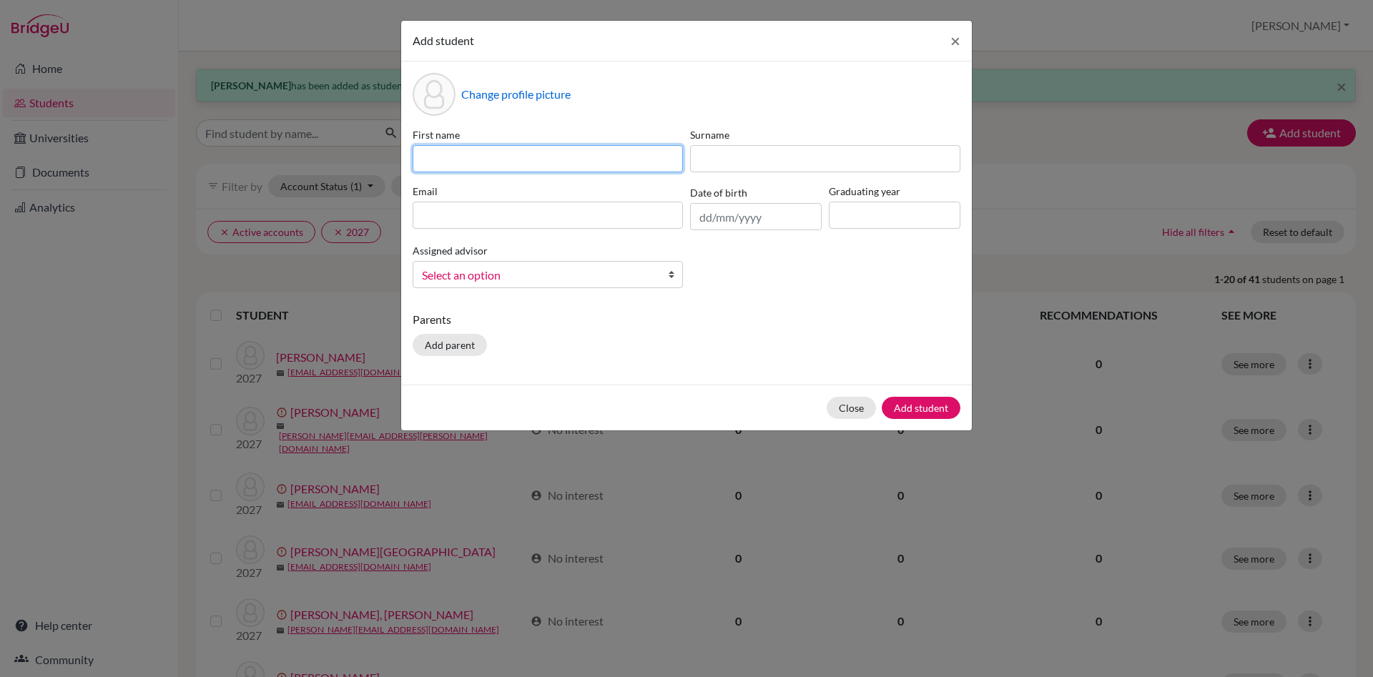
click at [473, 148] on input at bounding box center [548, 158] width 270 height 27
type input "Lilyana"
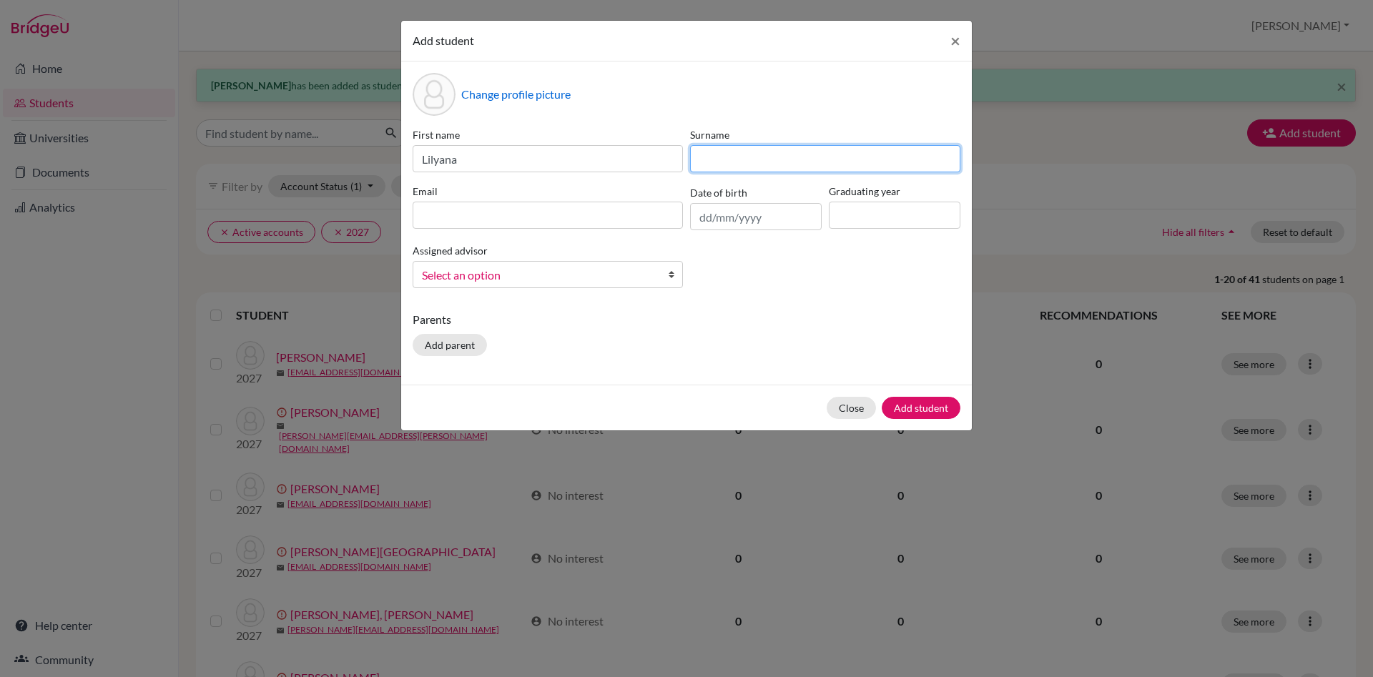
click at [702, 158] on input at bounding box center [825, 158] width 270 height 27
type input "Torres"
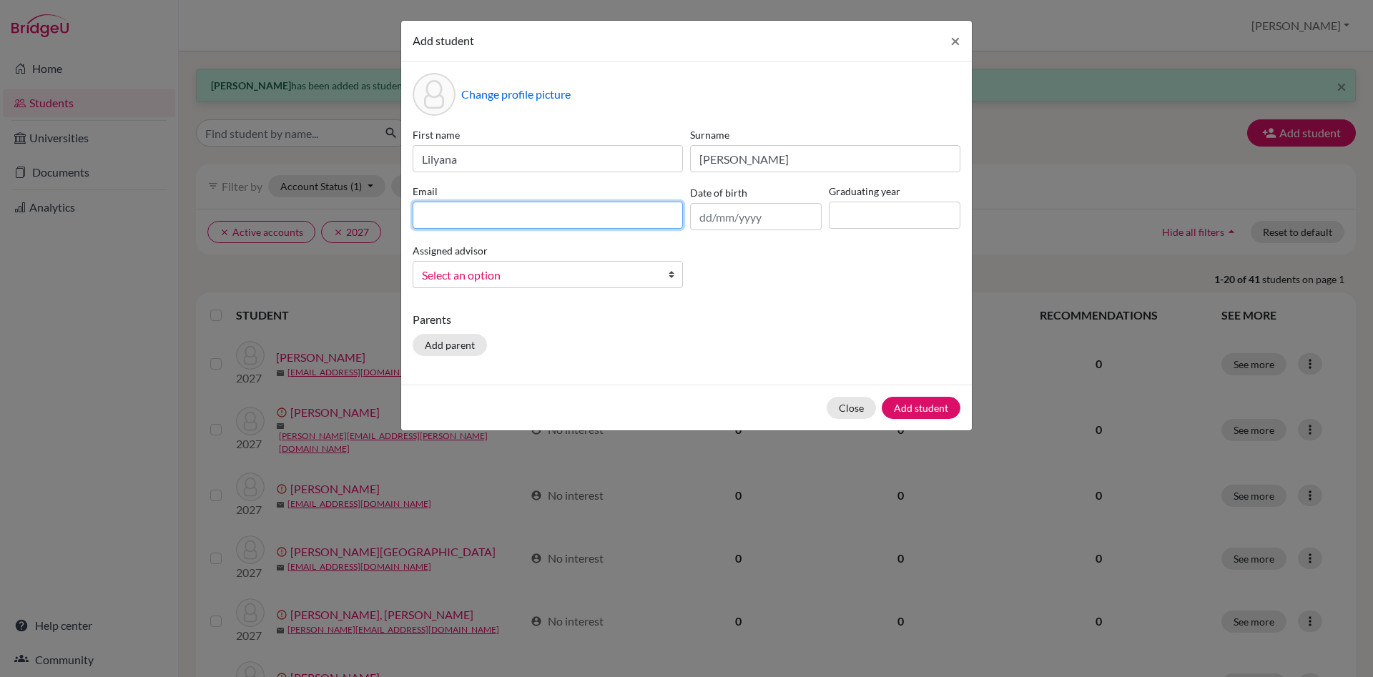
click at [493, 214] on input at bounding box center [548, 215] width 270 height 27
paste input "@dijaki.gimb.org"
type input "lilyana.torres@dijaki.gimb.org"
click at [865, 218] on input at bounding box center [895, 215] width 132 height 27
type input "2027"
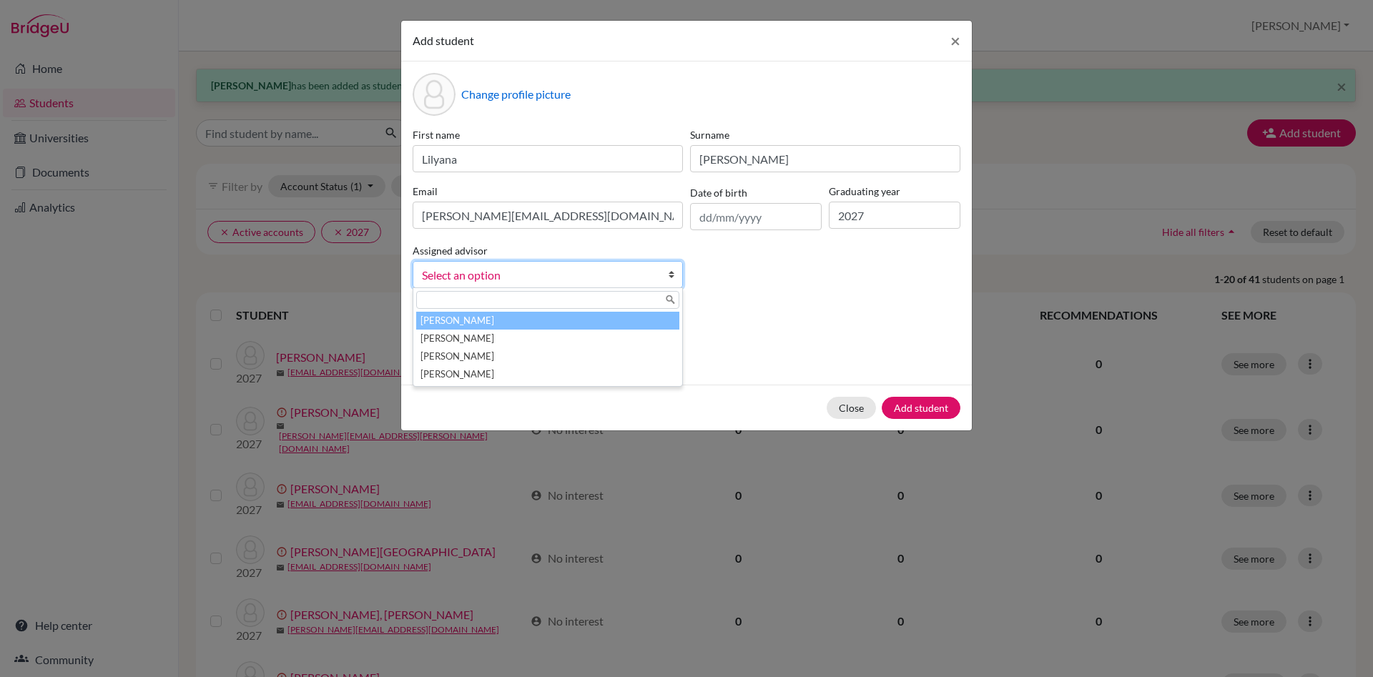
click at [578, 280] on span "Select an option" at bounding box center [538, 275] width 233 height 19
click at [571, 326] on li "Česnik, Irena" at bounding box center [547, 321] width 263 height 18
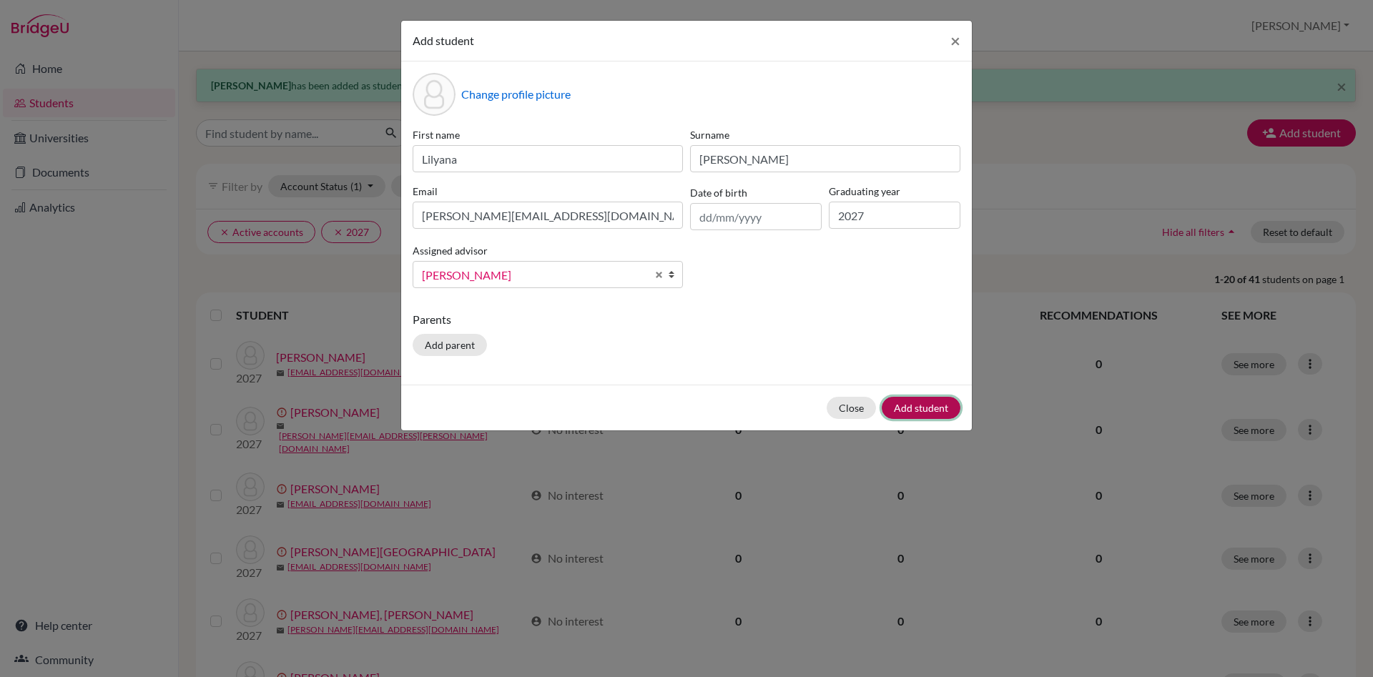
click at [952, 413] on button "Add student" at bounding box center [921, 408] width 79 height 22
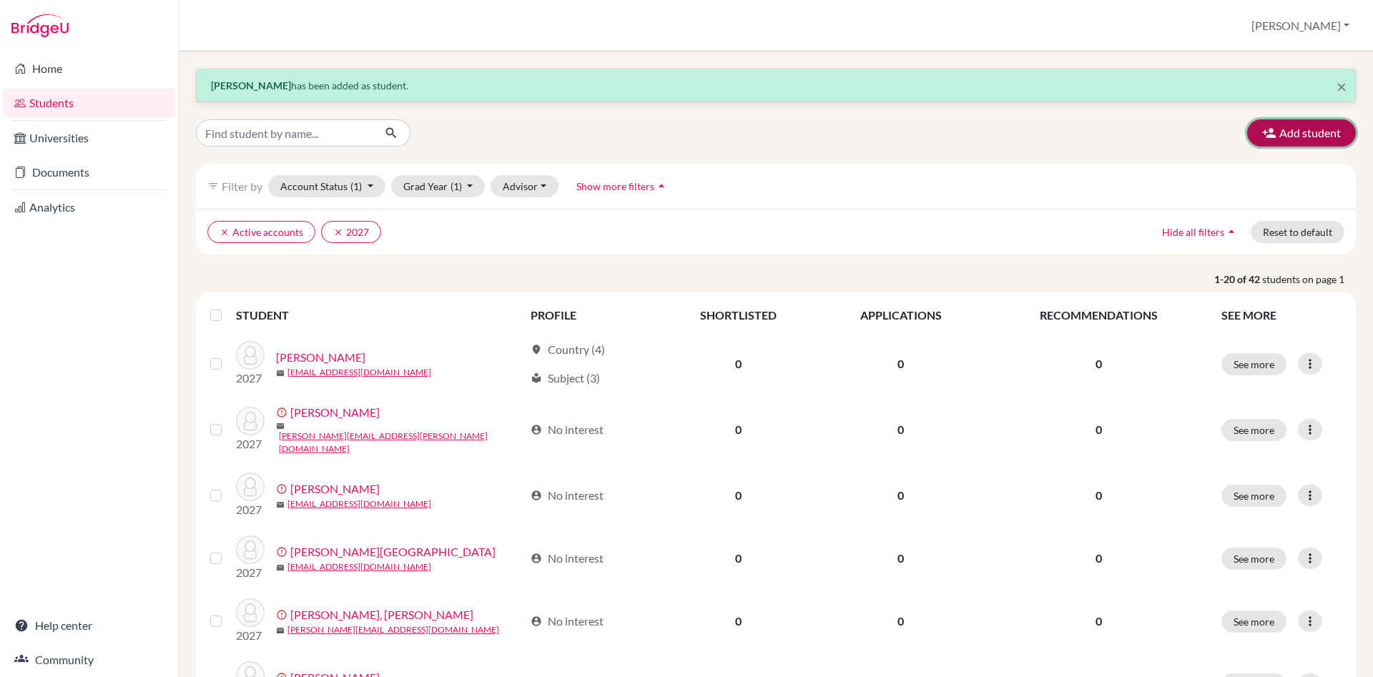
click at [1319, 136] on button "Add student" at bounding box center [1301, 132] width 109 height 27
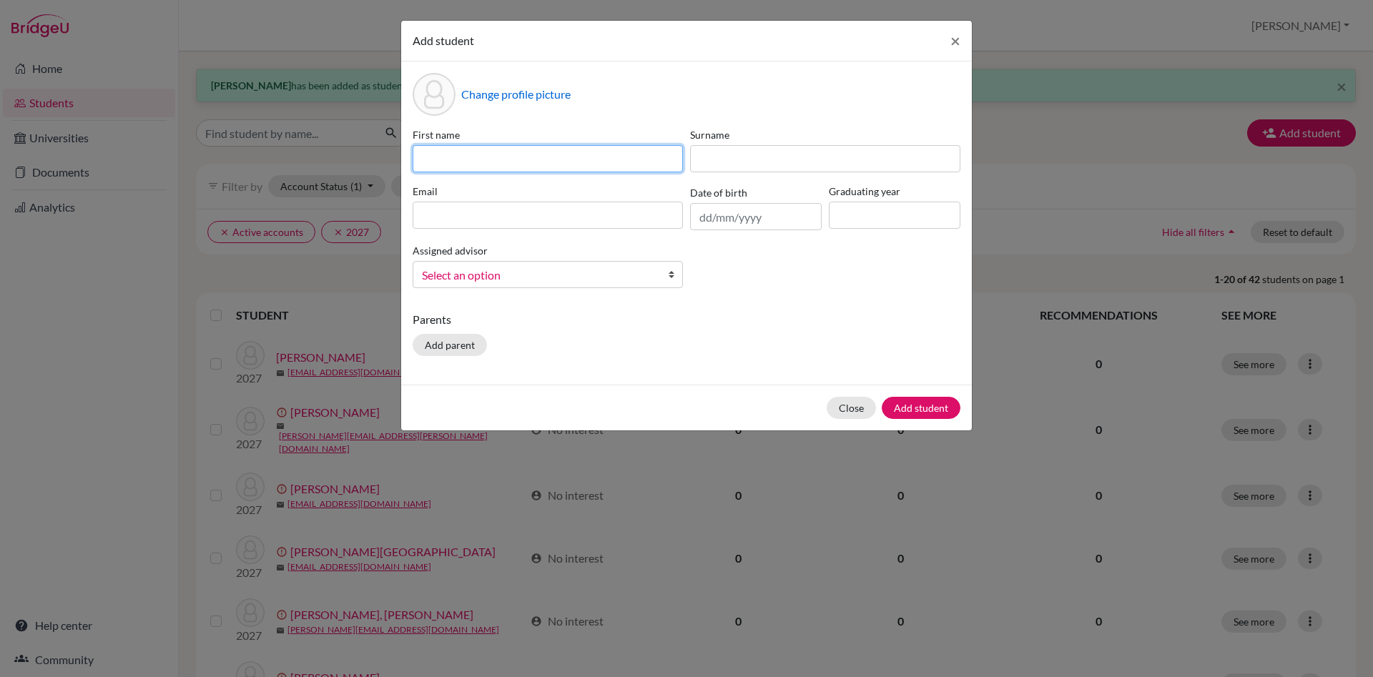
click at [493, 152] on input at bounding box center [548, 158] width 270 height 27
type input "Grigory"
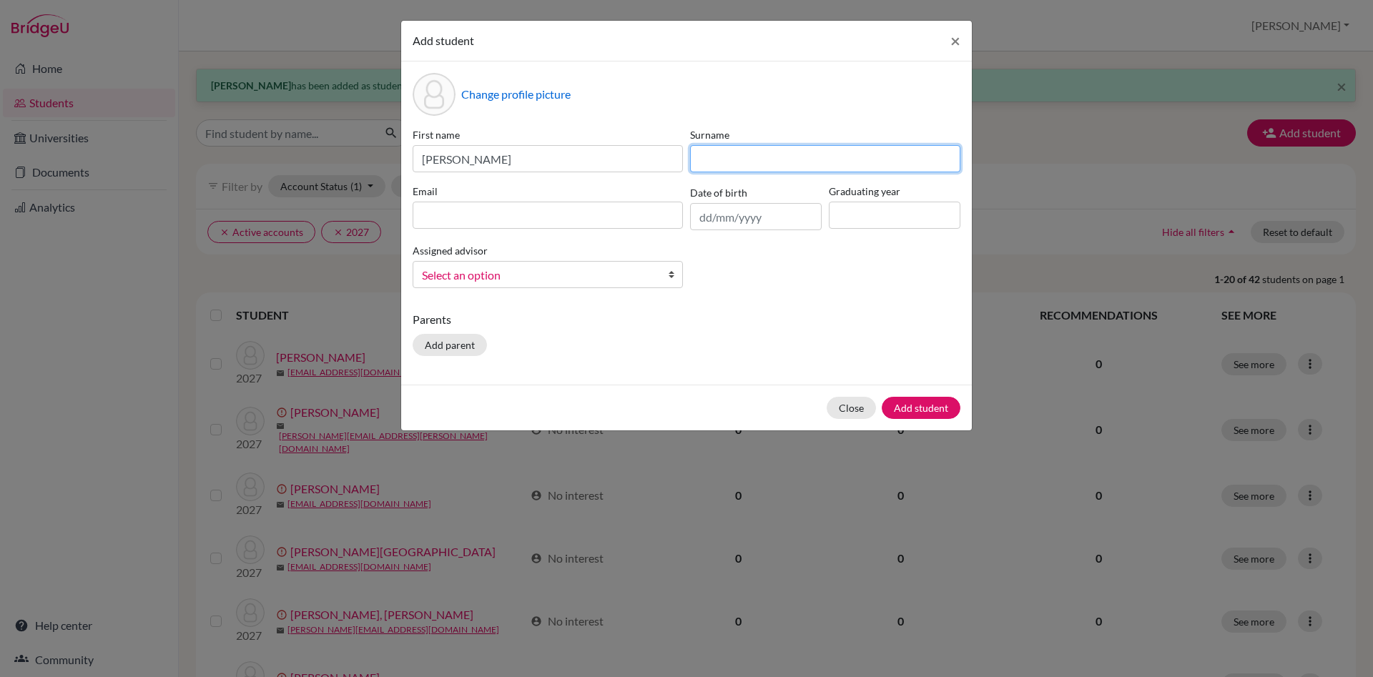
click at [699, 158] on input at bounding box center [825, 158] width 270 height 27
type input "Zamedyanskiy"
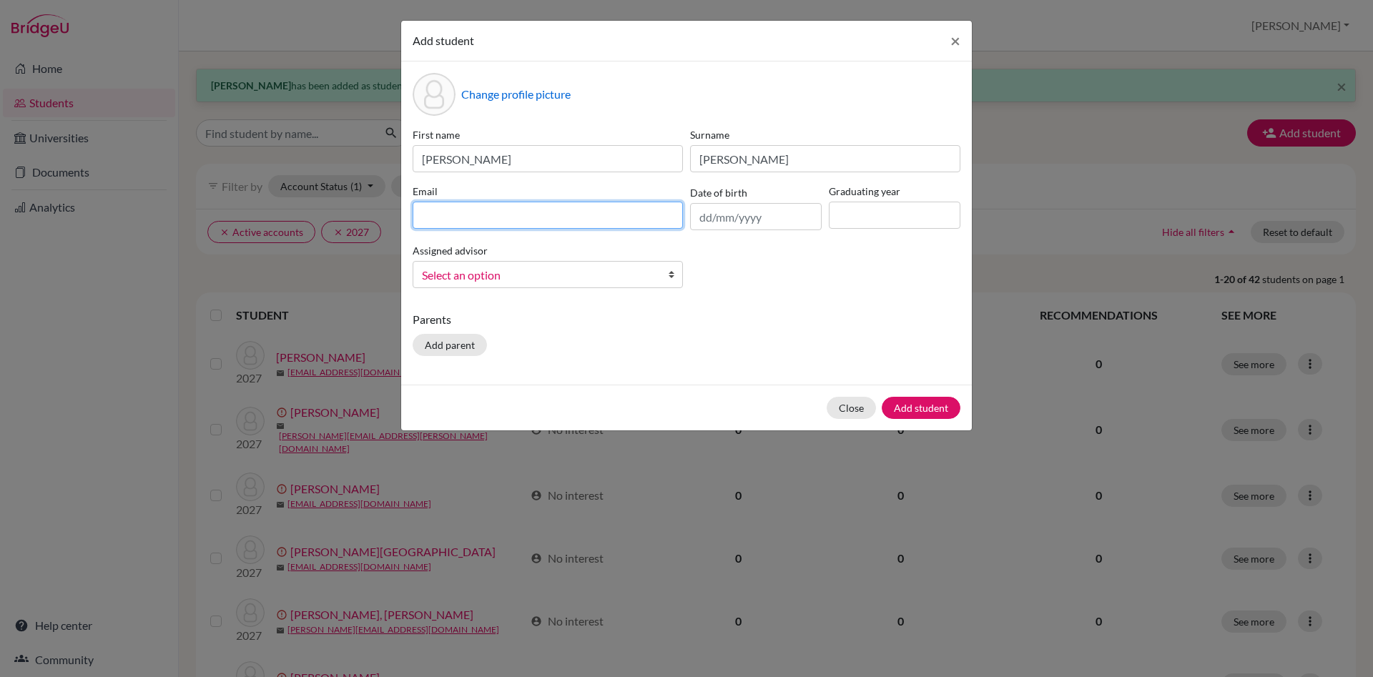
click at [528, 222] on input at bounding box center [548, 215] width 270 height 27
paste input "@dijaki.gimb.org"
type input "grigory.zamedyanskiy@dijaki.gimb.org"
click at [869, 216] on input at bounding box center [895, 215] width 132 height 27
type input "2027"
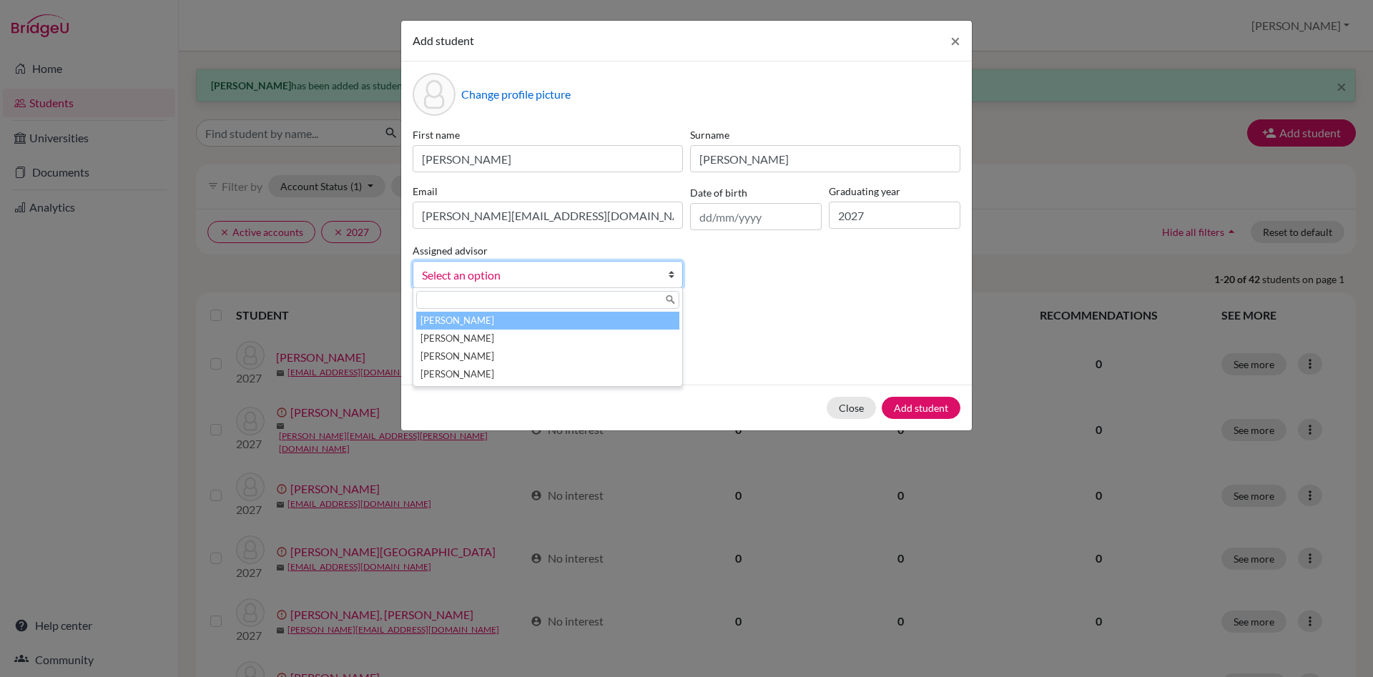
click at [563, 268] on span "Select an option" at bounding box center [538, 275] width 233 height 19
click at [540, 325] on li "Česnik, Irena" at bounding box center [547, 321] width 263 height 18
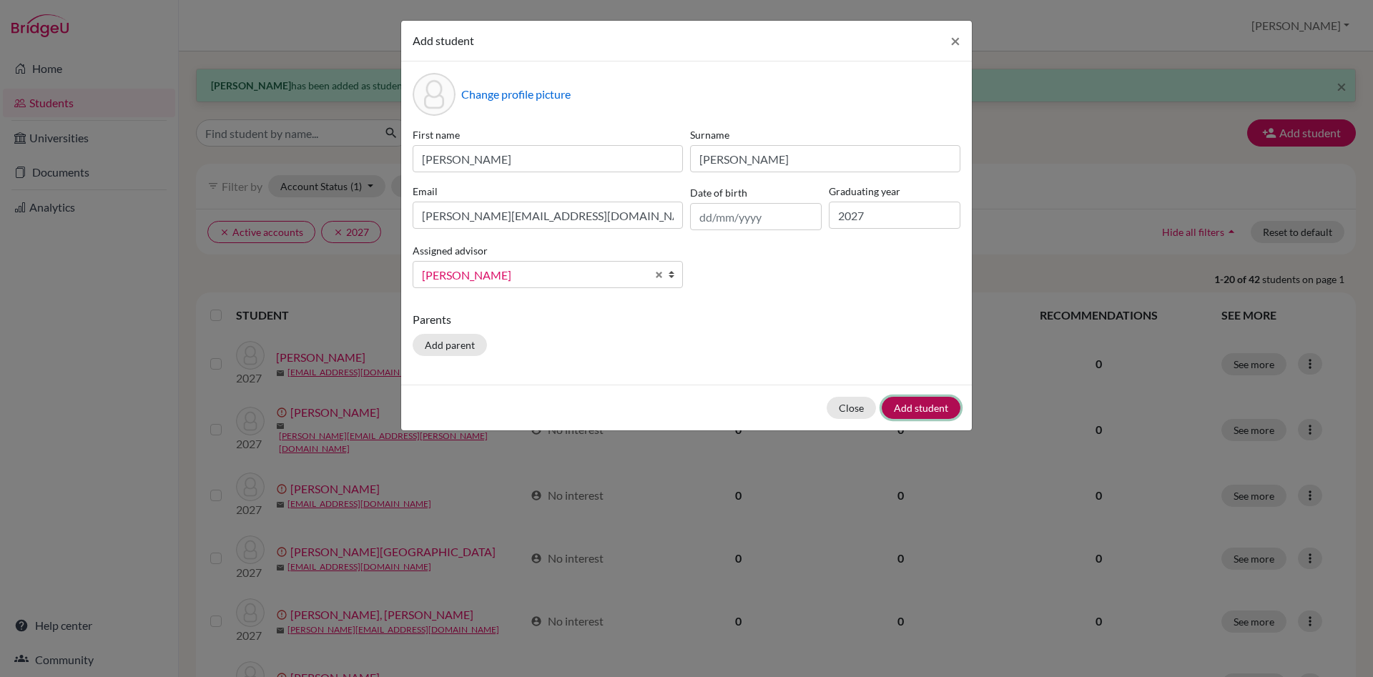
click at [928, 408] on button "Add student" at bounding box center [921, 408] width 79 height 22
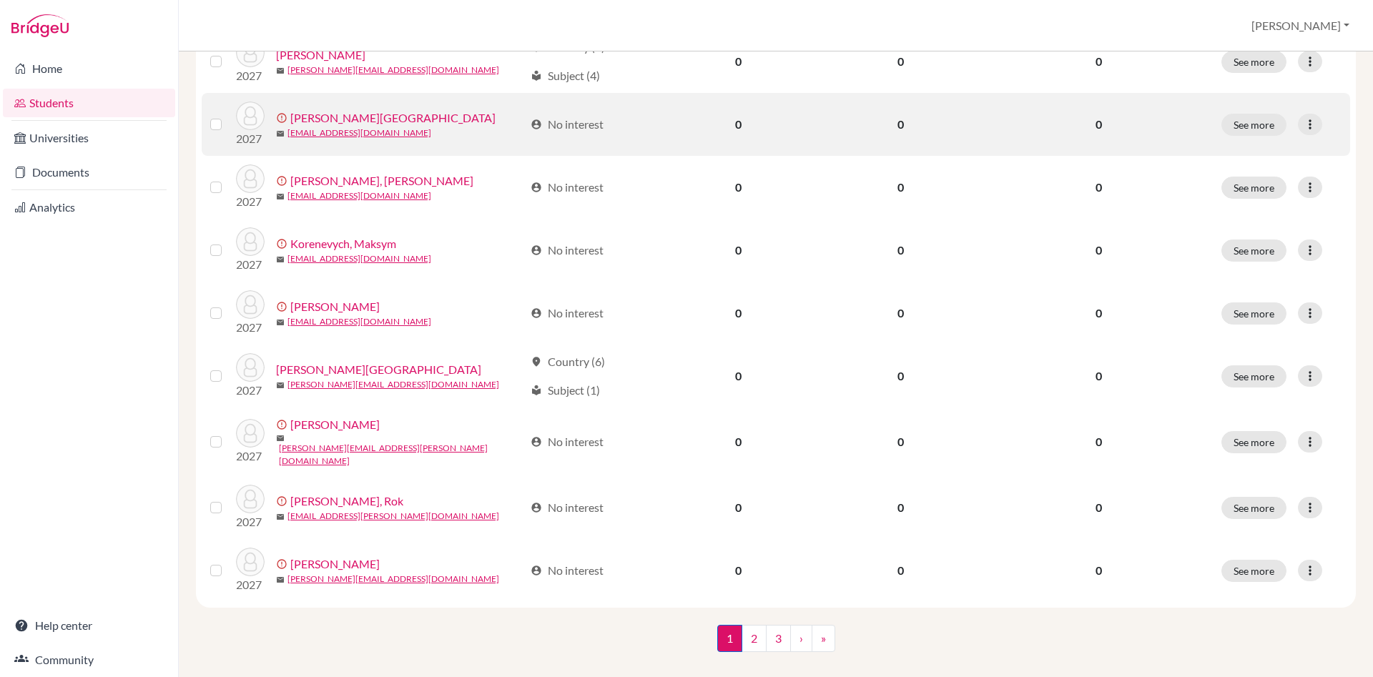
scroll to position [1010, 0]
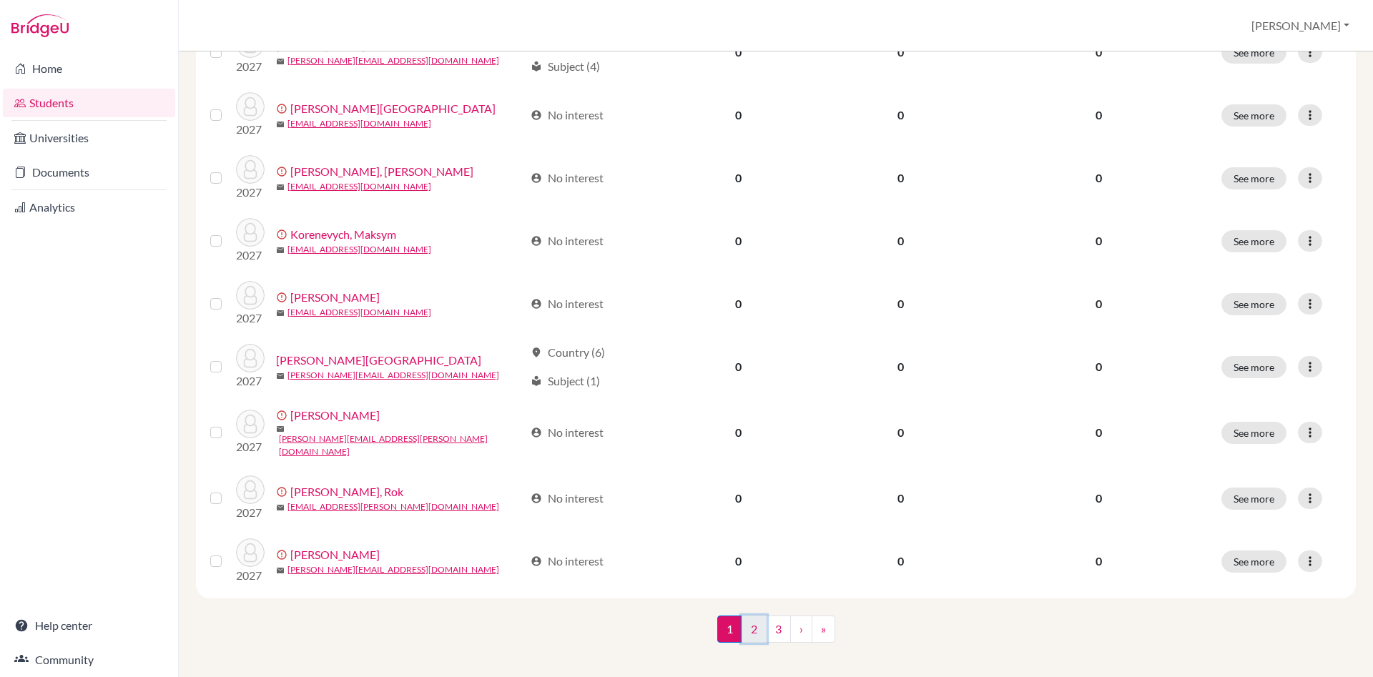
click at [756, 621] on link "2" at bounding box center [753, 629] width 25 height 27
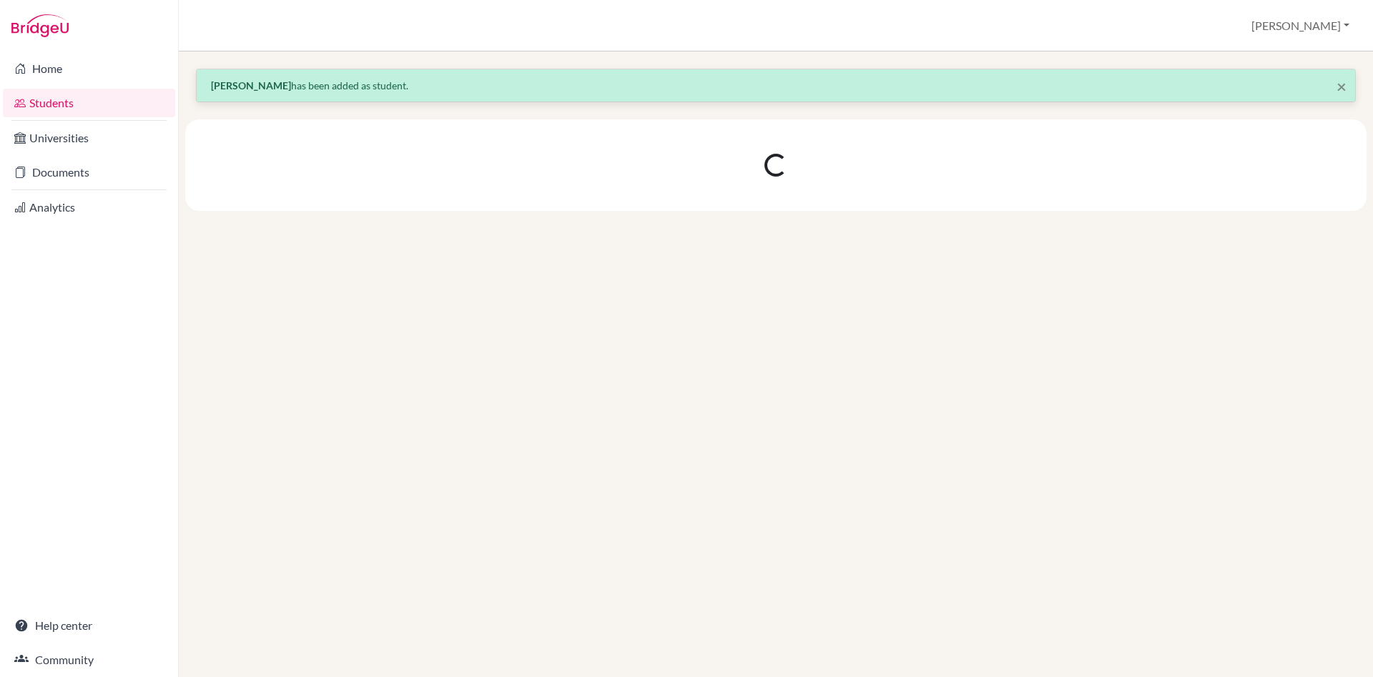
scroll to position [0, 0]
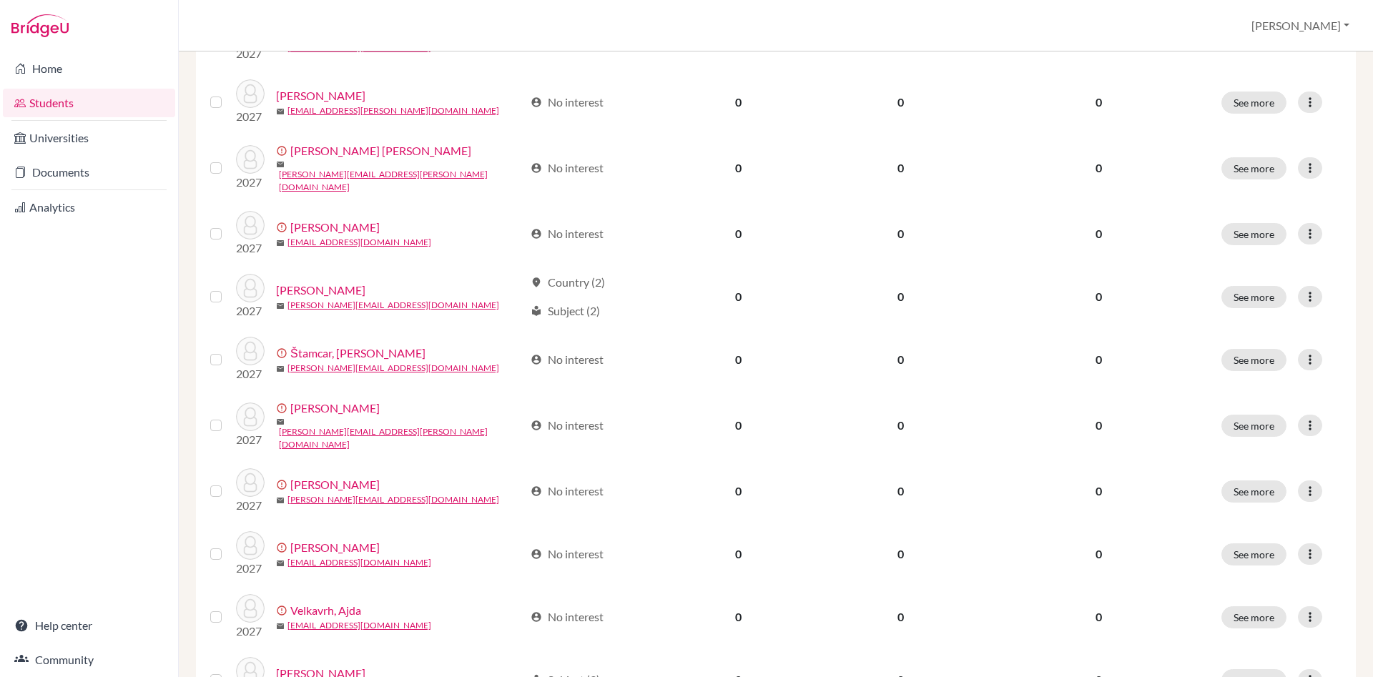
scroll to position [1010, 0]
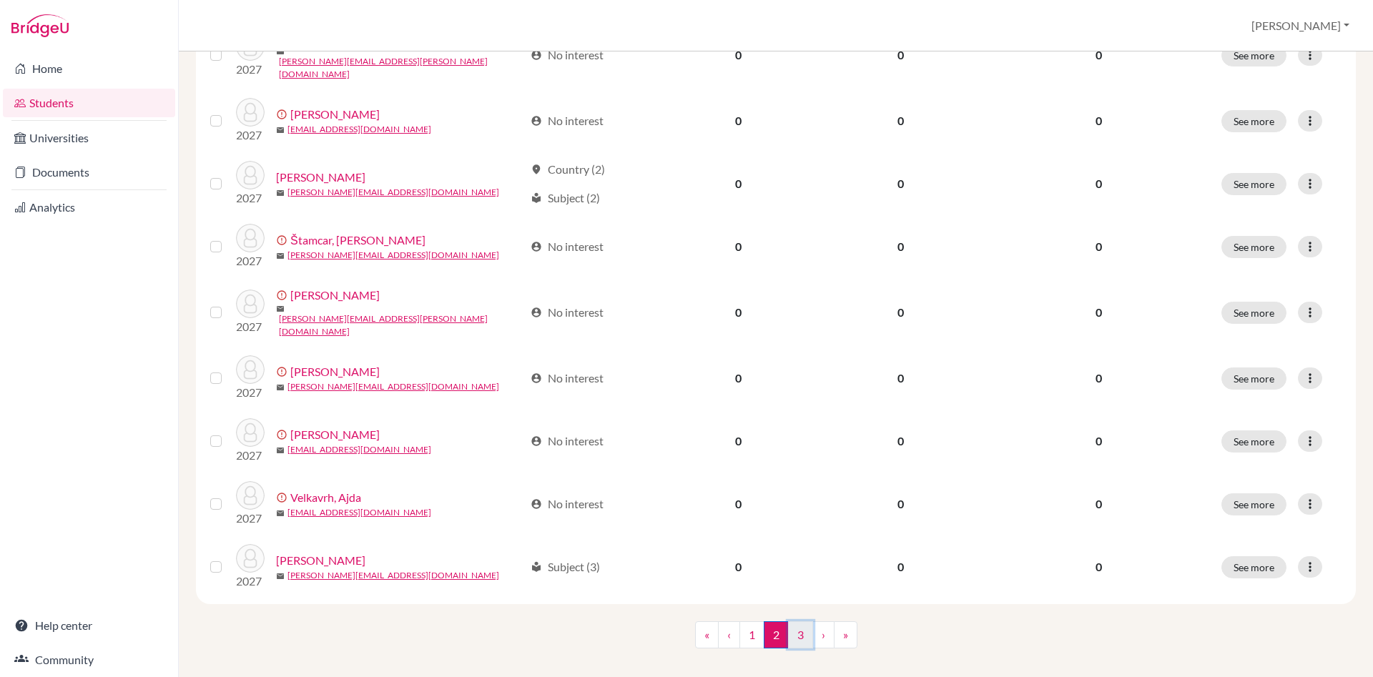
click at [805, 623] on link "3" at bounding box center [800, 634] width 25 height 27
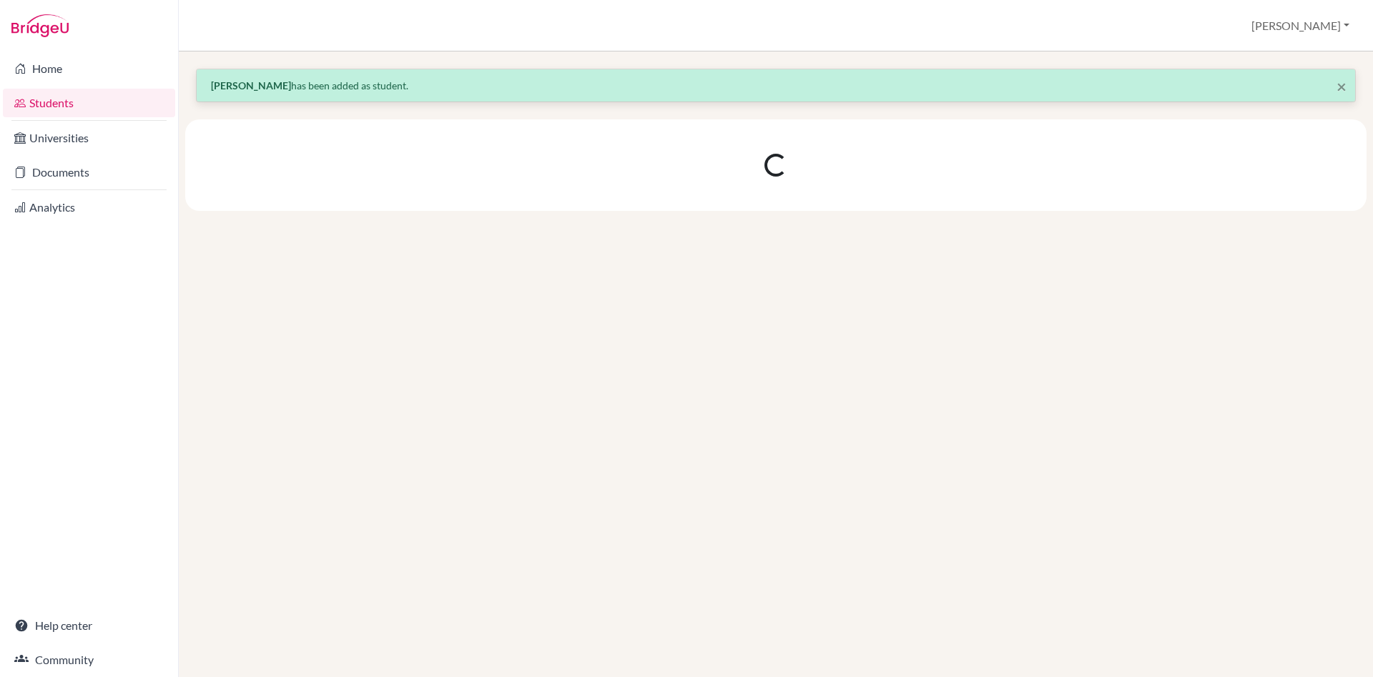
scroll to position [0, 0]
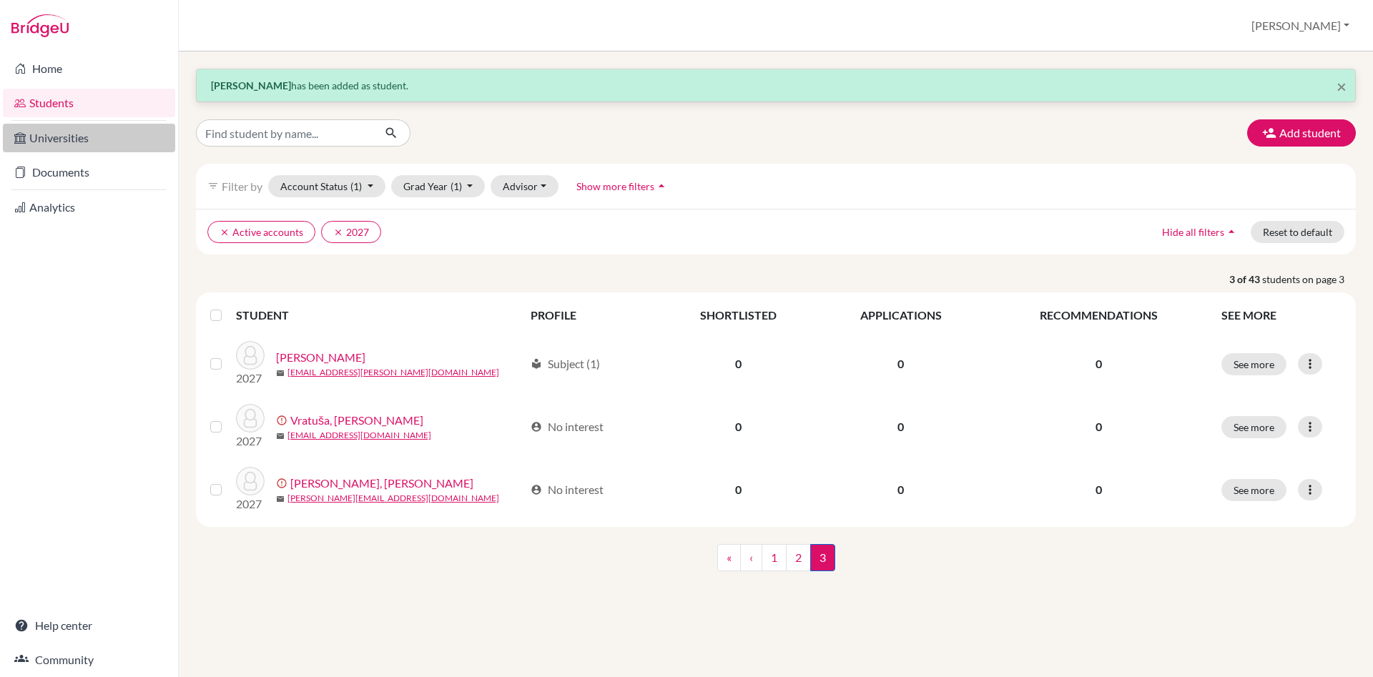
click at [84, 143] on link "Universities" at bounding box center [89, 138] width 172 height 29
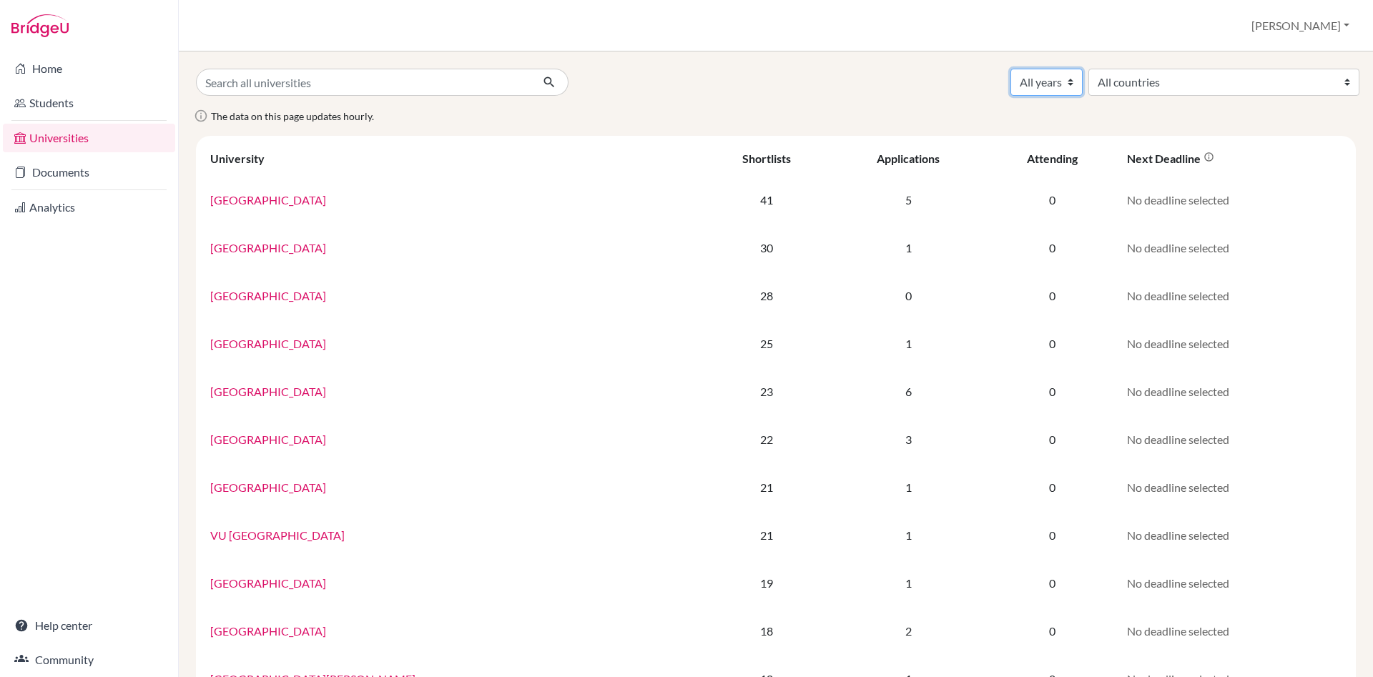
click at [1010, 69] on select "All years 2027 2026 2025 2024 2023 2022 2021" at bounding box center [1046, 82] width 72 height 27
select select "2027"
click option "2027" at bounding box center [0, 0] width 0 height 0
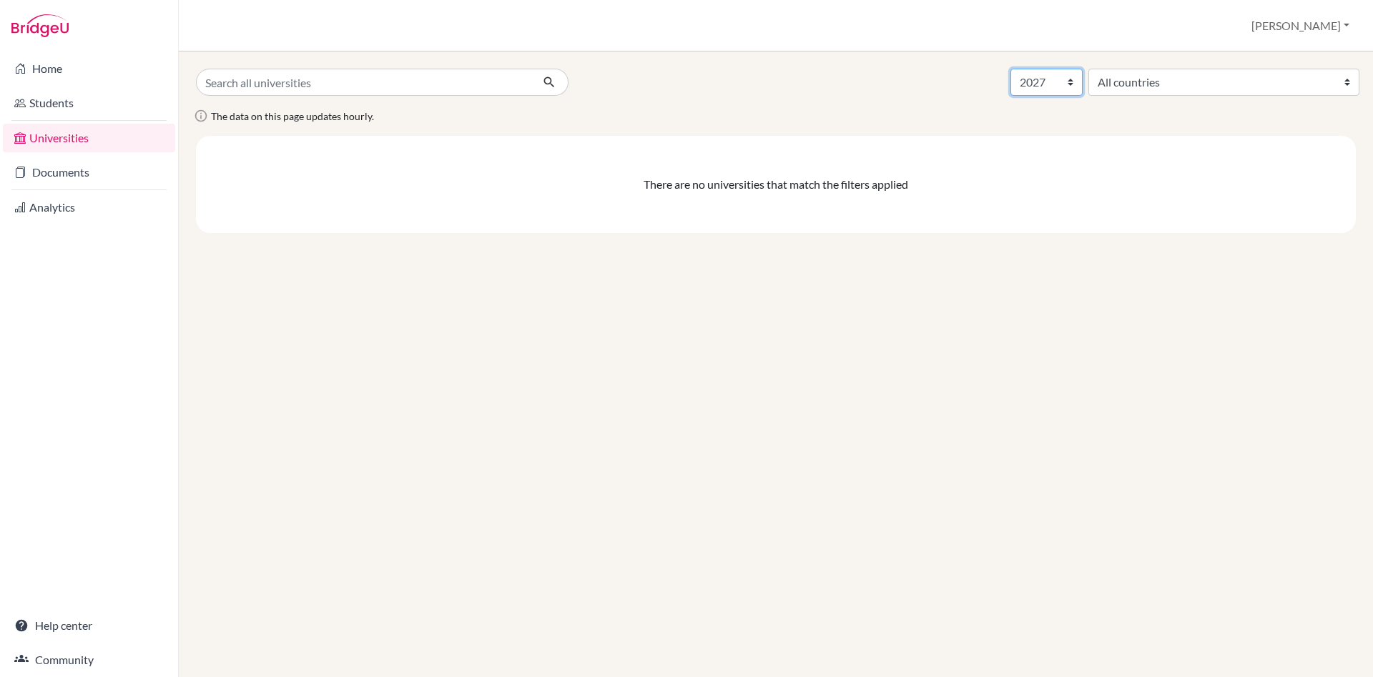
click at [1010, 69] on select "All years 2027 2026 2025 2024 2023 2022 2021" at bounding box center [1046, 82] width 72 height 27
select select "2026"
click option "2026" at bounding box center [0, 0] width 0 height 0
click at [1010, 69] on select "All years 2027 2026 2025 2024 2023 2022 2021" at bounding box center [1046, 82] width 72 height 27
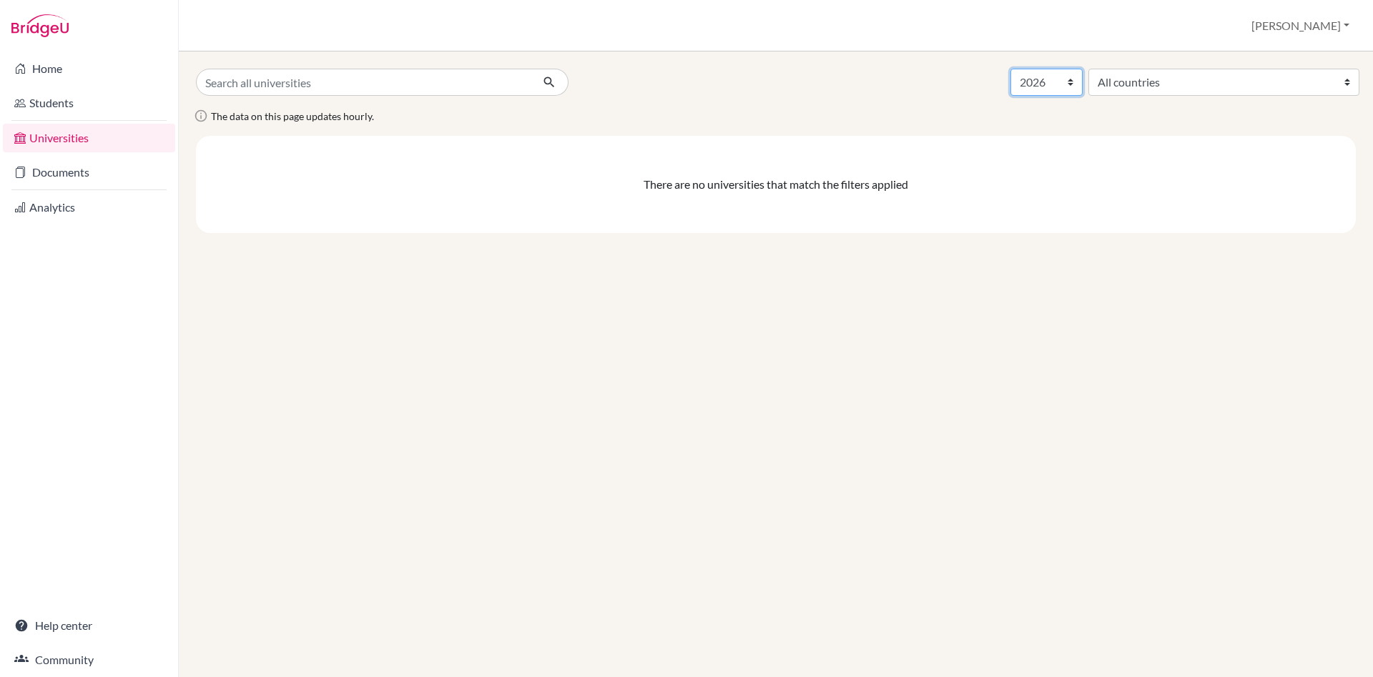
select select "2025"
click option "2025" at bounding box center [0, 0] width 0 height 0
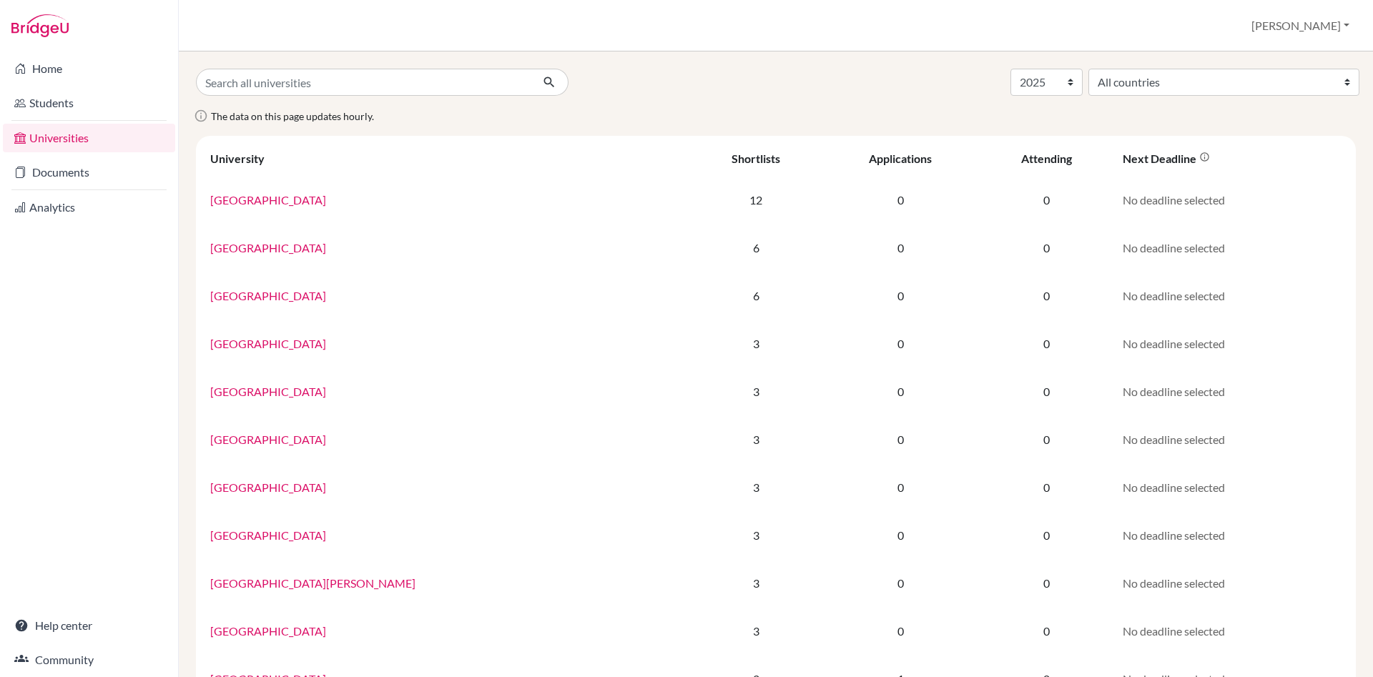
select select "2025"
click at [66, 169] on link "Documents" at bounding box center [89, 172] width 172 height 29
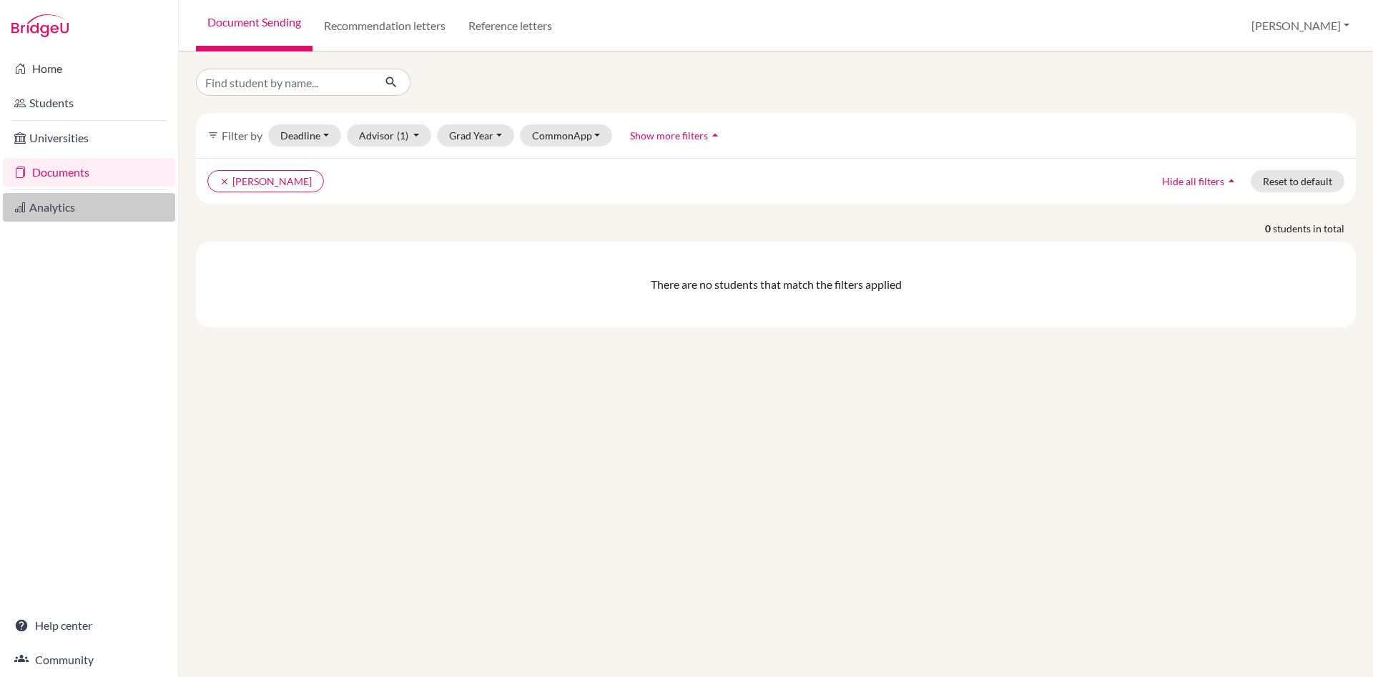
click at [69, 204] on link "Analytics" at bounding box center [89, 207] width 172 height 29
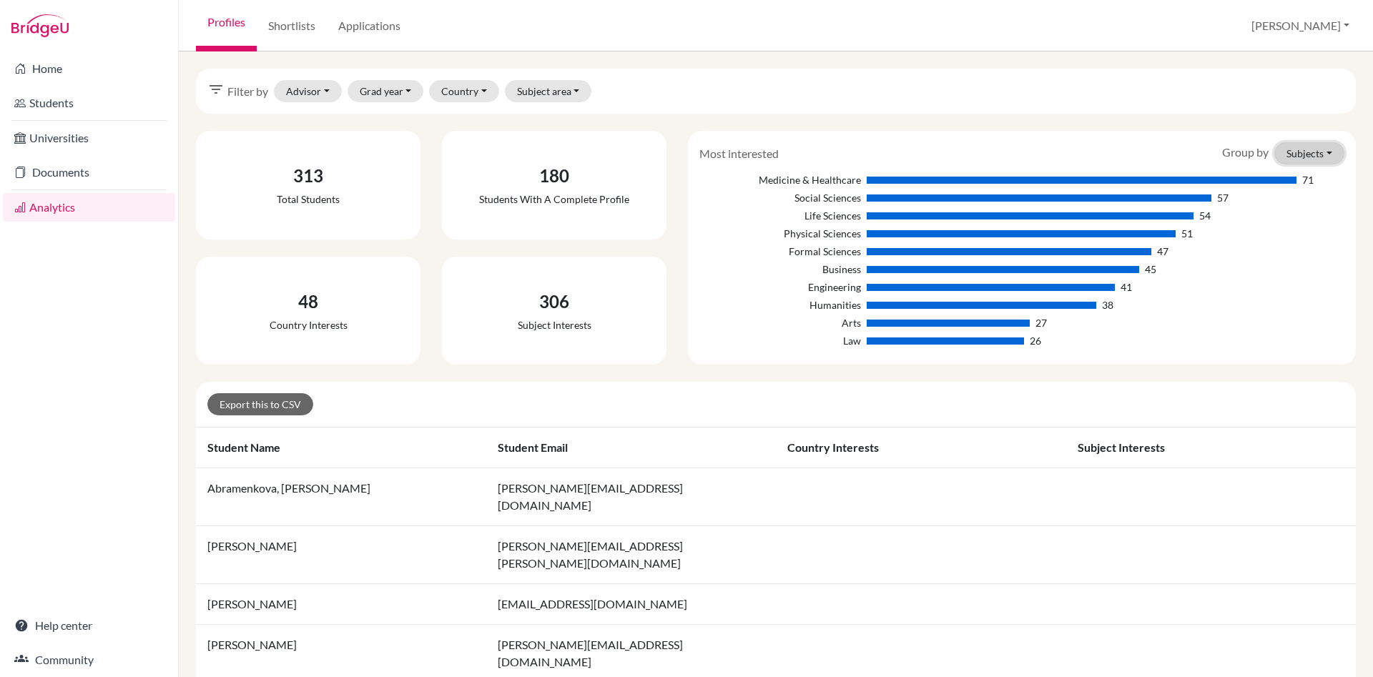
click at [1329, 152] on button "Subjects" at bounding box center [1309, 153] width 70 height 22
click at [1316, 202] on button "Countries" at bounding box center [1286, 206] width 113 height 23
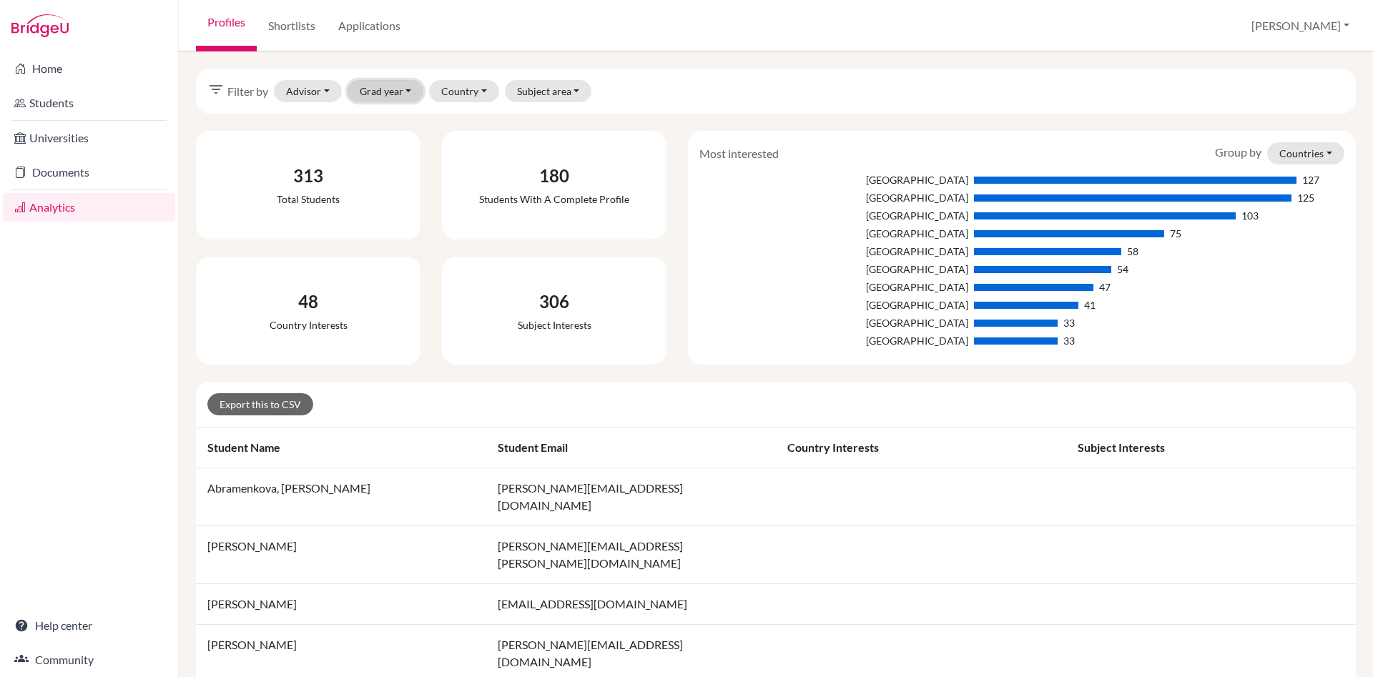
click at [408, 91] on button "Grad year" at bounding box center [385, 91] width 77 height 22
click at [401, 124] on div "2027" at bounding box center [404, 121] width 79 height 17
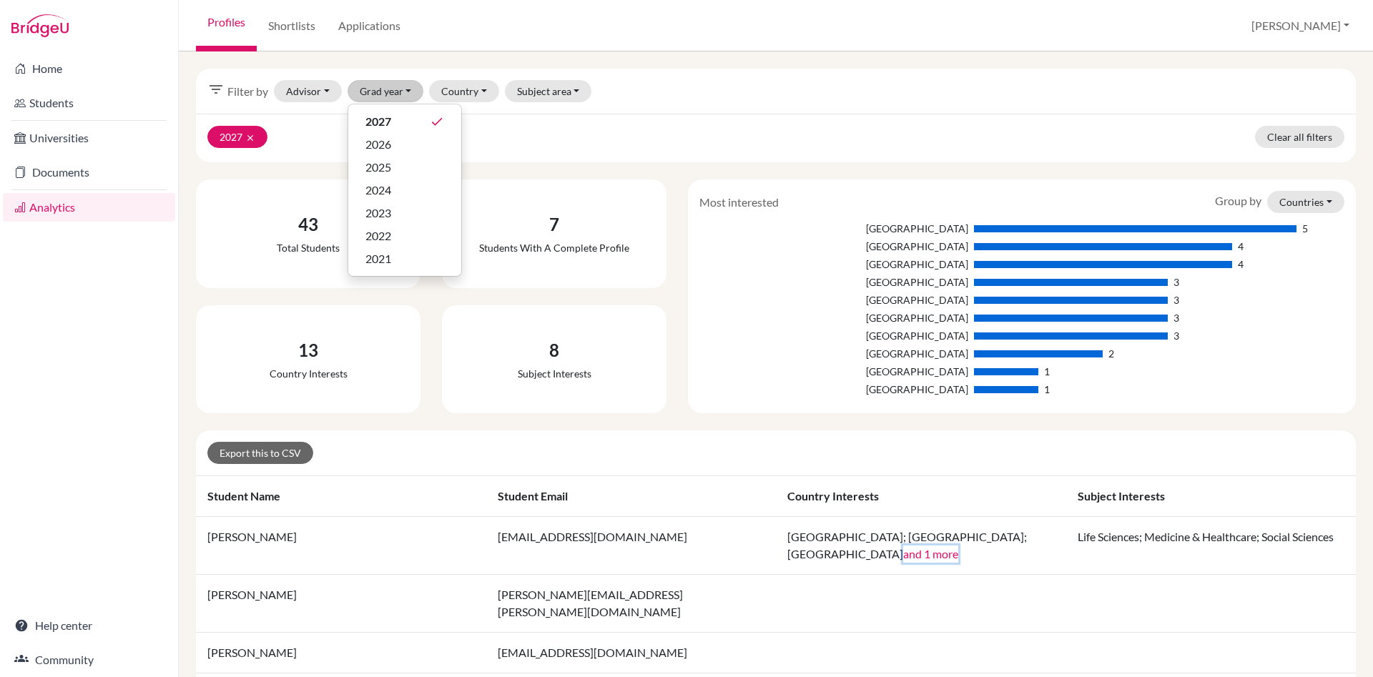
click at [952, 546] on button "and 1 more" at bounding box center [930, 554] width 55 height 17
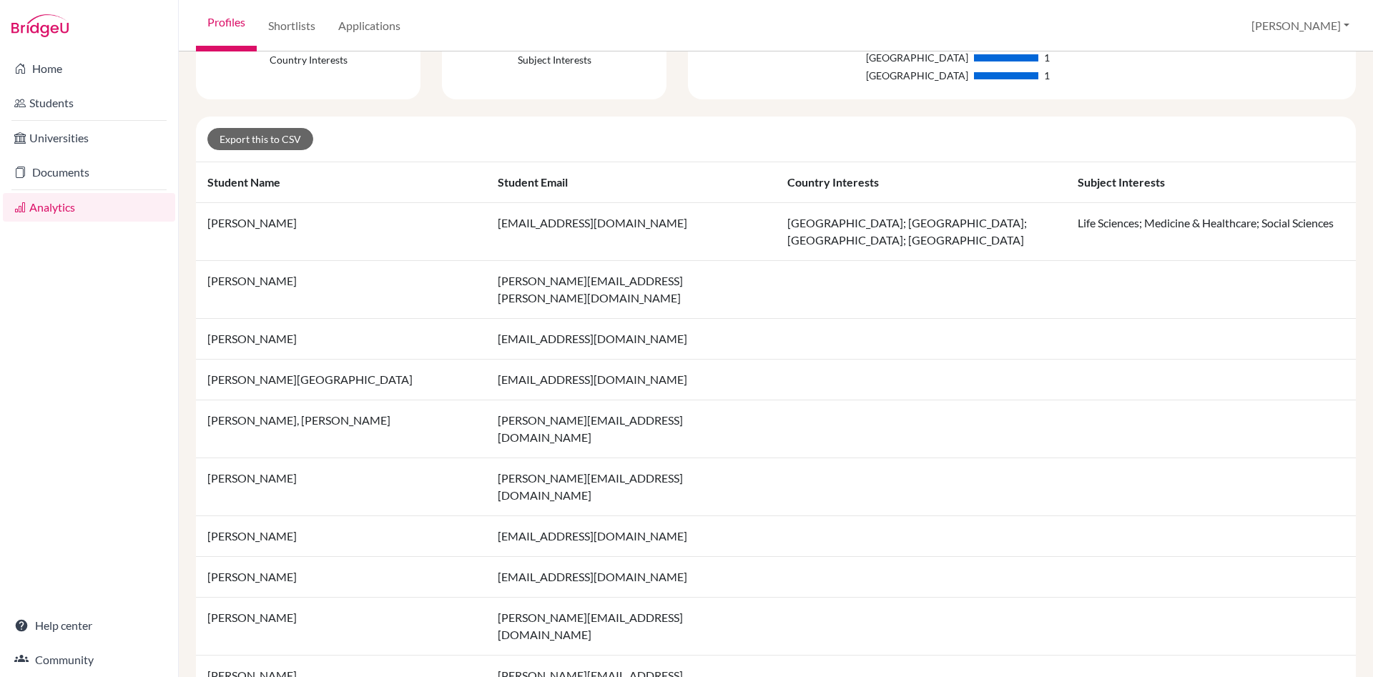
scroll to position [408, 0]
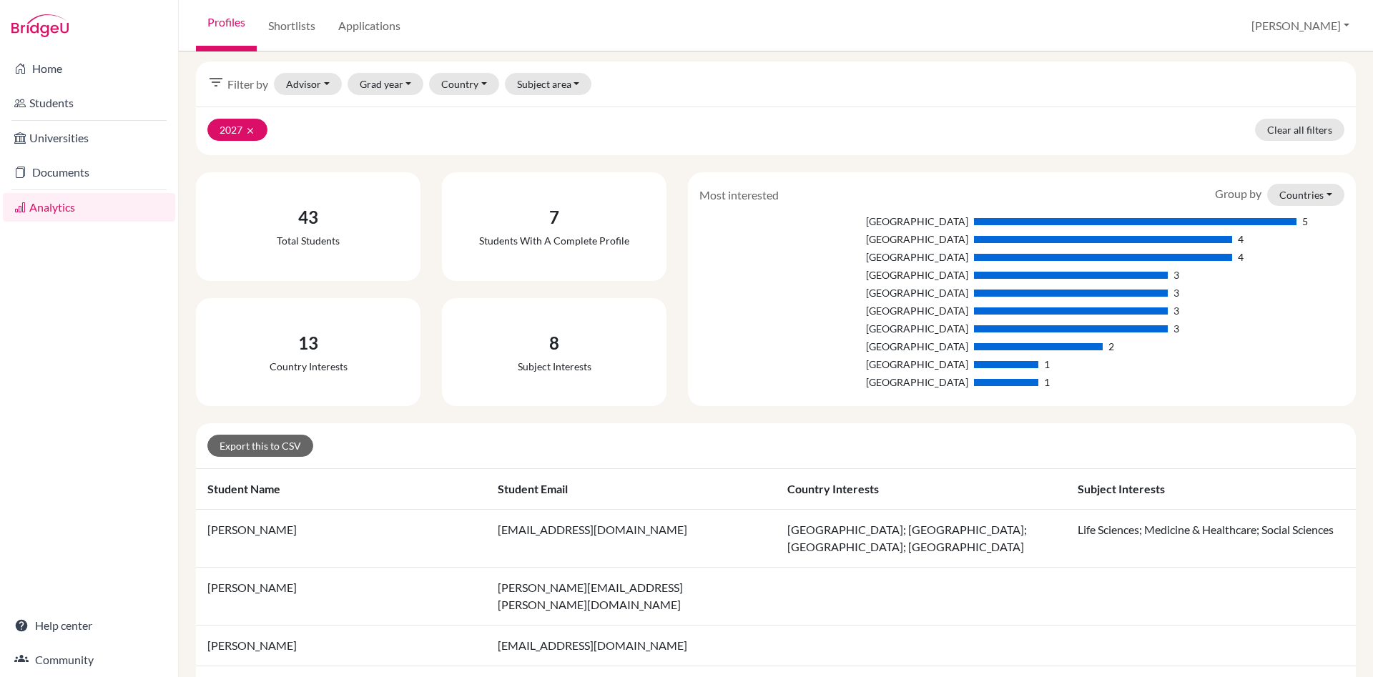
scroll to position [0, 0]
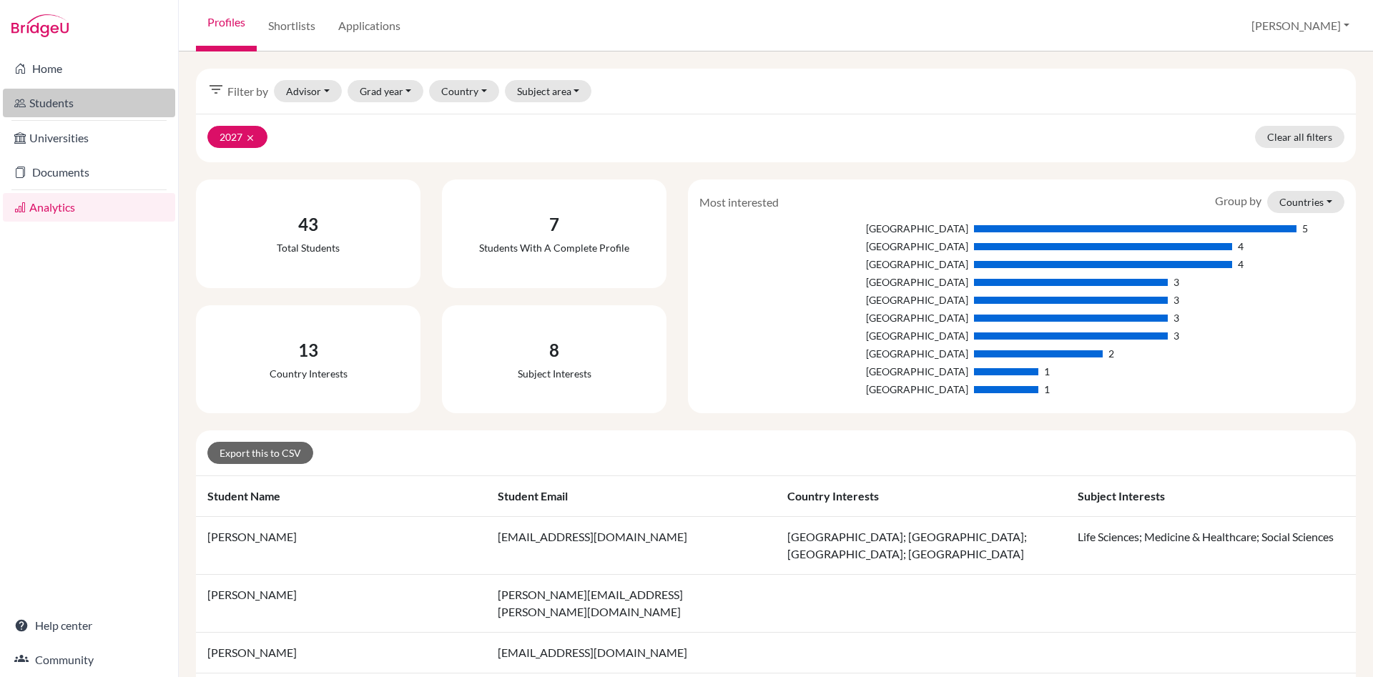
click at [73, 99] on link "Students" at bounding box center [89, 103] width 172 height 29
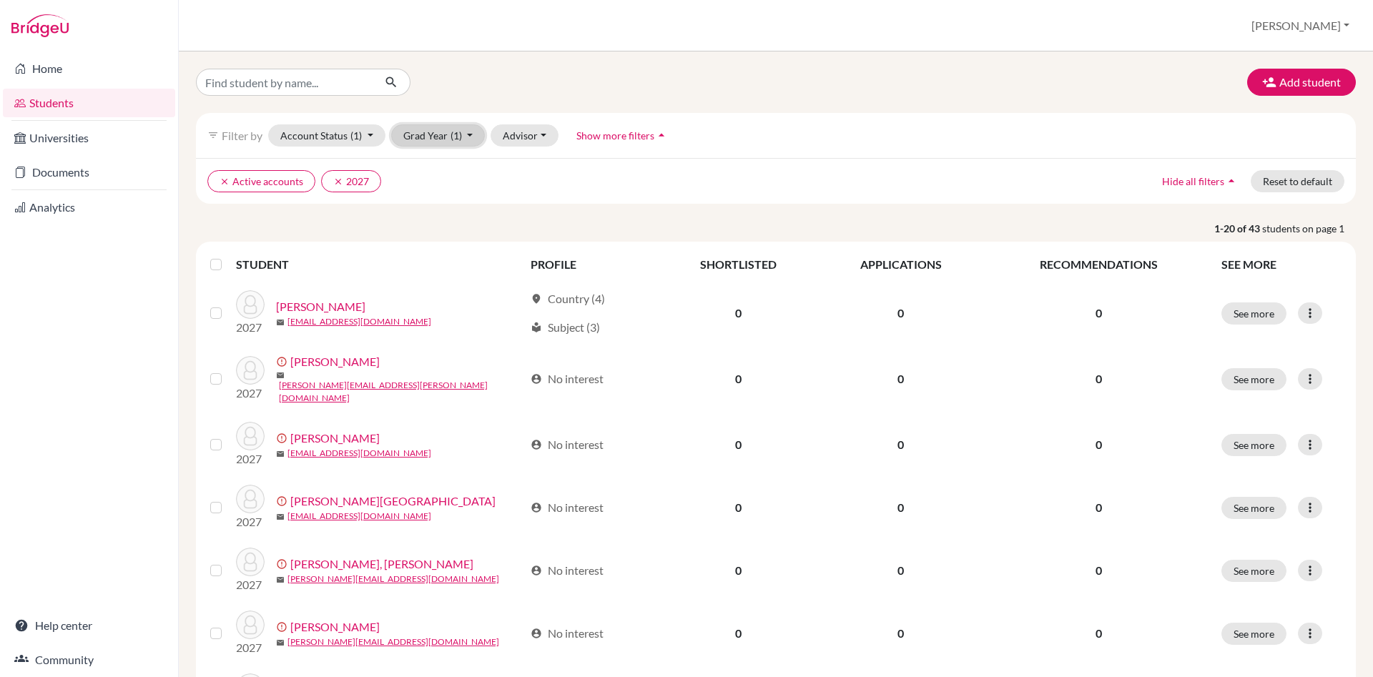
click at [470, 137] on button "Grad Year (1)" at bounding box center [438, 135] width 94 height 22
click at [439, 171] on div "2027 done" at bounding box center [434, 165] width 50 height 17
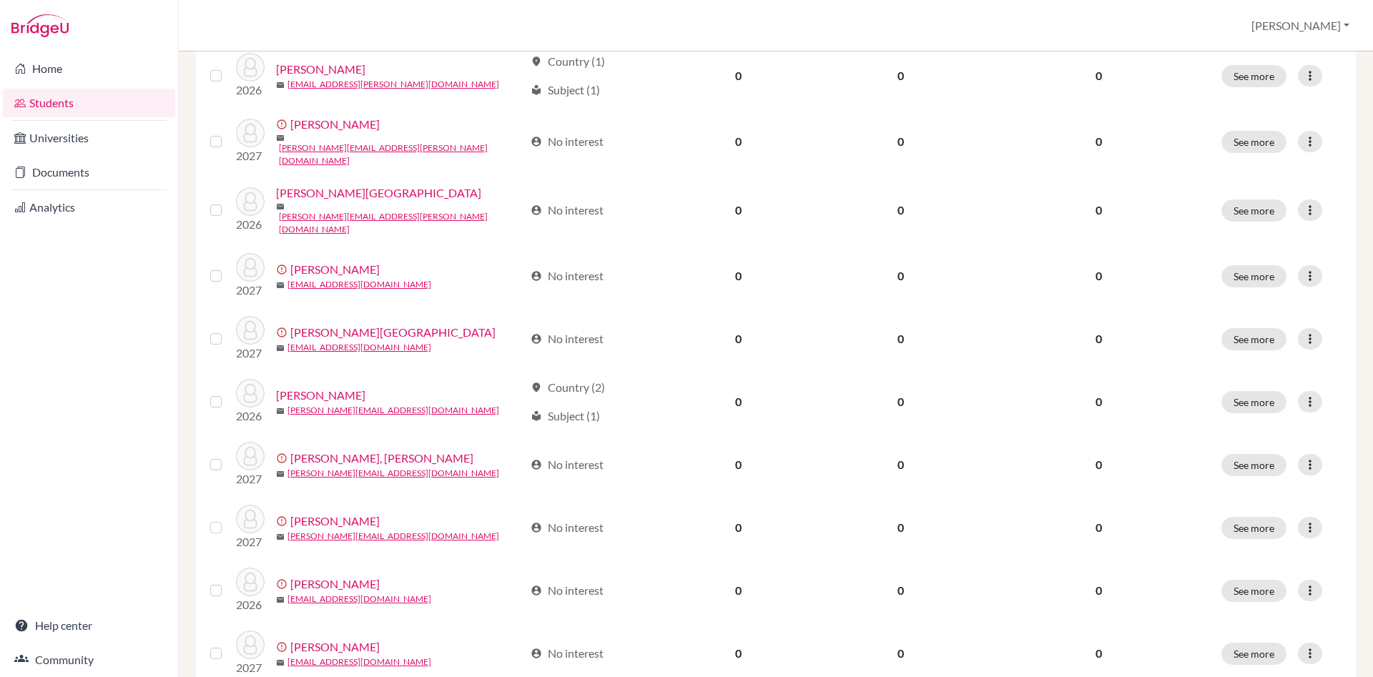
scroll to position [959, 0]
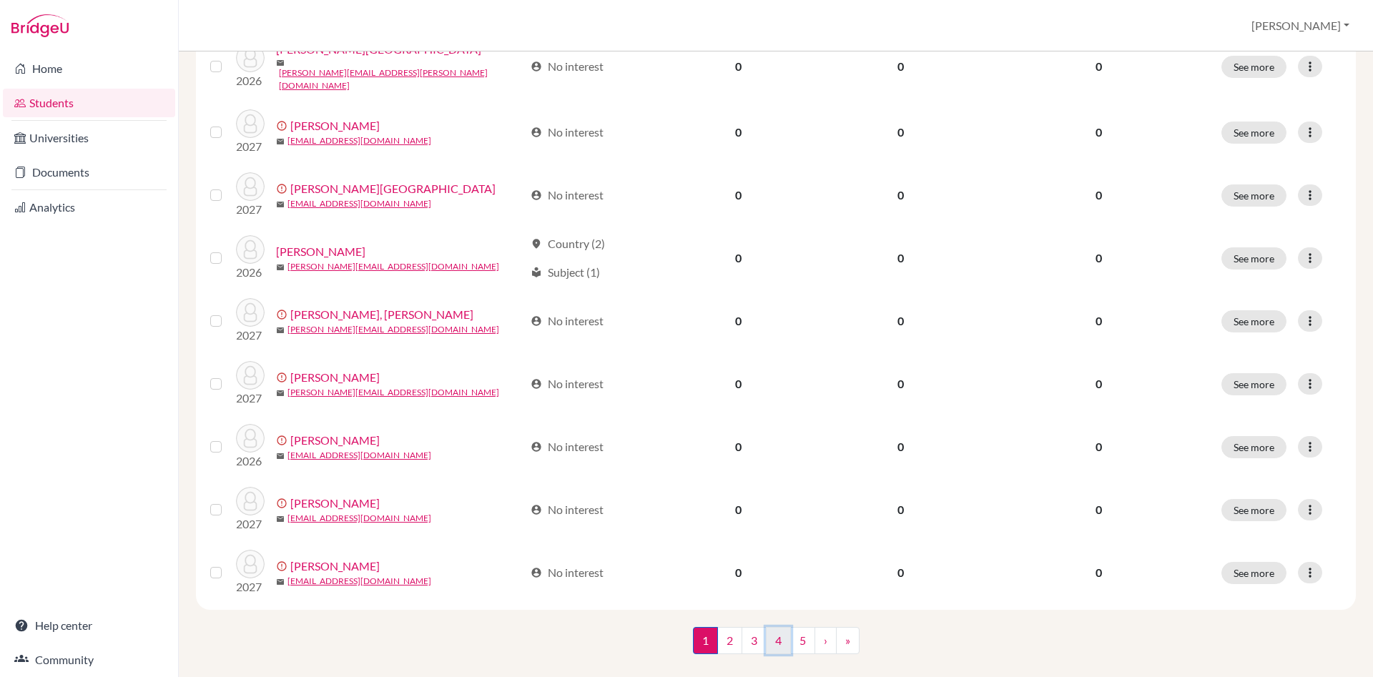
click at [771, 627] on link "4" at bounding box center [778, 640] width 25 height 27
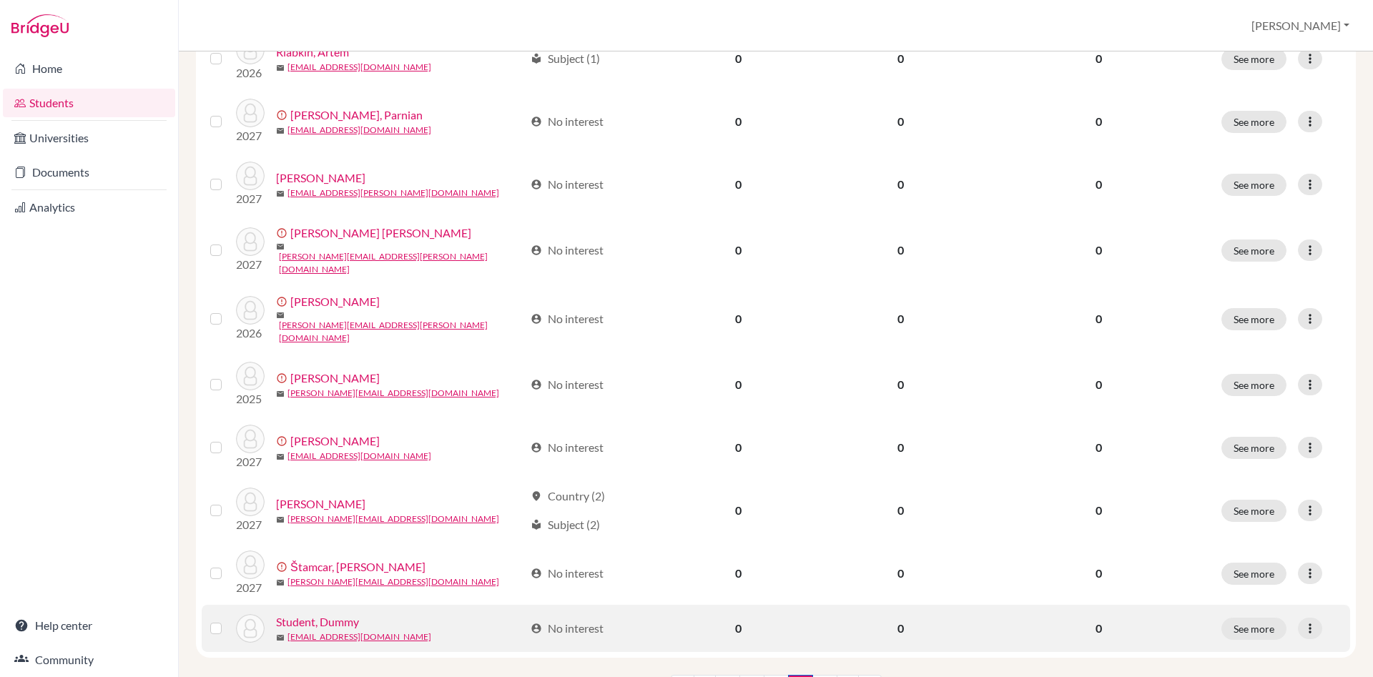
scroll to position [943, 0]
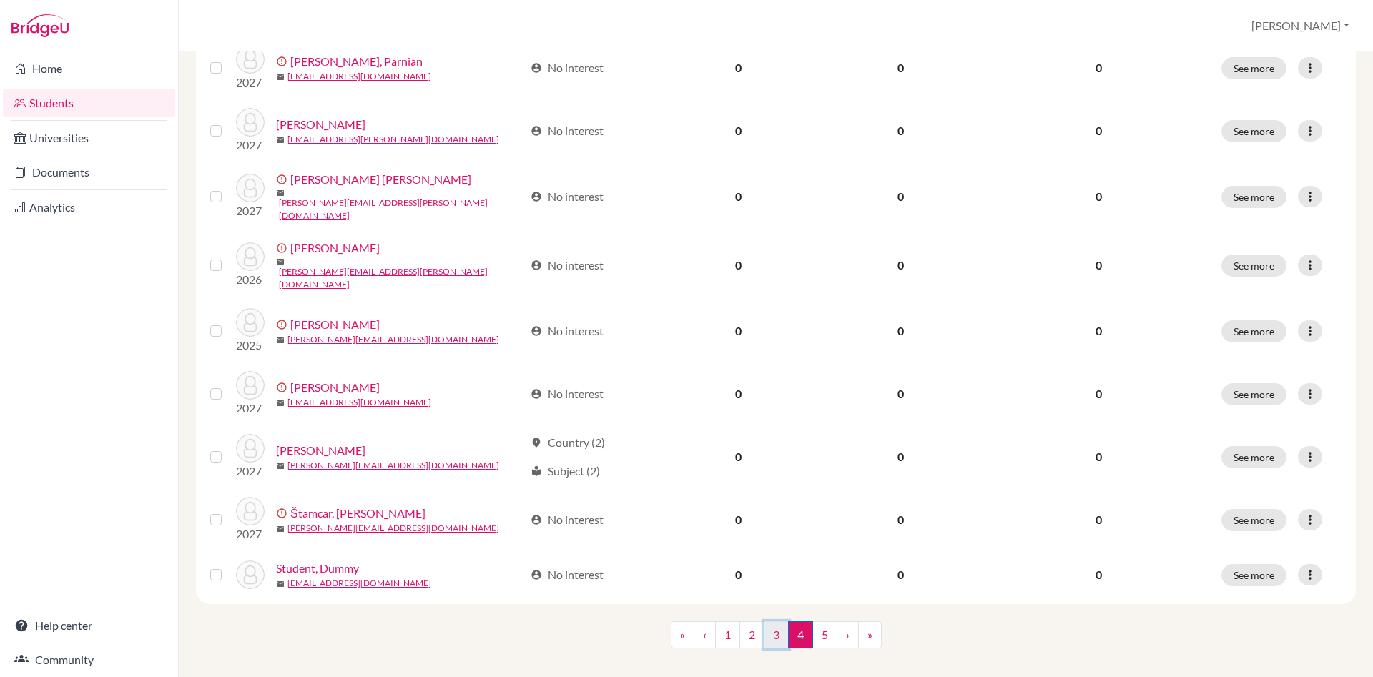
click at [771, 621] on link "3" at bounding box center [776, 634] width 25 height 27
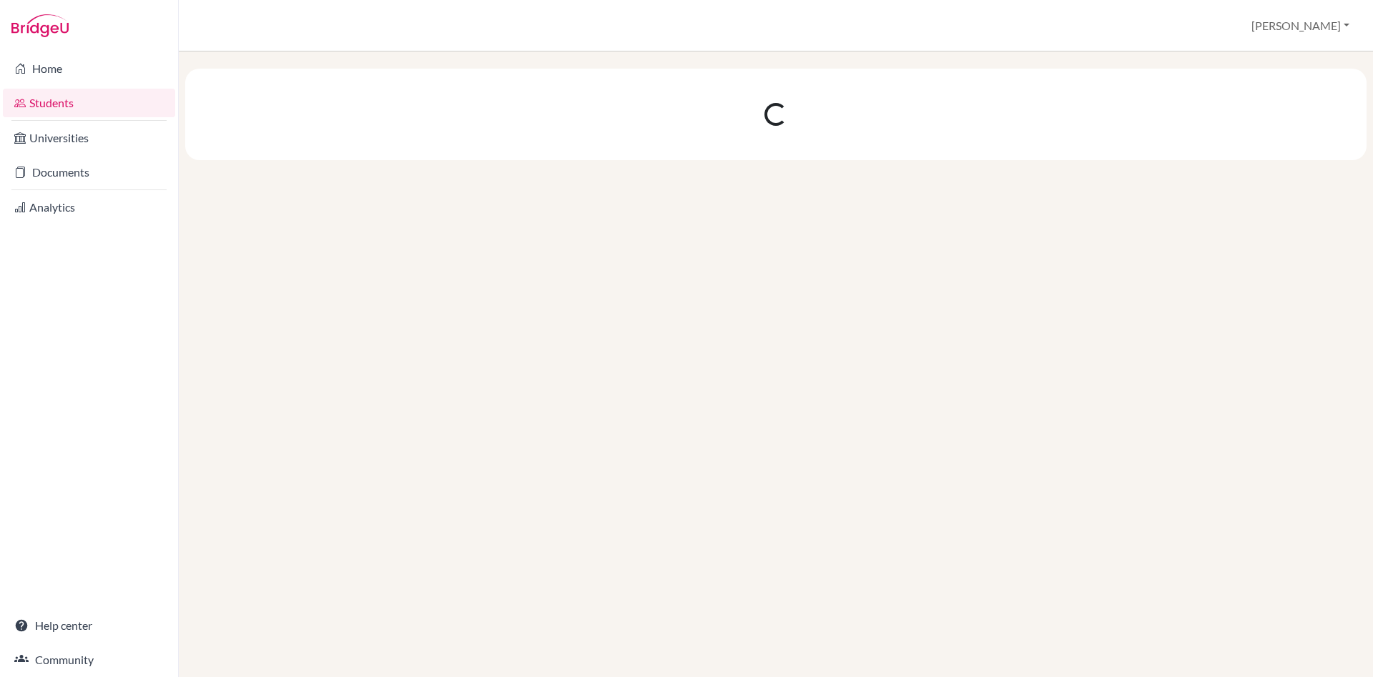
scroll to position [0, 0]
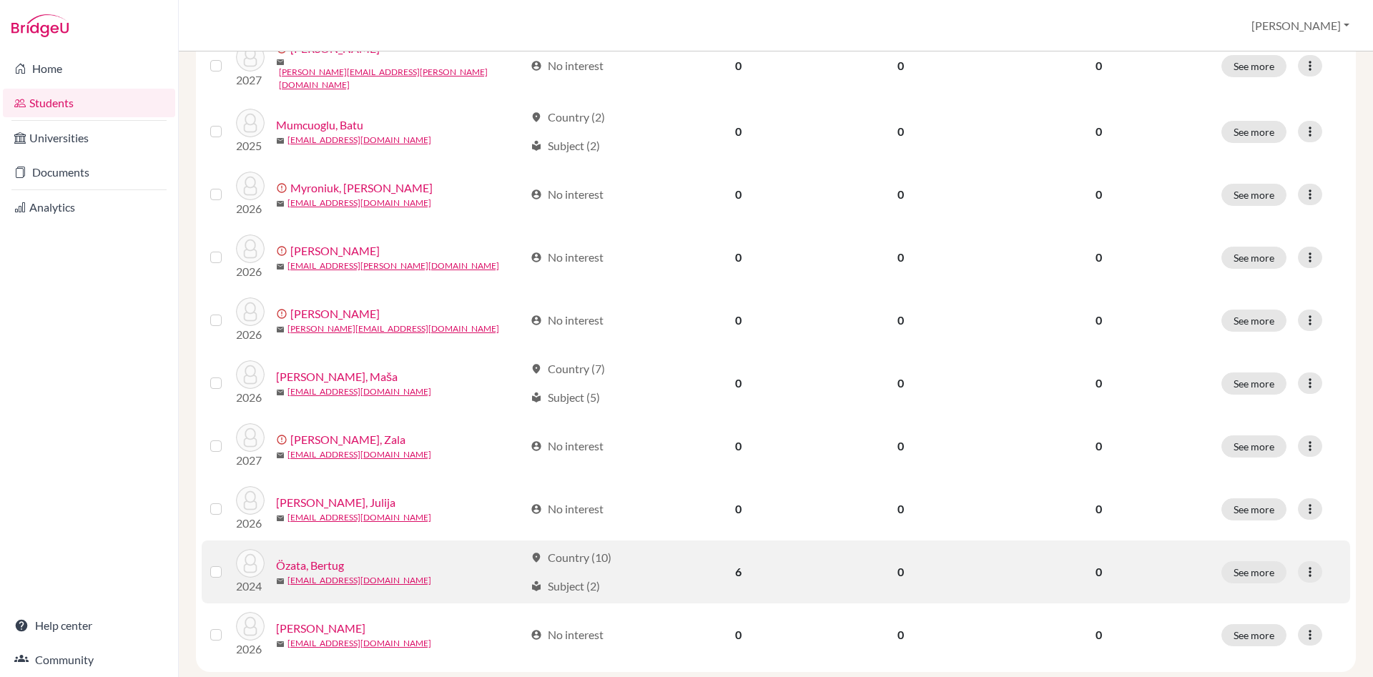
scroll to position [959, 0]
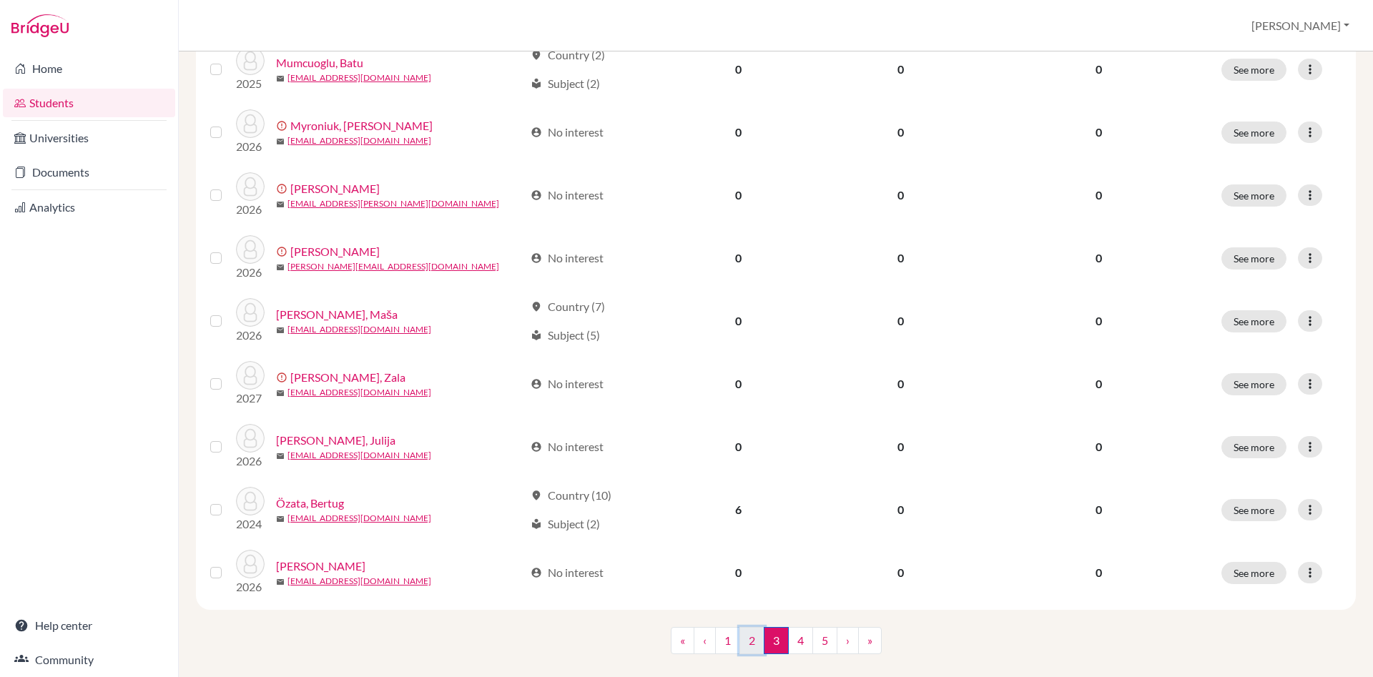
click at [751, 627] on link "2" at bounding box center [751, 640] width 25 height 27
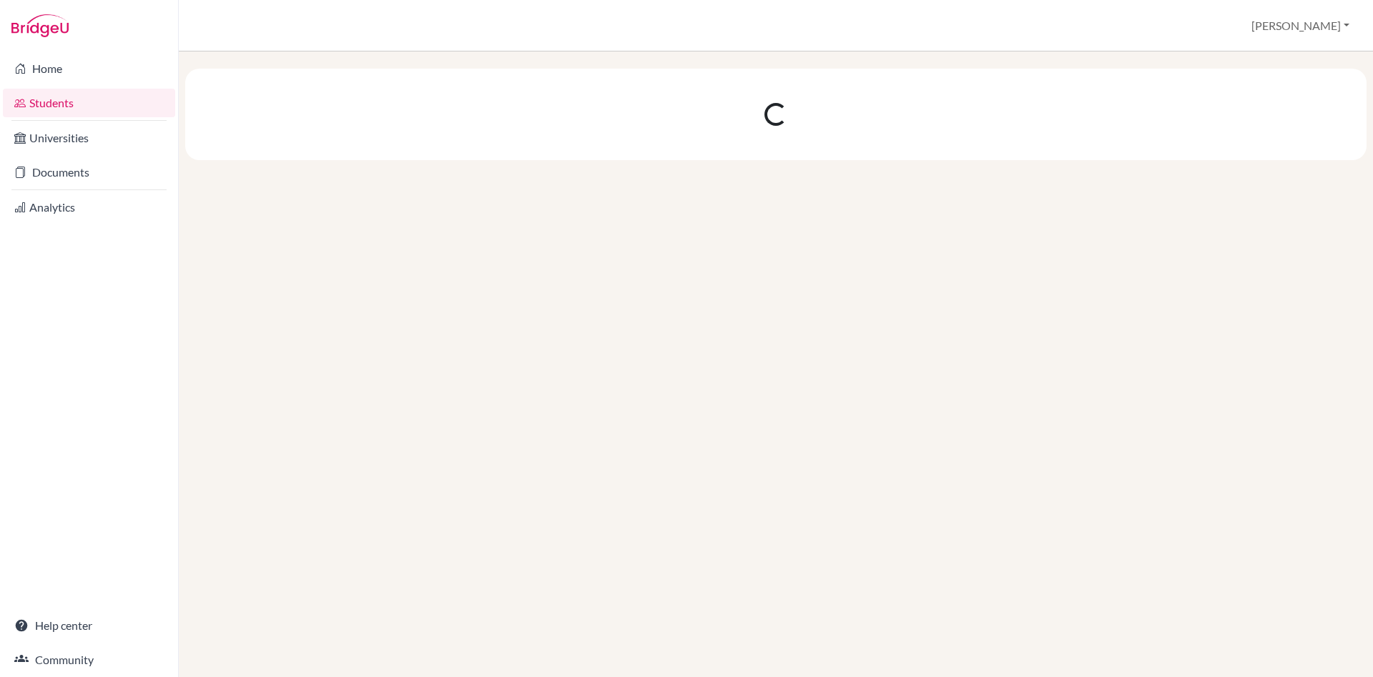
scroll to position [0, 0]
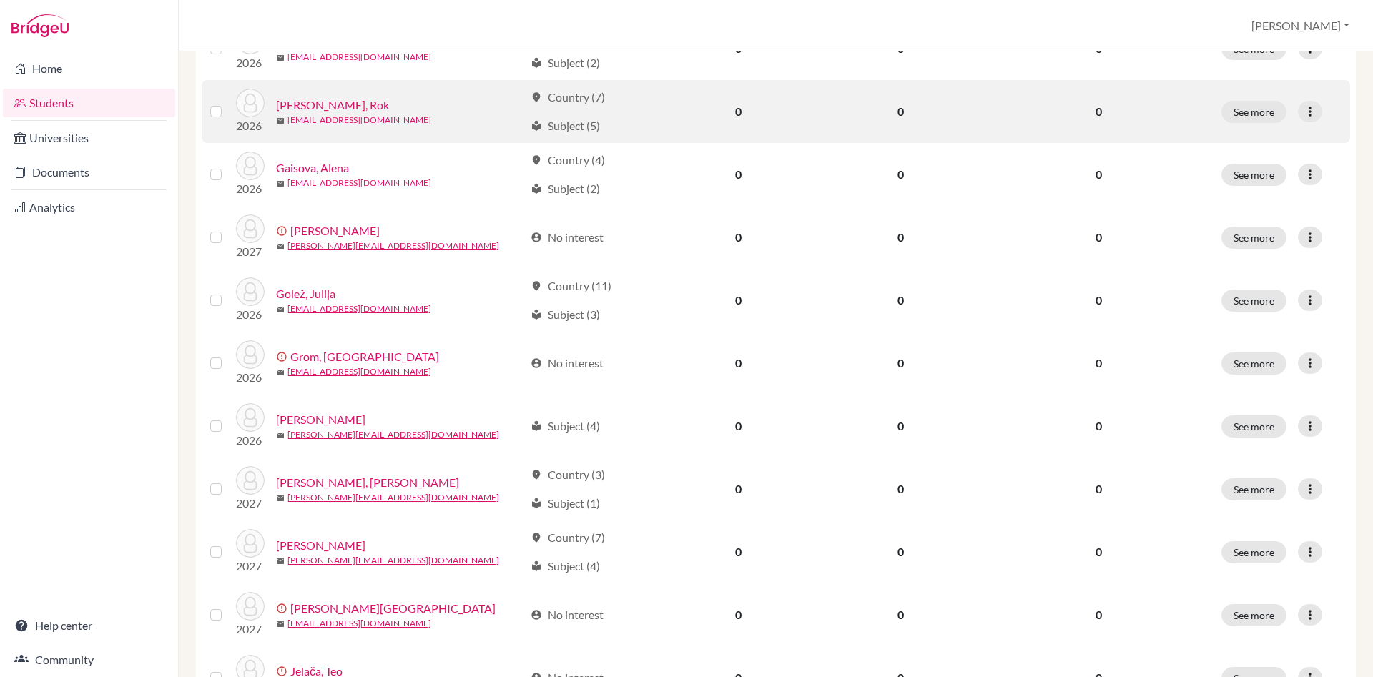
scroll to position [408, 0]
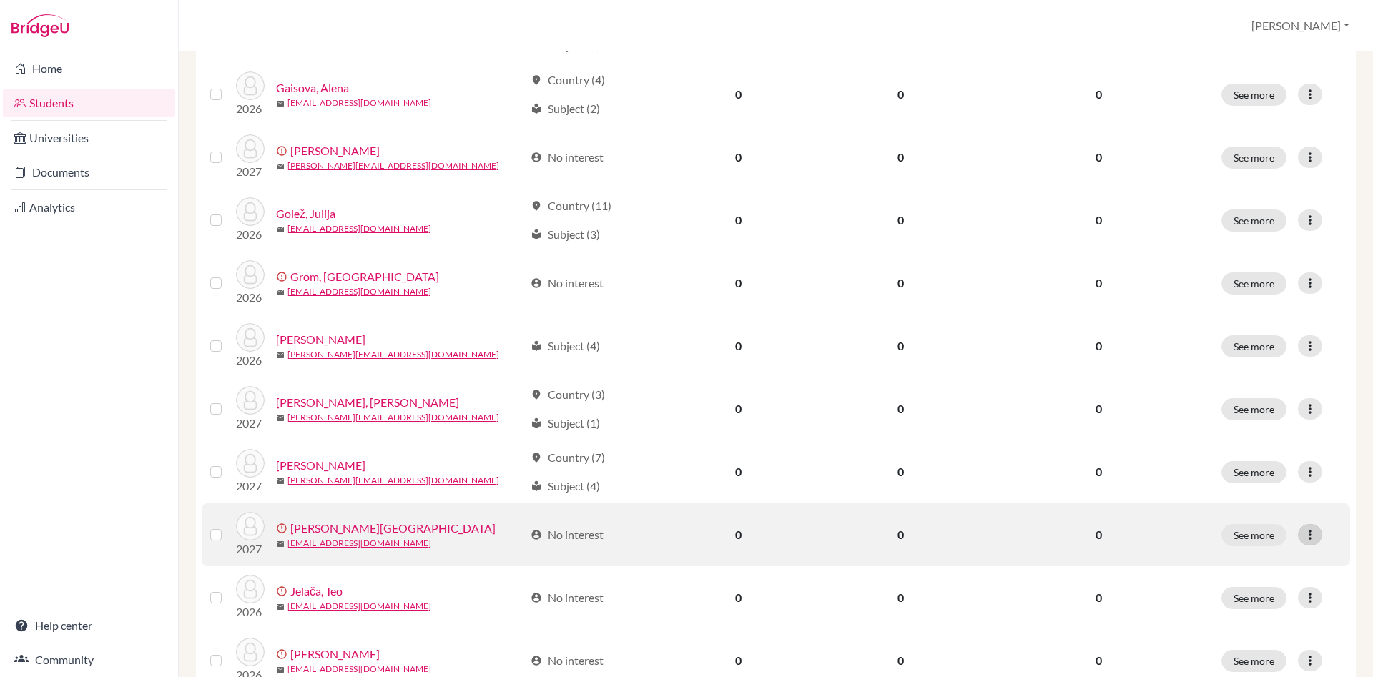
click at [1303, 533] on icon at bounding box center [1310, 535] width 14 height 14
click at [1265, 562] on button "Edit student" at bounding box center [1255, 564] width 129 height 23
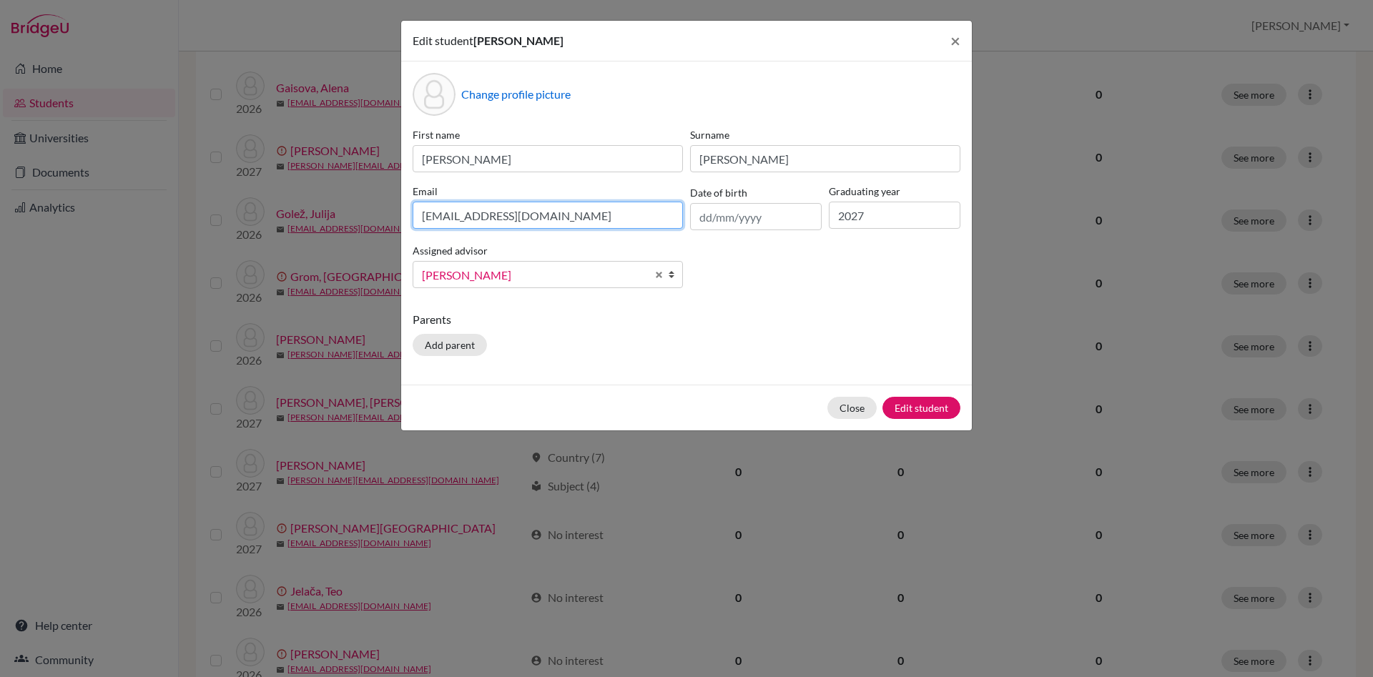
click at [445, 217] on input "lanna.jankovic@dijaki.gimb.org" at bounding box center [548, 215] width 270 height 27
type input "lana.jankovic@dijaki.gimb.org"
click at [946, 407] on button "Edit student" at bounding box center [921, 408] width 78 height 22
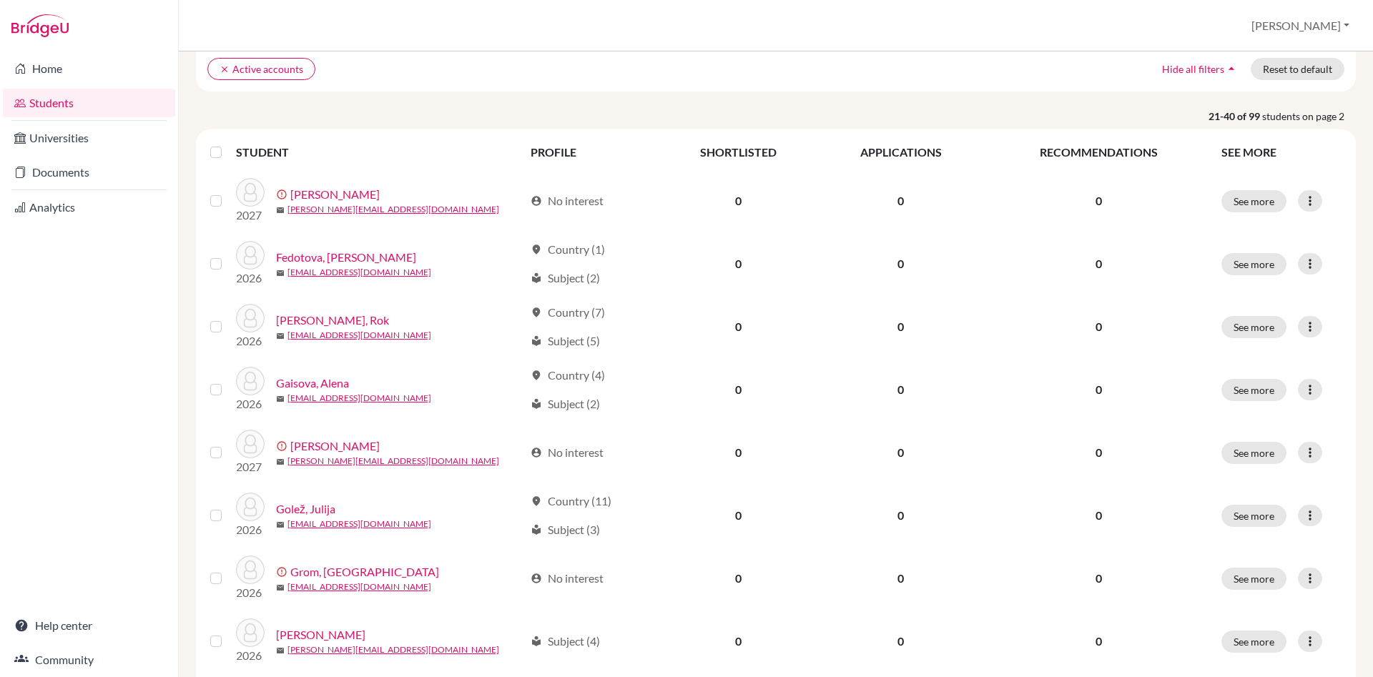
scroll to position [245, 0]
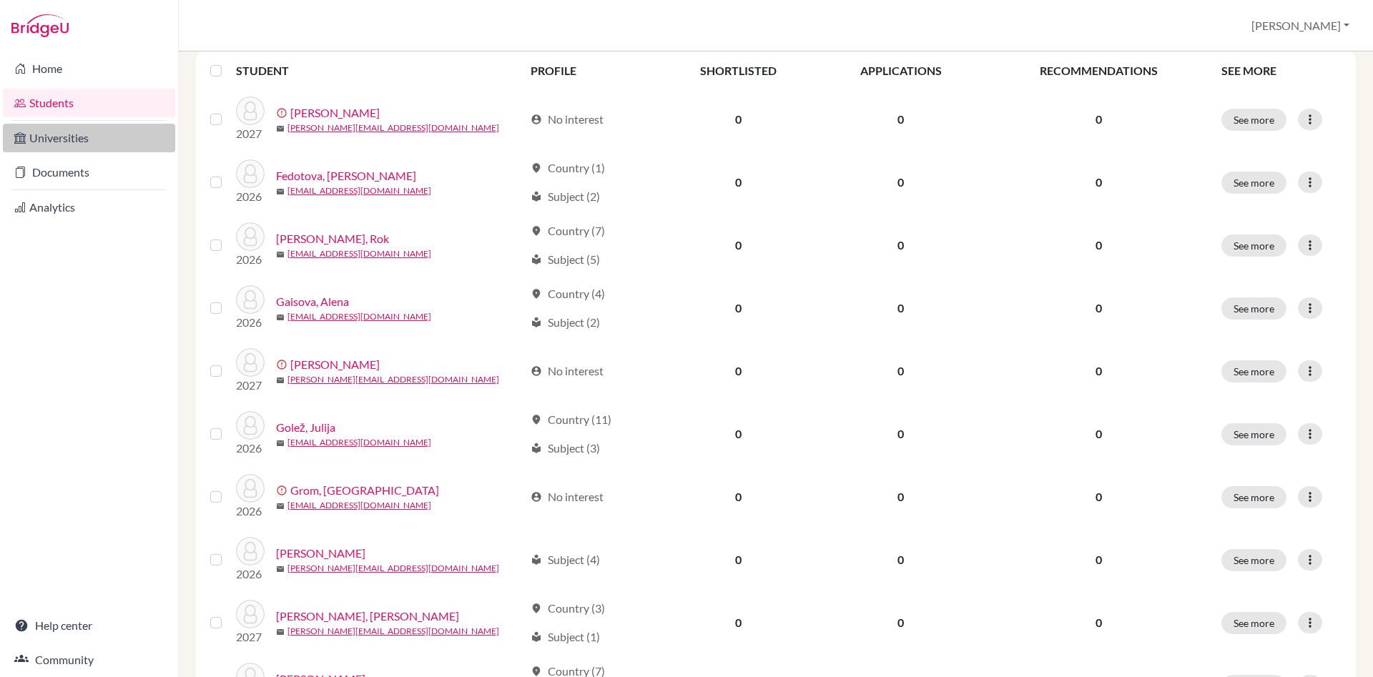
click at [54, 132] on link "Universities" at bounding box center [89, 138] width 172 height 29
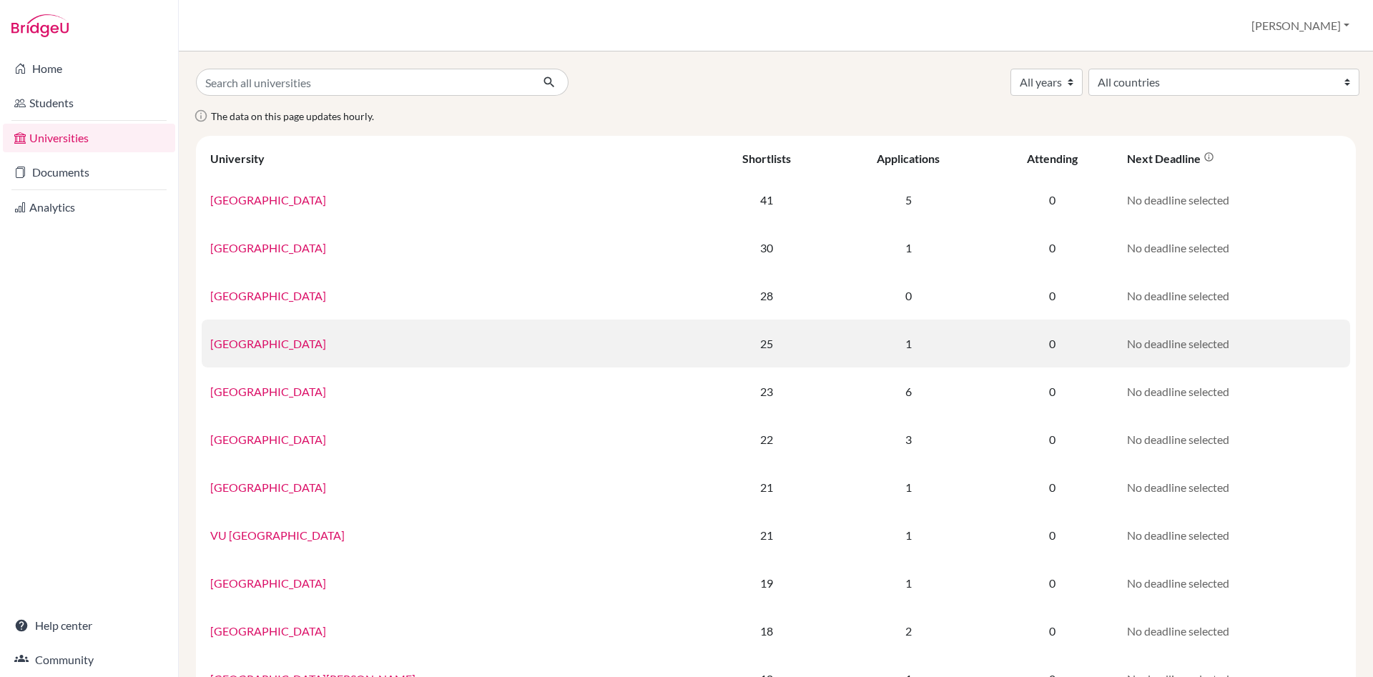
click at [317, 345] on link "[GEOGRAPHIC_DATA]" at bounding box center [268, 344] width 116 height 14
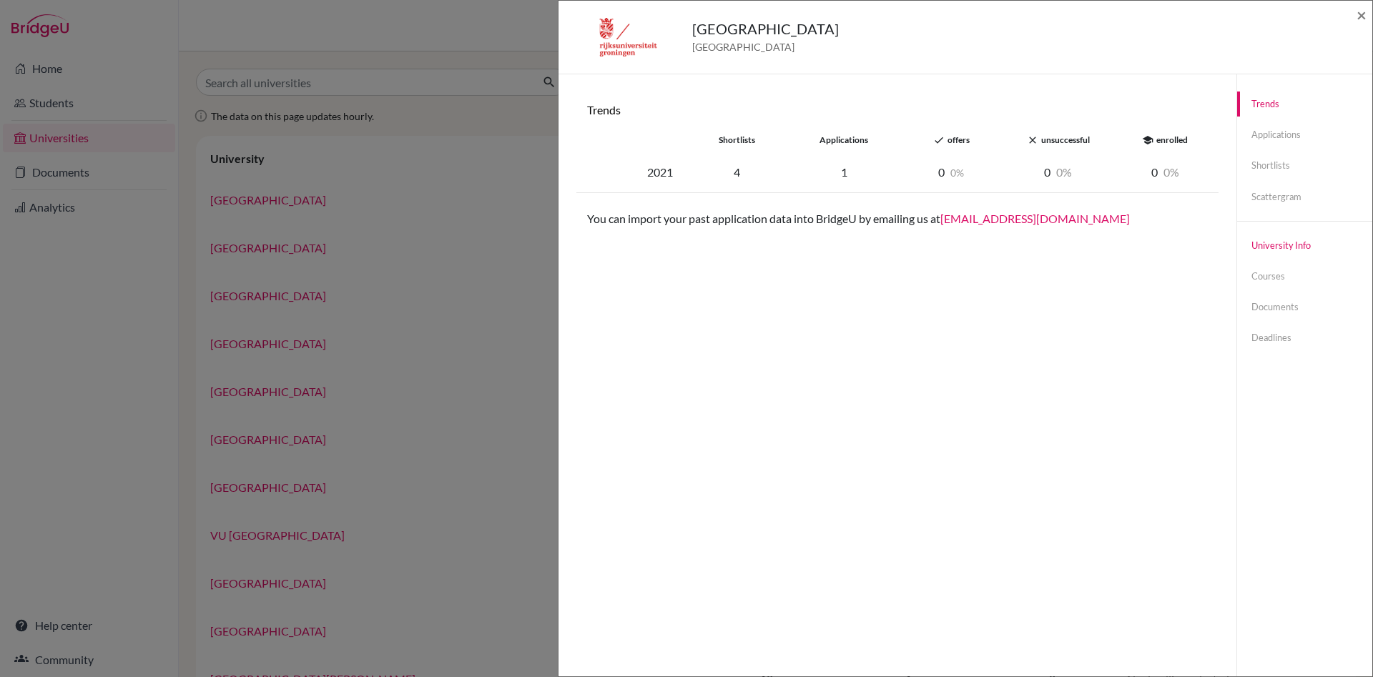
click at [1286, 242] on link "University info" at bounding box center [1304, 245] width 135 height 25
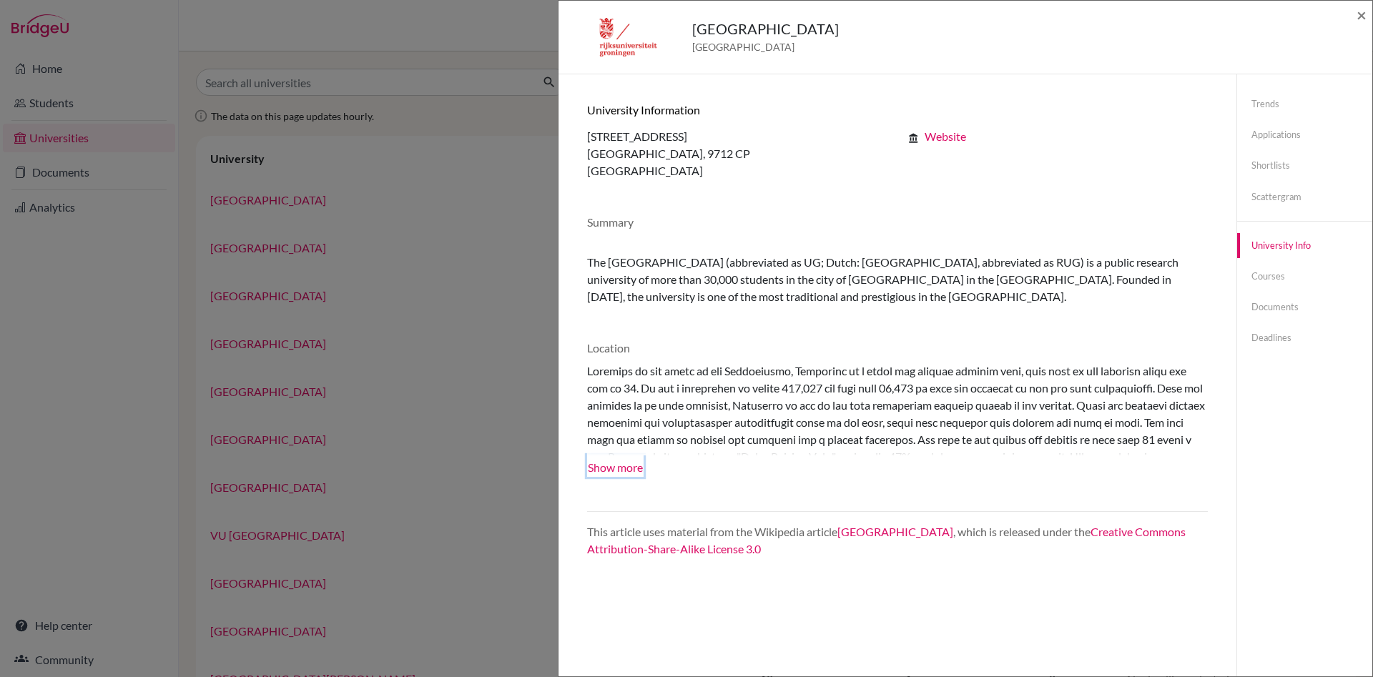
click at [631, 467] on button "Show more" at bounding box center [615, 465] width 56 height 21
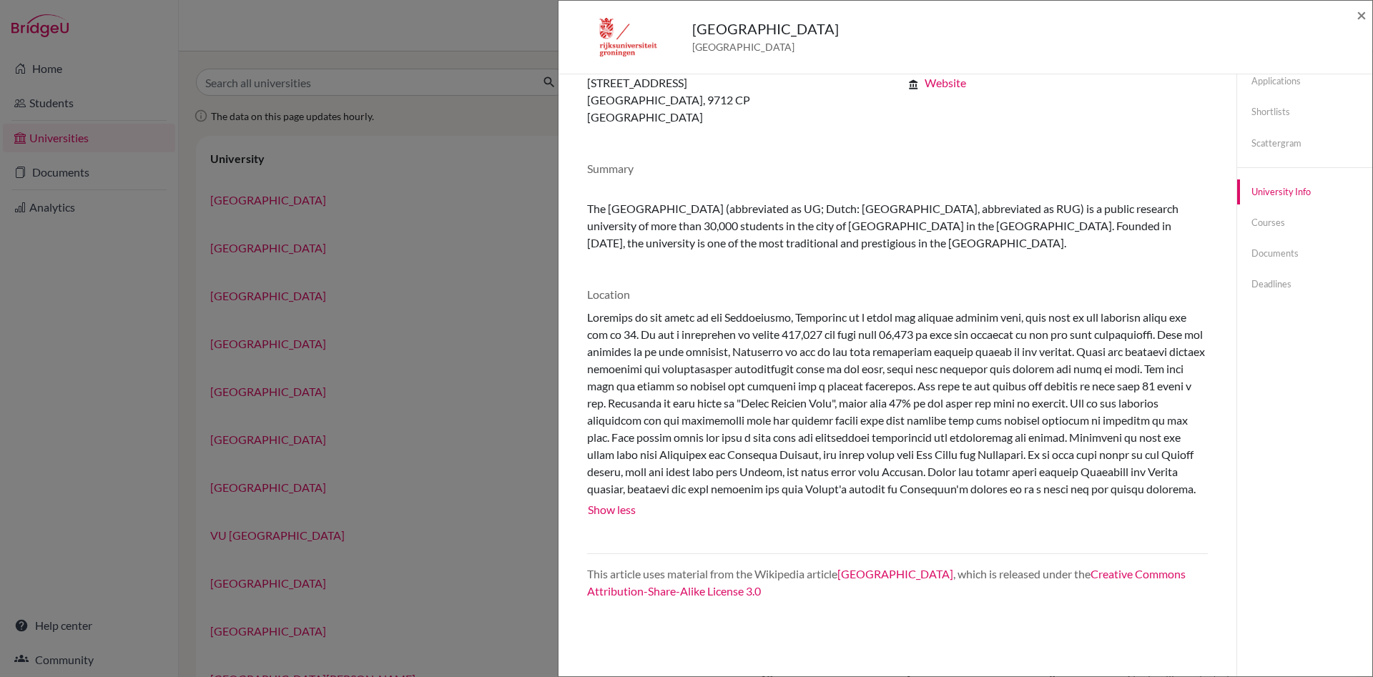
scroll to position [75, 0]
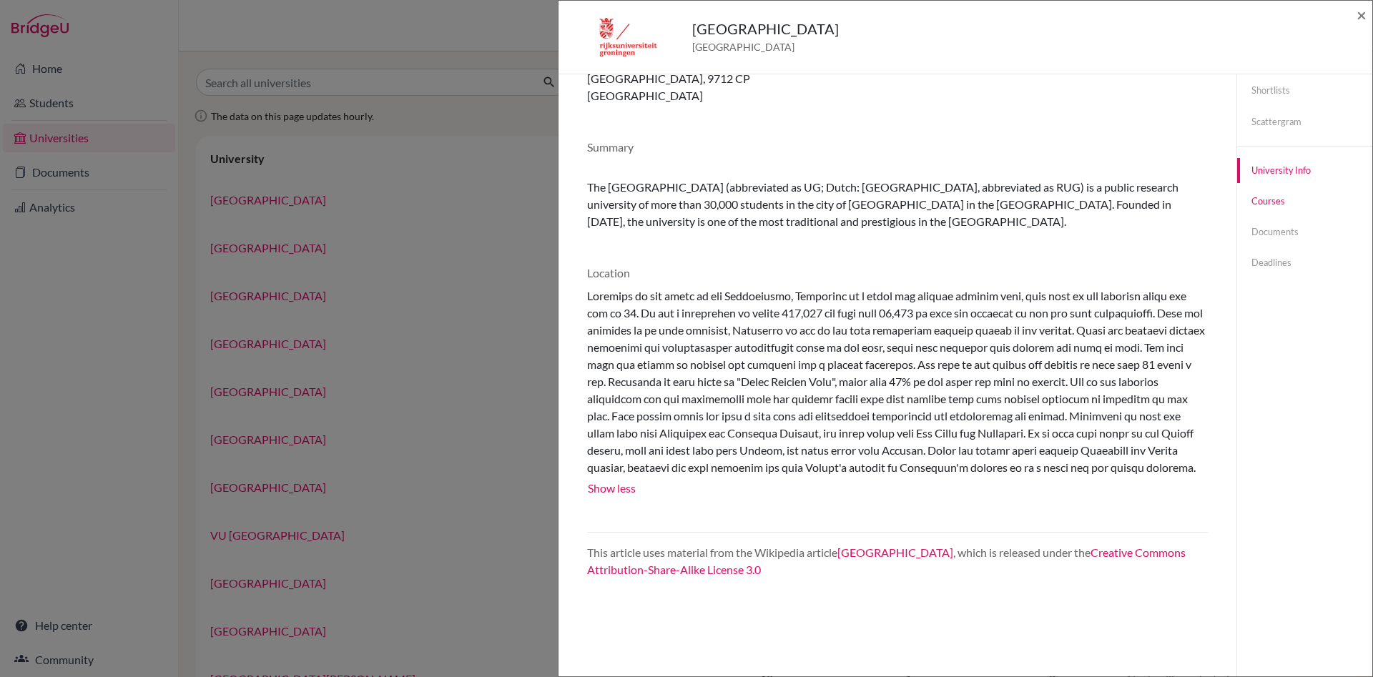
click at [1270, 204] on link "Courses" at bounding box center [1304, 201] width 135 height 25
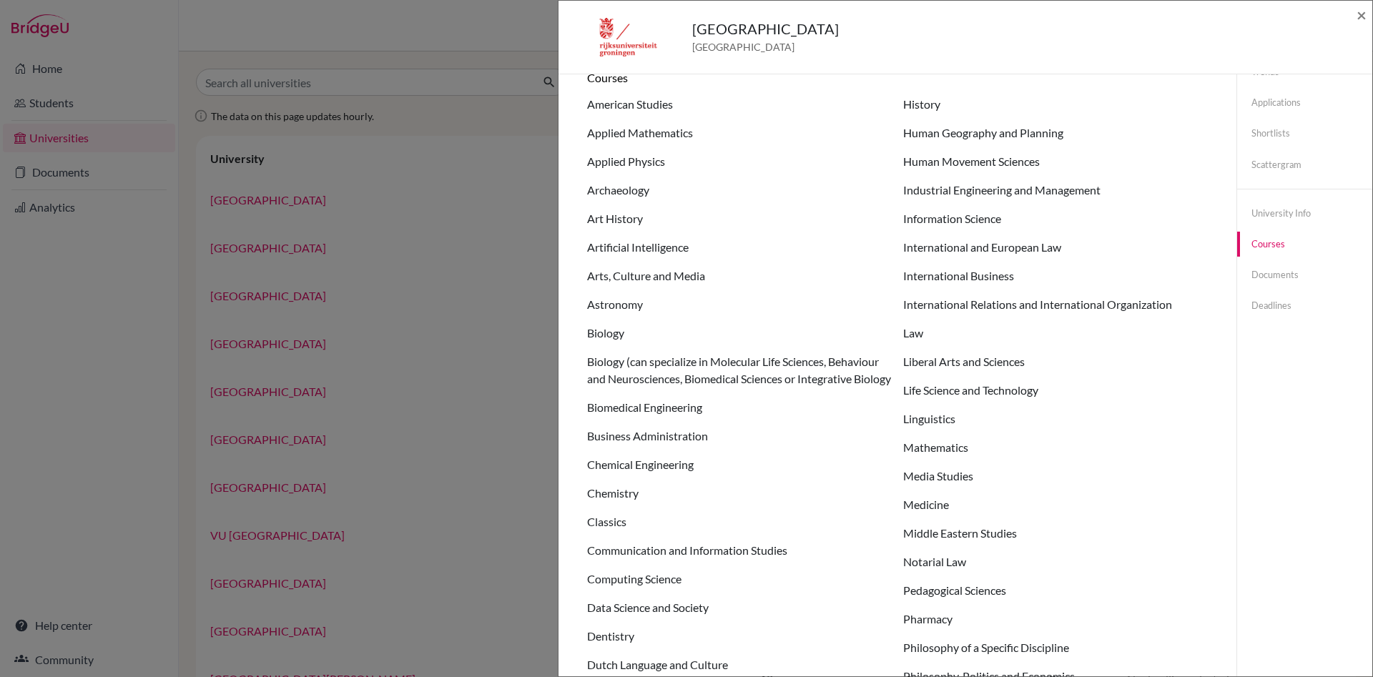
scroll to position [0, 0]
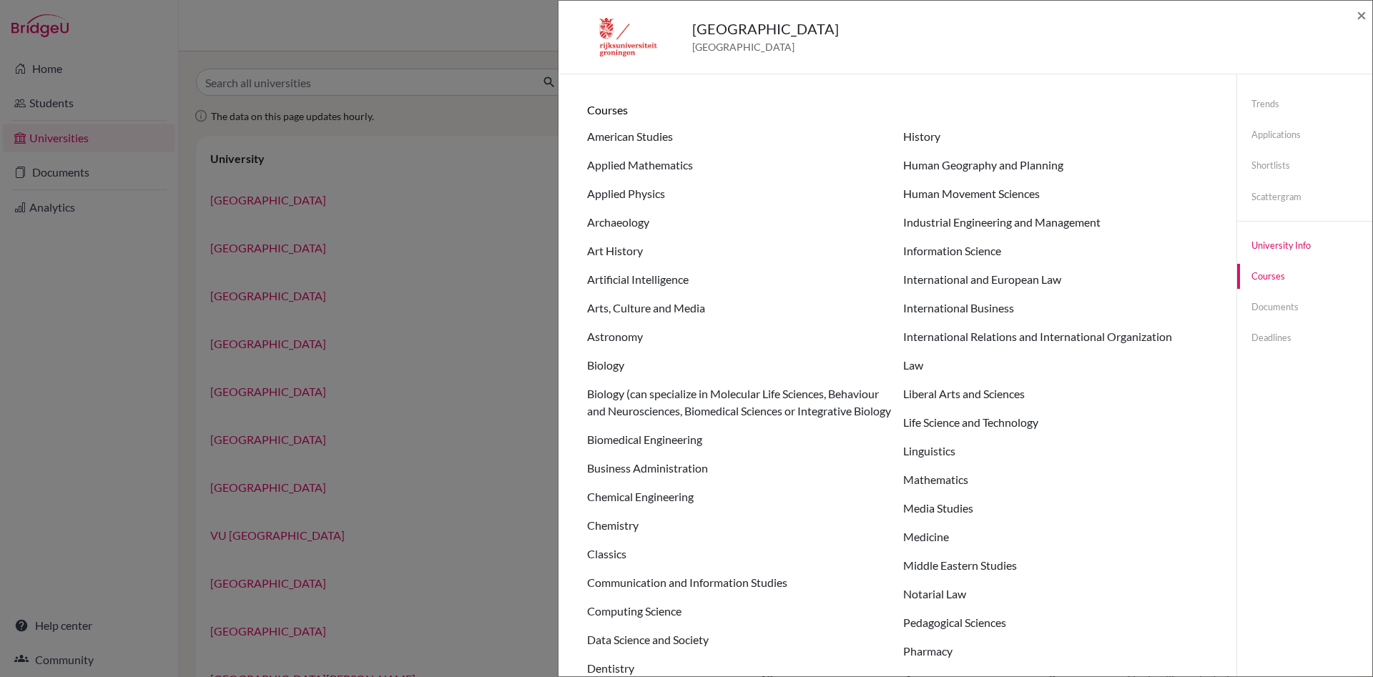
click at [1274, 247] on link "University info" at bounding box center [1304, 245] width 135 height 25
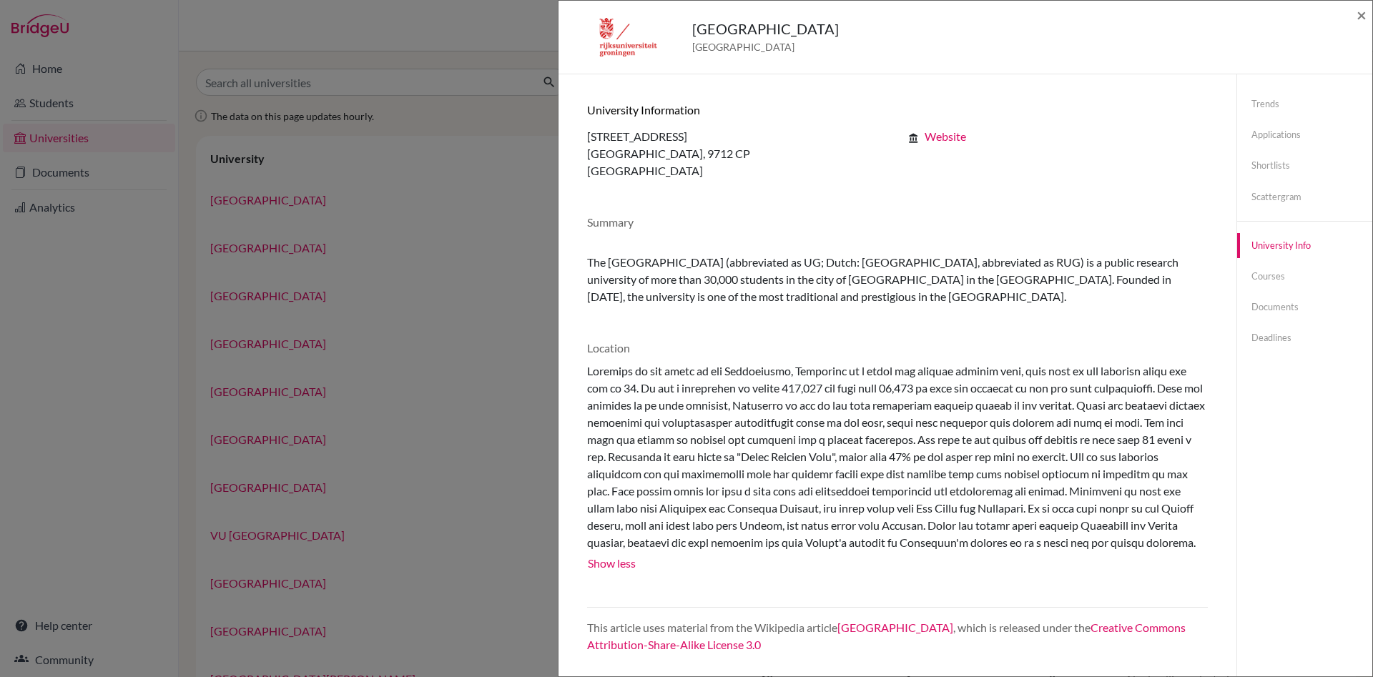
click at [949, 137] on link "Website" at bounding box center [944, 136] width 41 height 14
